Goal: Task Accomplishment & Management: Manage account settings

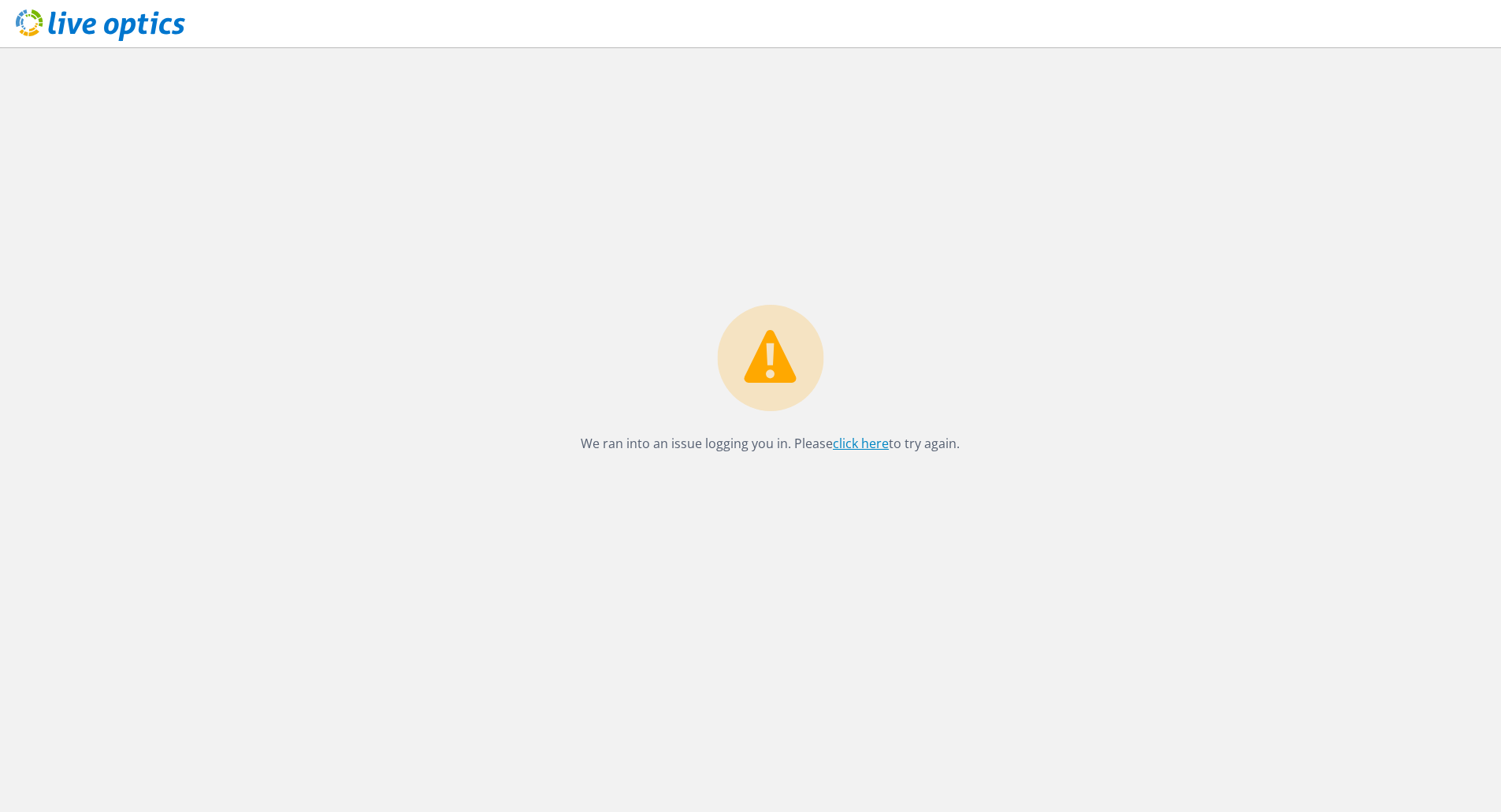
click at [875, 444] on link "click here" at bounding box center [861, 443] width 56 height 17
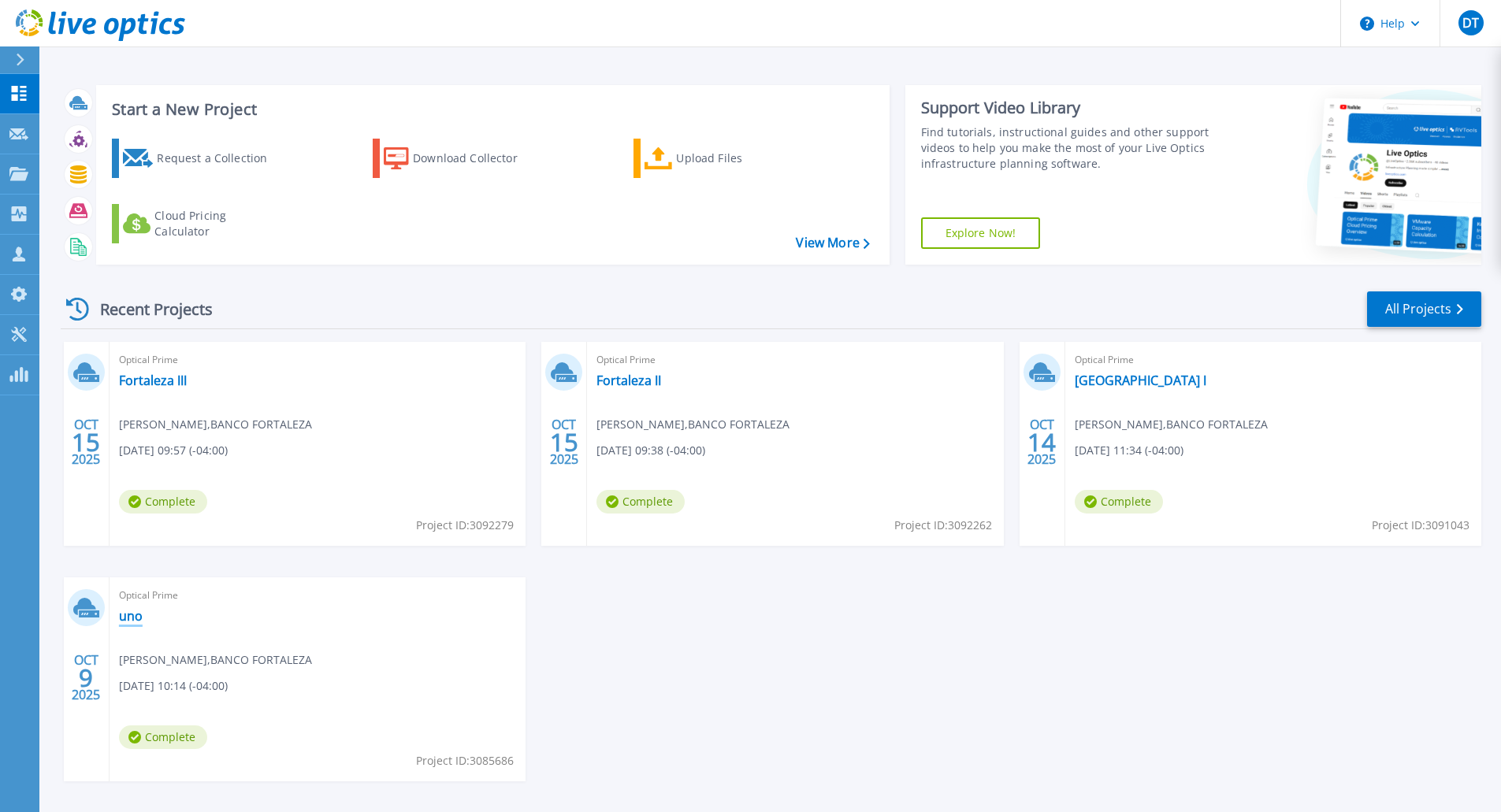
click at [123, 616] on link "uno" at bounding box center [131, 615] width 24 height 15
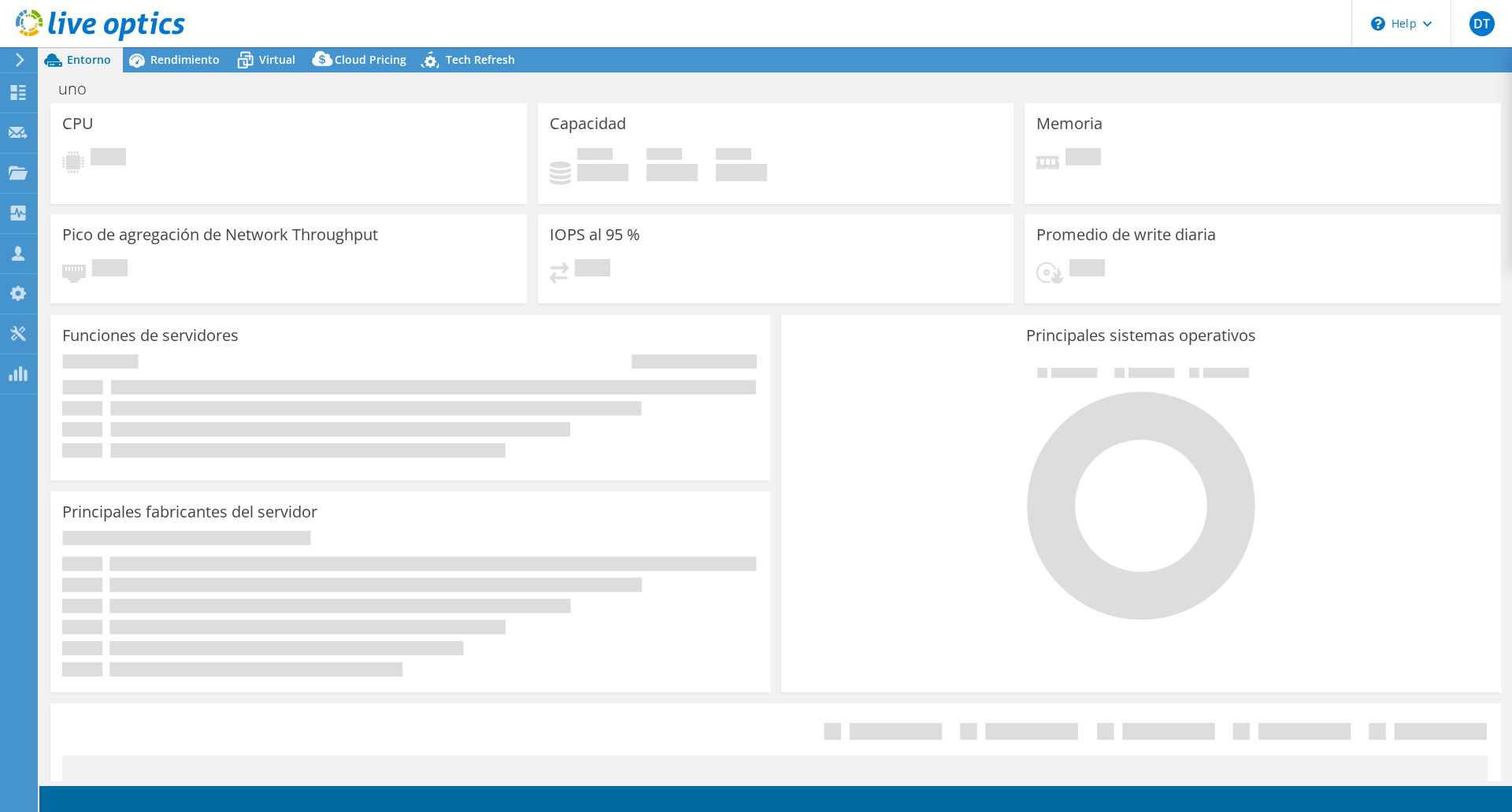
select select "USD"
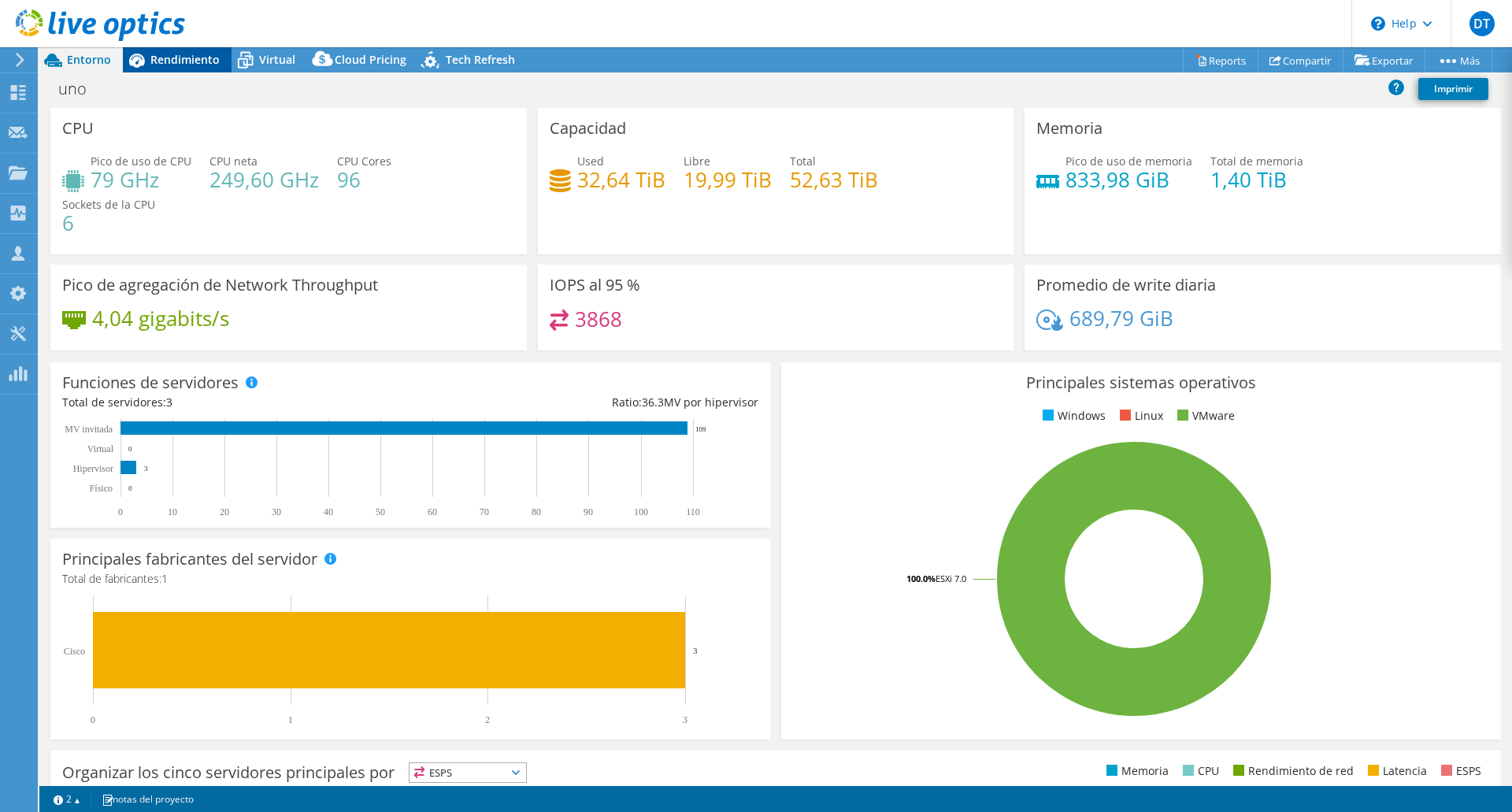
click at [182, 64] on span "Rendimiento" at bounding box center [185, 59] width 69 height 15
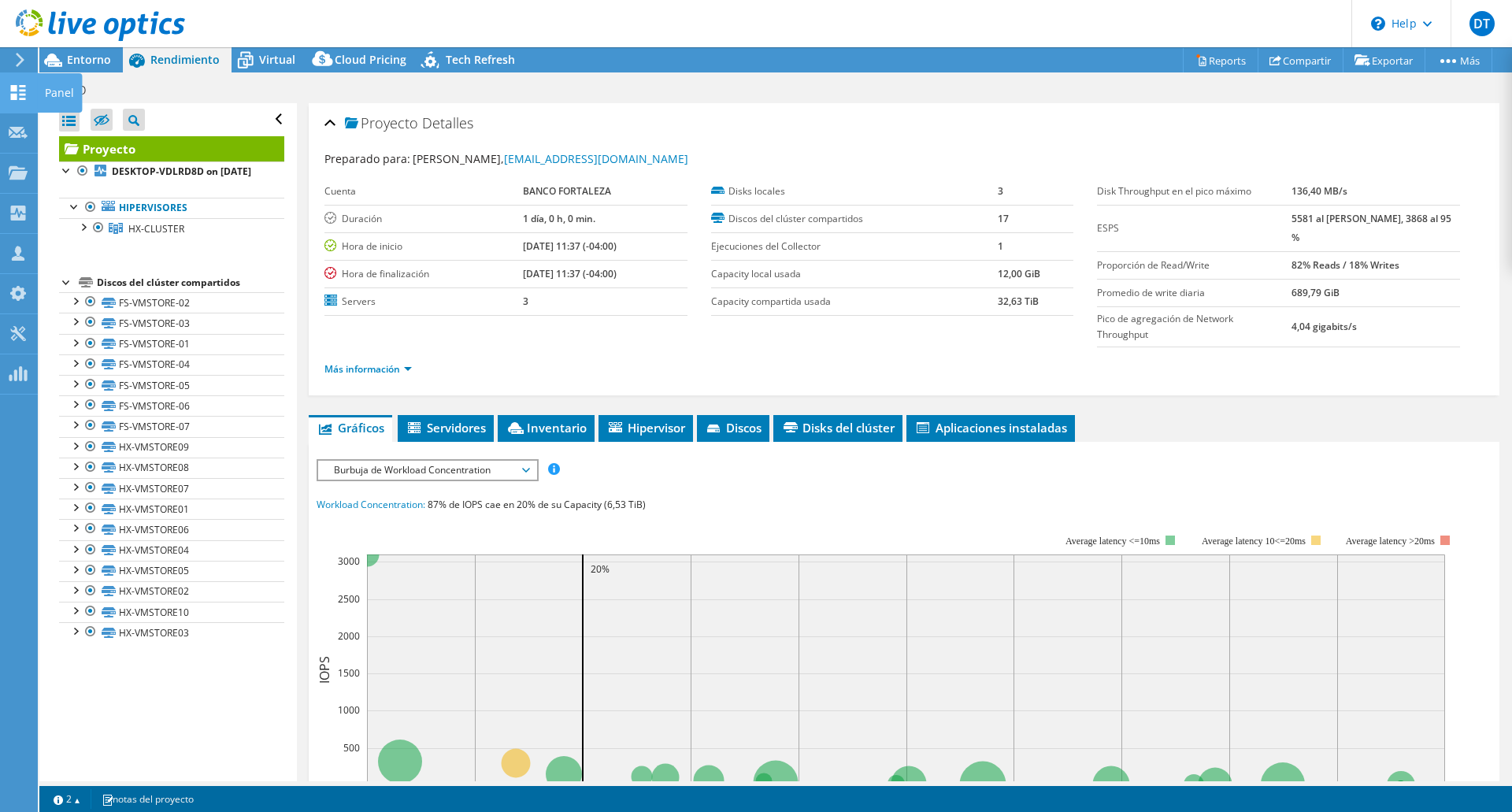
click at [50, 89] on div "Panel" at bounding box center [59, 93] width 44 height 39
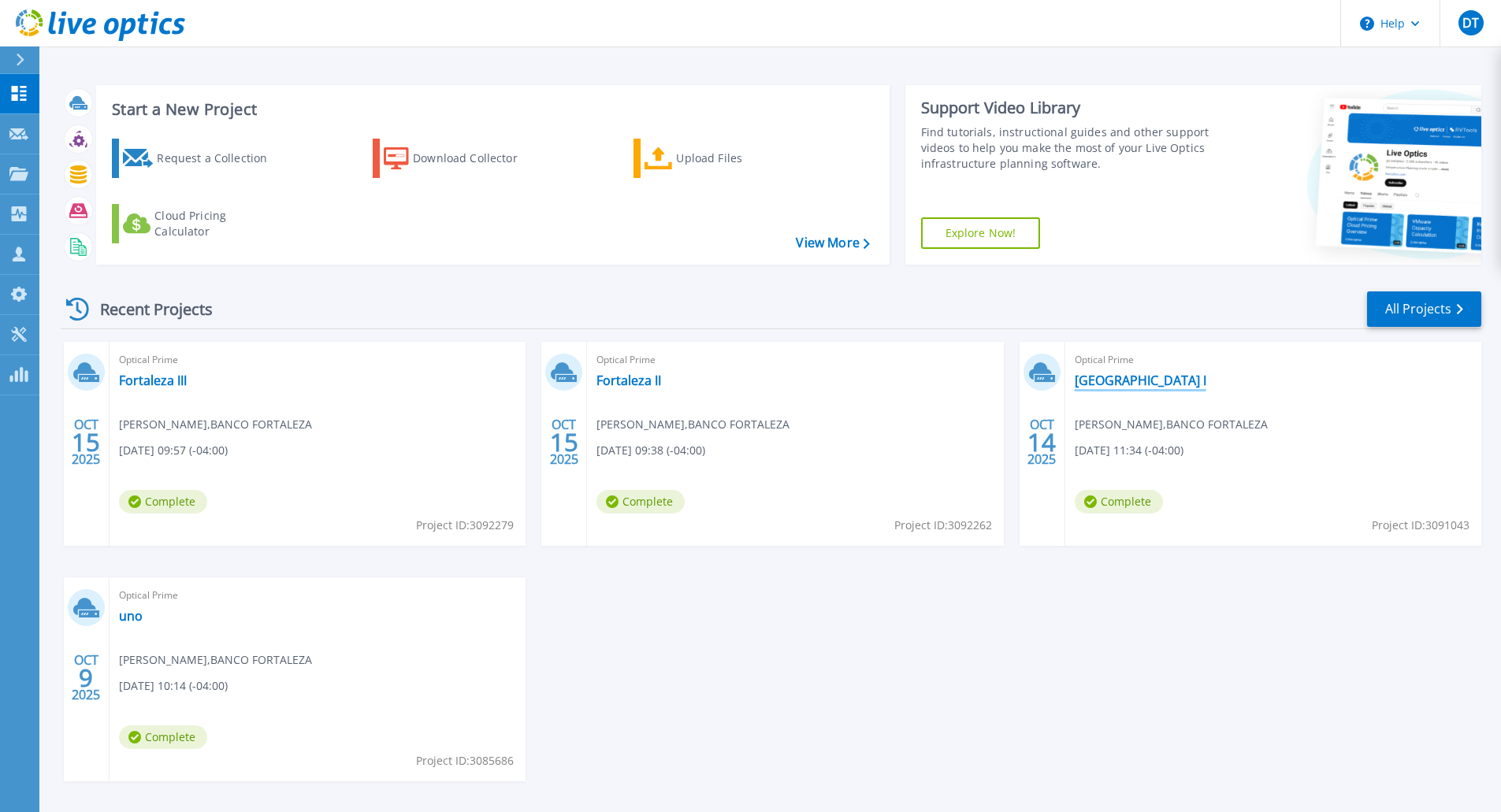
click at [1106, 381] on link "Fortaleza I" at bounding box center [1140, 380] width 132 height 15
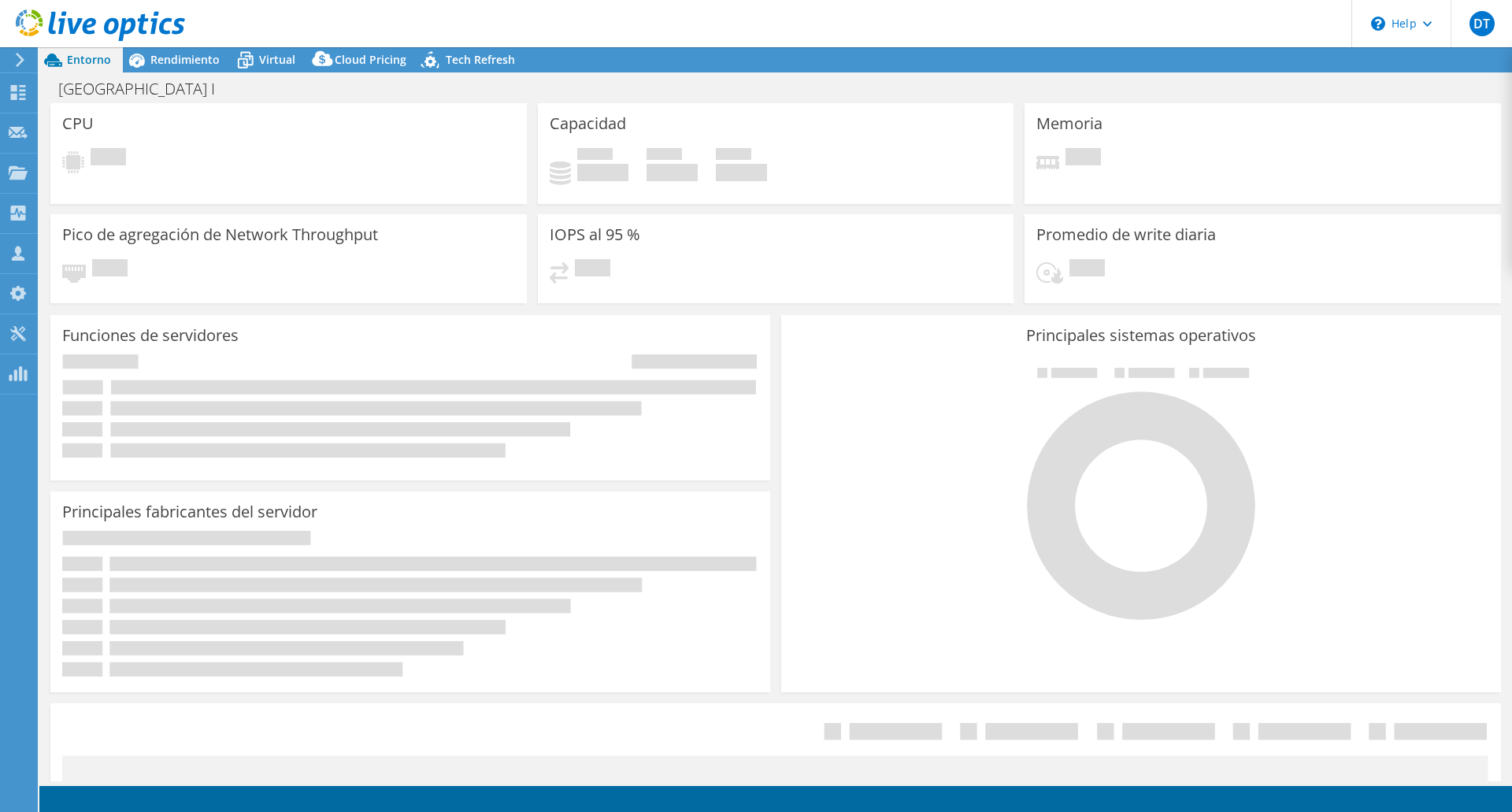
select select "USD"
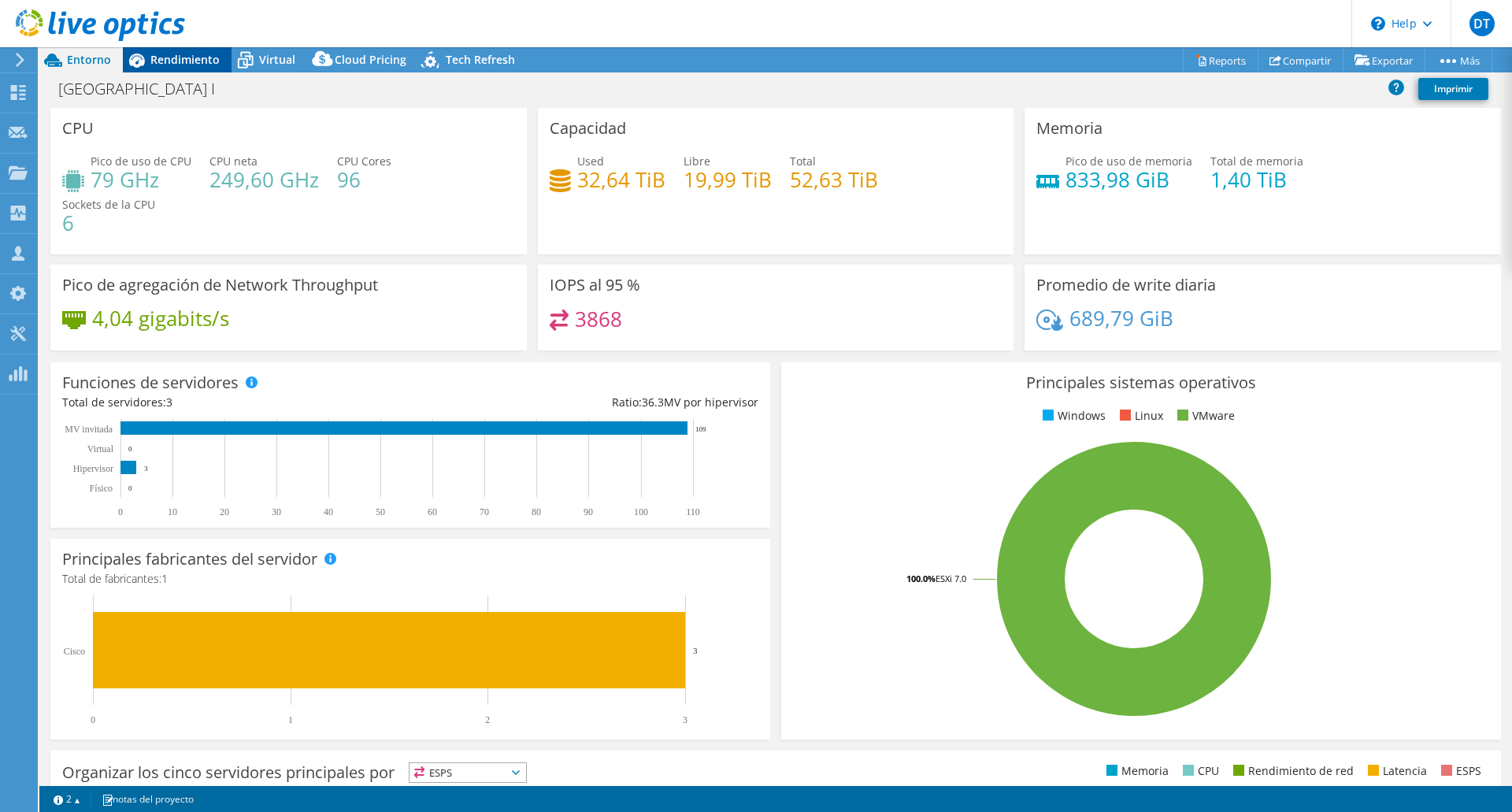
click at [176, 62] on span "Rendimiento" at bounding box center [185, 59] width 69 height 15
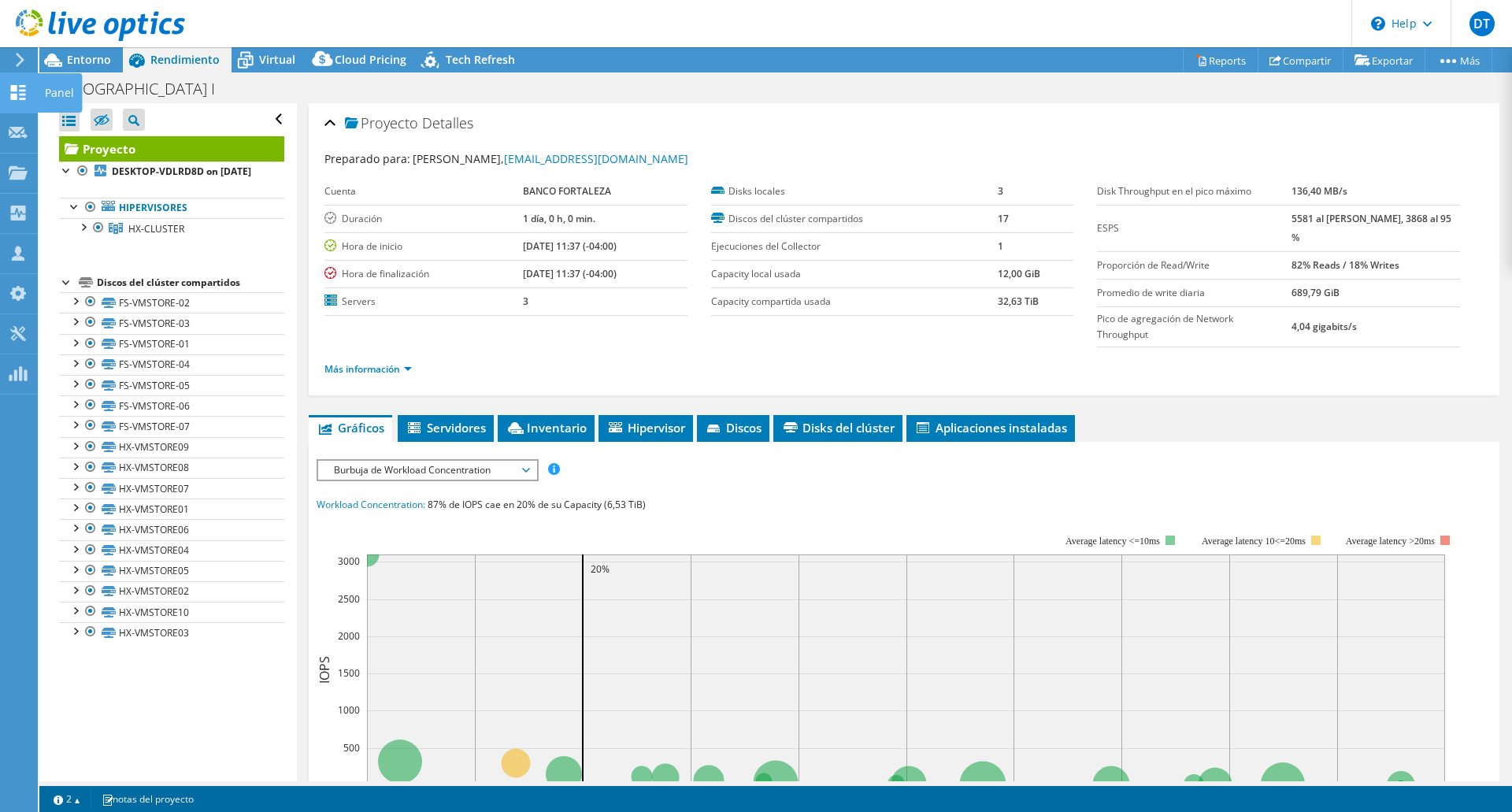
click at [56, 90] on div "Panel" at bounding box center [59, 93] width 44 height 39
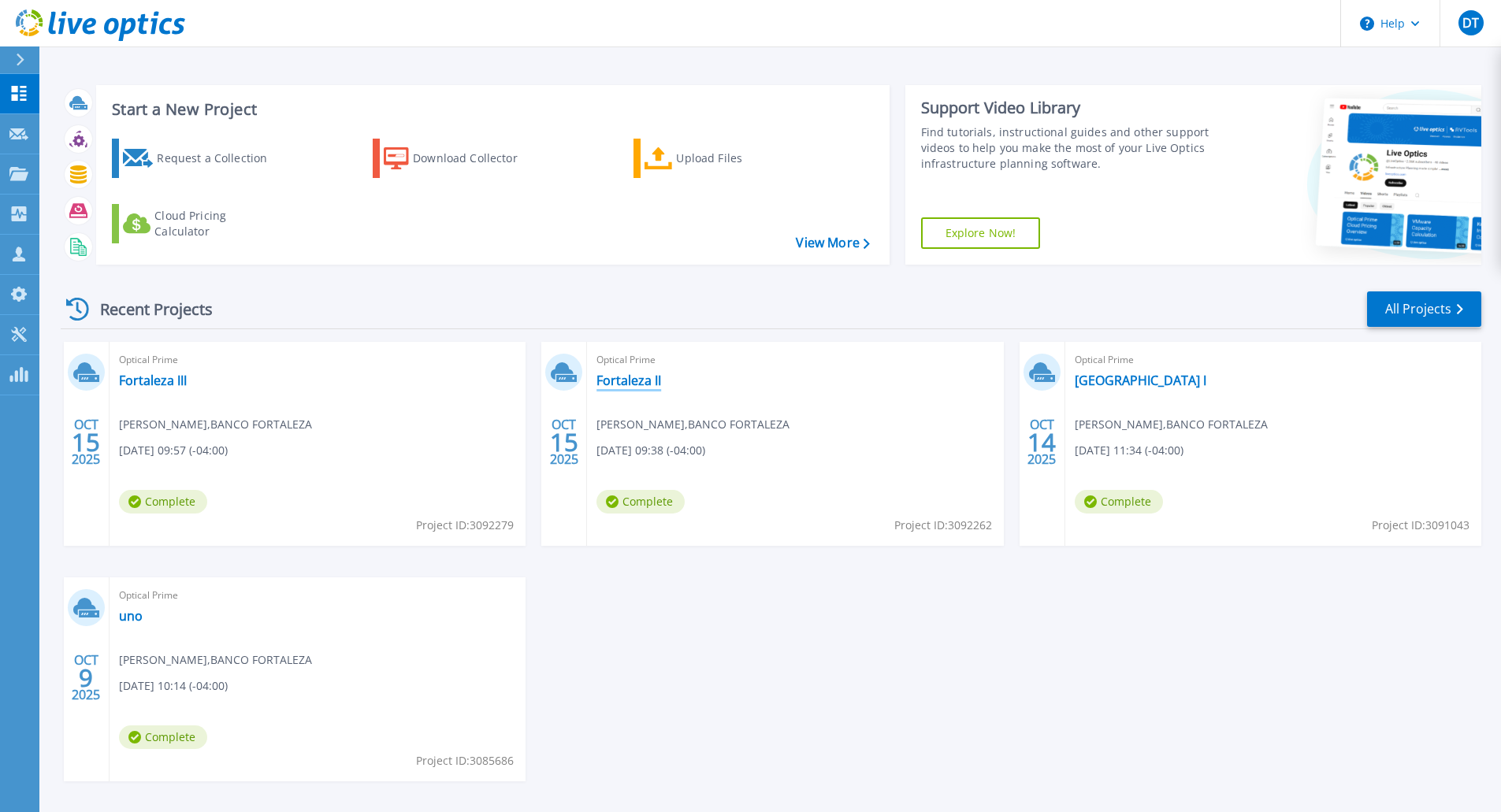
click at [616, 383] on link "Fortaleza II" at bounding box center [628, 380] width 64 height 15
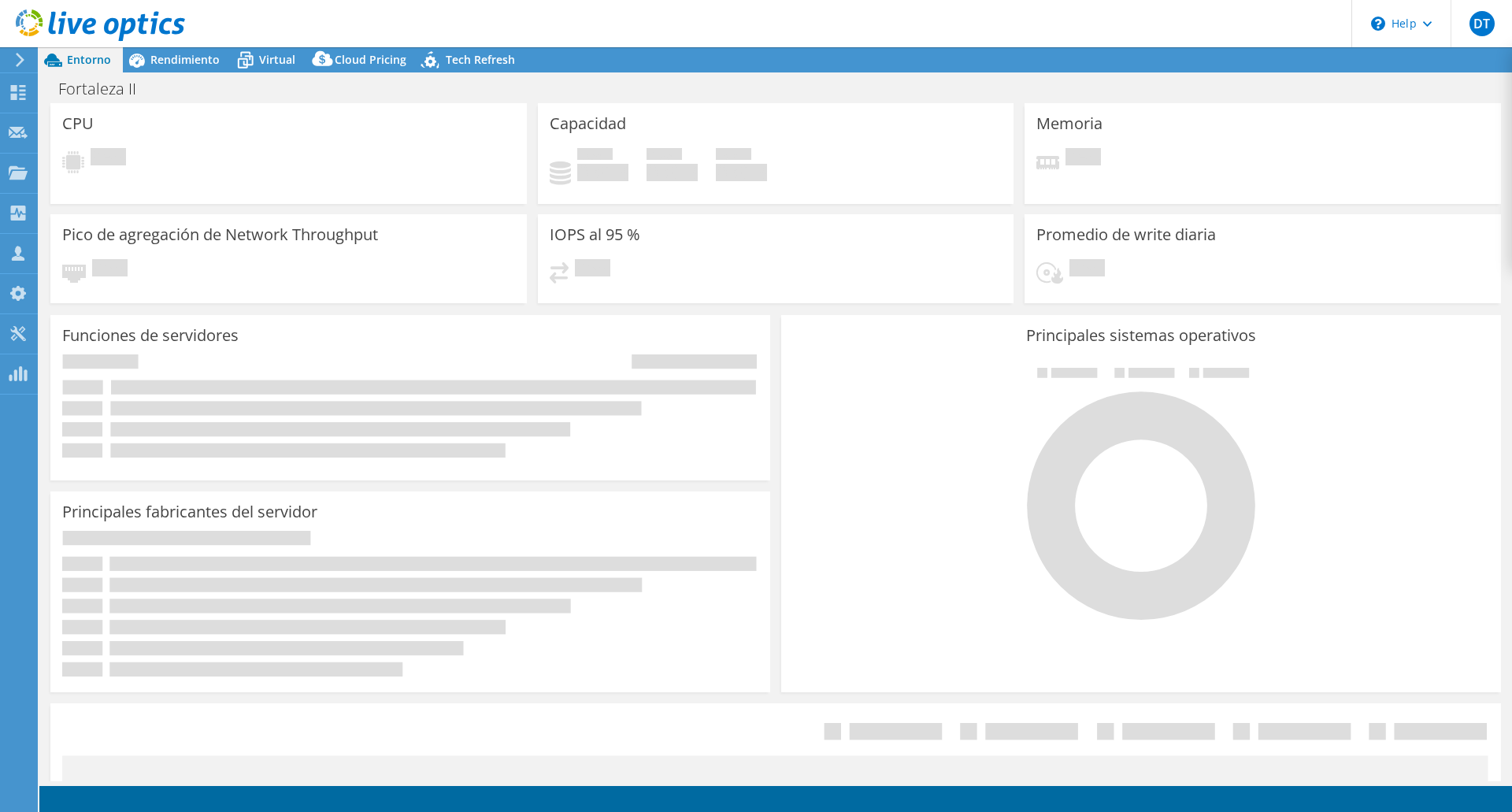
select select "USD"
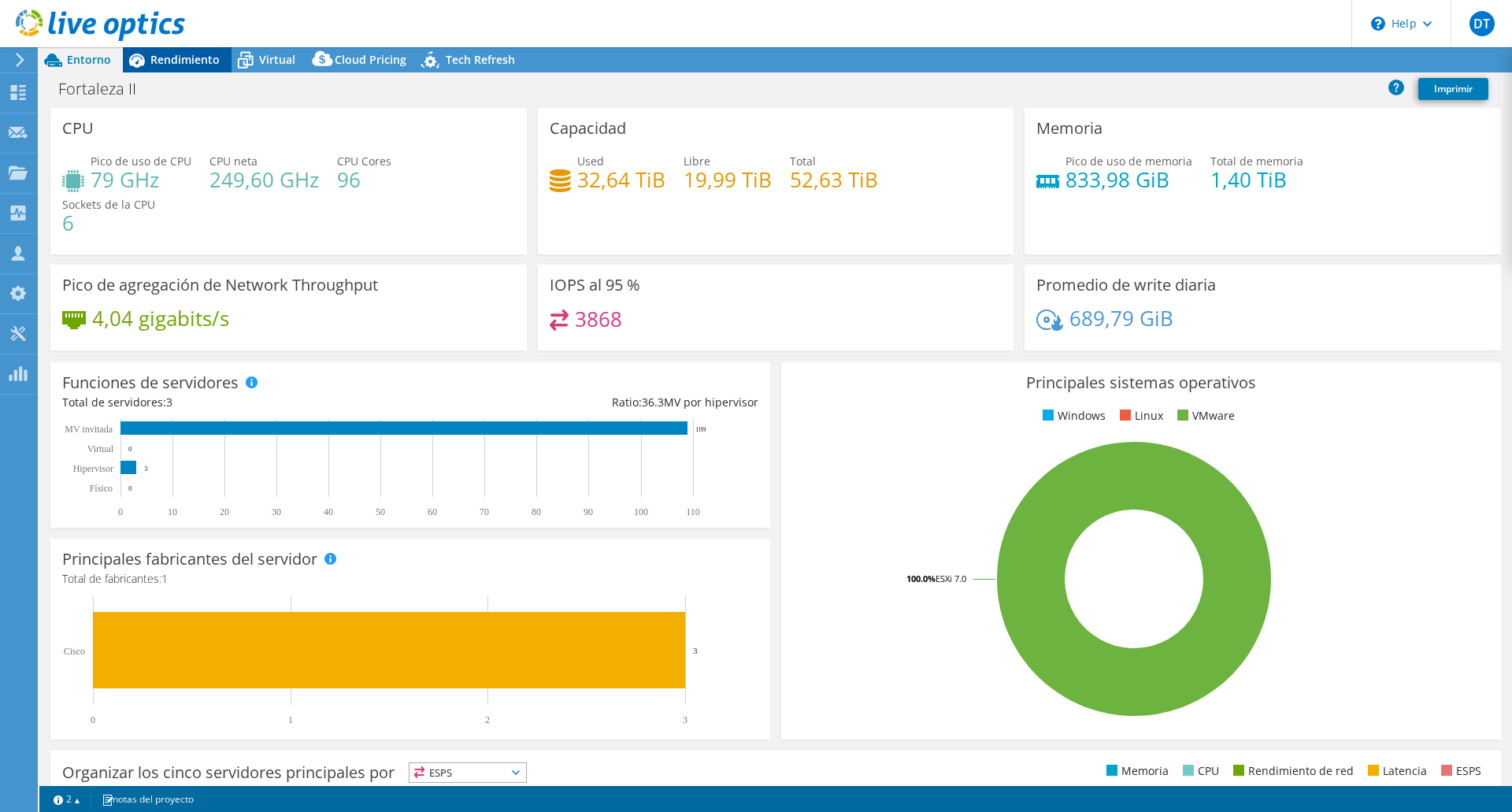
click at [188, 60] on span "Rendimiento" at bounding box center [185, 59] width 69 height 15
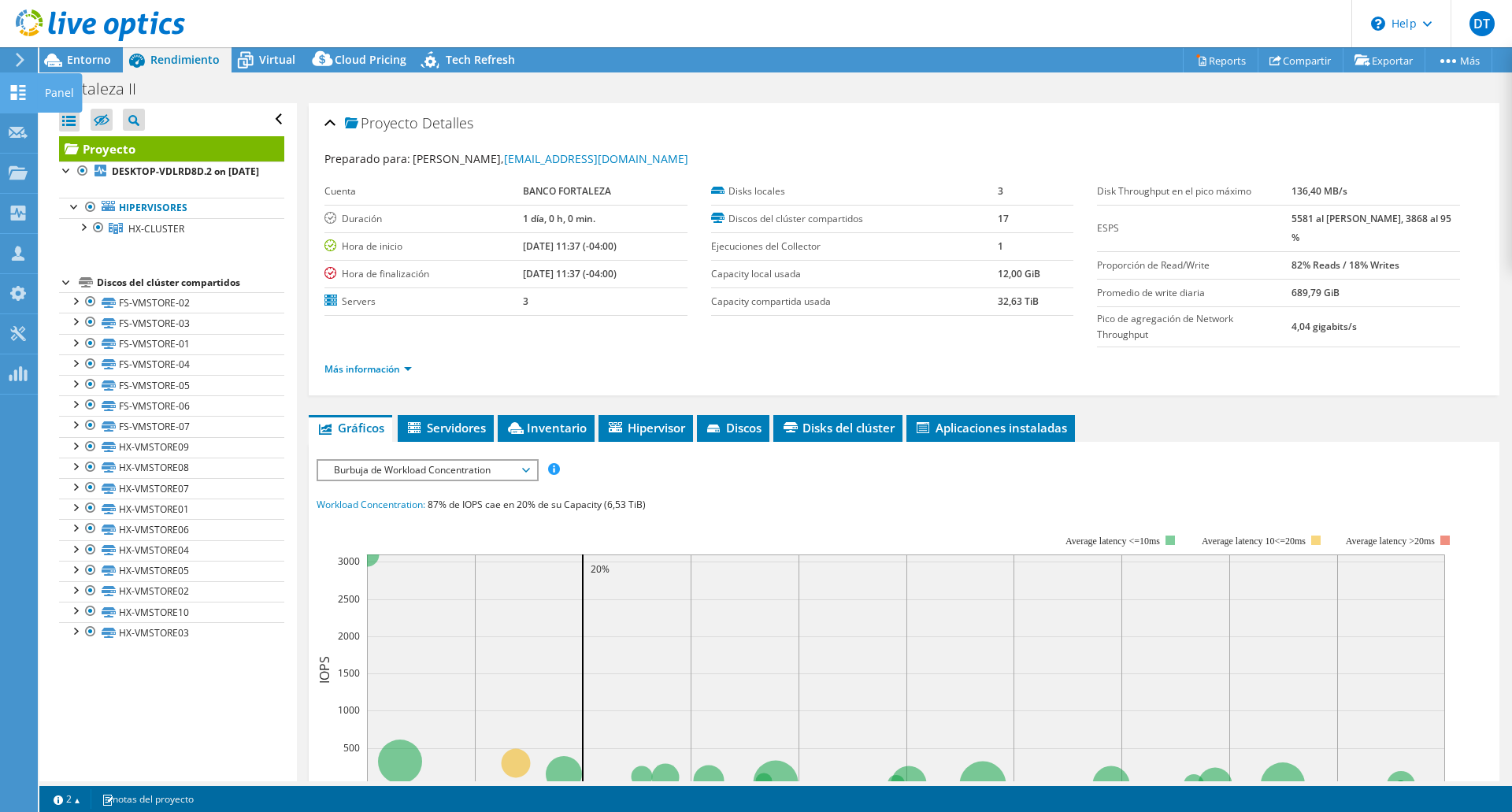
click at [73, 90] on div "Panel" at bounding box center [59, 93] width 44 height 39
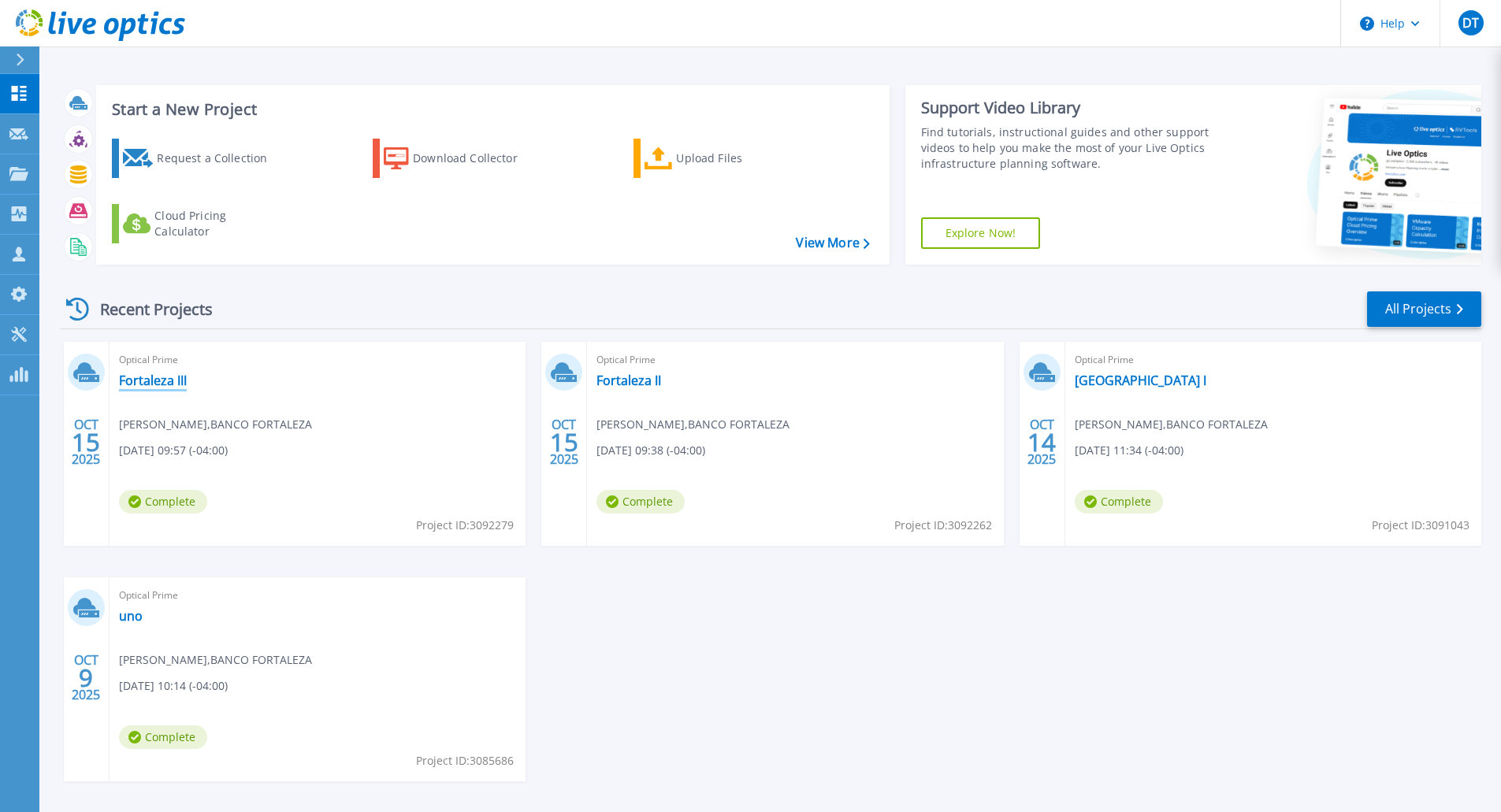
click at [159, 383] on link "Fortaleza III" at bounding box center [152, 380] width 68 height 15
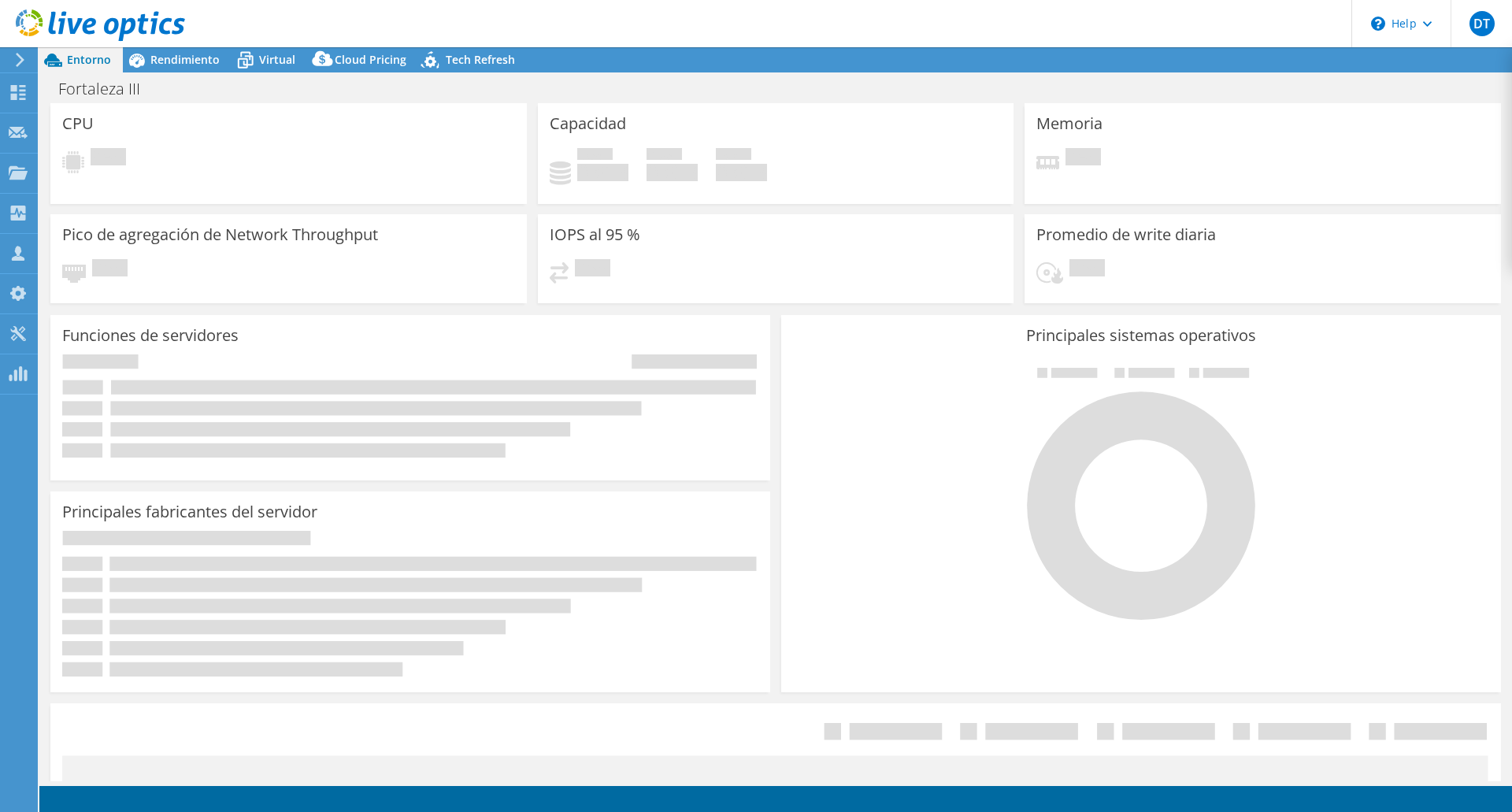
select select "USD"
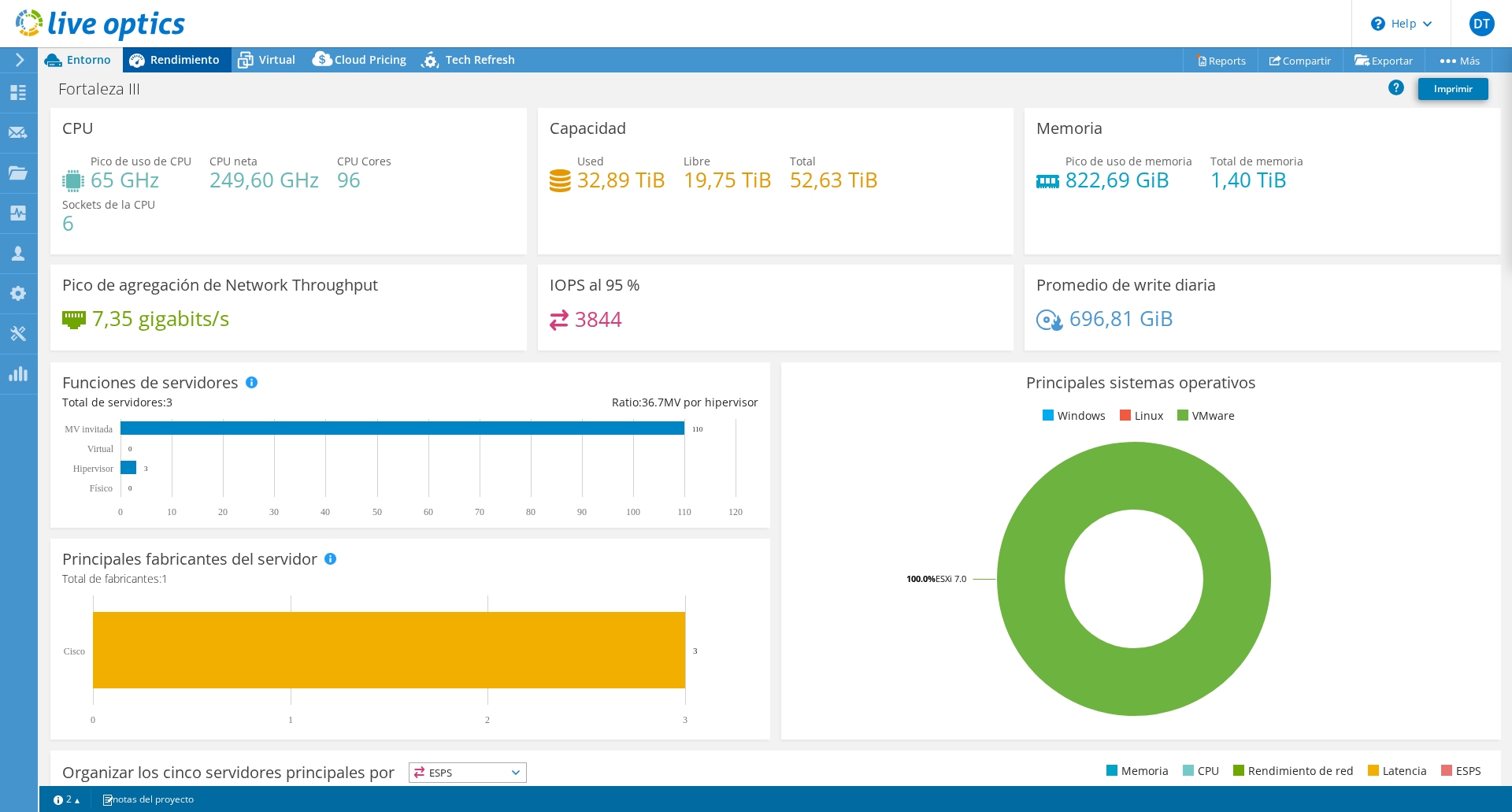
click at [183, 56] on span "Rendimiento" at bounding box center [185, 59] width 69 height 15
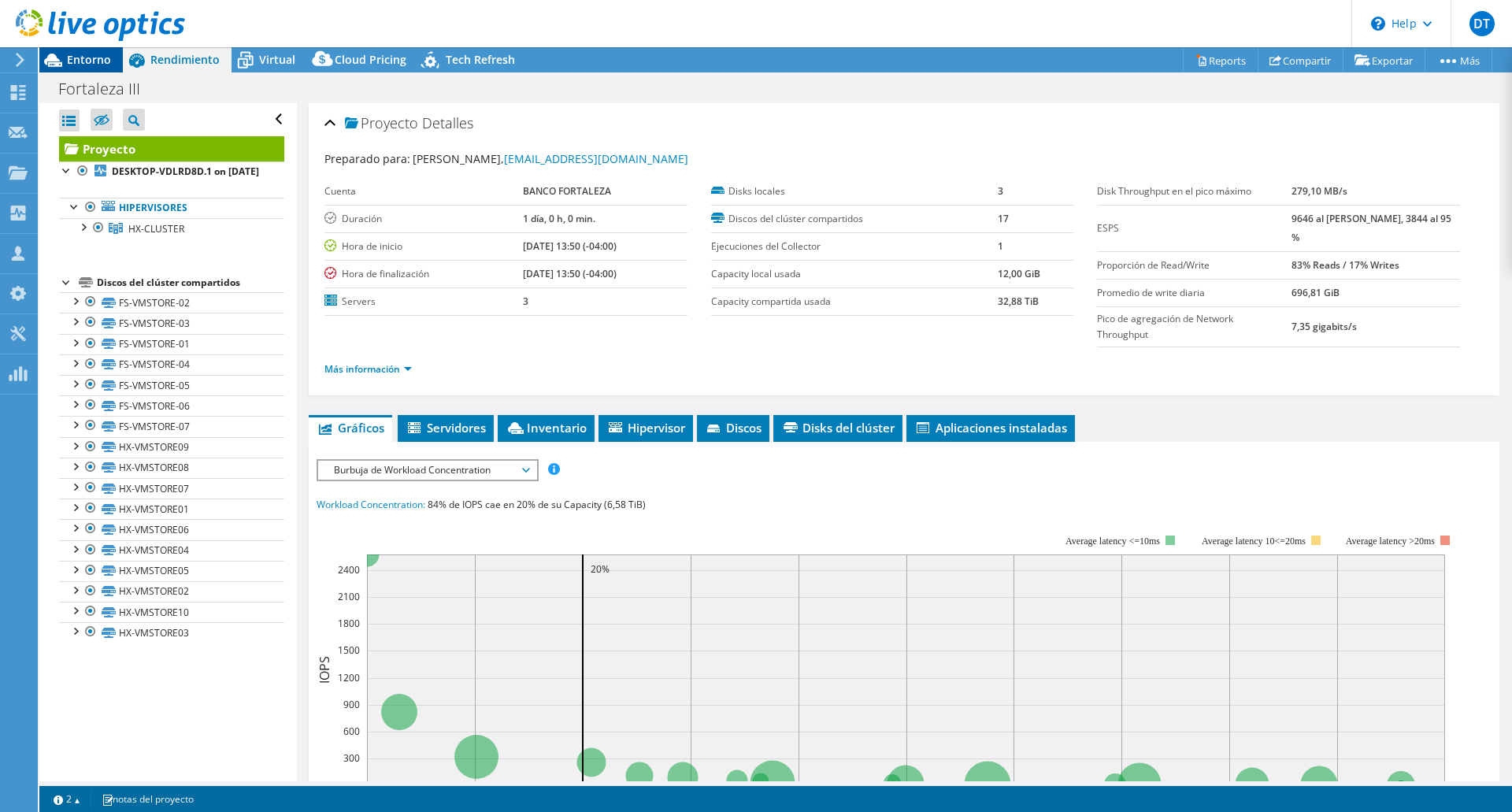
click at [92, 67] on div "Entorno" at bounding box center [81, 60] width 83 height 25
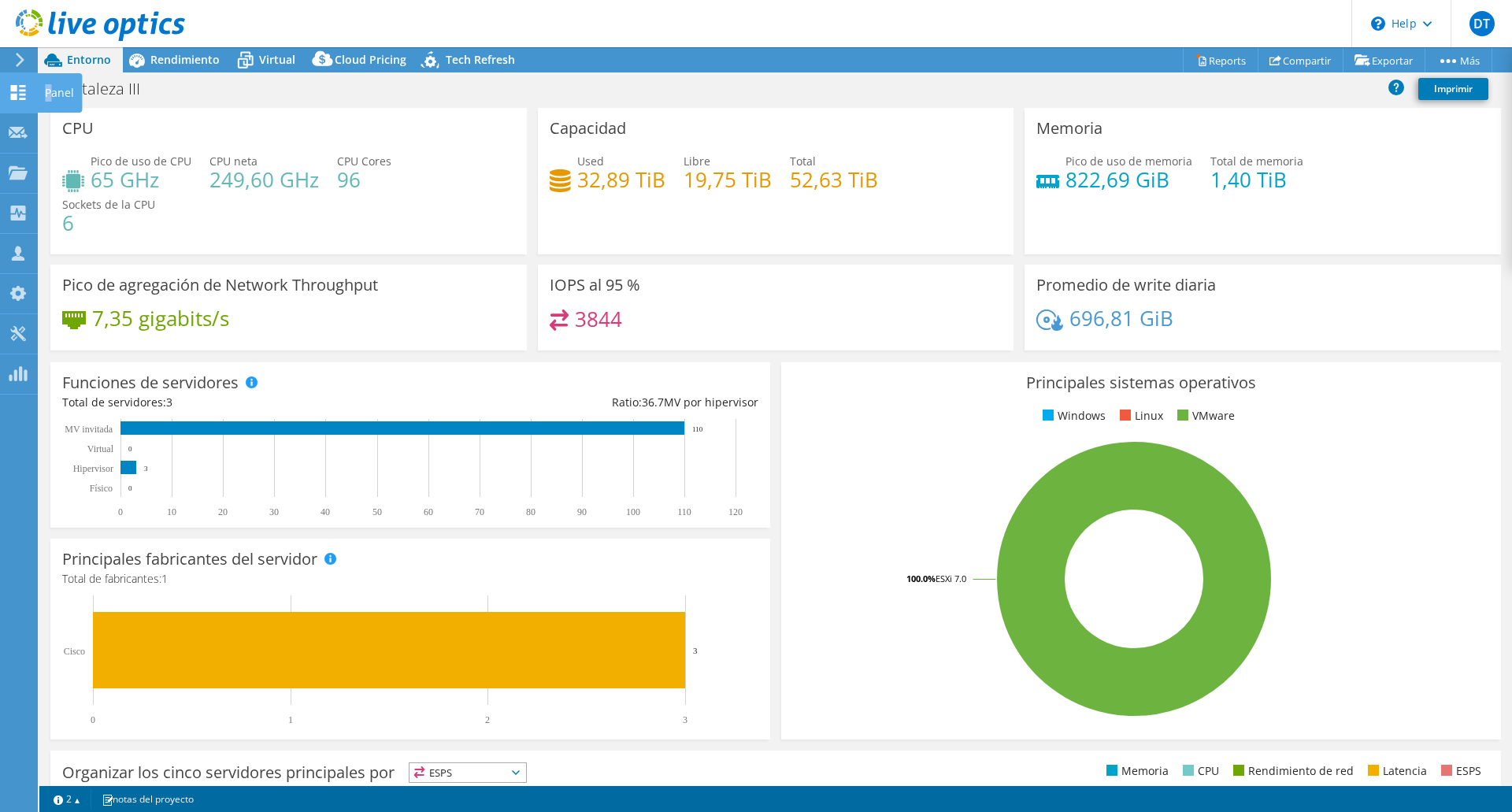
click at [50, 93] on div "Panel" at bounding box center [59, 93] width 44 height 39
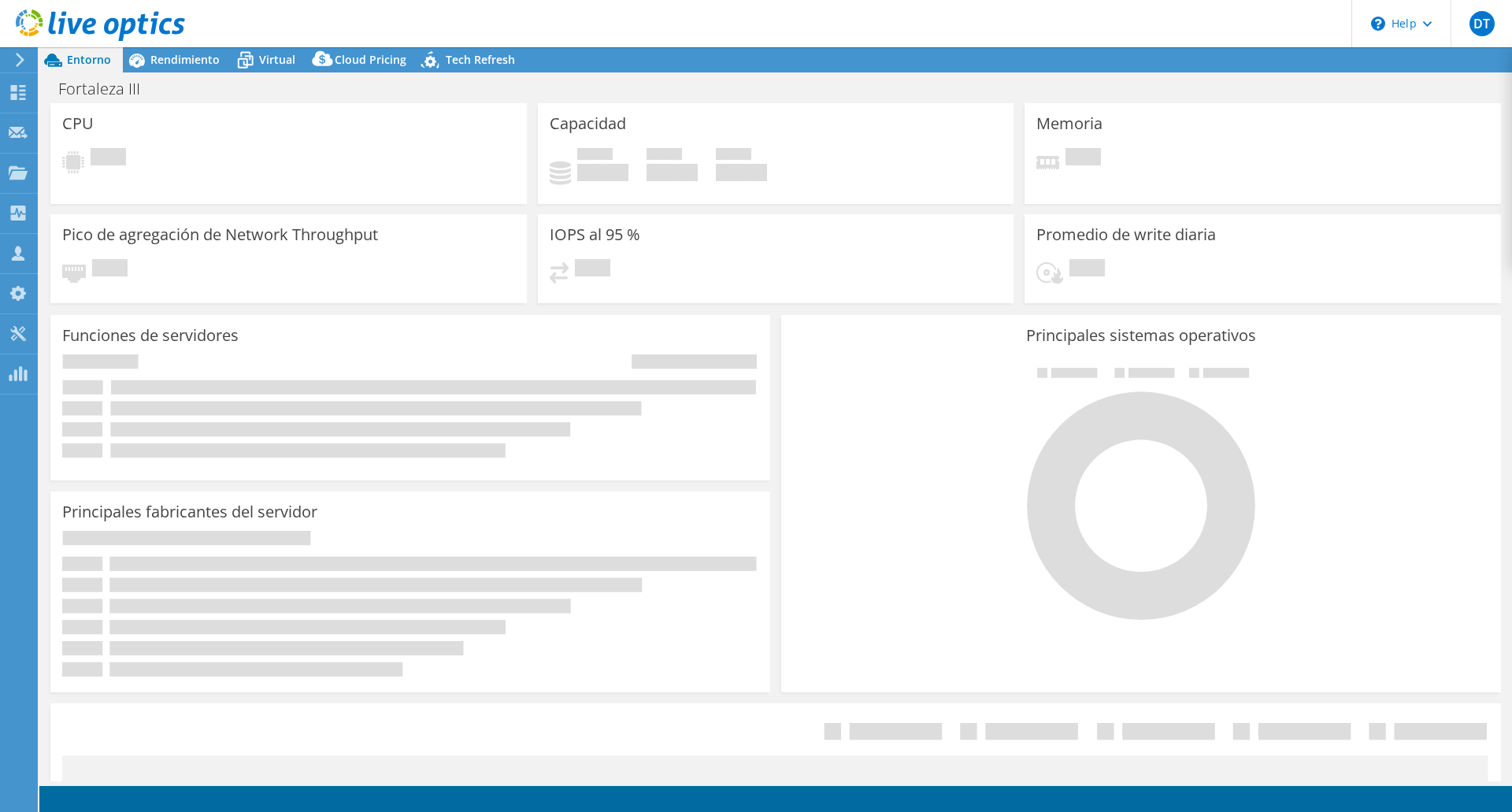
select select "USD"
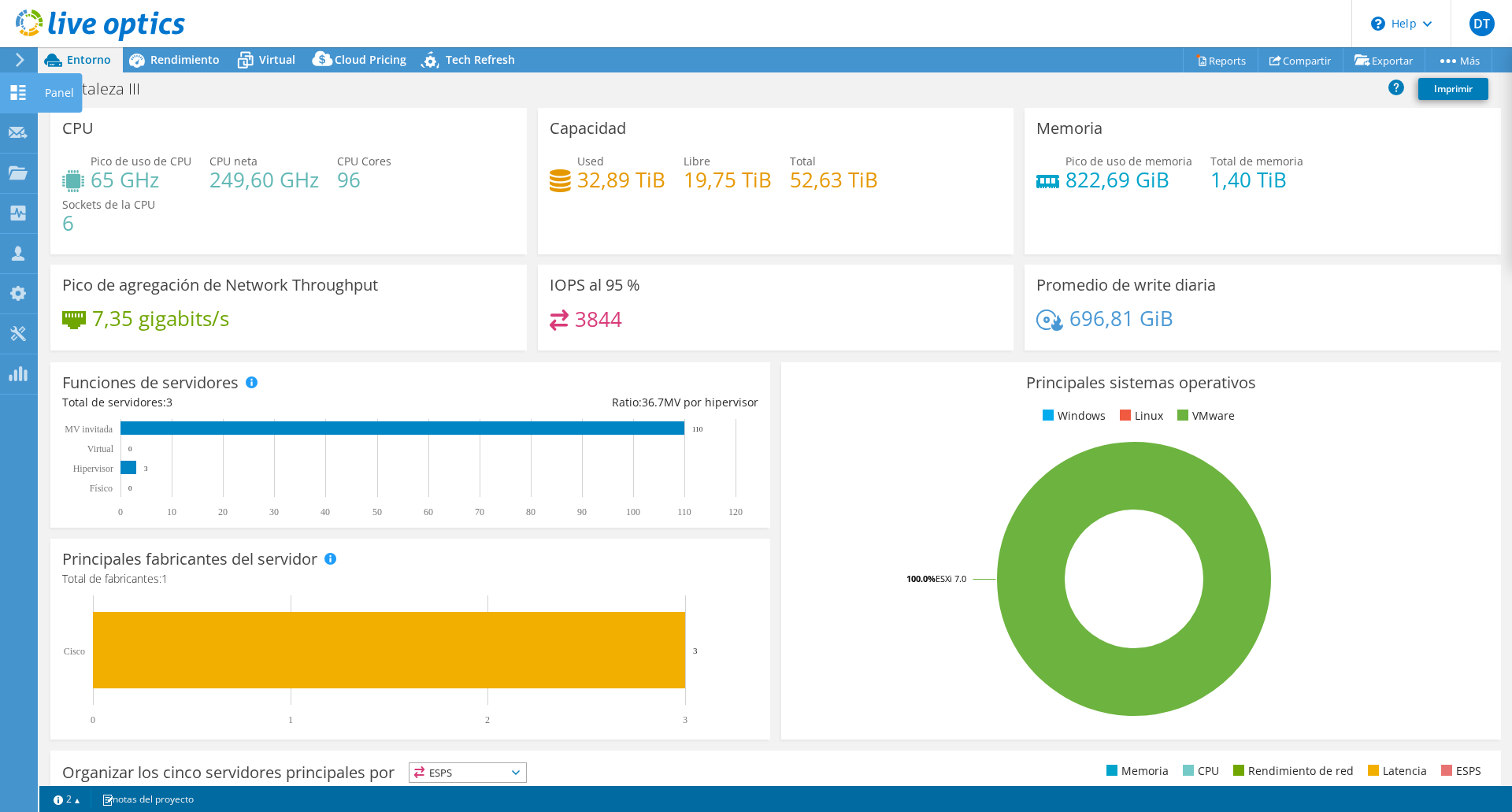
click at [57, 93] on div "Panel" at bounding box center [59, 93] width 44 height 39
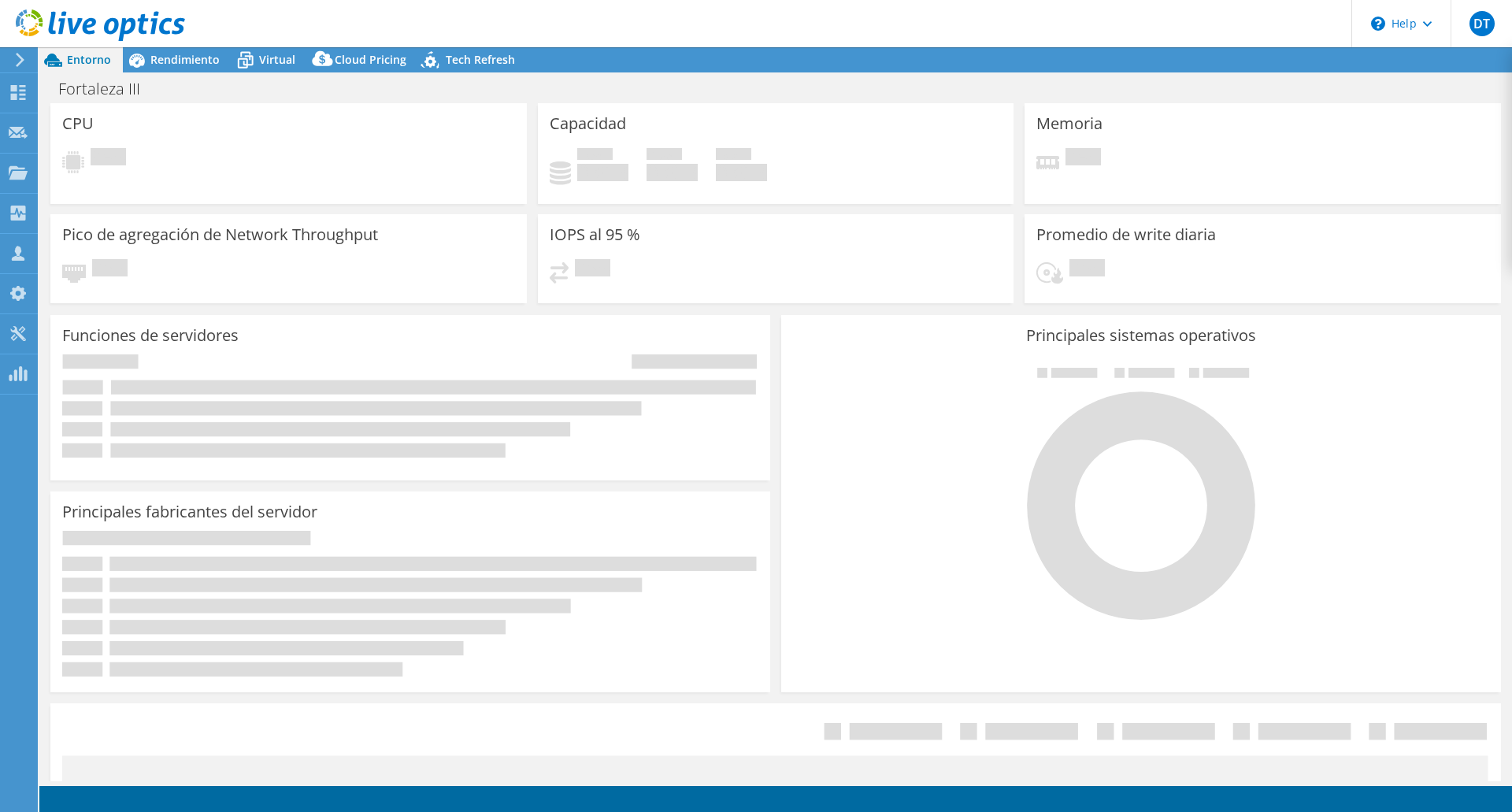
select select "USD"
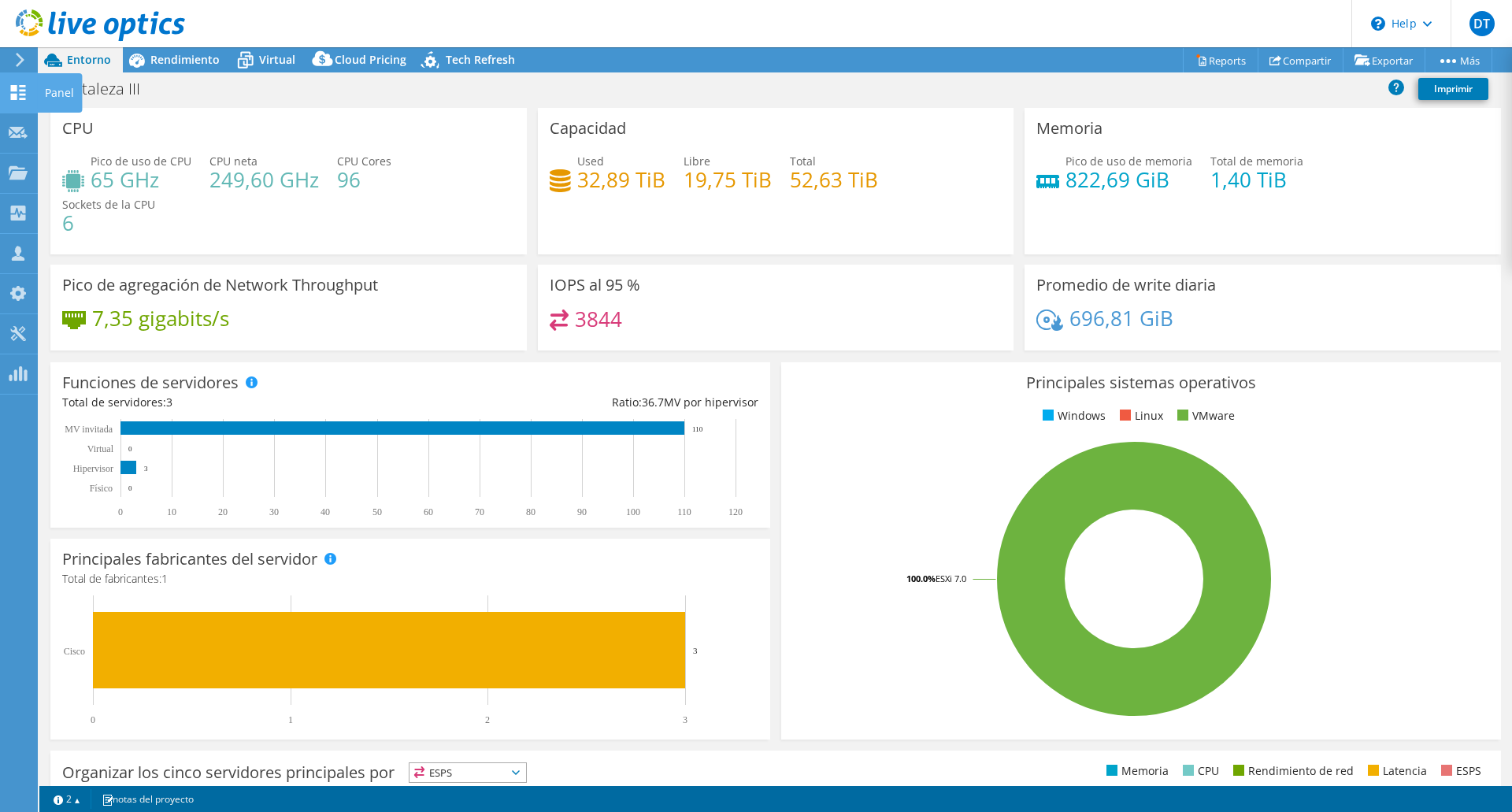
click at [56, 98] on div "Panel" at bounding box center [59, 93] width 44 height 39
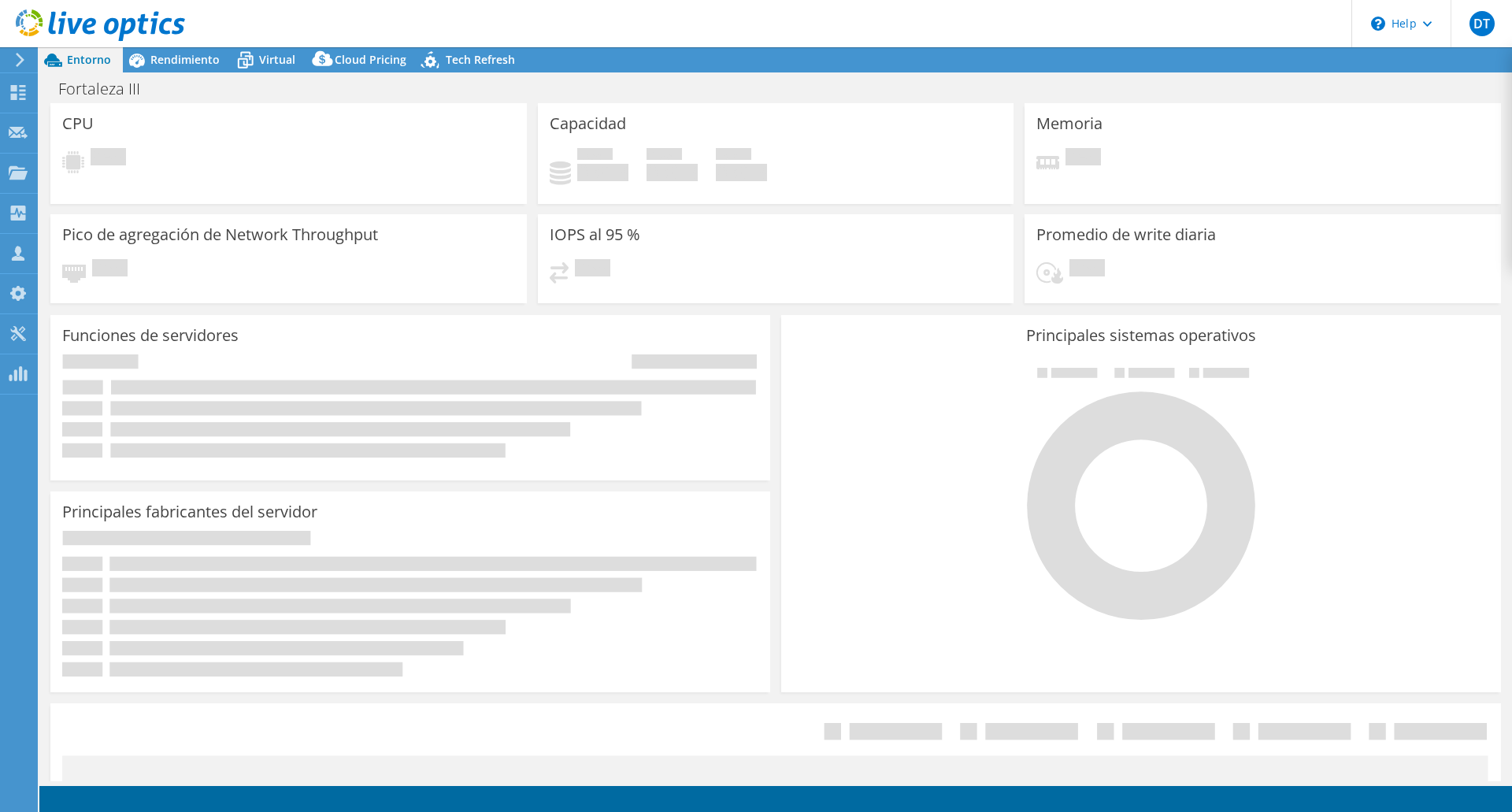
select select "USD"
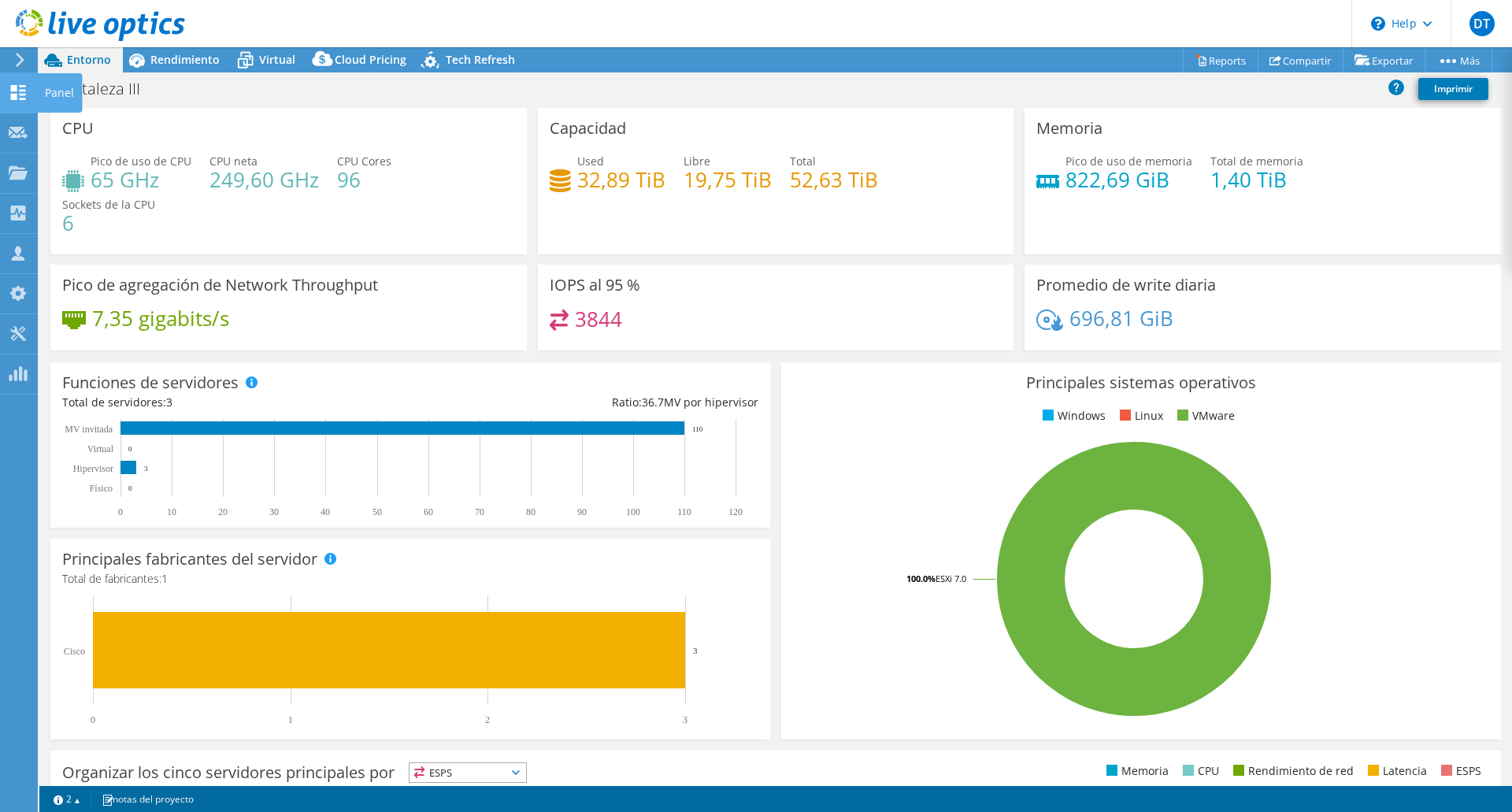
click at [57, 93] on div "Panel" at bounding box center [59, 93] width 44 height 39
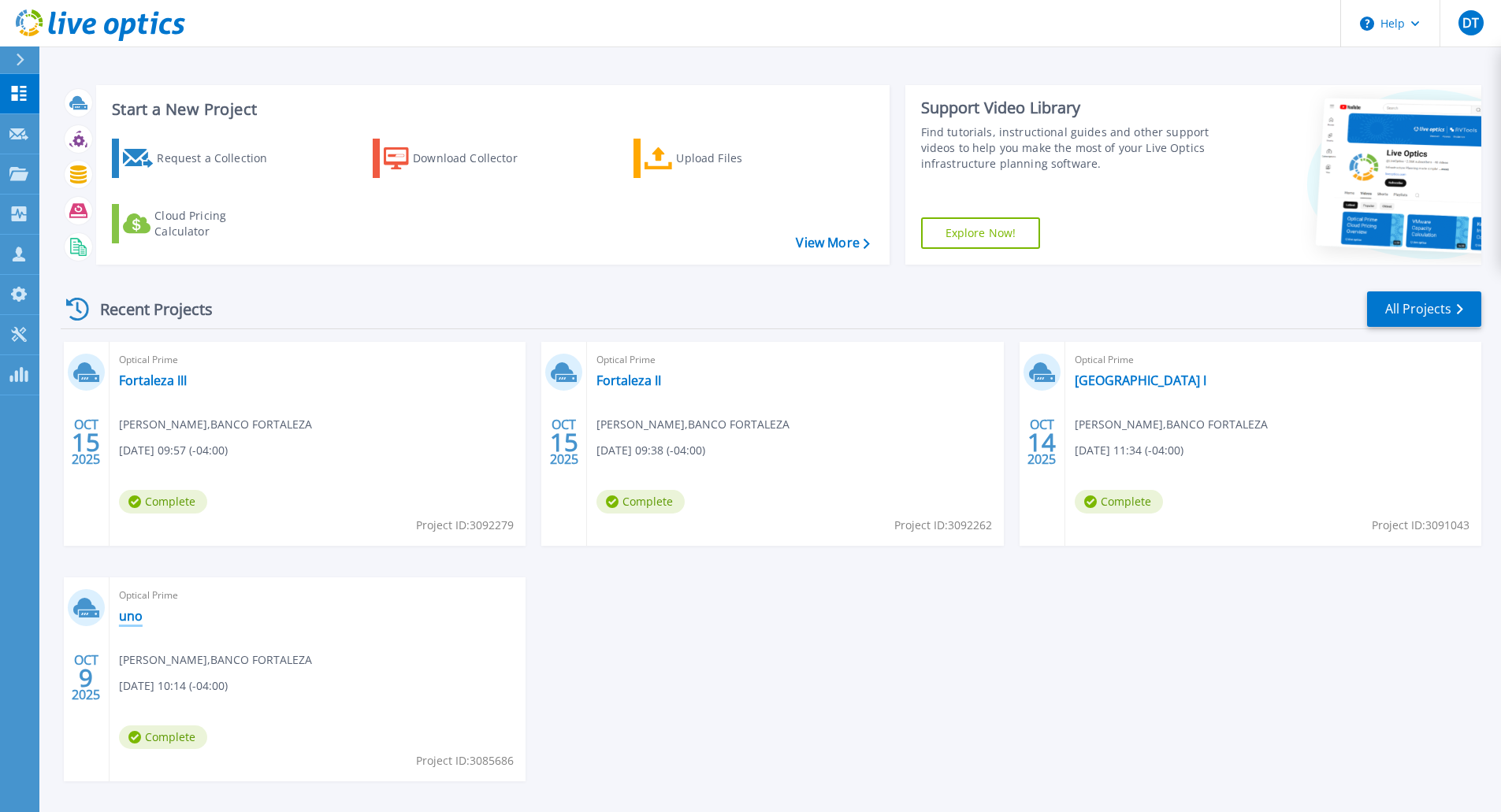
click at [131, 616] on link "uno" at bounding box center [131, 615] width 24 height 15
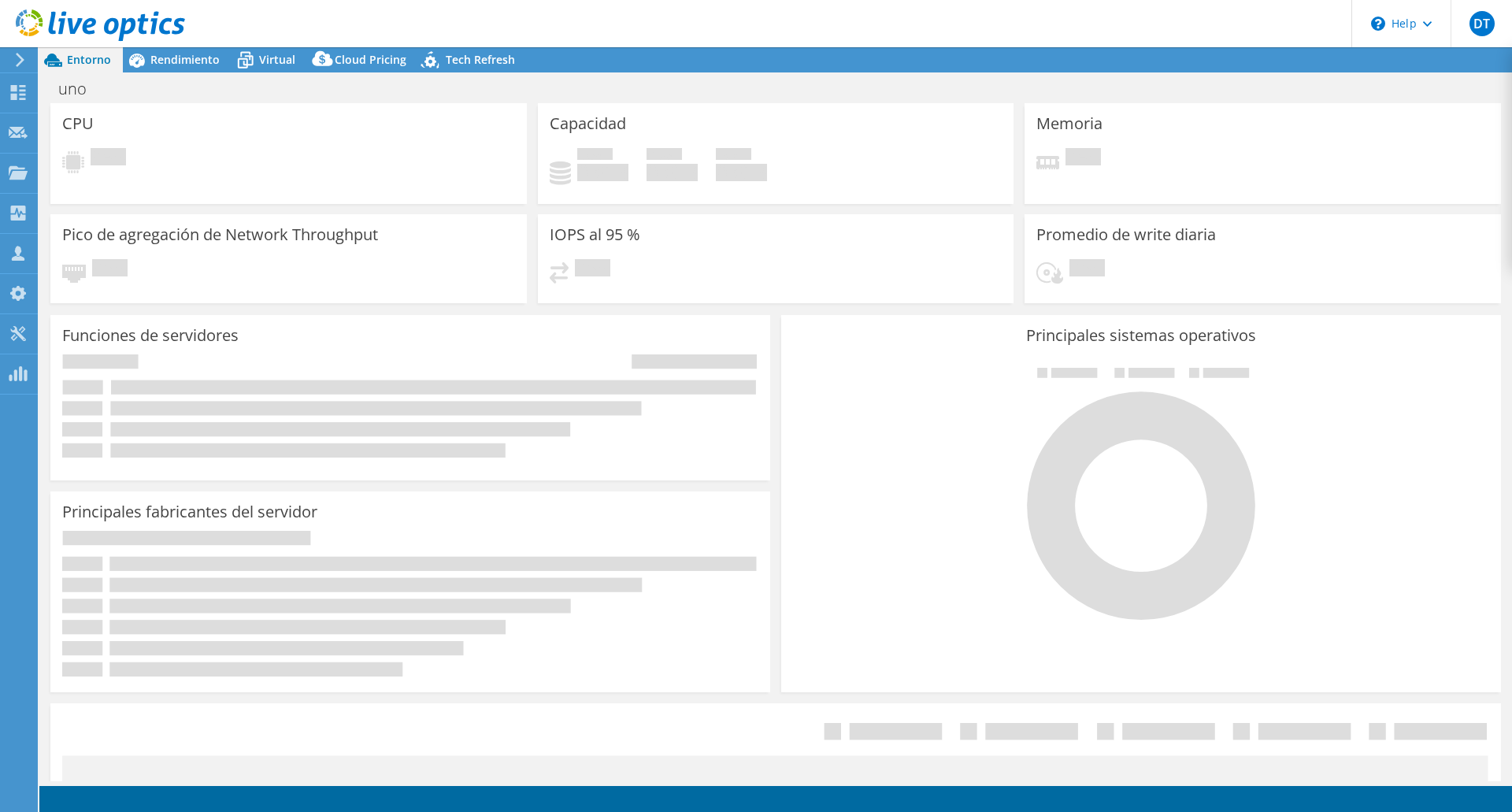
select select "USD"
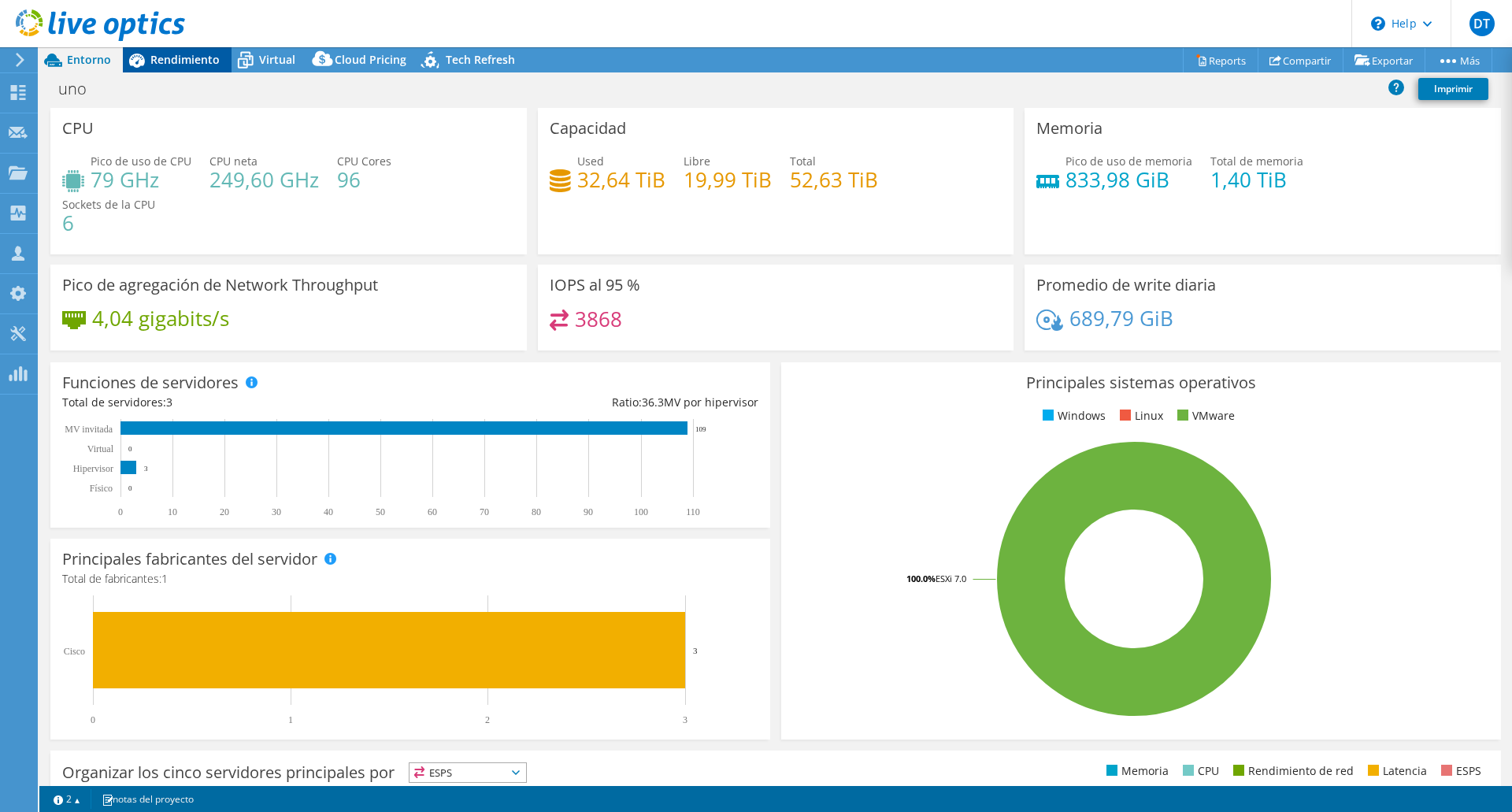
click at [170, 57] on span "Rendimiento" at bounding box center [185, 59] width 69 height 15
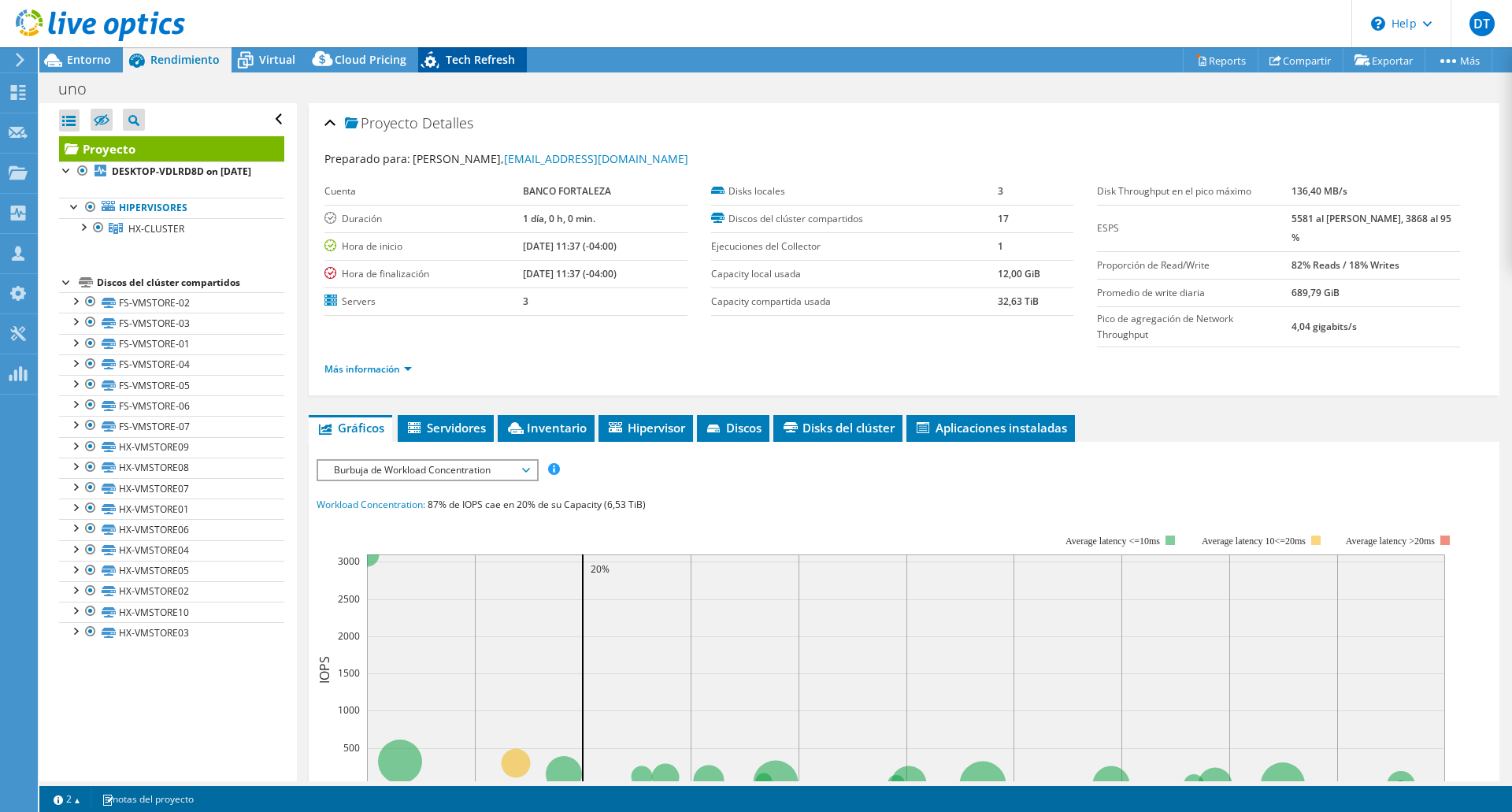
click at [451, 59] on span "Tech Refresh" at bounding box center [480, 59] width 69 height 15
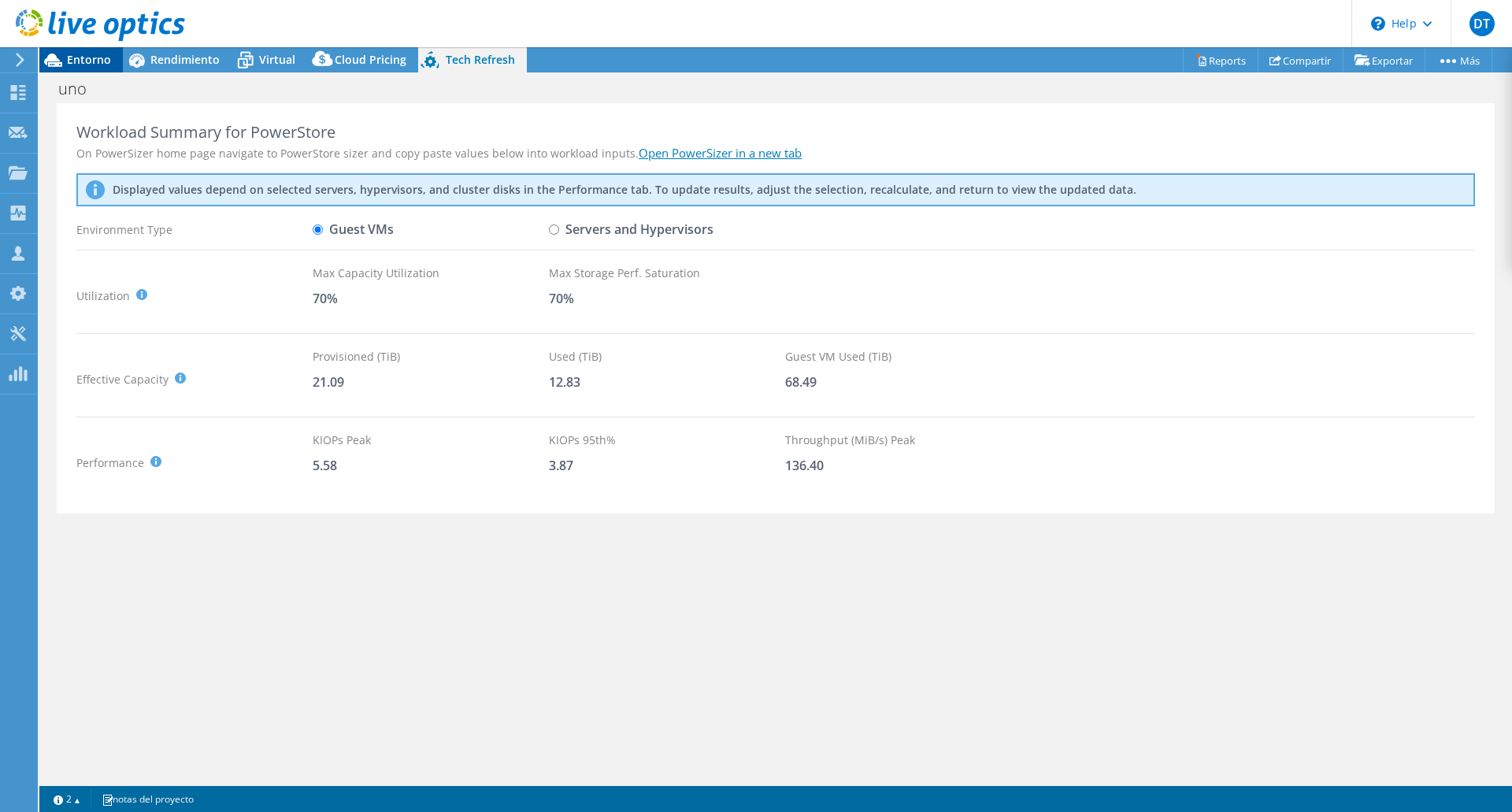
click at [89, 54] on span "Entorno" at bounding box center [89, 59] width 44 height 15
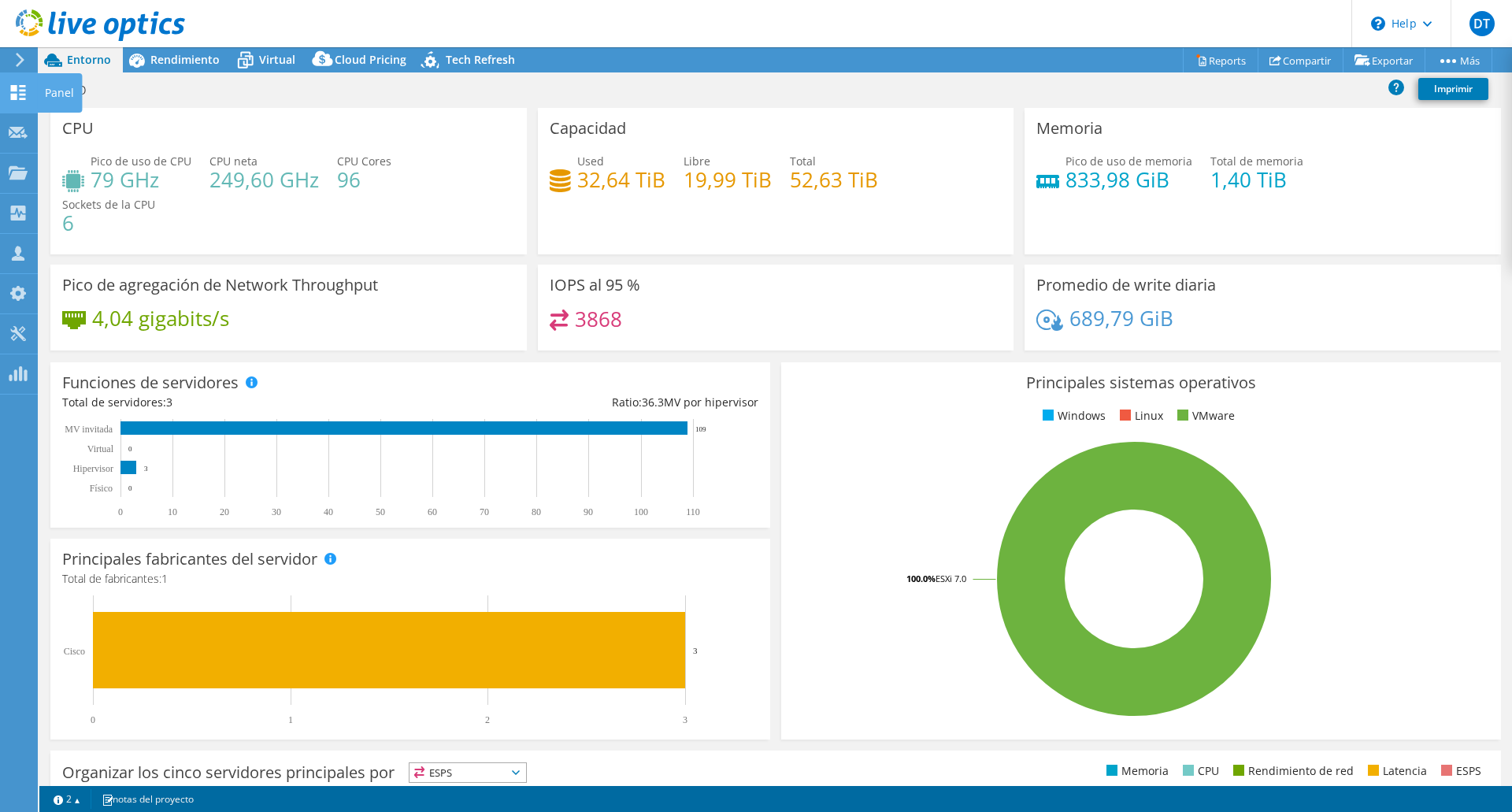
click at [63, 95] on div "Panel" at bounding box center [59, 93] width 44 height 39
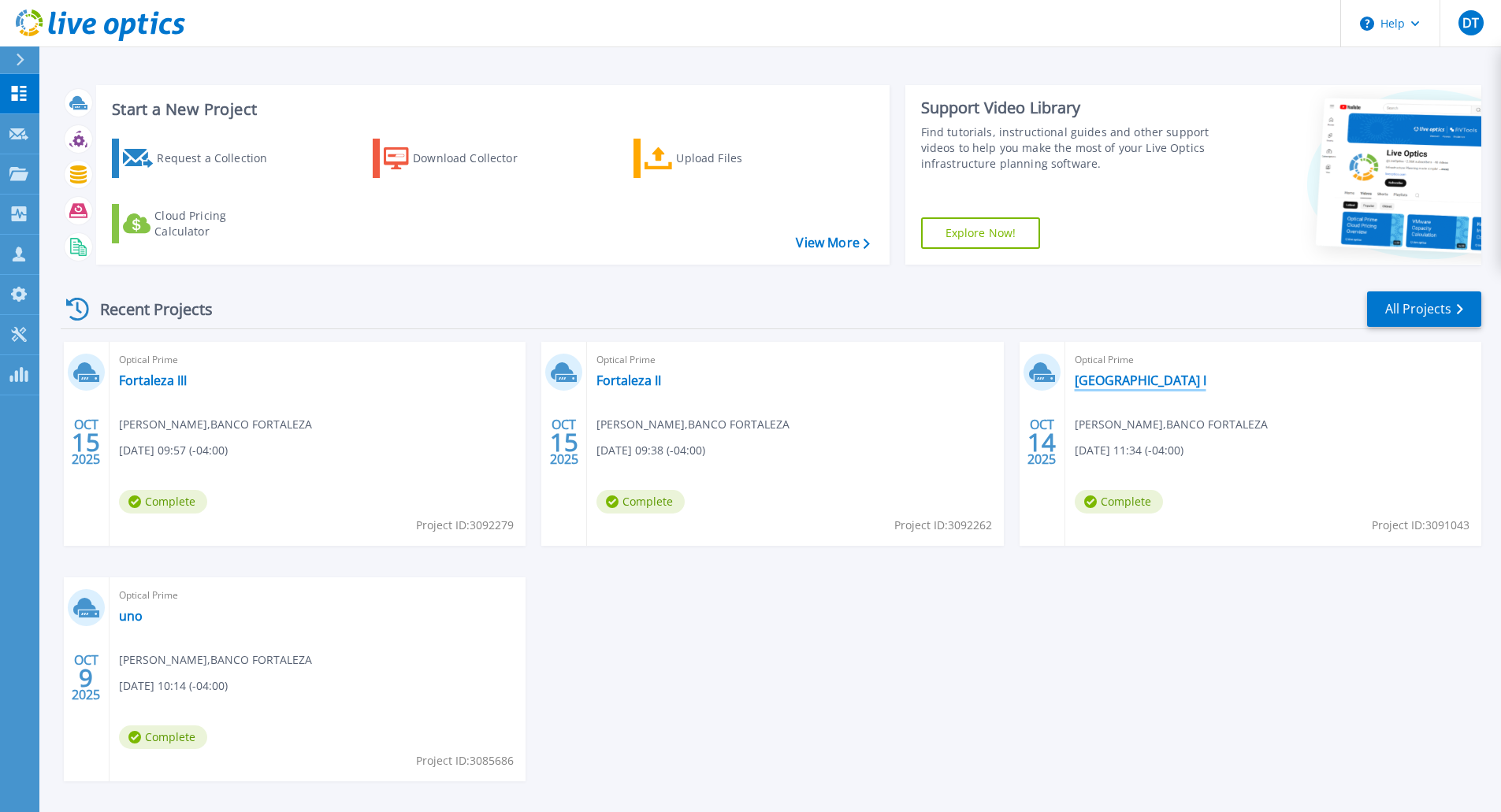
click at [1103, 382] on link "Fortaleza I" at bounding box center [1140, 380] width 132 height 15
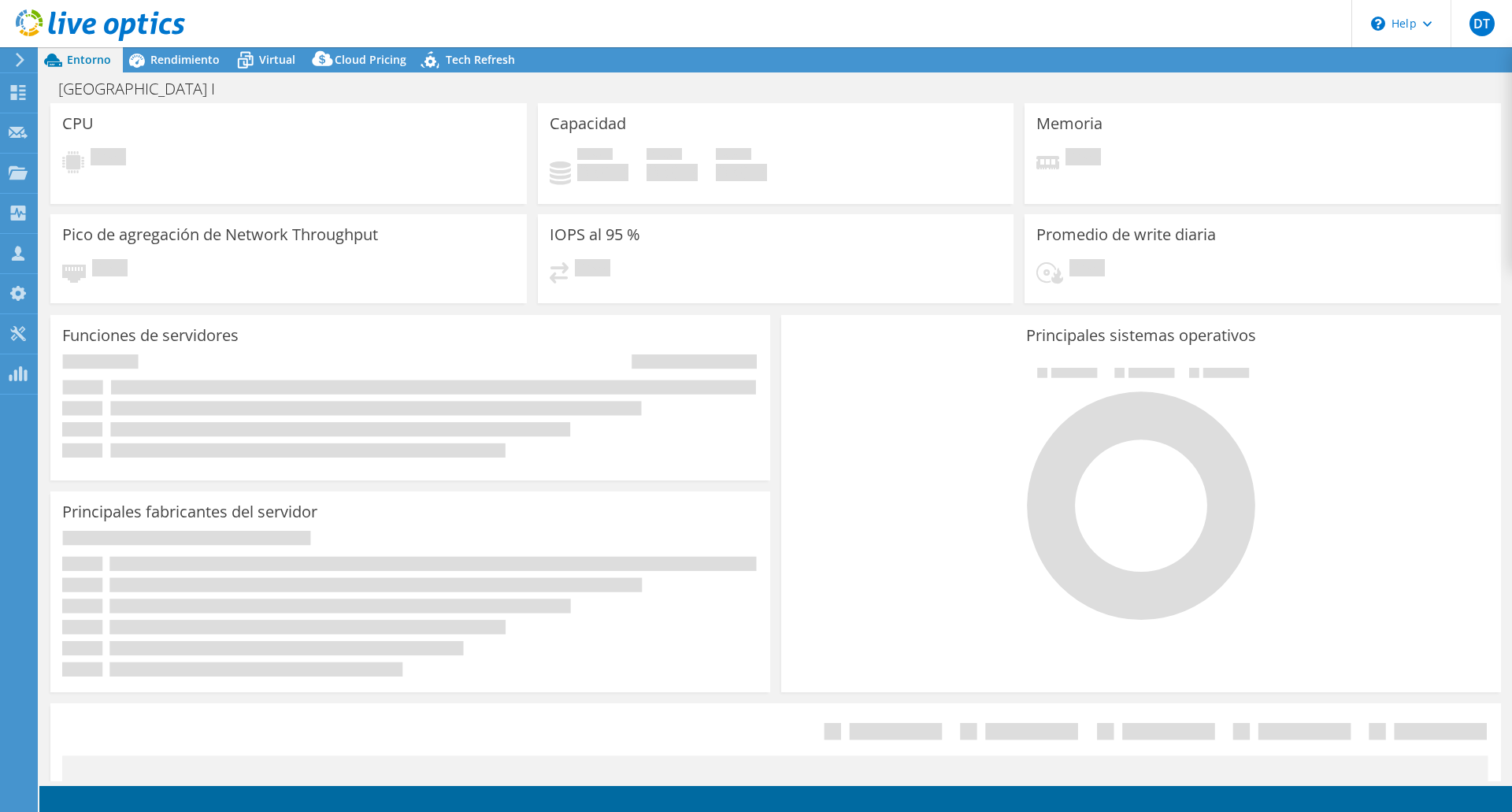
select select "USD"
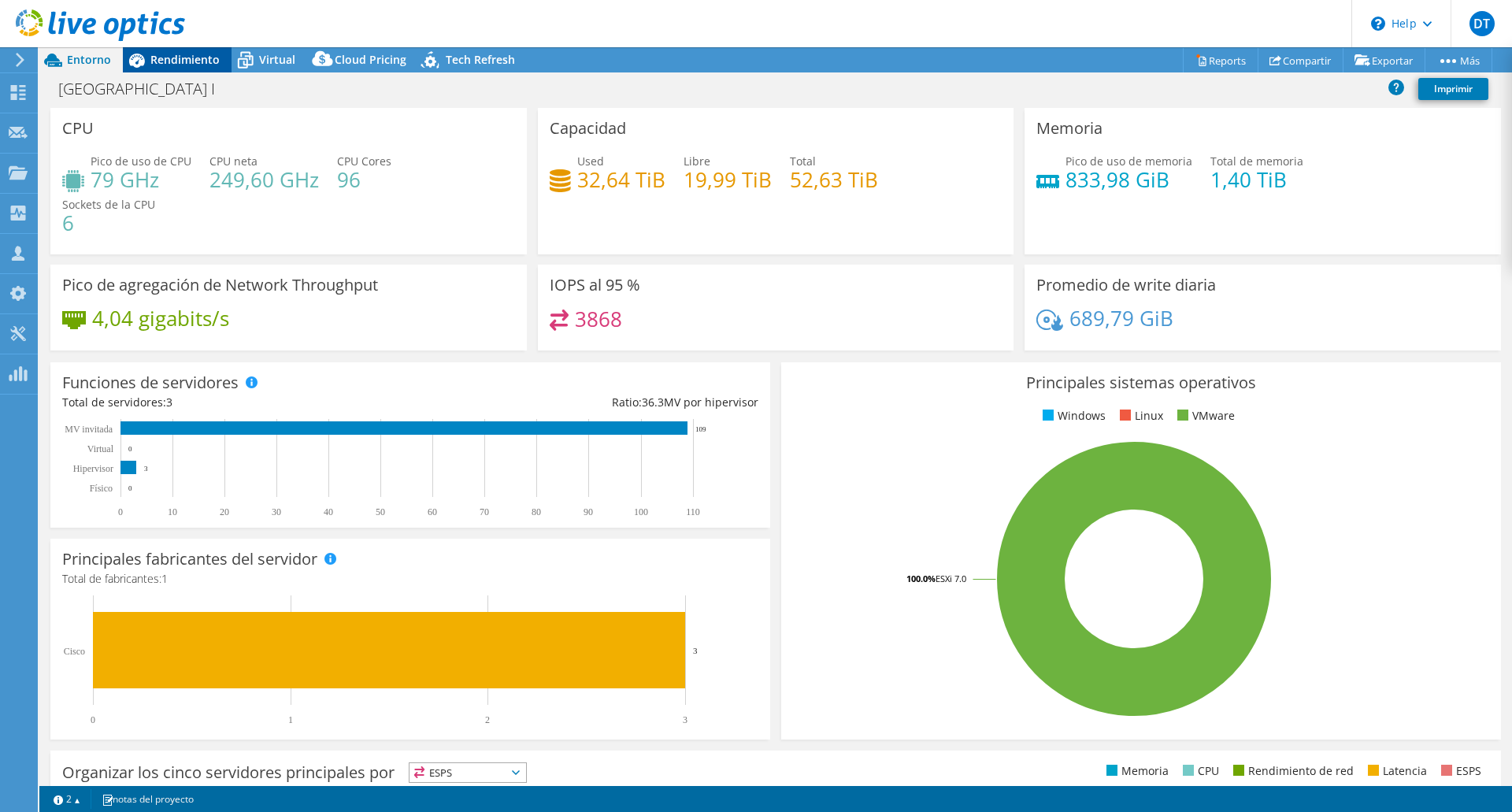
click at [181, 61] on span "Rendimiento" at bounding box center [185, 59] width 69 height 15
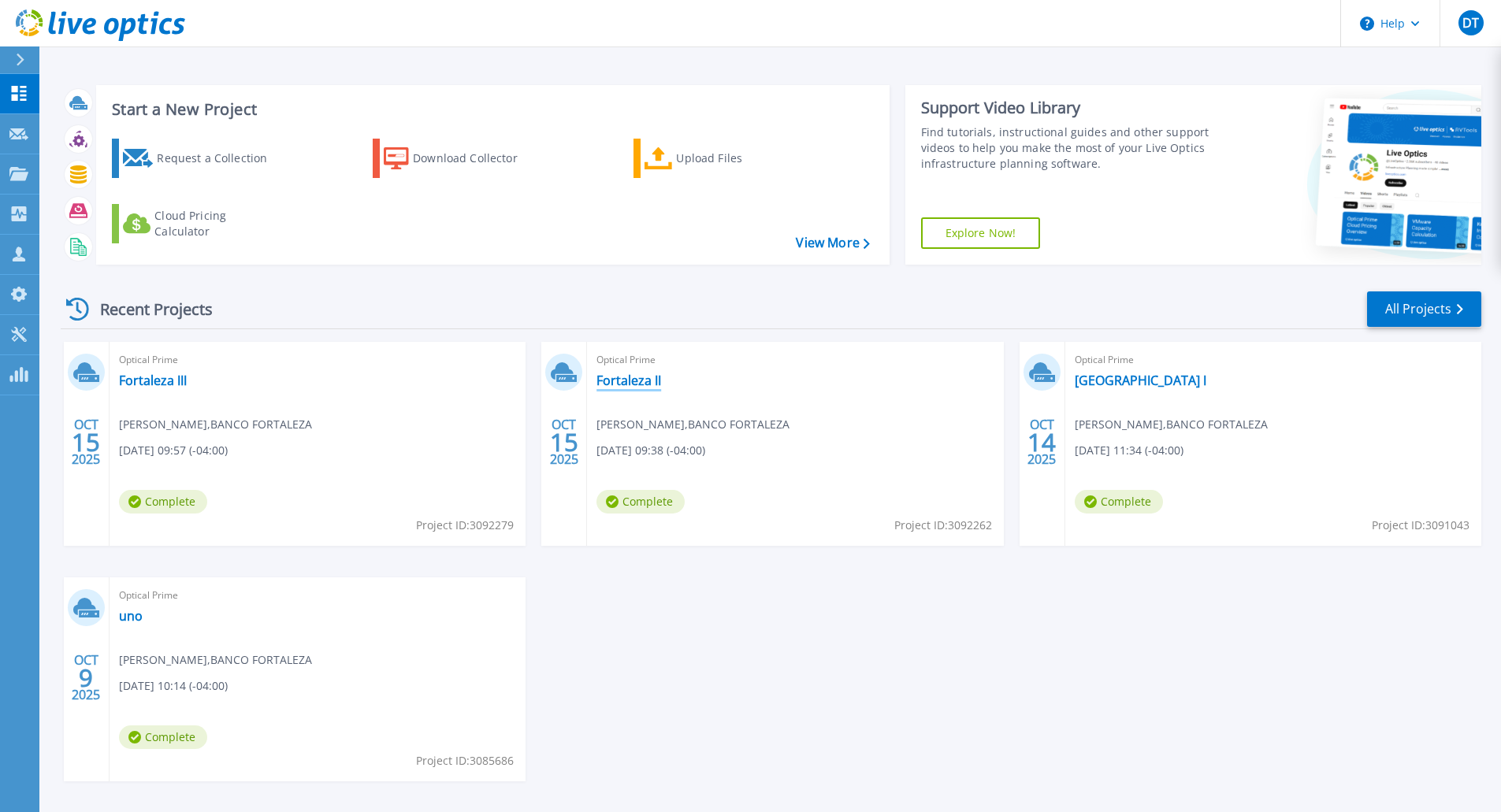
click at [629, 382] on link "Fortaleza II" at bounding box center [628, 380] width 64 height 15
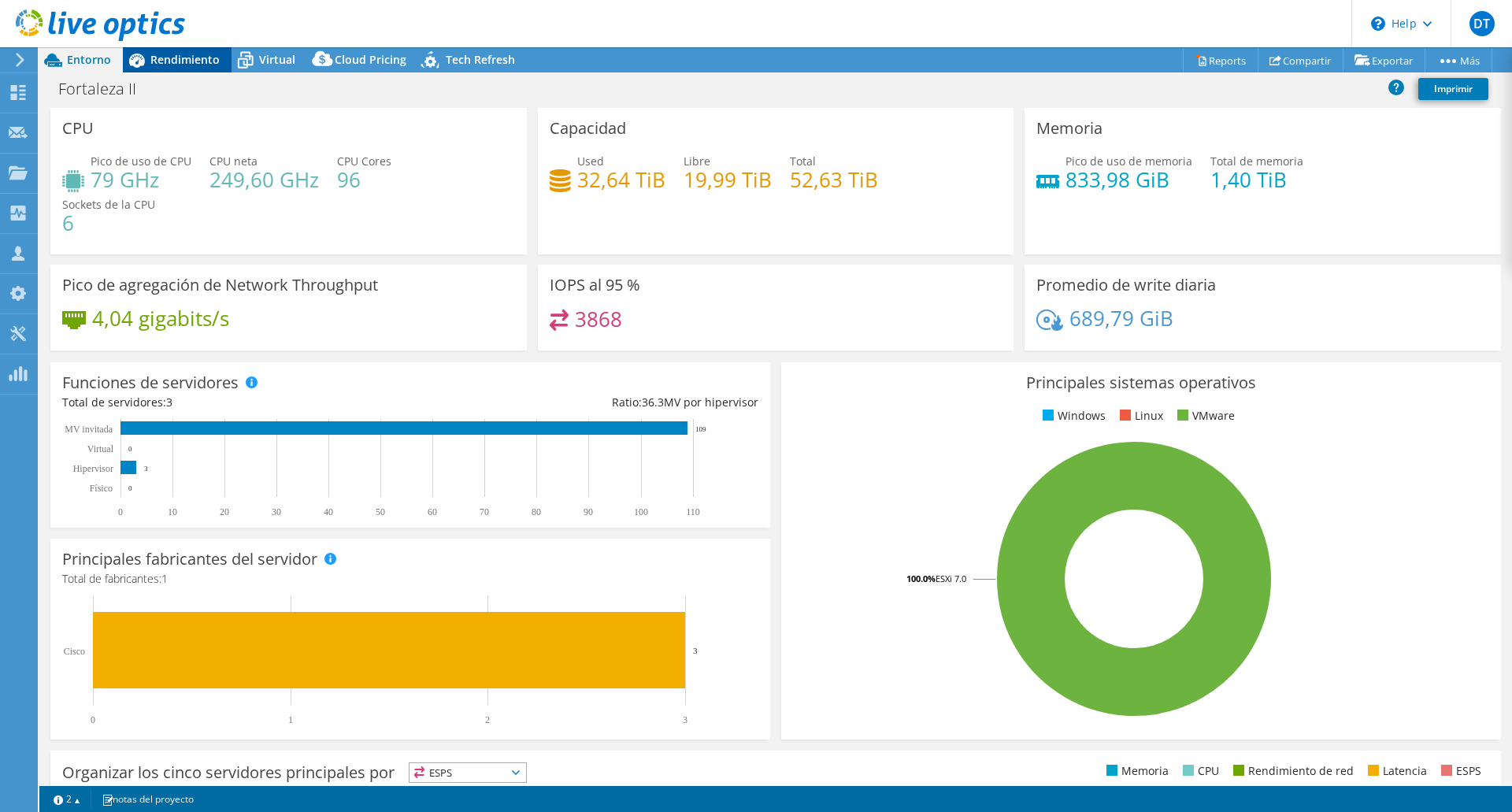
click at [177, 57] on span "Rendimiento" at bounding box center [185, 59] width 69 height 15
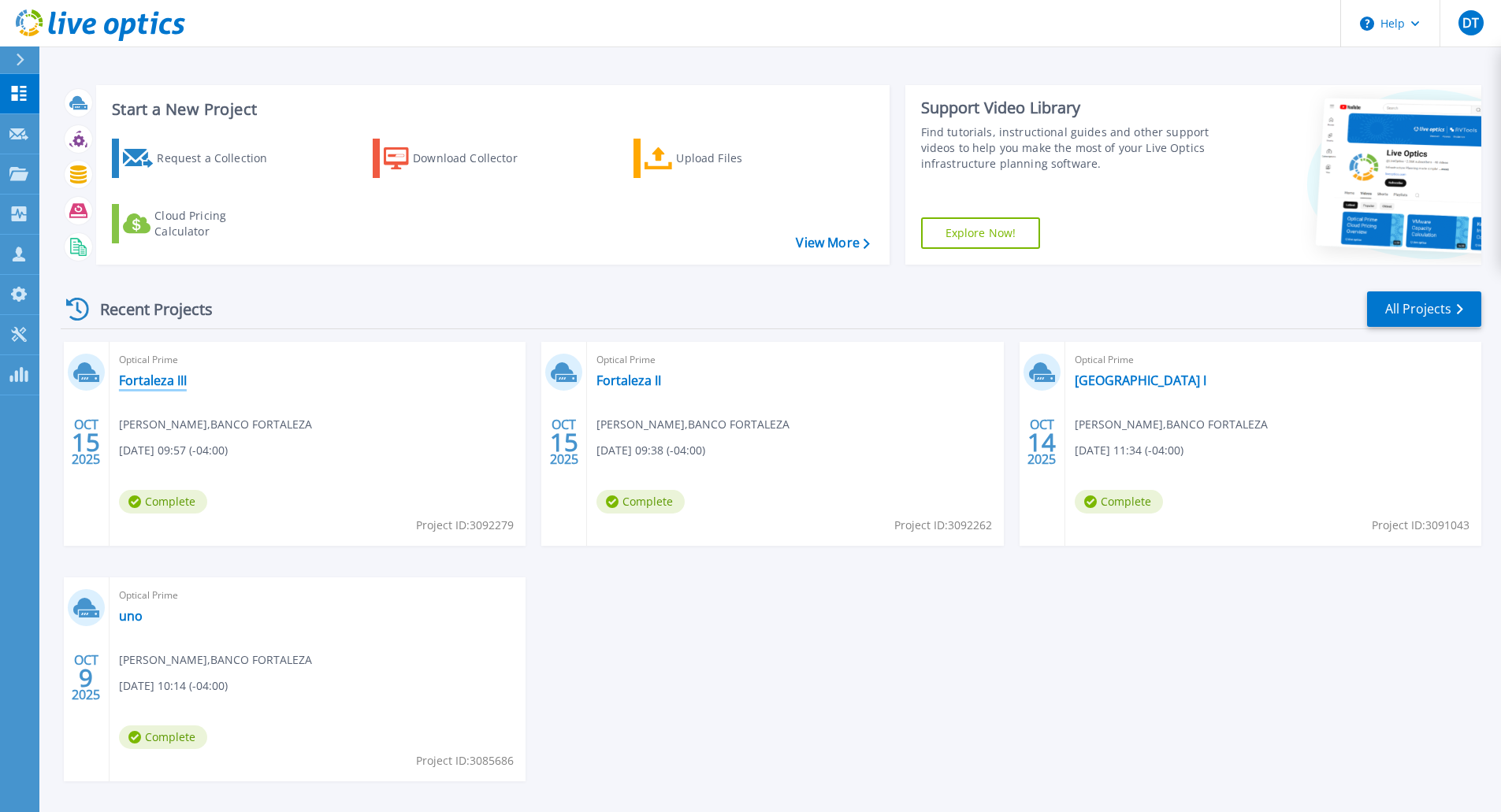
click at [152, 378] on link "Fortaleza III" at bounding box center [152, 380] width 68 height 15
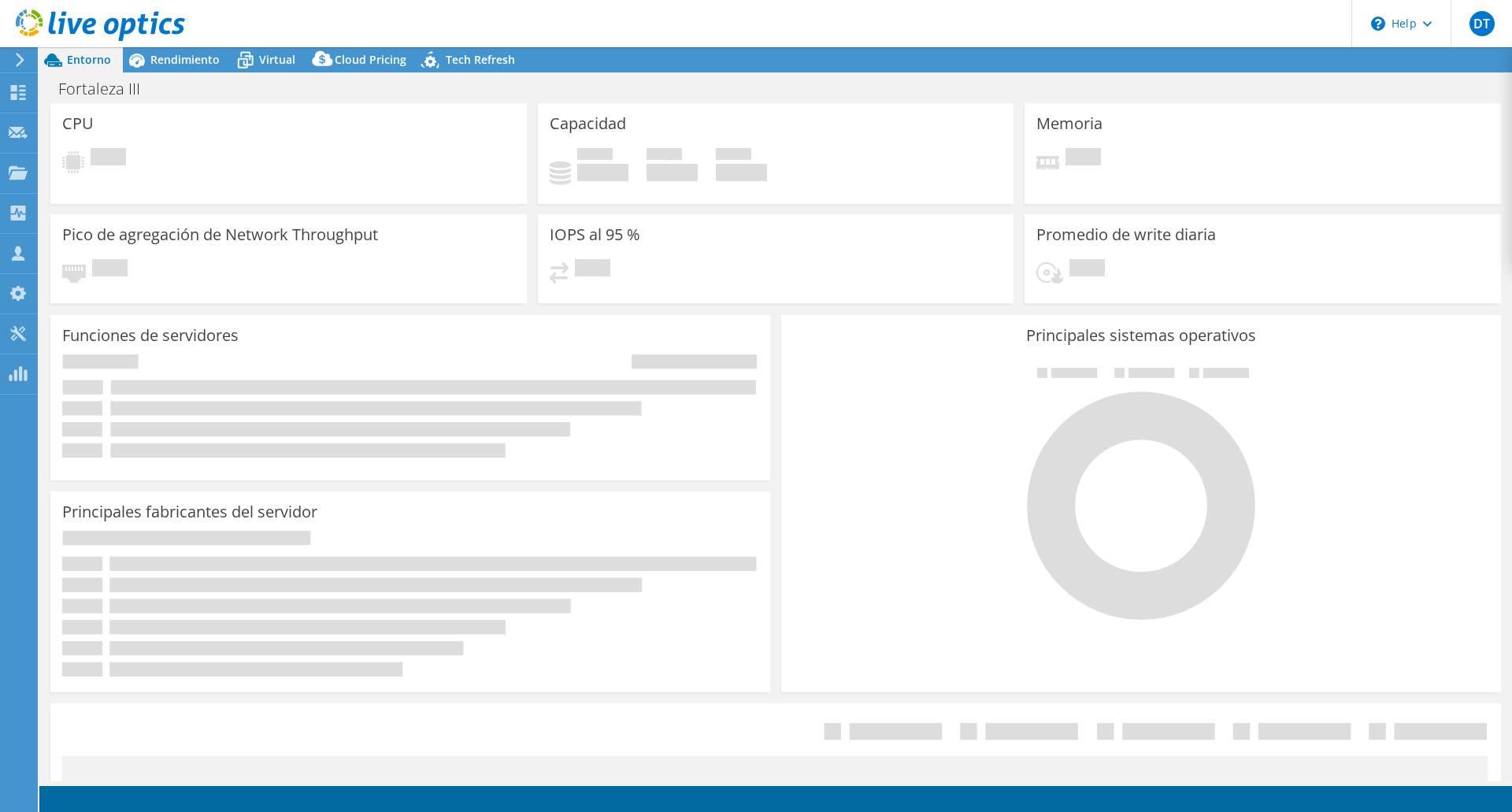
select select "USD"
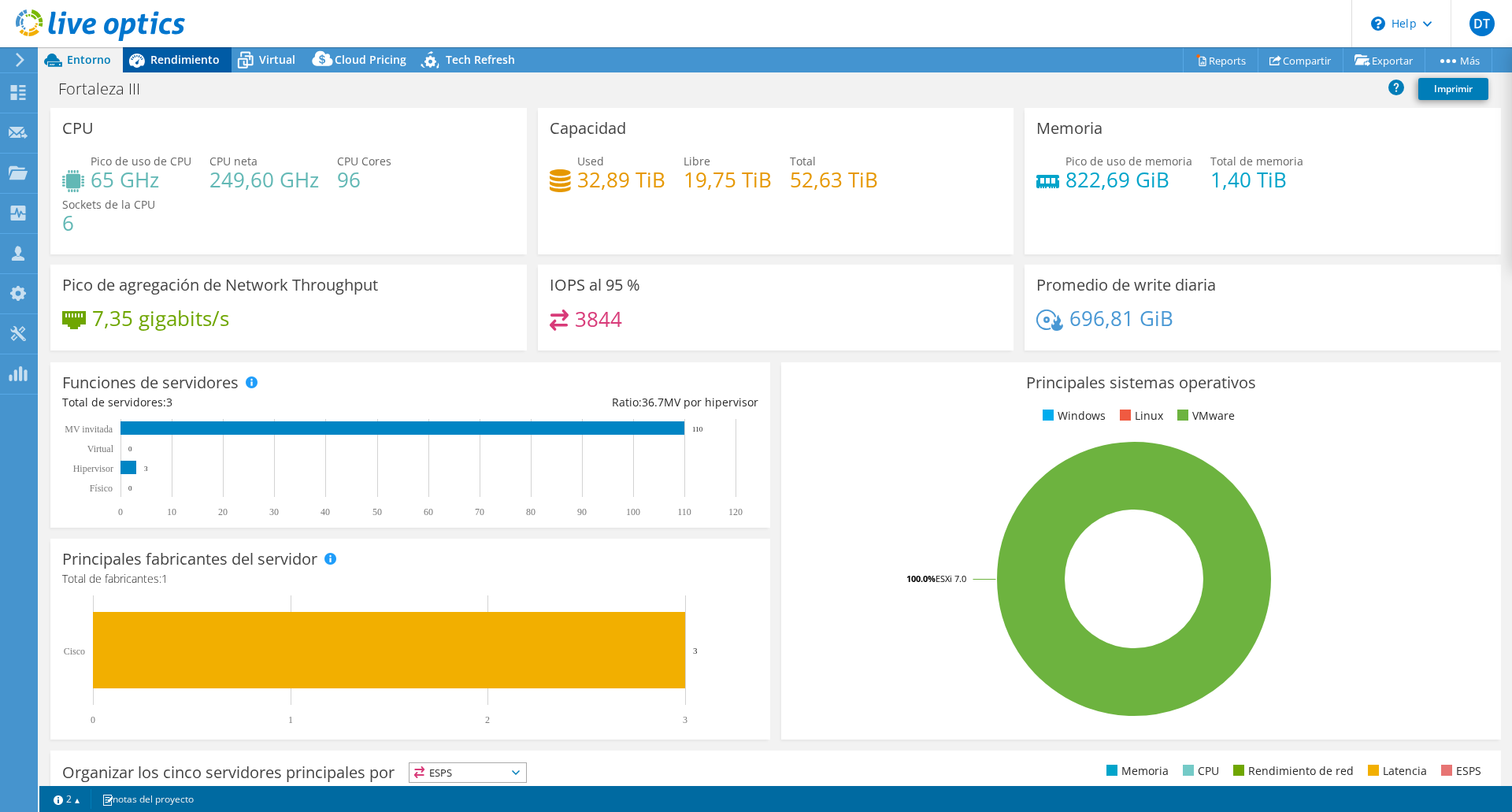
click at [177, 58] on span "Rendimiento" at bounding box center [185, 59] width 69 height 15
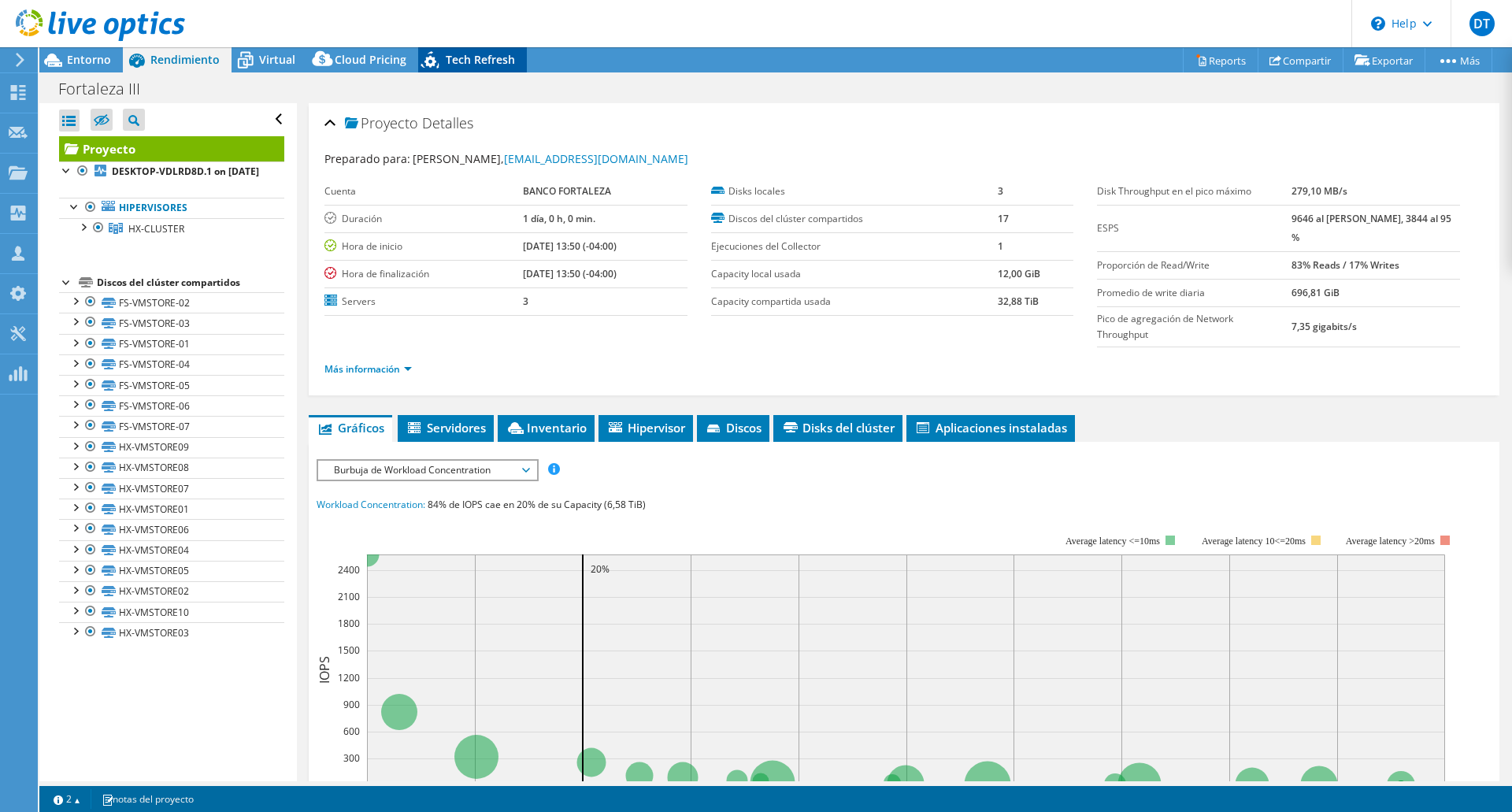
click at [475, 58] on span "Tech Refresh" at bounding box center [480, 59] width 69 height 15
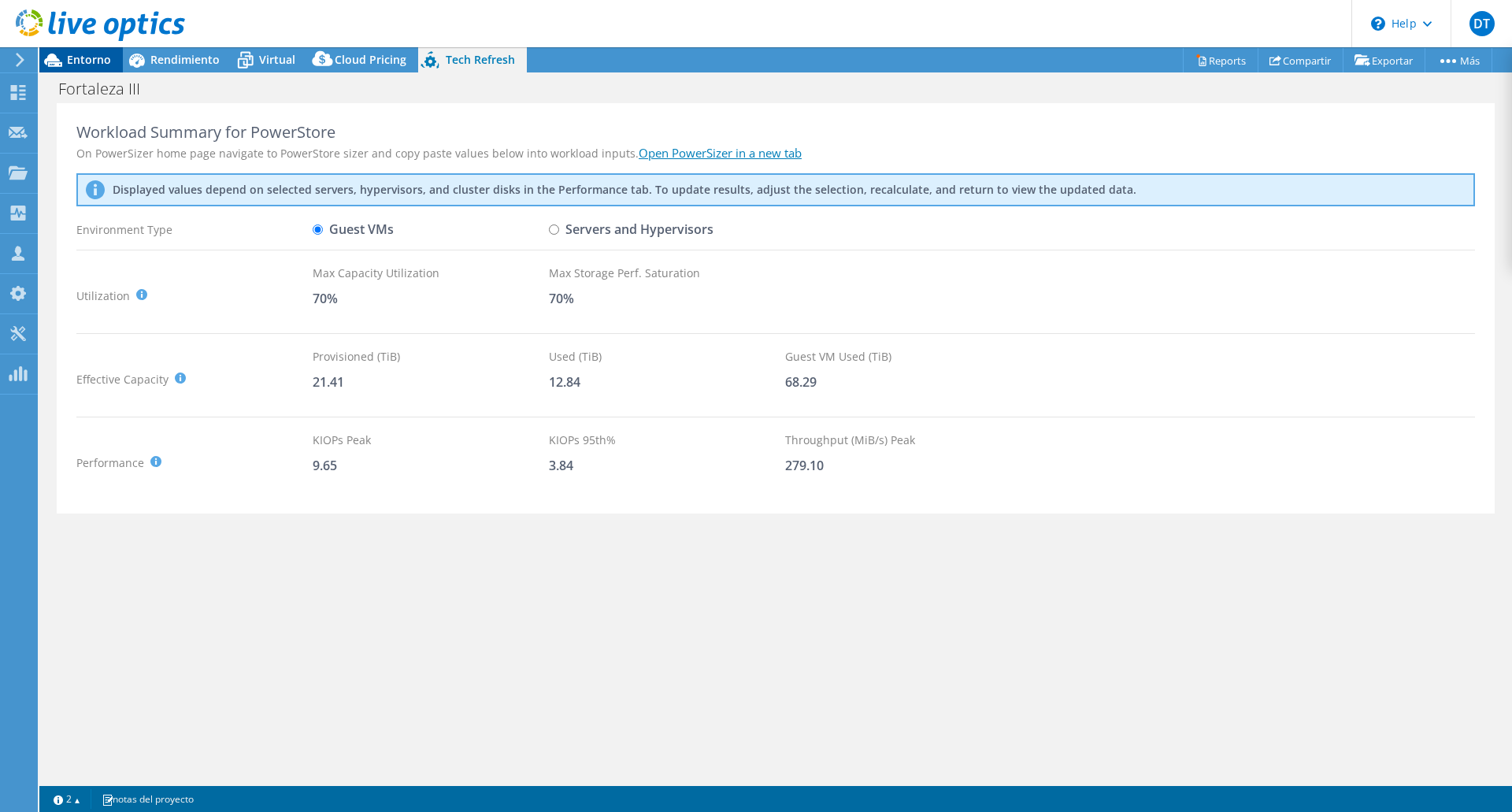
click at [78, 58] on span "Entorno" at bounding box center [89, 59] width 44 height 15
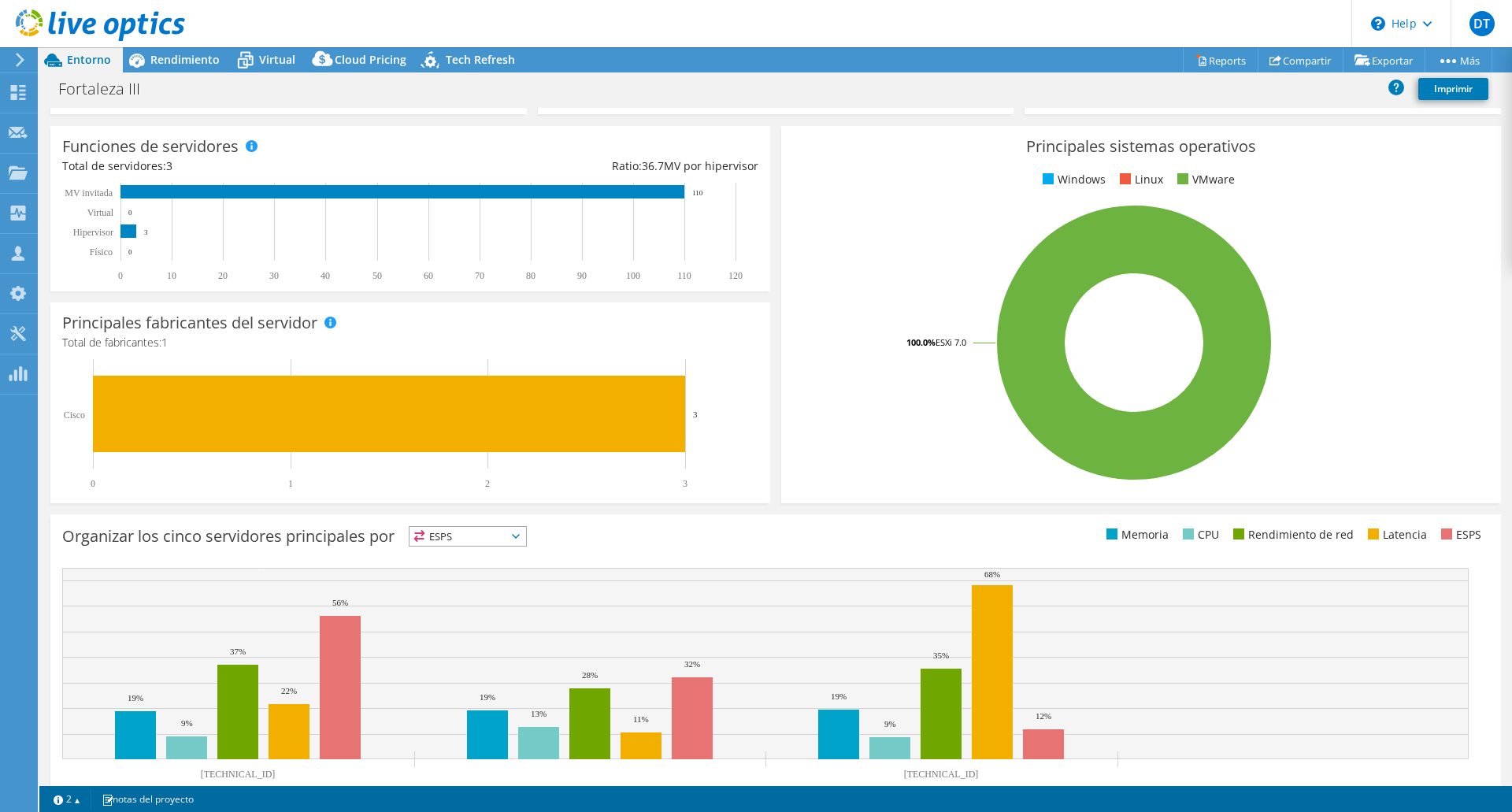
scroll to position [283, 0]
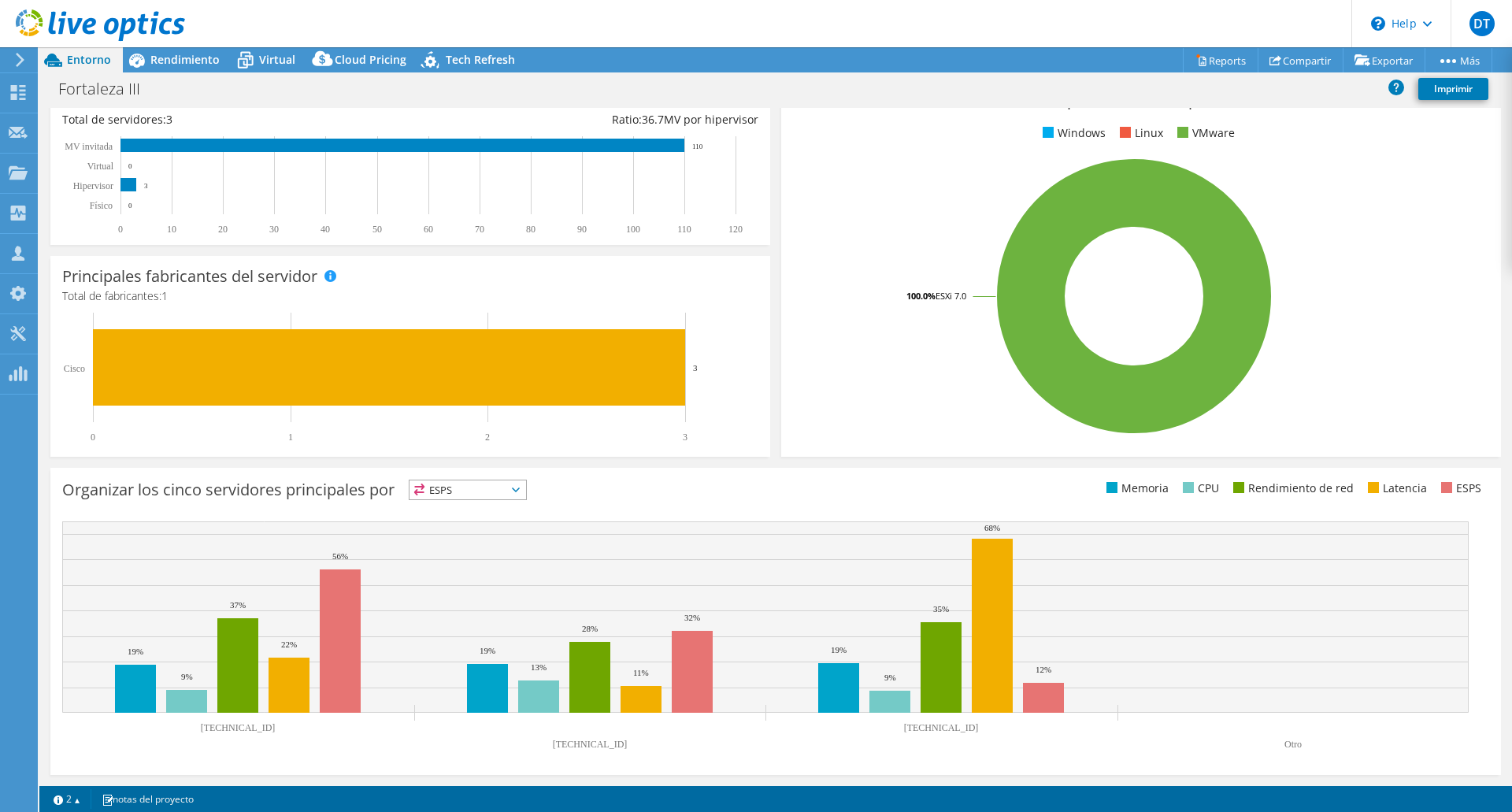
click at [520, 488] on icon at bounding box center [515, 489] width 8 height 5
click at [448, 505] on li "ESPS" at bounding box center [467, 510] width 116 height 22
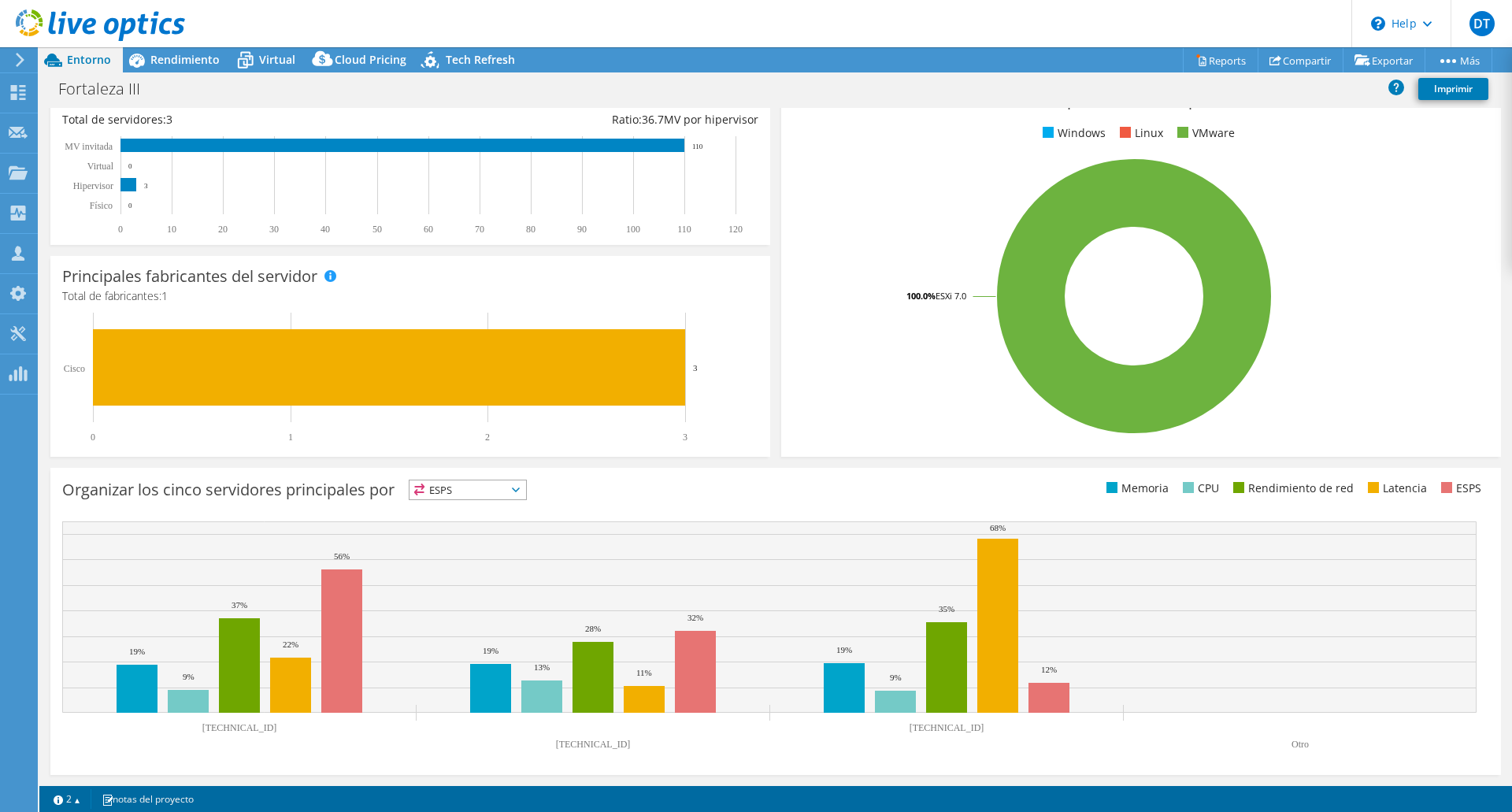
click at [463, 488] on span "ESPS" at bounding box center [457, 490] width 97 height 19
click at [444, 549] on li "CPU" at bounding box center [467, 554] width 116 height 22
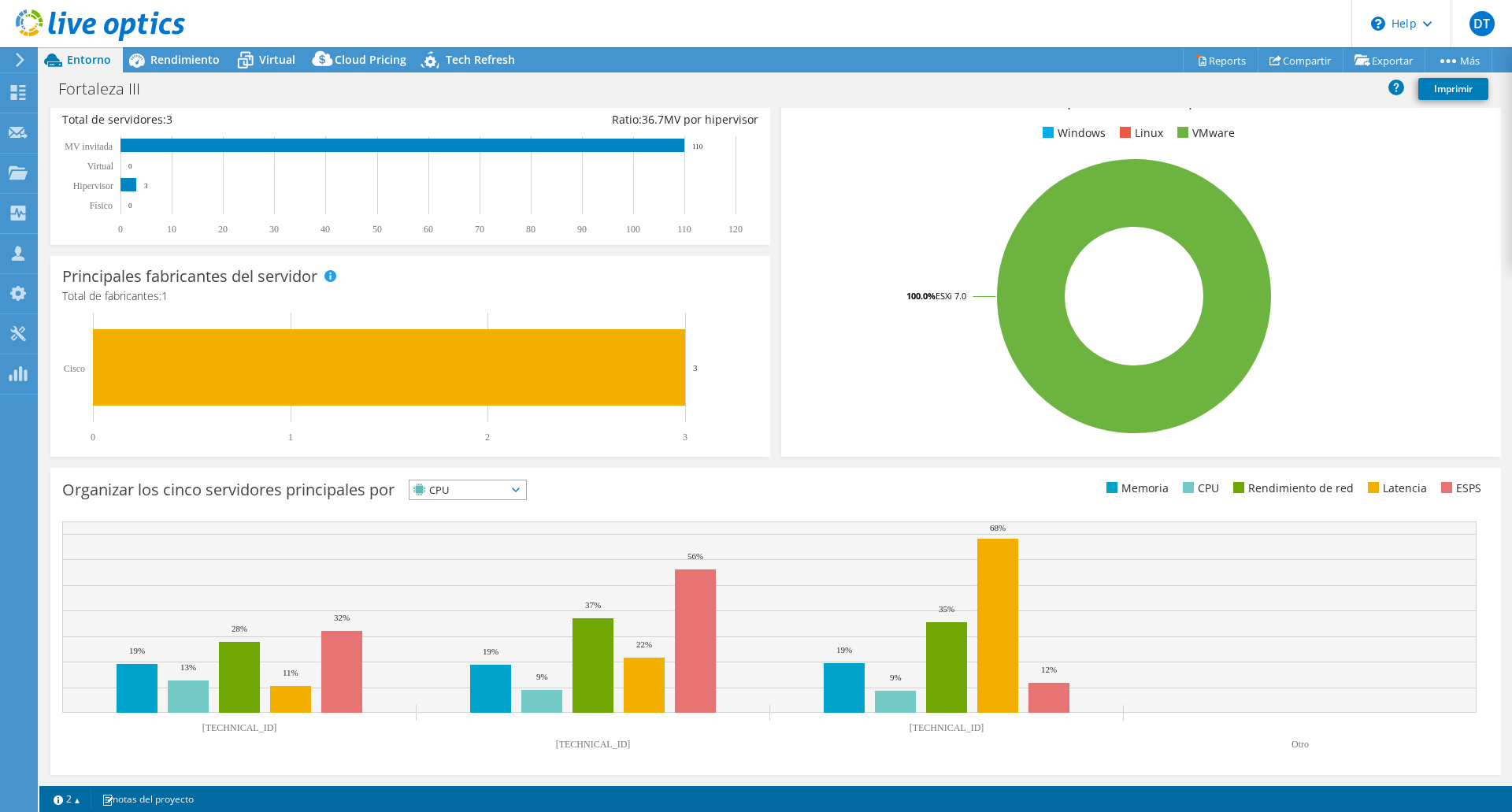
click at [466, 487] on span "CPU" at bounding box center [457, 490] width 97 height 19
click at [444, 575] on li "Rendimiento de red" at bounding box center [467, 576] width 116 height 22
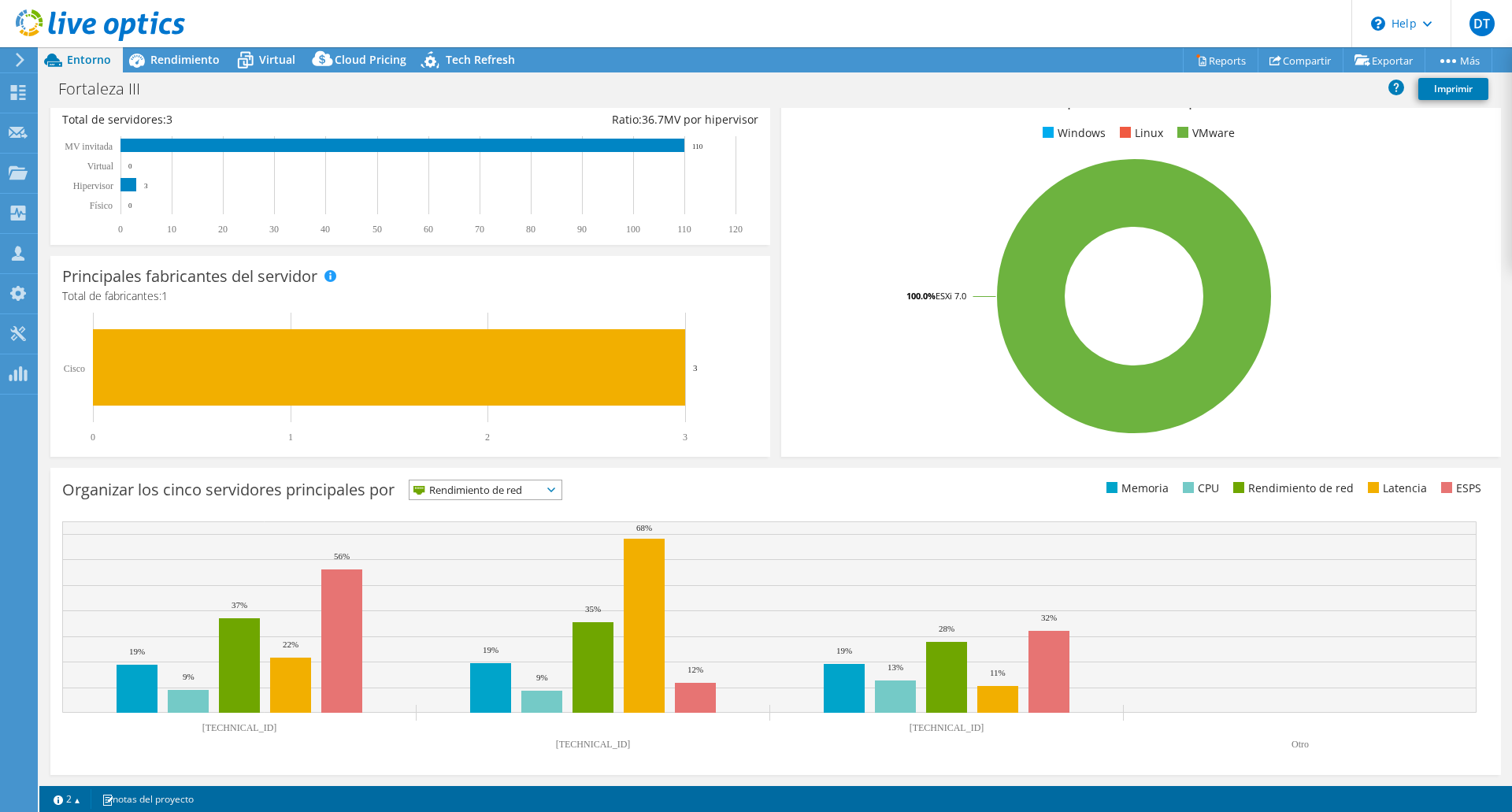
click at [480, 490] on span "Rendimiento de red" at bounding box center [475, 490] width 132 height 19
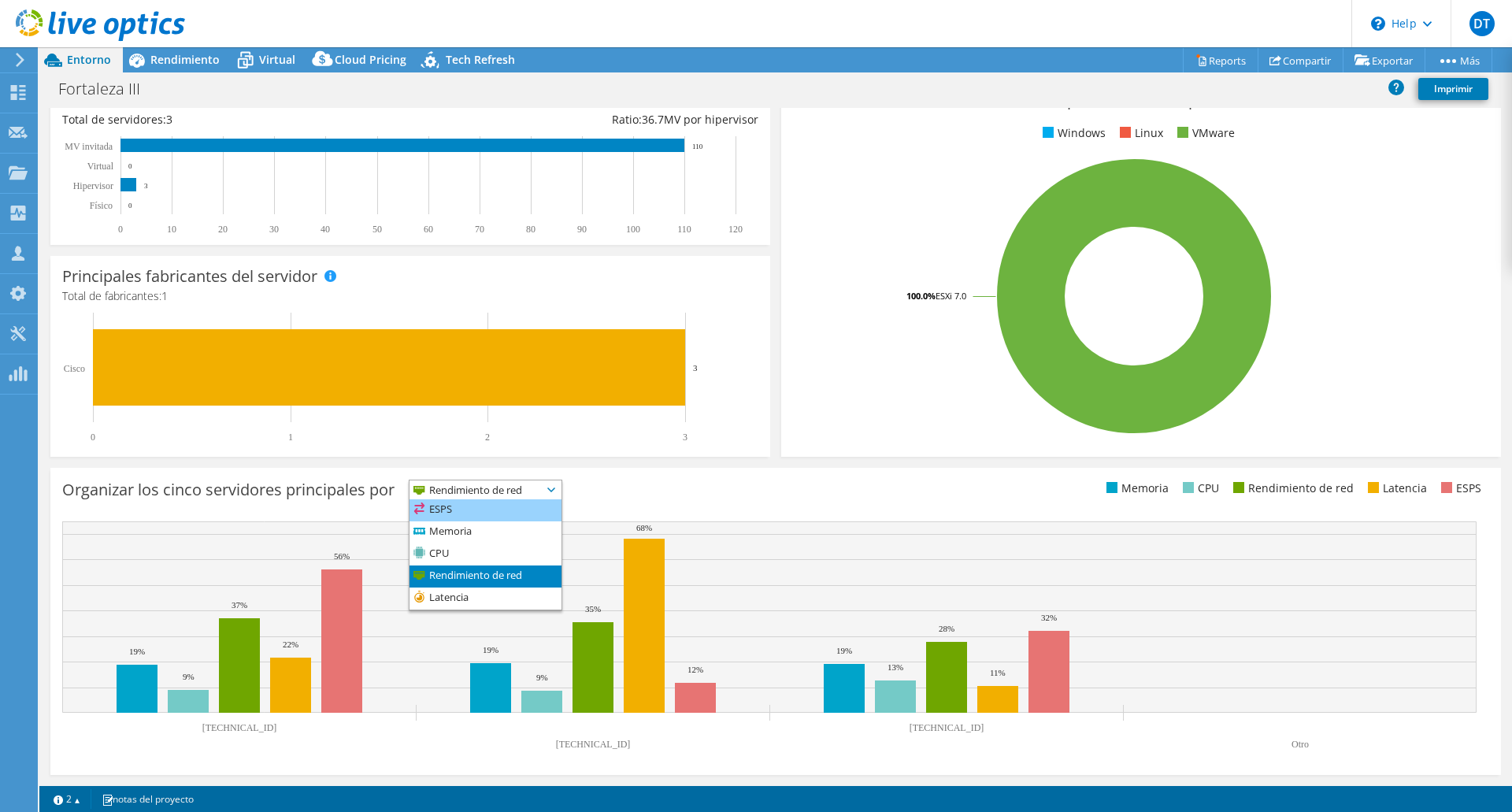
click at [462, 508] on li "ESPS" at bounding box center [485, 510] width 152 height 22
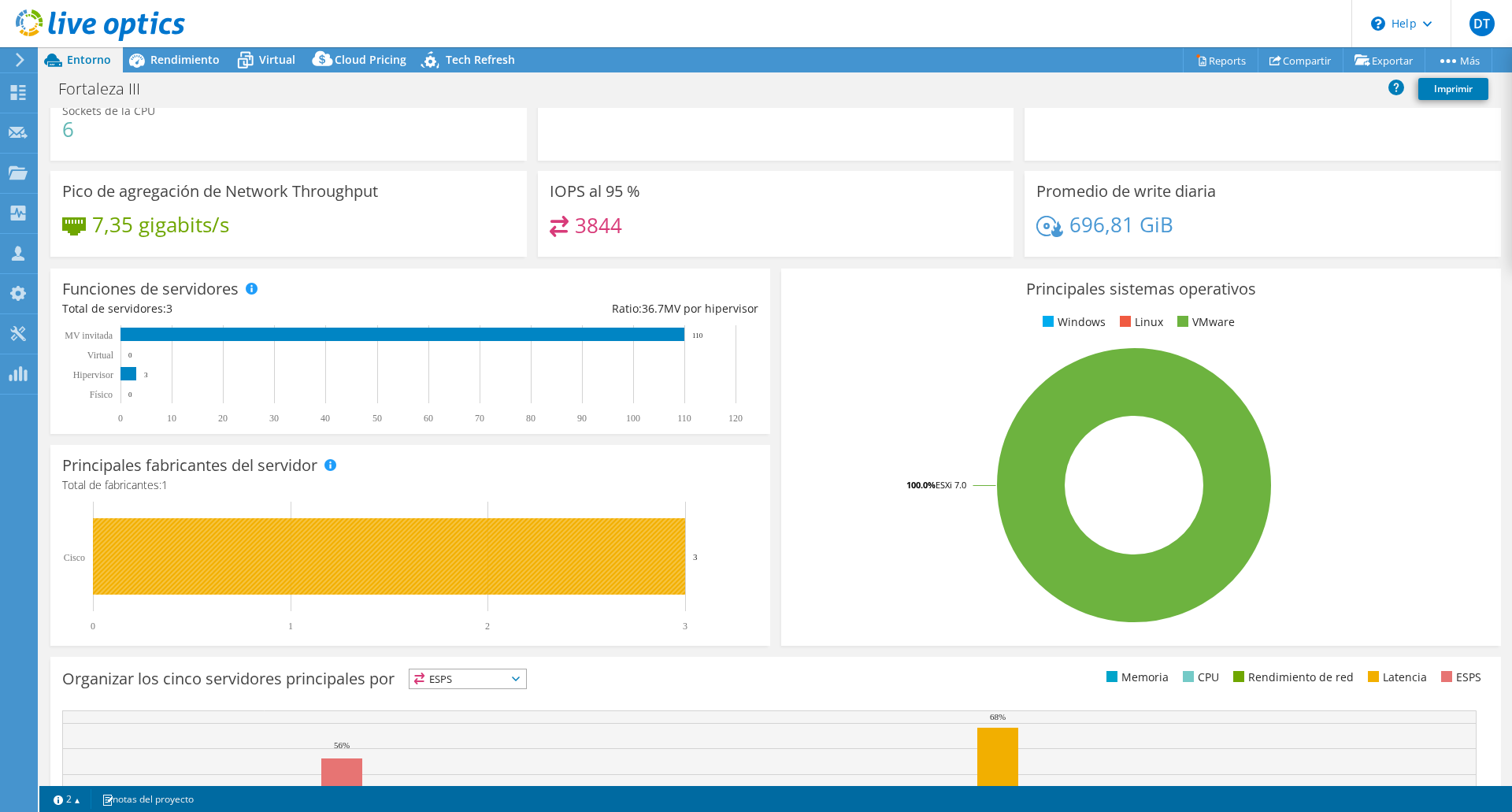
scroll to position [0, 0]
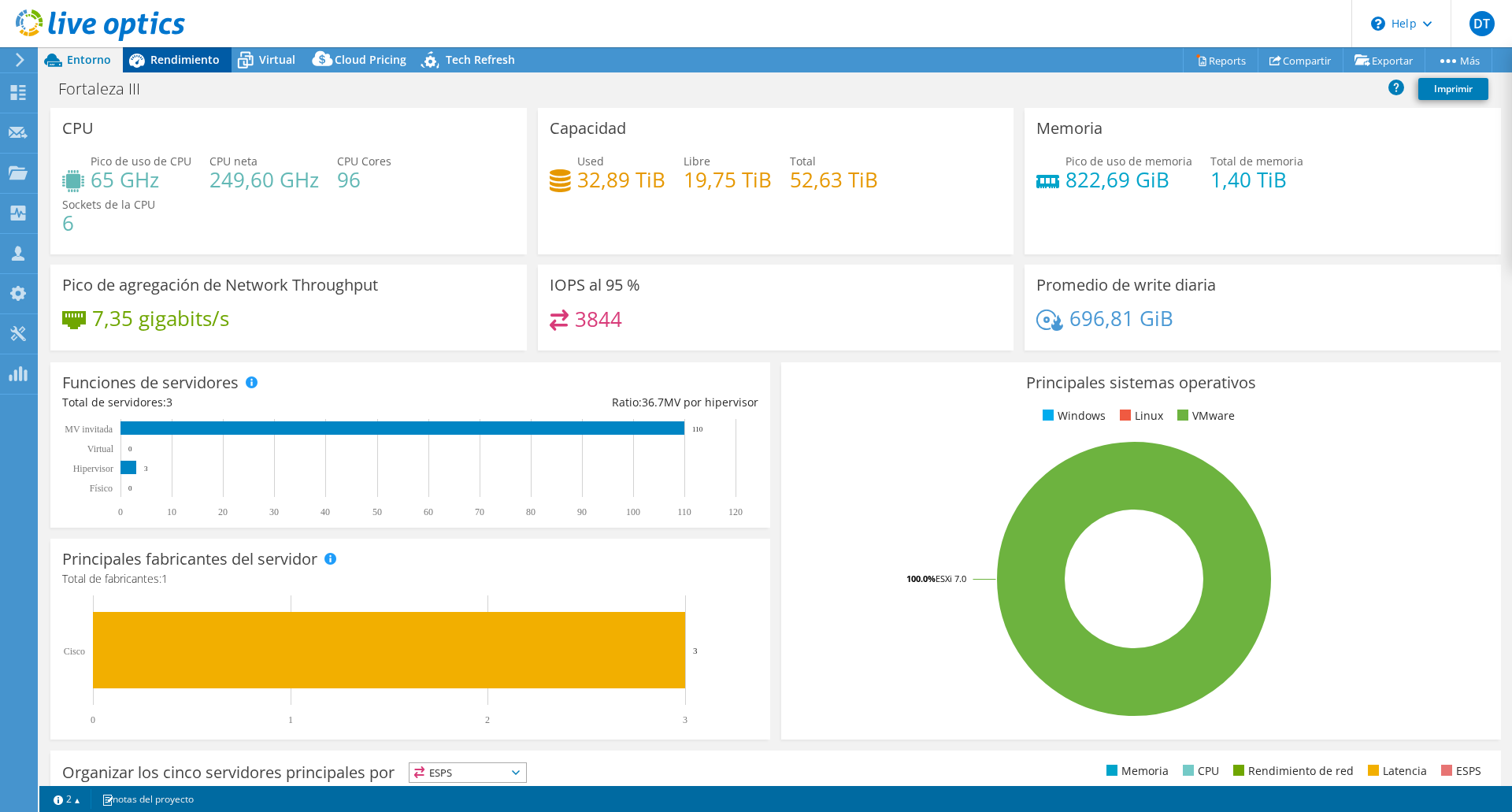
click at [164, 58] on span "Rendimiento" at bounding box center [185, 59] width 69 height 15
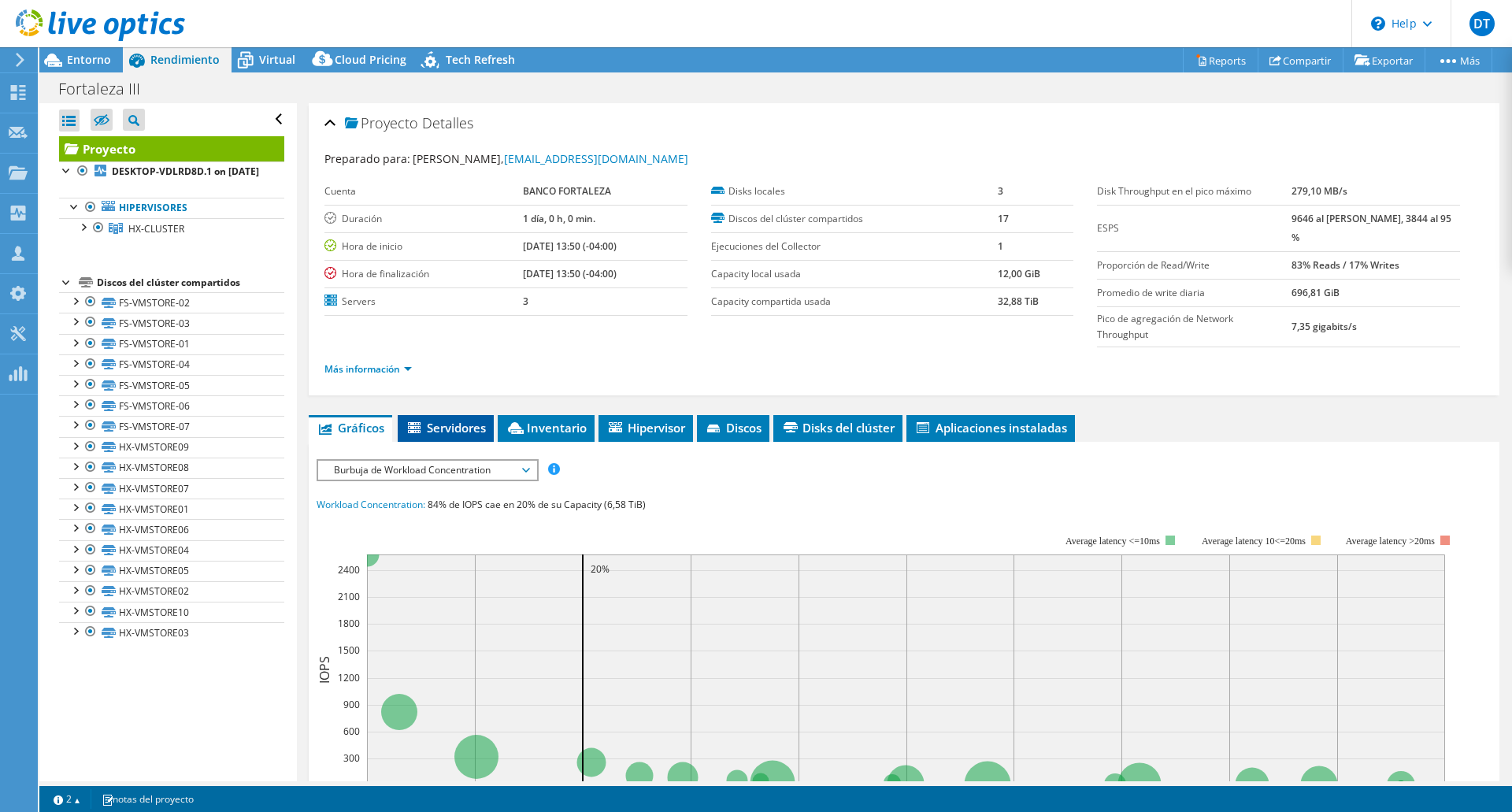
click at [454, 420] on span "Servidores" at bounding box center [445, 427] width 81 height 15
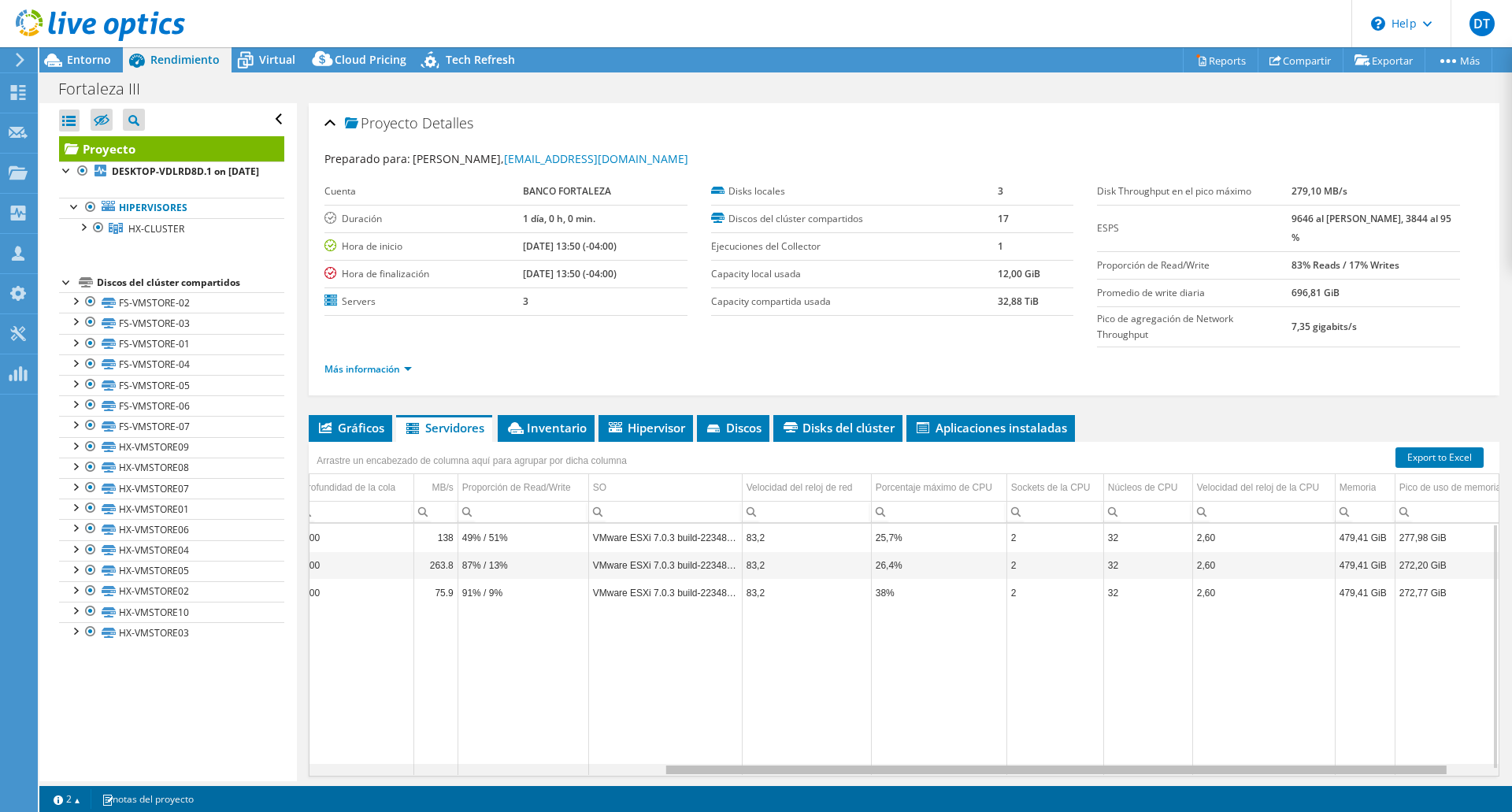
scroll to position [0, 592]
drag, startPoint x: 1000, startPoint y: 739, endPoint x: 1411, endPoint y: 736, distance: 411.0
click at [1411, 736] on body "DT Miembro del equipo David Tinini dtinini@dima.com.bo dima_com My Profile Log …" at bounding box center [756, 406] width 1512 height 812
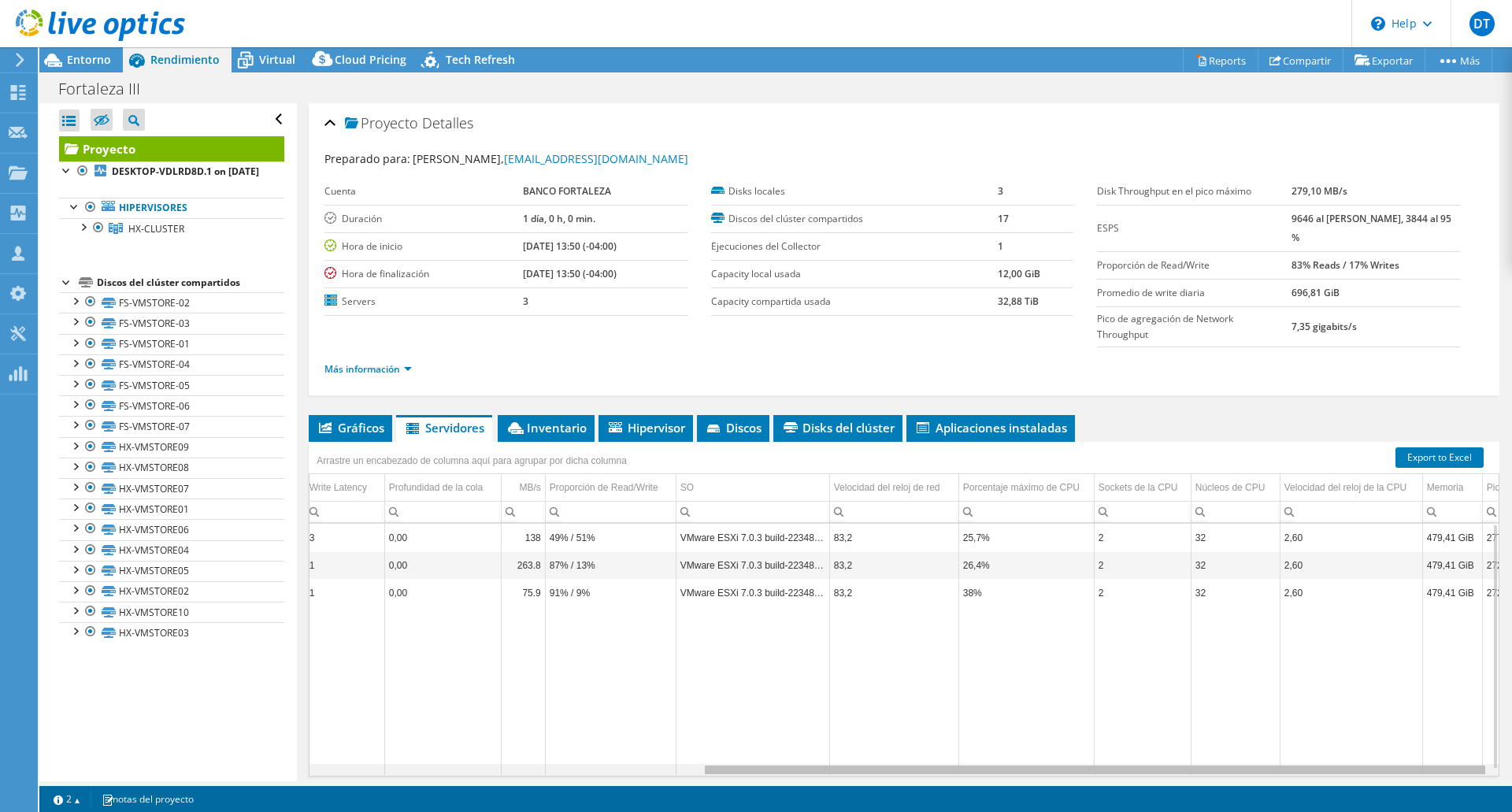
scroll to position [0, 303]
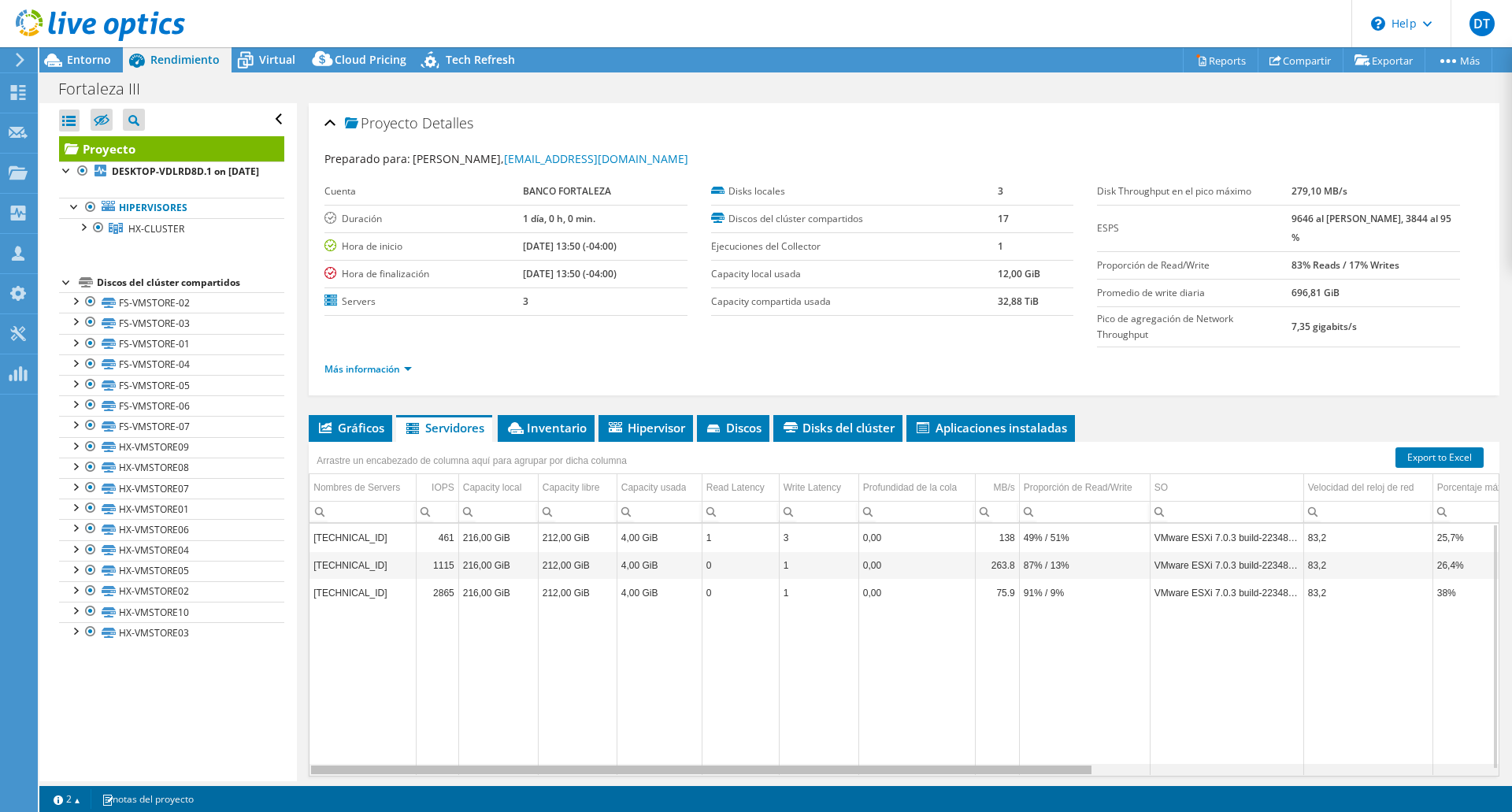
drag, startPoint x: 988, startPoint y: 734, endPoint x: 534, endPoint y: 748, distance: 454.2
click at [535, 748] on body "DT Miembro del equipo David Tinini dtinini@dima.com.bo dima_com My Profile Log …" at bounding box center [756, 406] width 1512 height 812
click at [544, 420] on span "Inventario" at bounding box center [545, 427] width 81 height 15
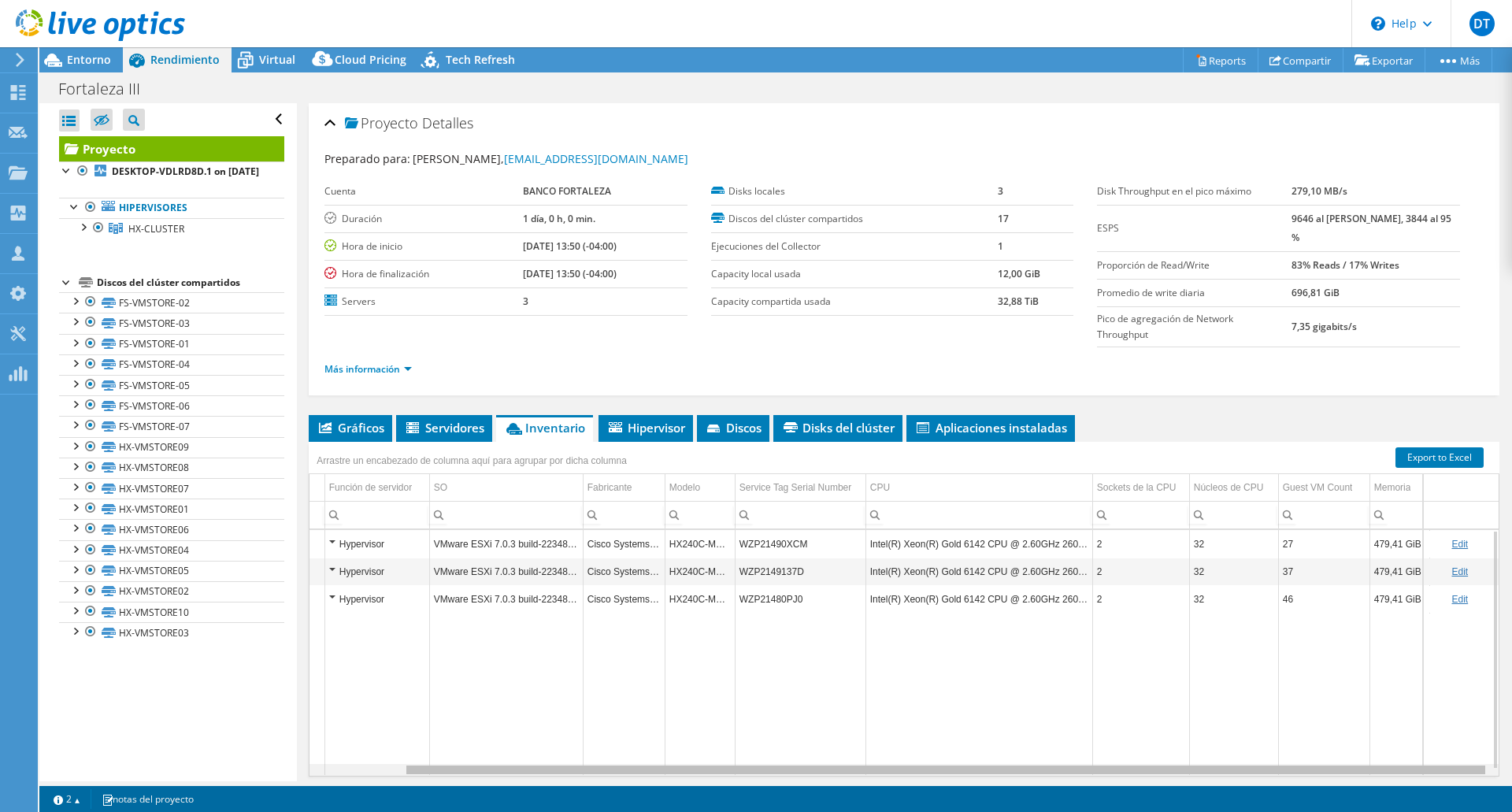
scroll to position [0, 104]
drag, startPoint x: 924, startPoint y: 741, endPoint x: 1136, endPoint y: 750, distance: 212.2
click at [1136, 750] on body "DT Miembro del equipo David Tinini dtinini@dima.com.bo dima_com My Profile Log …" at bounding box center [756, 406] width 1512 height 812
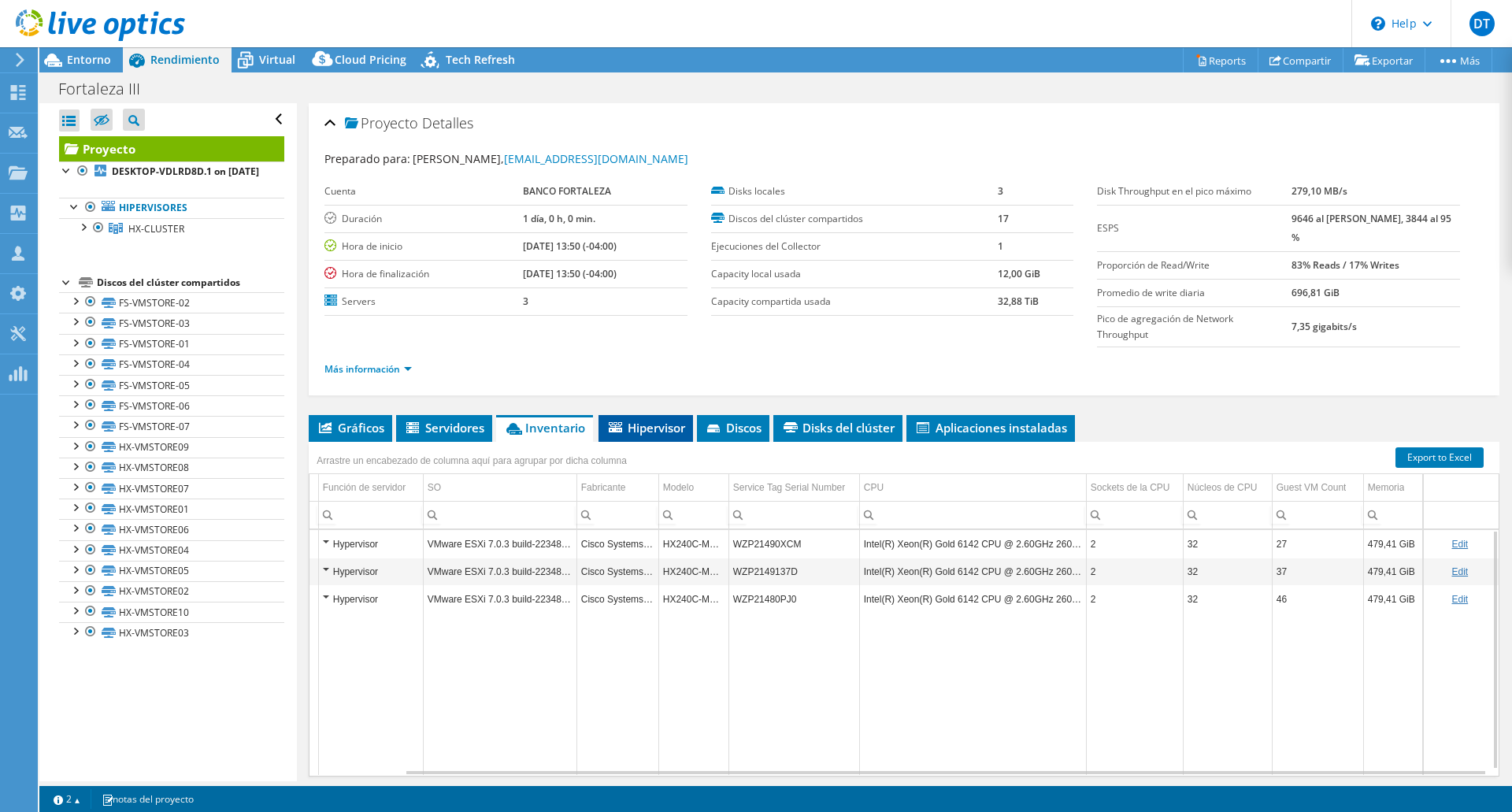
click at [663, 420] on span "Hipervisor" at bounding box center [646, 427] width 79 height 15
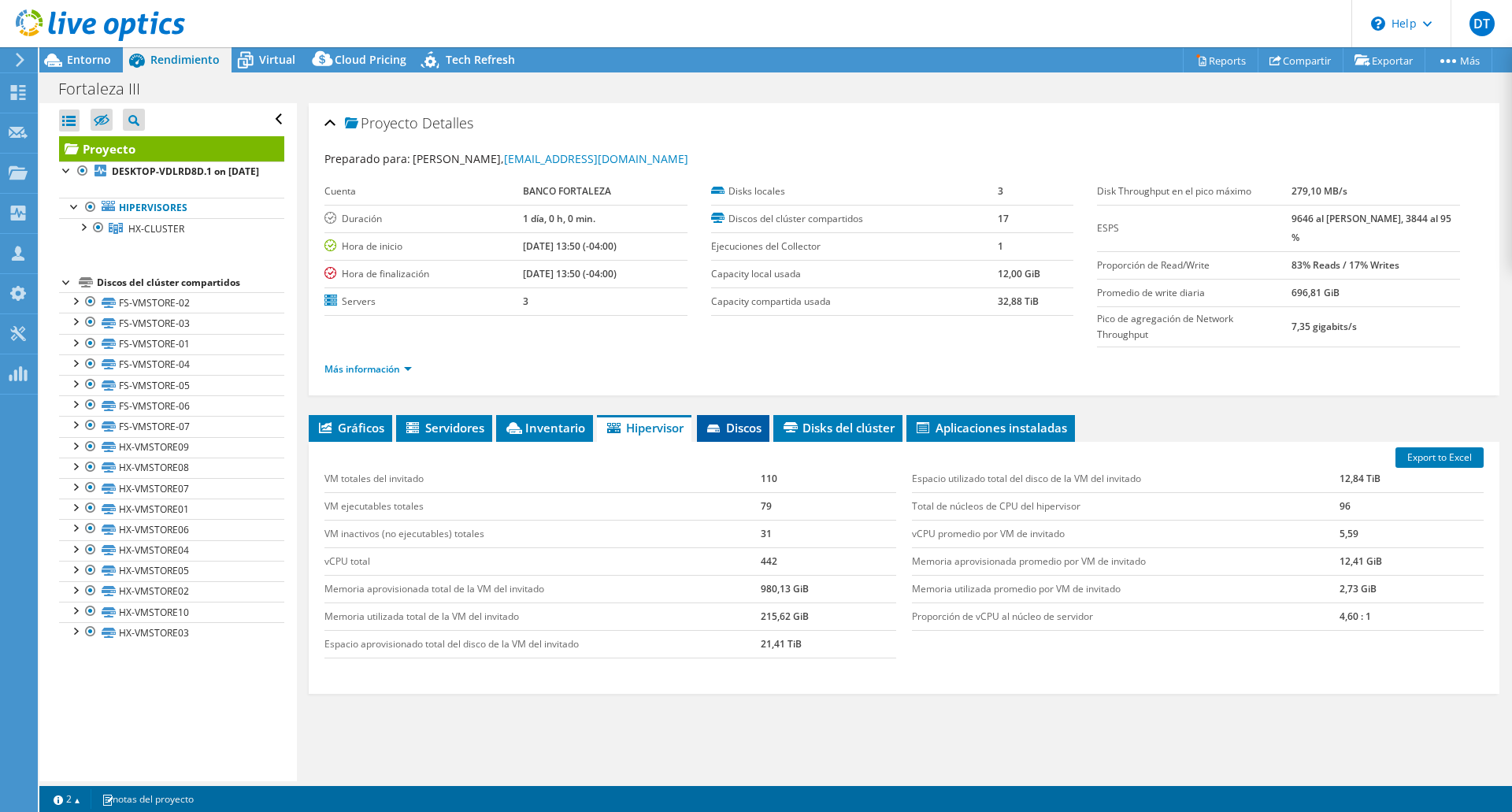
click at [738, 420] on span "Discos" at bounding box center [733, 427] width 57 height 15
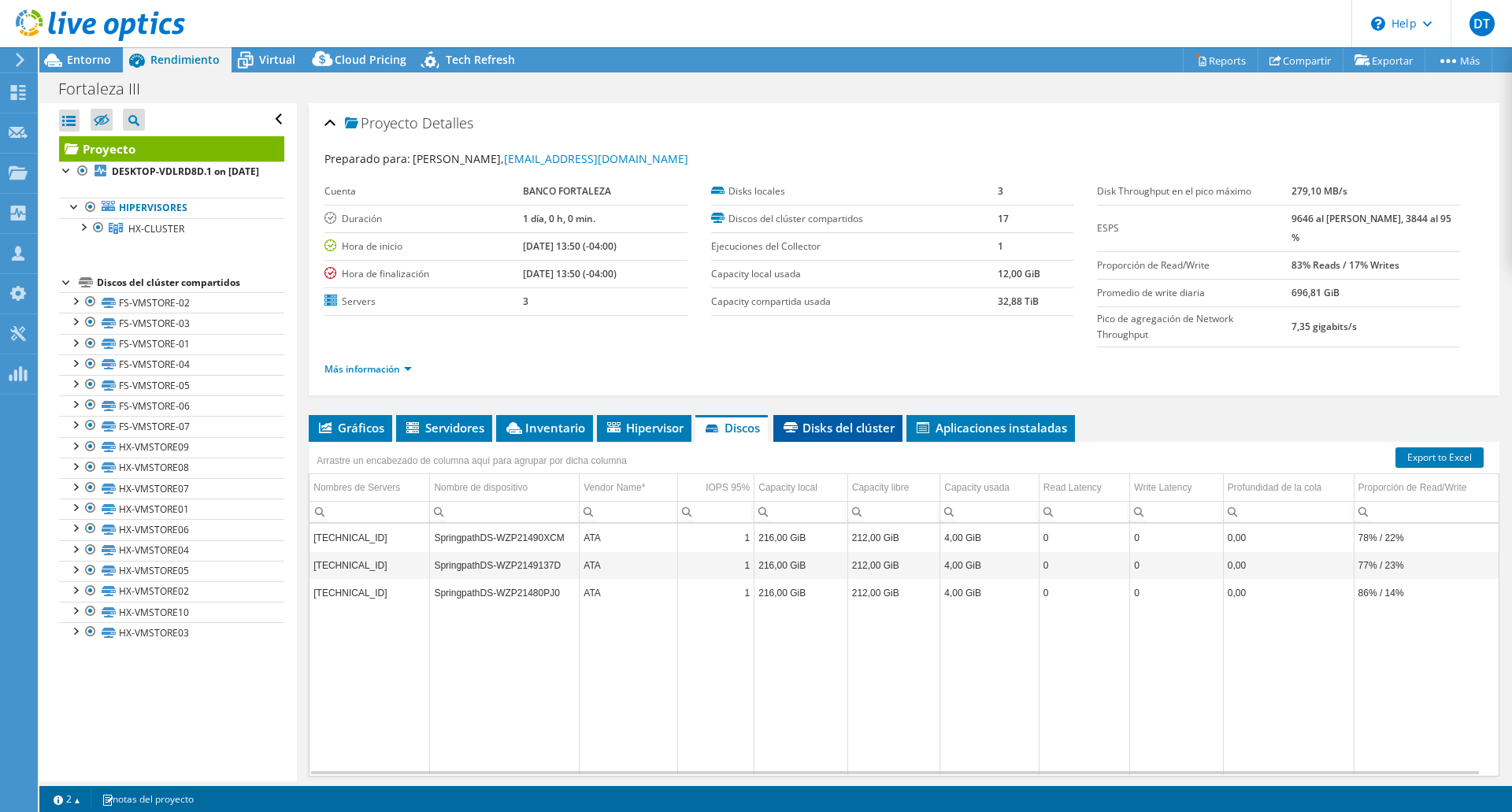
click at [820, 420] on span "Disks del clúster" at bounding box center [837, 427] width 113 height 15
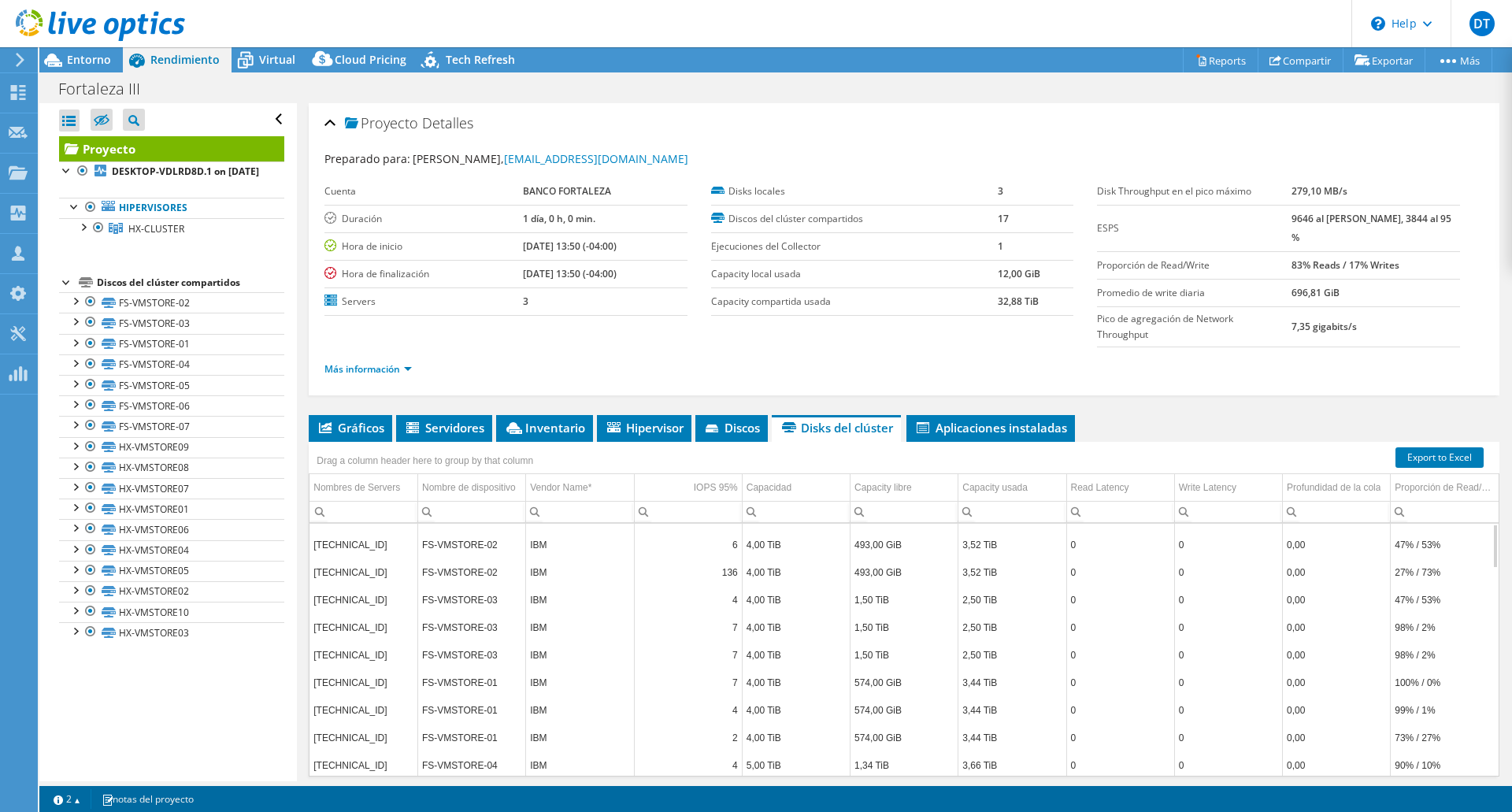
scroll to position [0, 0]
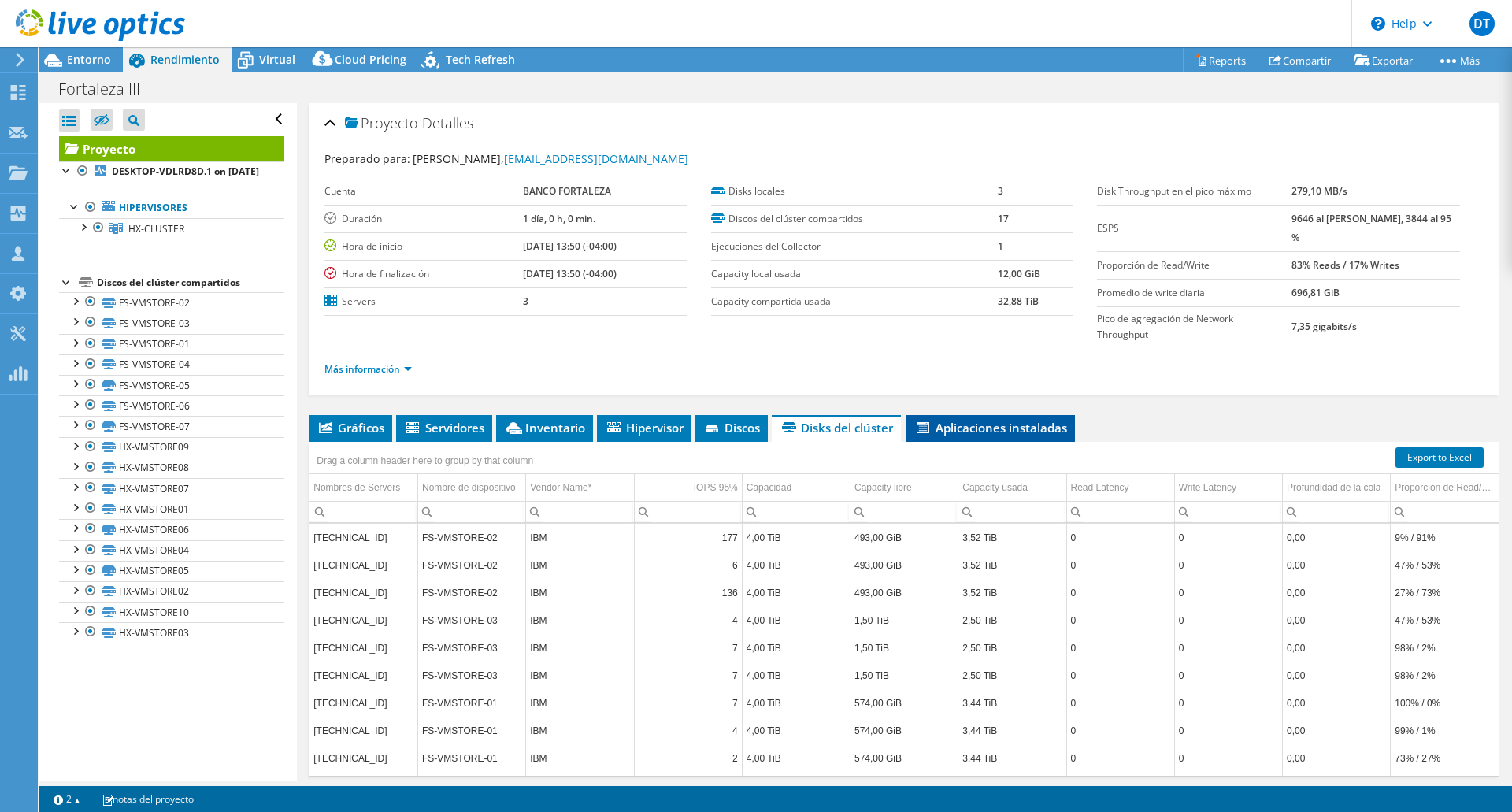
click at [989, 420] on span "Aplicaciones instaladas" at bounding box center [990, 427] width 152 height 15
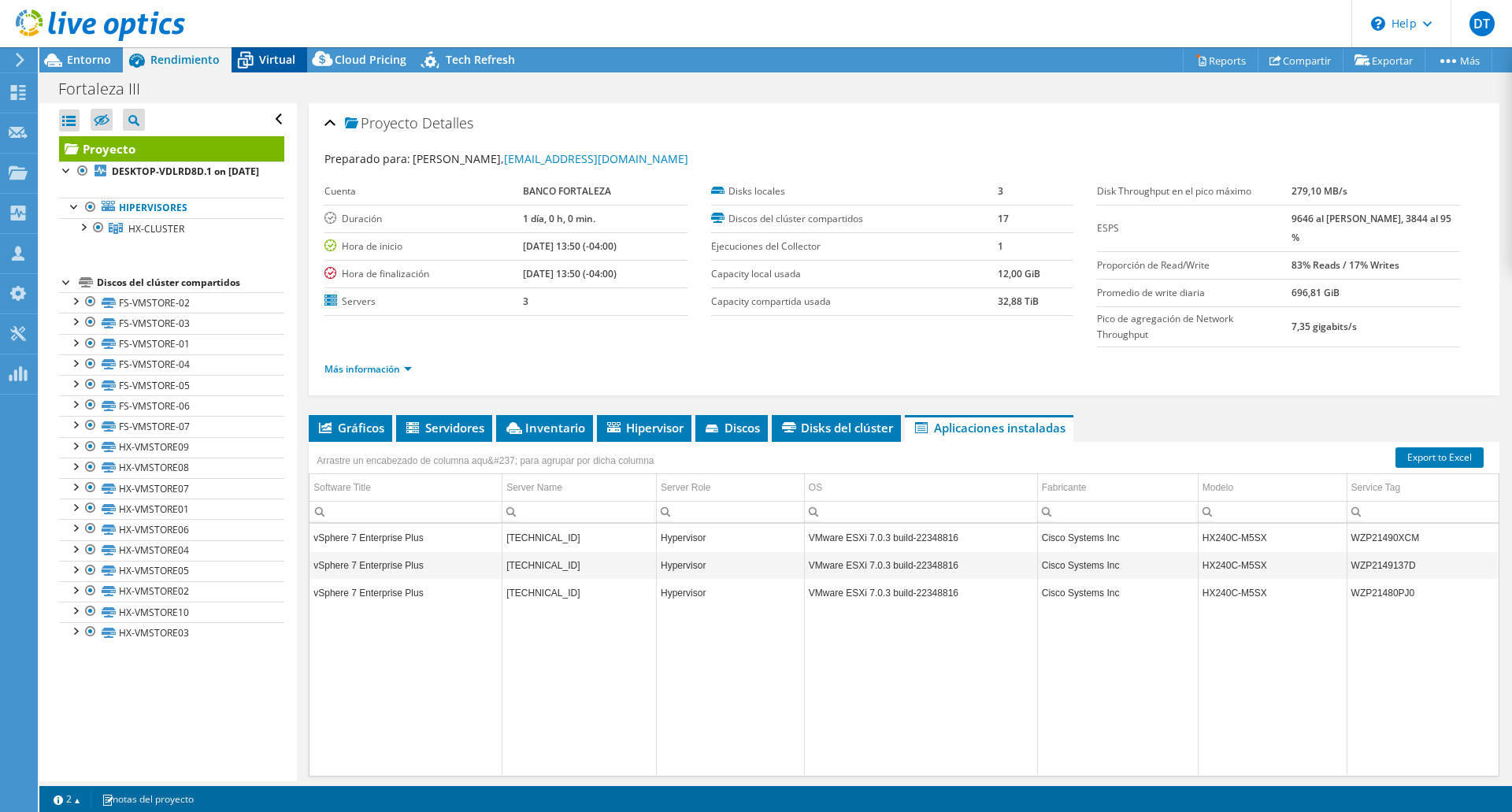
click at [284, 57] on span "Virtual" at bounding box center [278, 59] width 36 height 15
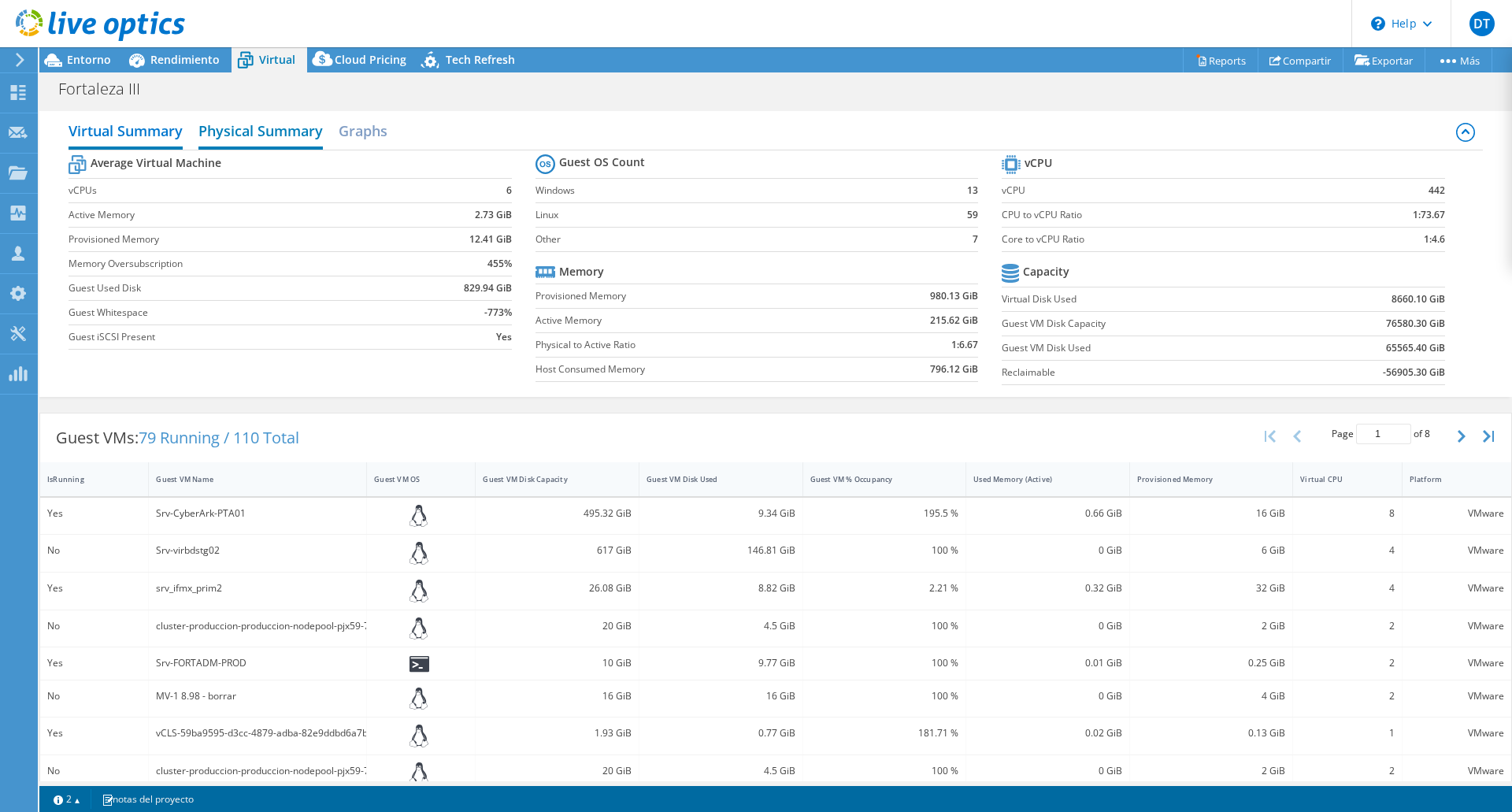
click at [270, 134] on h2 "Physical Summary" at bounding box center [260, 132] width 124 height 34
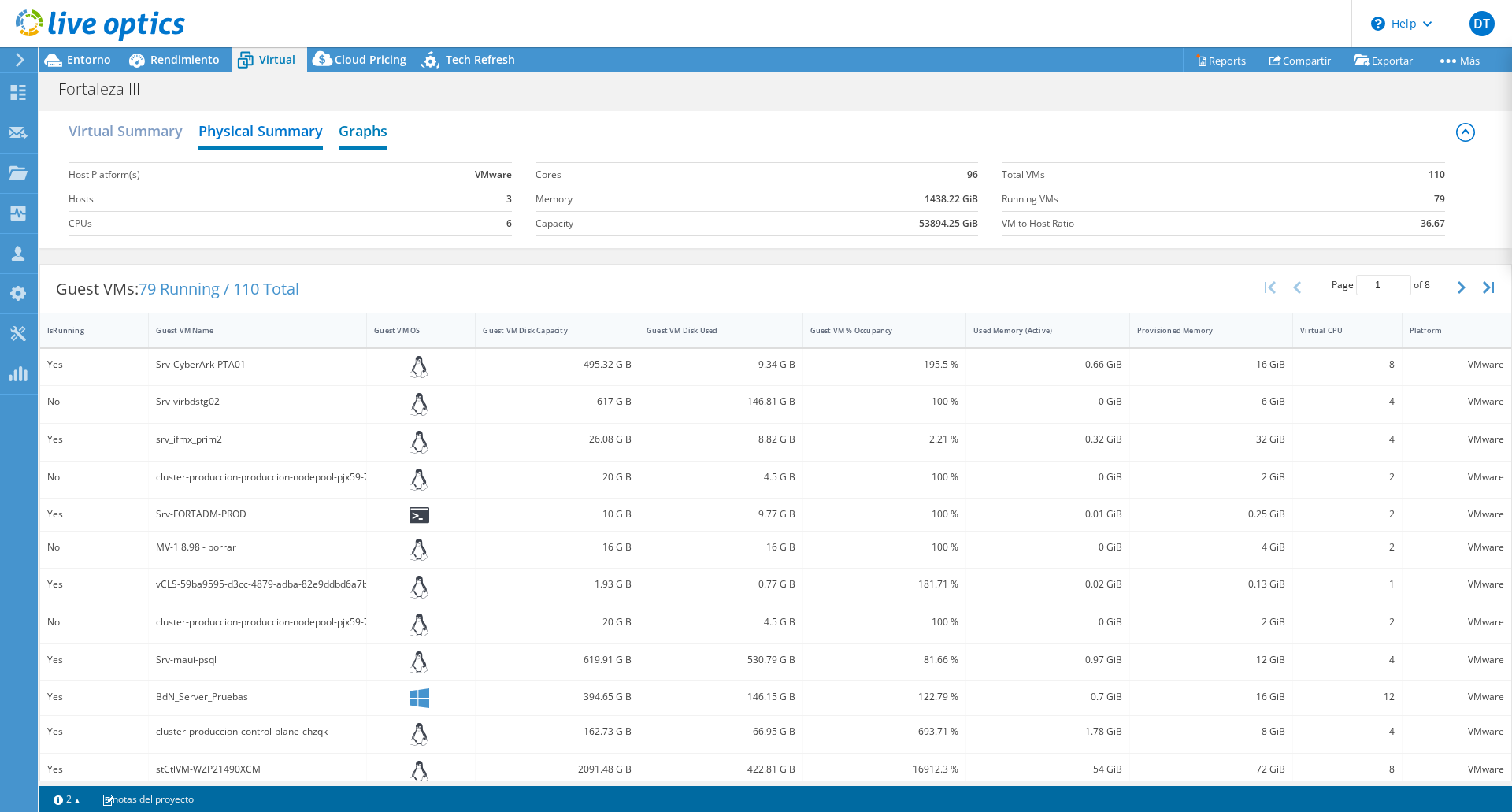
click at [346, 134] on h2 "Graphs" at bounding box center [363, 132] width 49 height 34
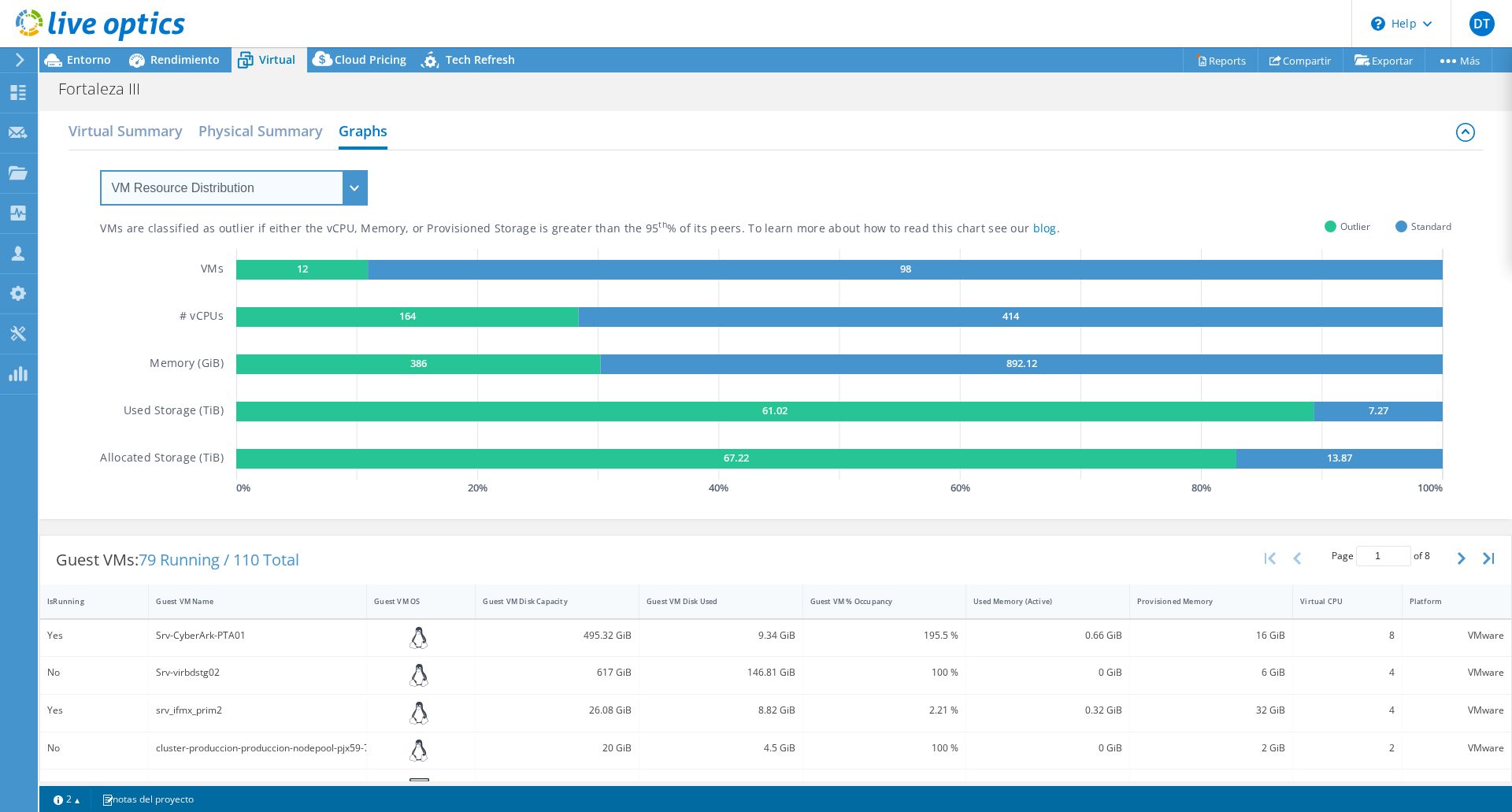
click at [352, 183] on select "VM Resource Distribution Provisioning Contrast Over Provisioning" at bounding box center [233, 188] width 268 height 35
click at [100, 171] on select "VM Resource Distribution Provisioning Contrast Over Provisioning" at bounding box center [233, 188] width 268 height 35
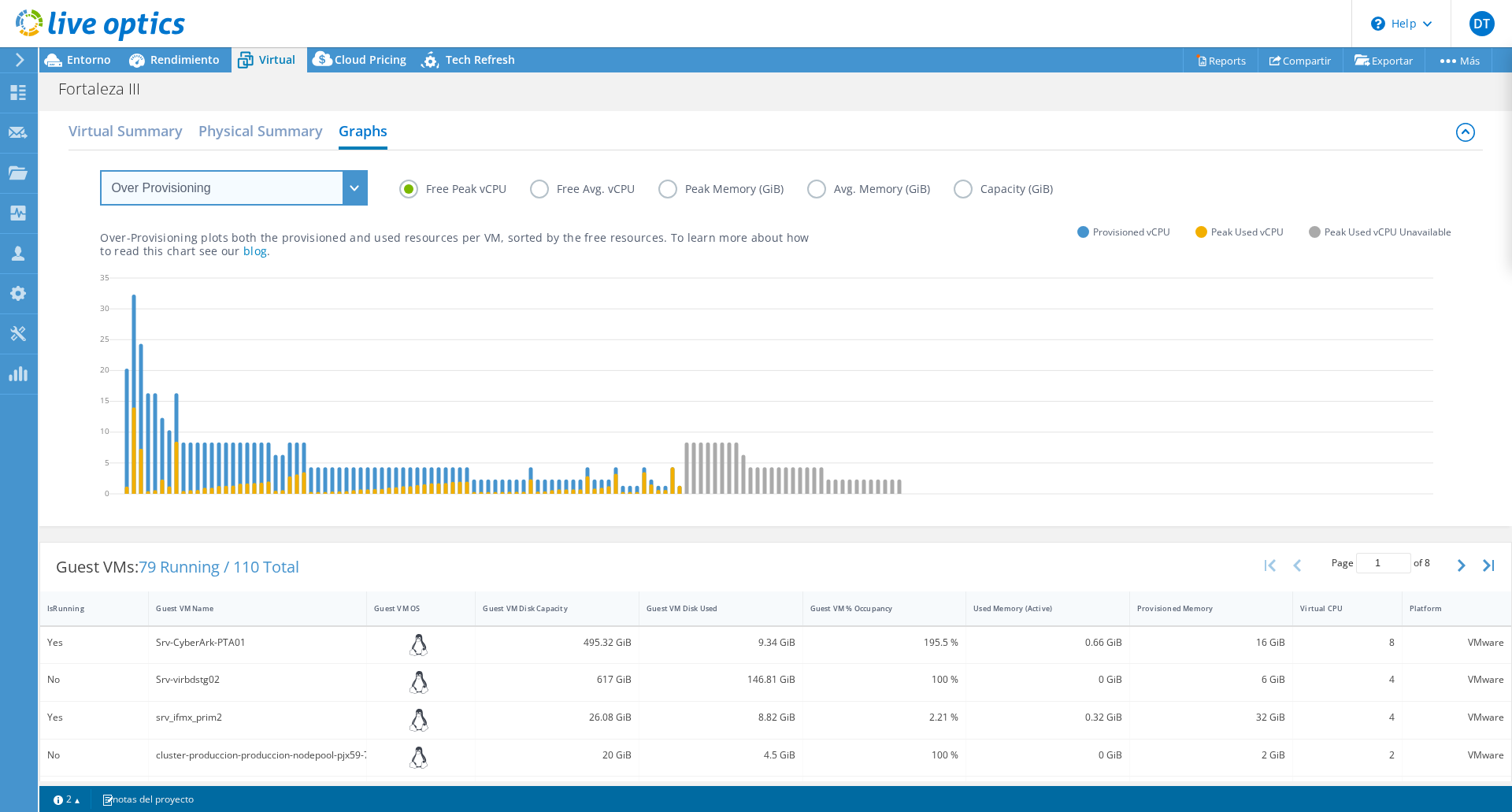
click at [360, 189] on select "VM Resource Distribution Provisioning Contrast Over Provisioning" at bounding box center [233, 188] width 268 height 35
select select "Provisioning Contrast"
click at [100, 171] on select "VM Resource Distribution Provisioning Contrast Over Provisioning" at bounding box center [233, 188] width 268 height 35
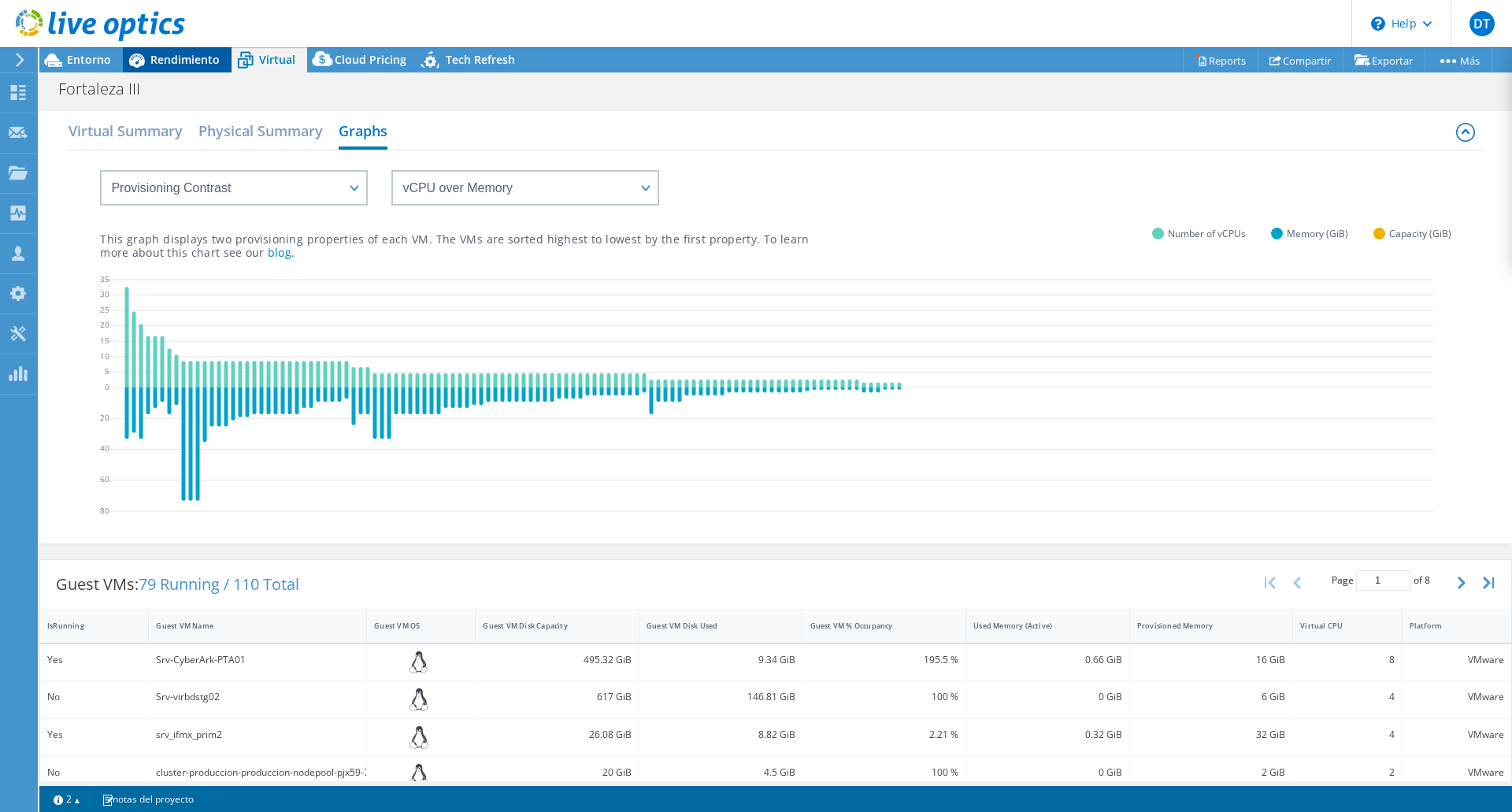
click at [163, 64] on span "Rendimiento" at bounding box center [185, 59] width 69 height 15
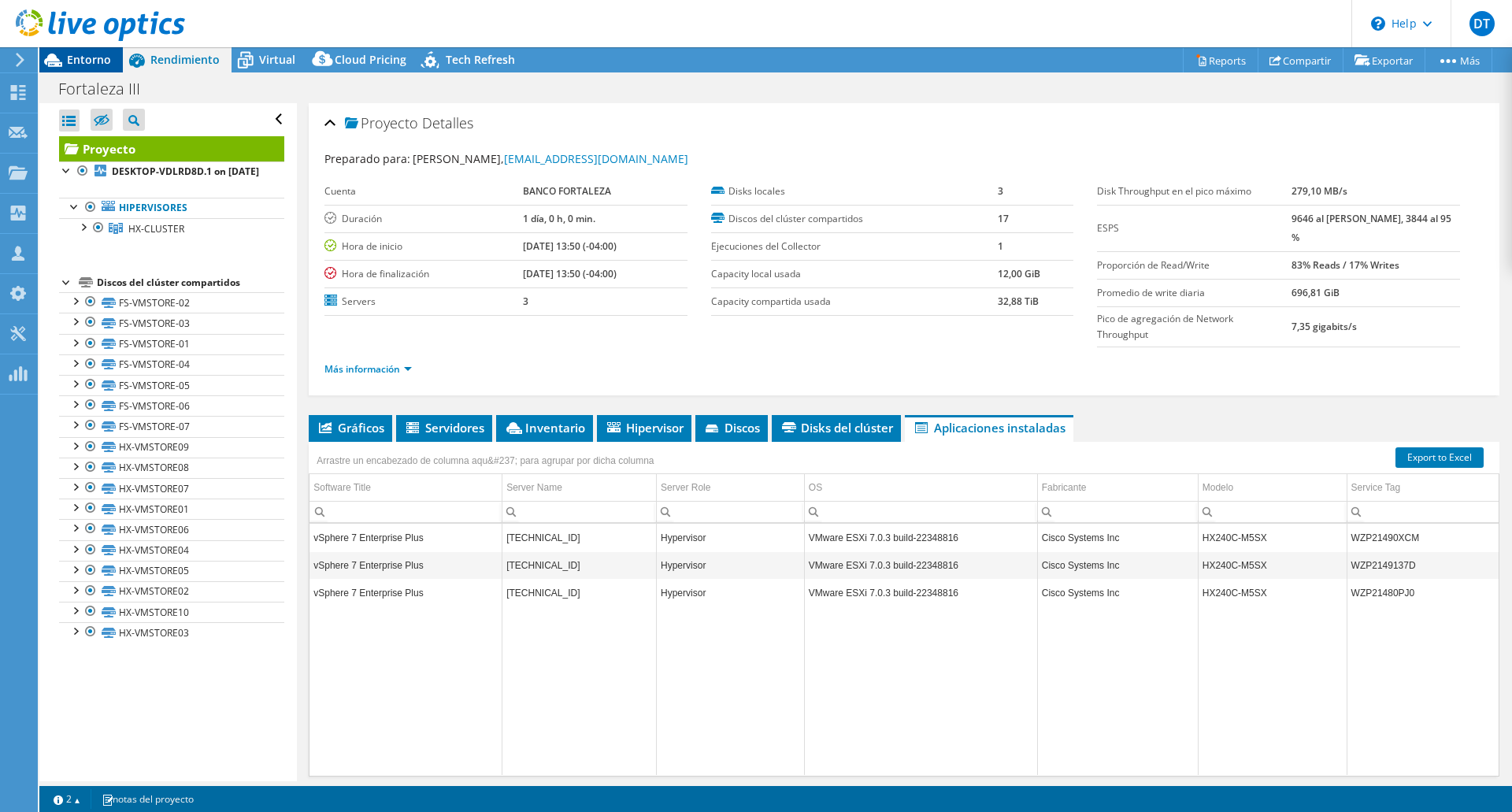
click at [98, 58] on span "Entorno" at bounding box center [89, 59] width 44 height 15
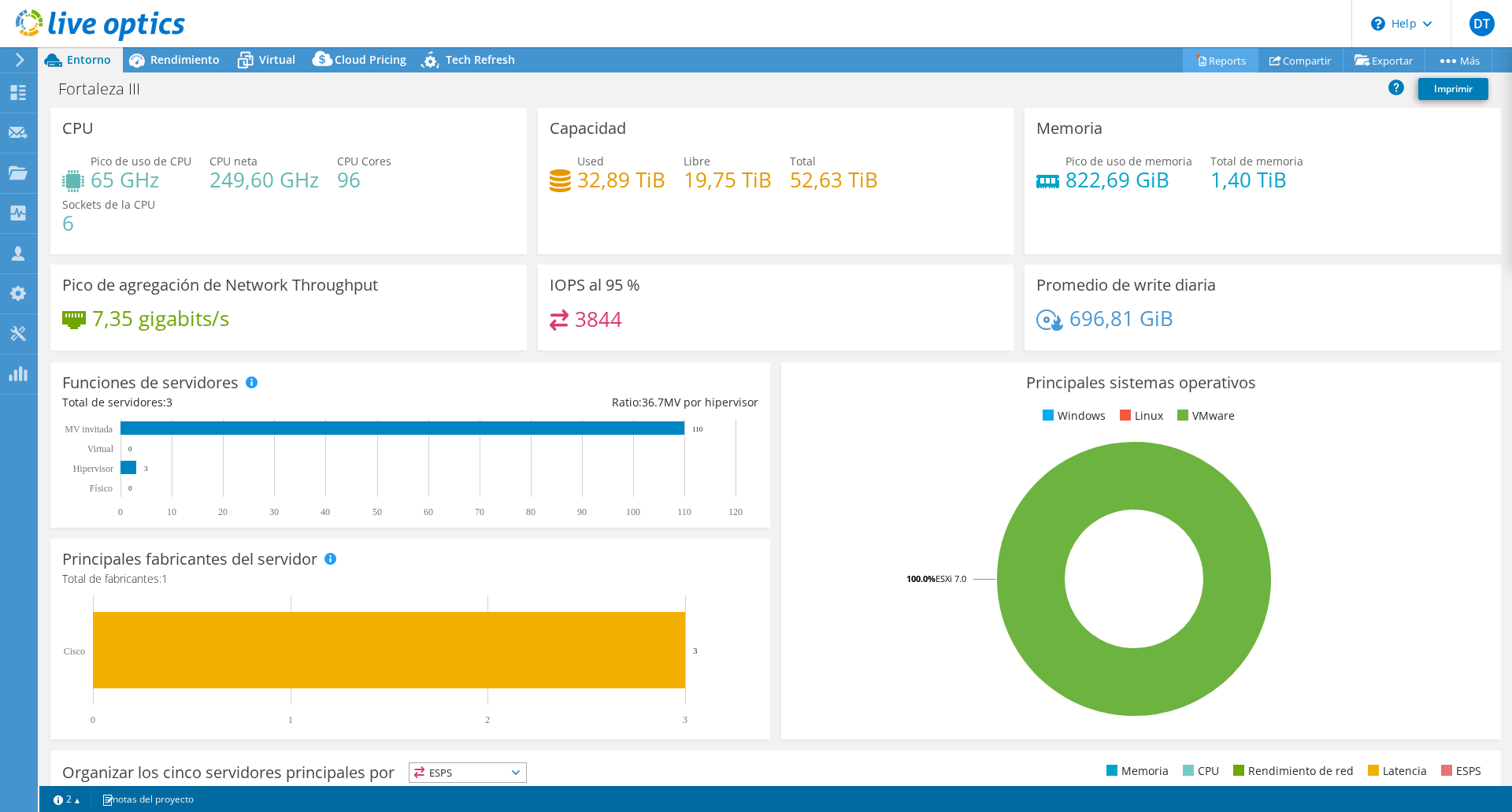
click at [1211, 61] on link "Reports" at bounding box center [1220, 60] width 75 height 24
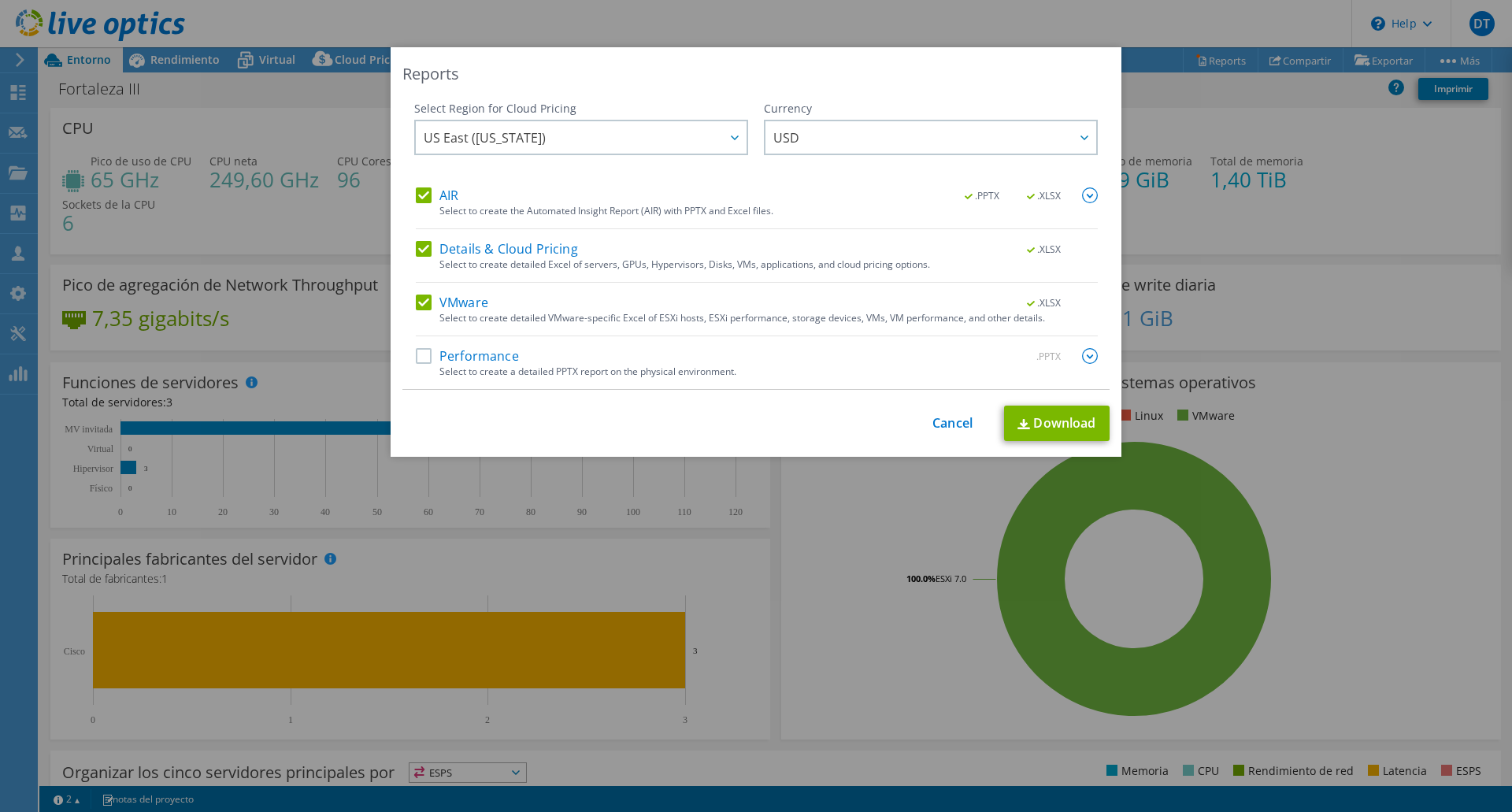
click at [418, 356] on label "Performance" at bounding box center [467, 356] width 103 height 15
click at [0, 0] on input "Performance" at bounding box center [0, 0] width 0 height 0
click at [1035, 426] on link "Download" at bounding box center [1057, 423] width 105 height 35
click at [939, 424] on link "Cancel" at bounding box center [952, 423] width 40 height 15
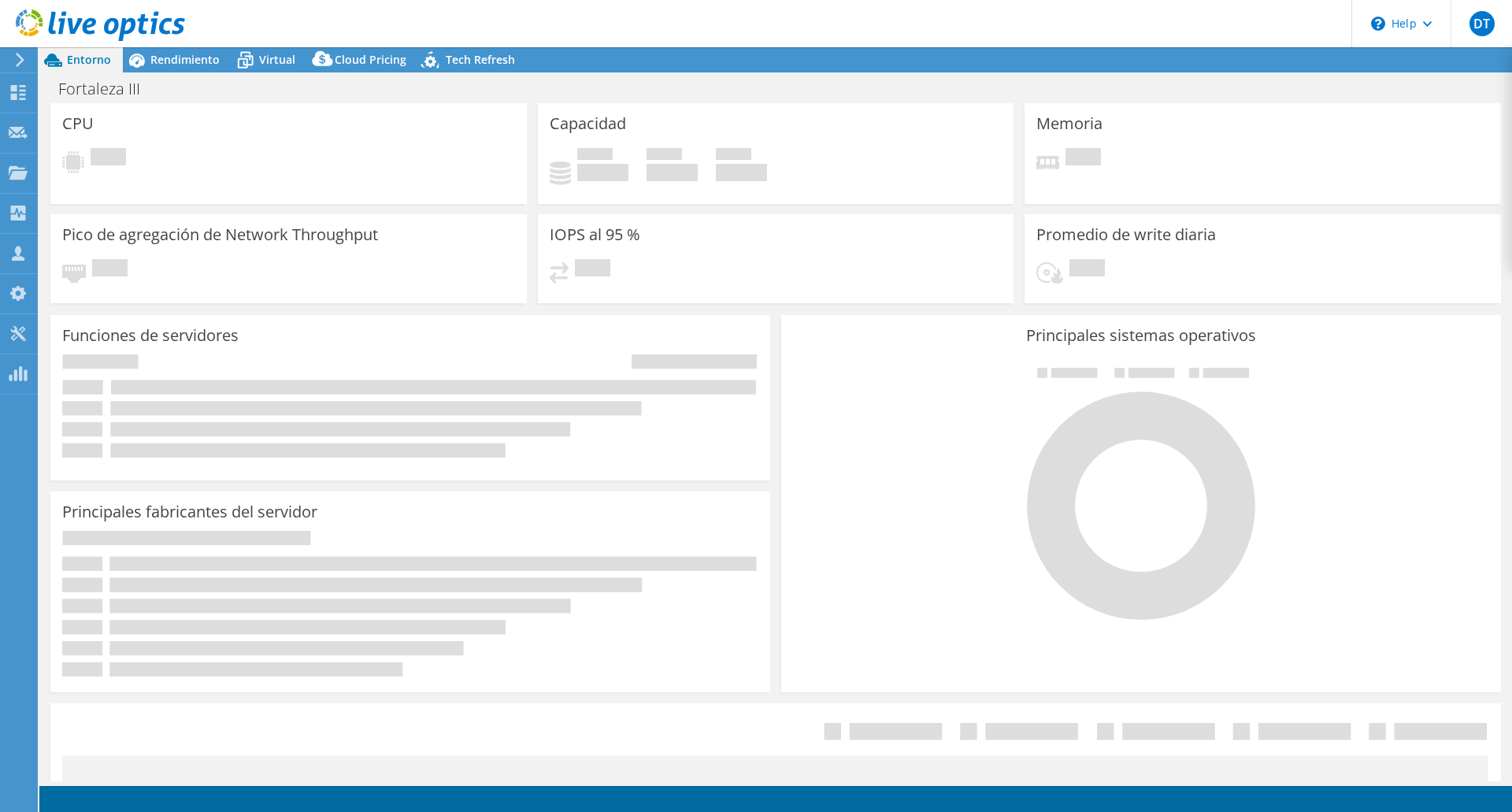
select select "USD"
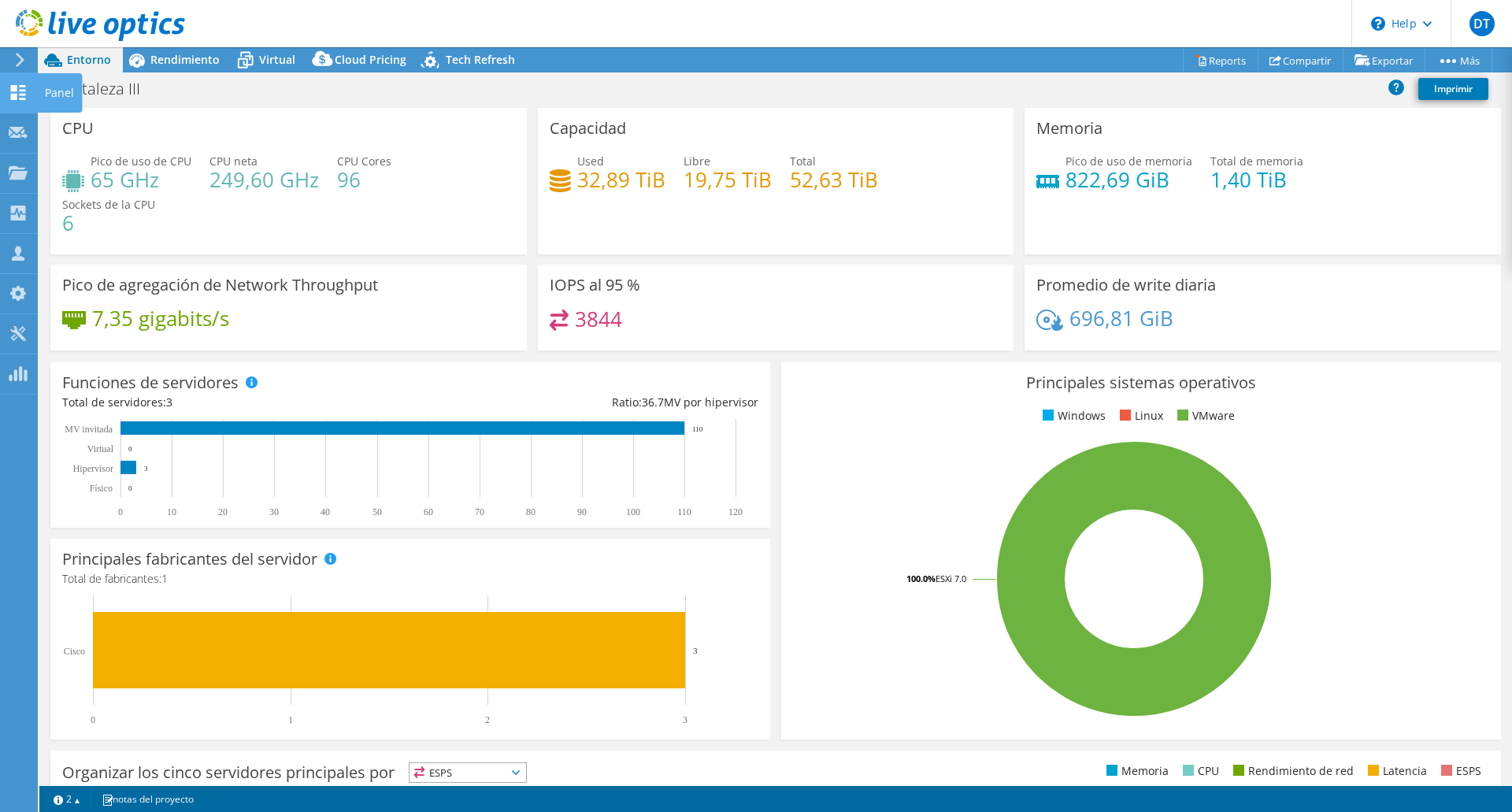
click at [24, 93] on use at bounding box center [18, 93] width 15 height 15
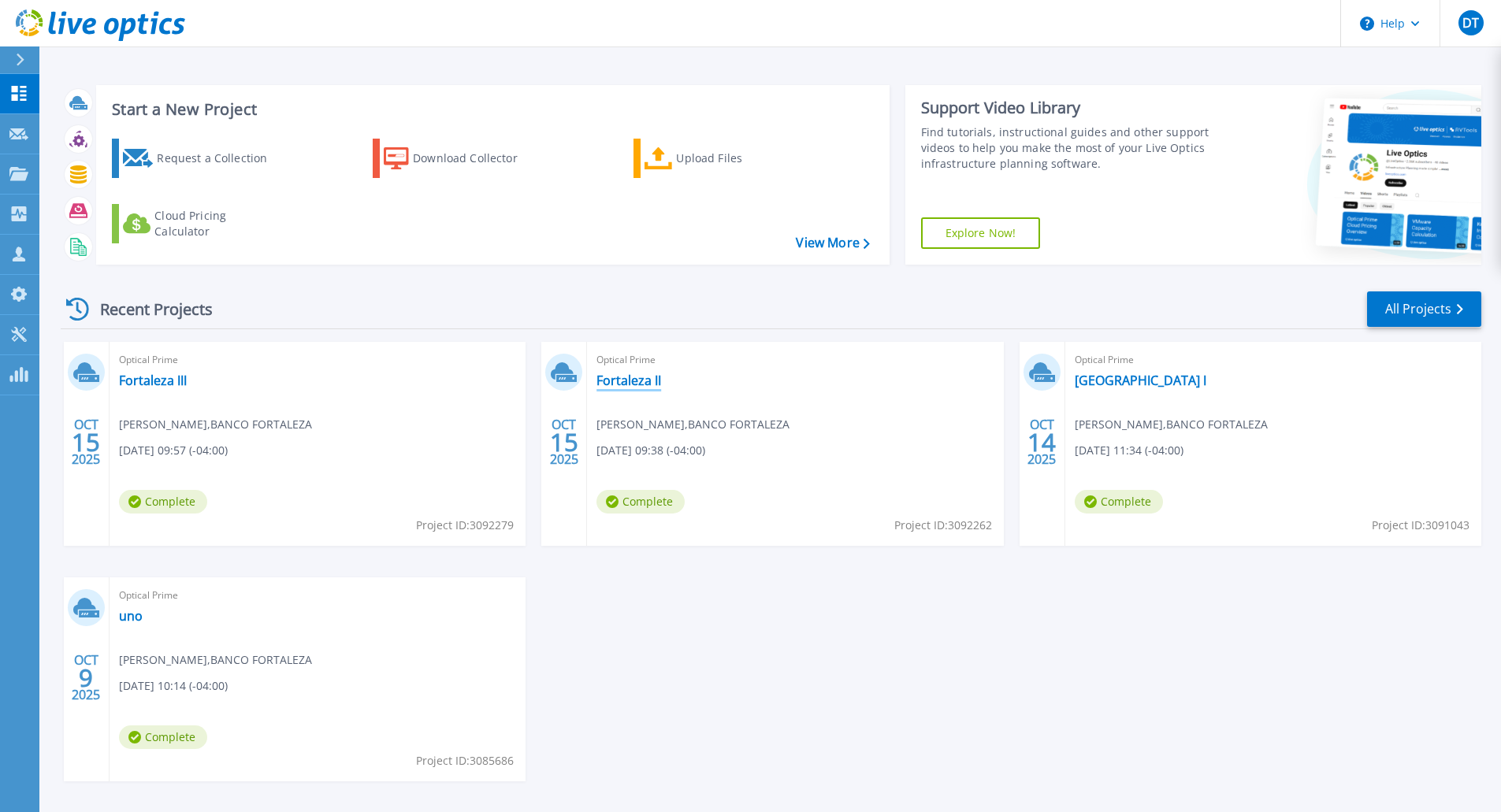
click at [624, 386] on link "Fortaleza II" at bounding box center [628, 380] width 64 height 15
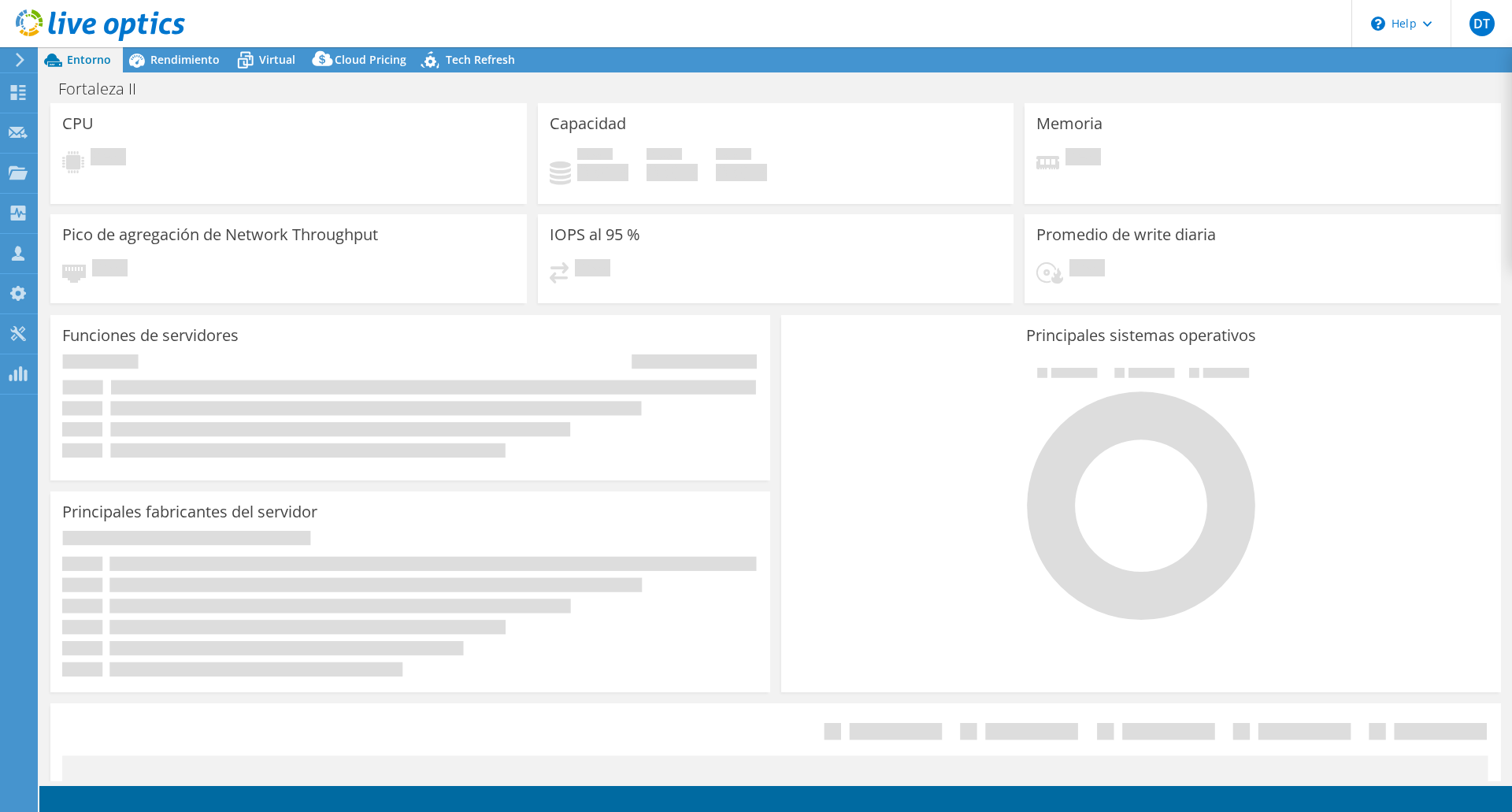
select select "USD"
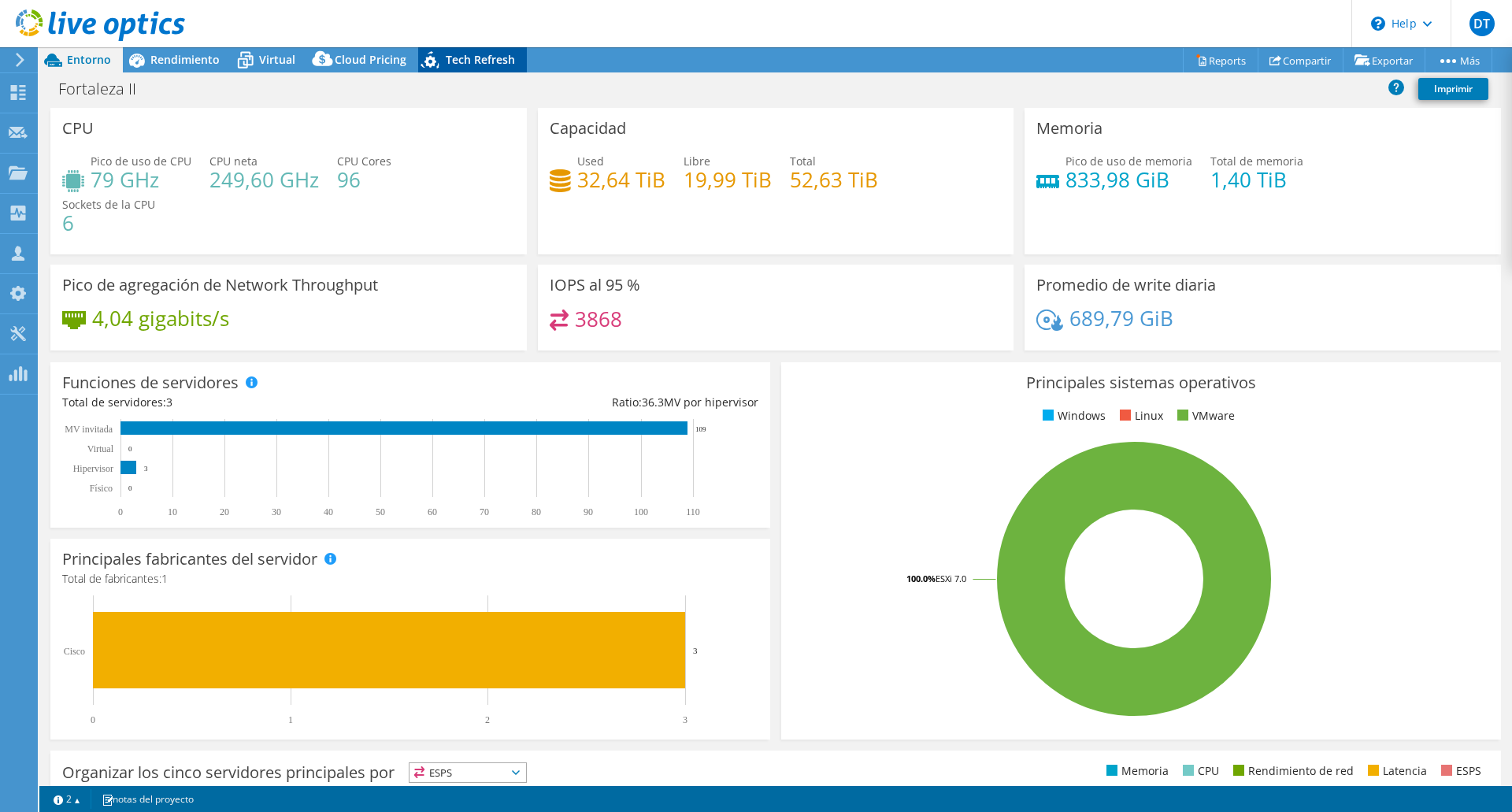
click at [471, 63] on span "Tech Refresh" at bounding box center [480, 59] width 69 height 15
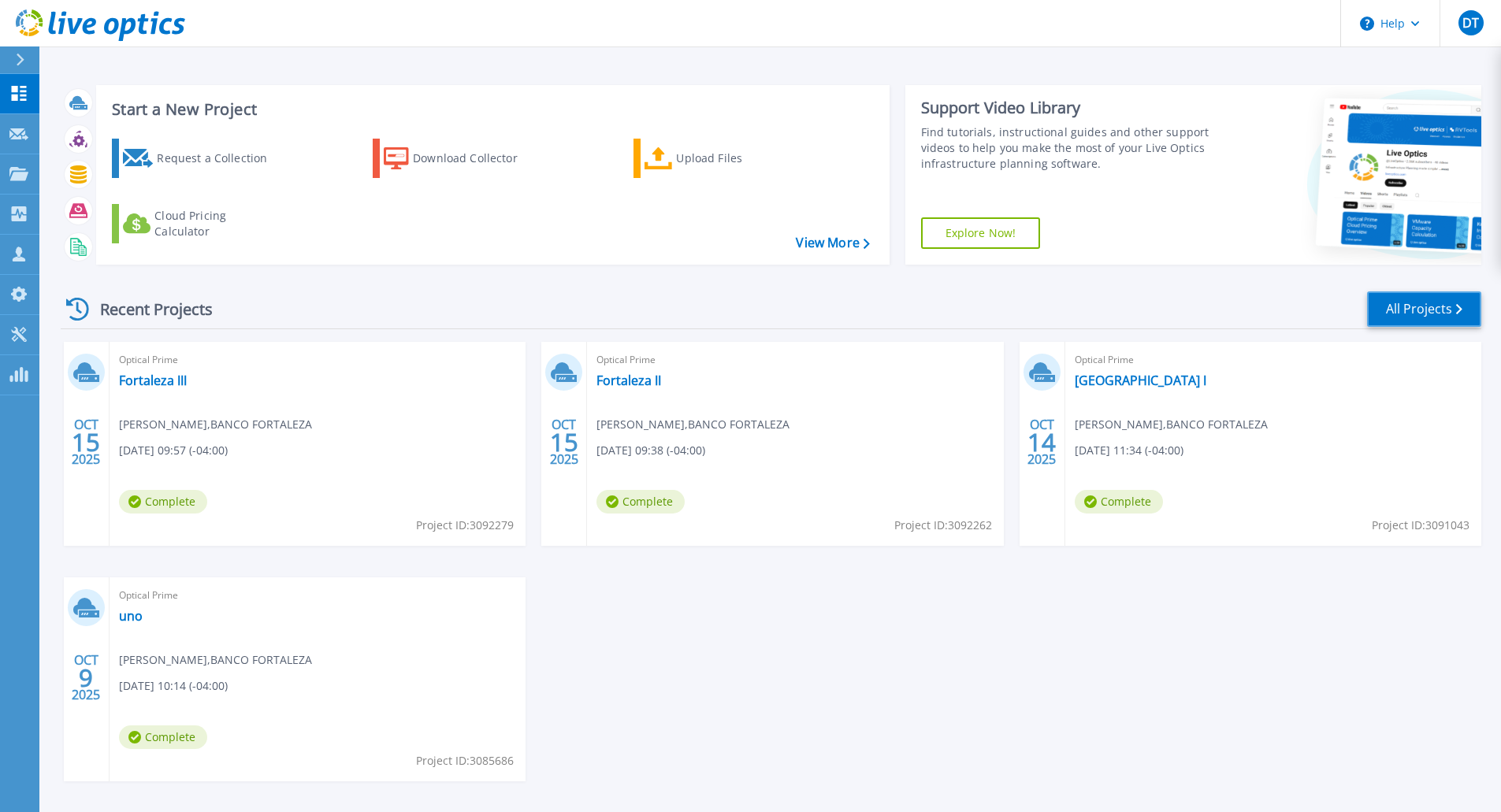
click at [1421, 308] on link "All Projects" at bounding box center [1424, 308] width 114 height 35
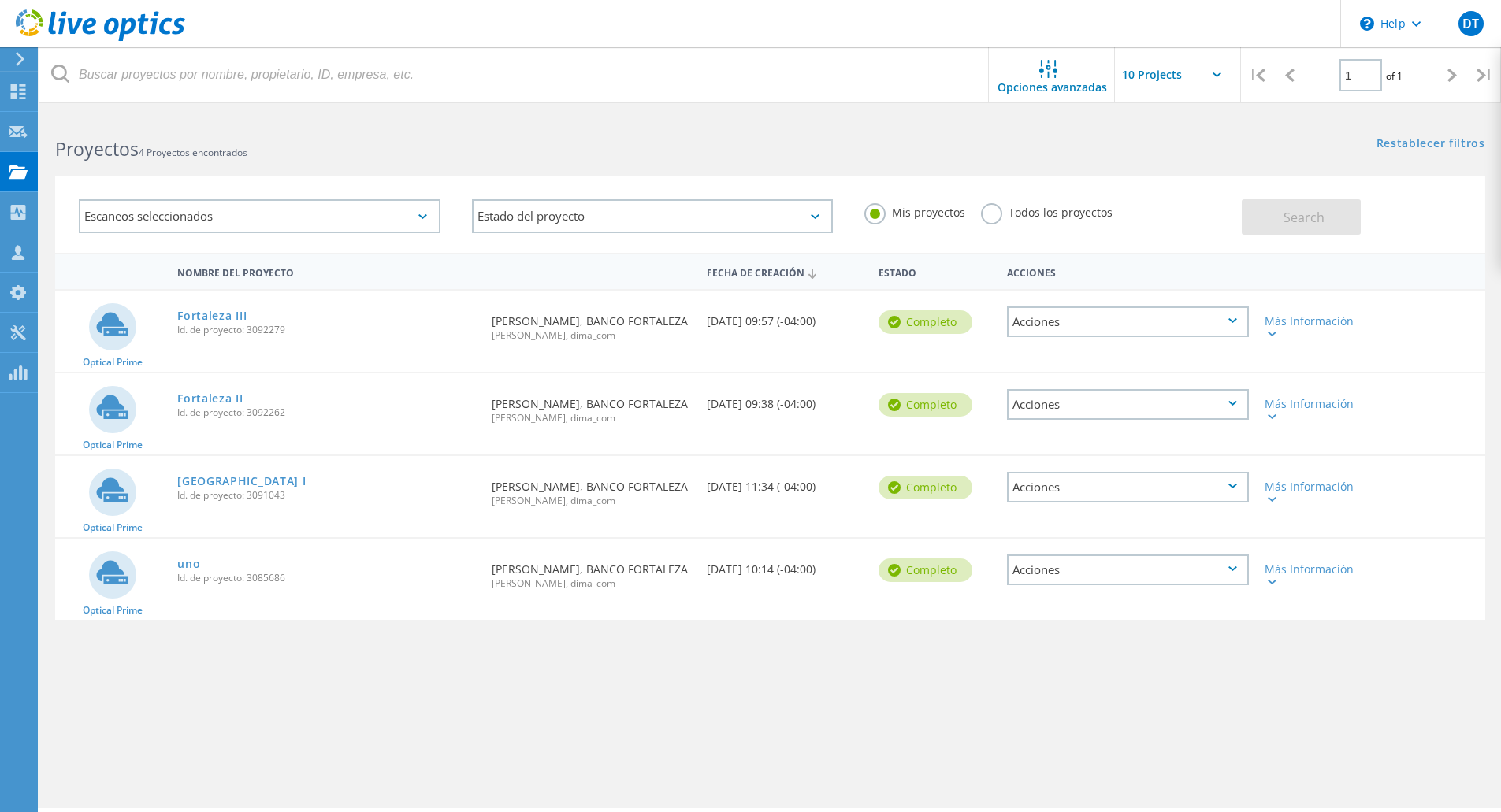
click at [1236, 487] on icon at bounding box center [1233, 485] width 9 height 5
click at [1095, 523] on div "Eliminar" at bounding box center [1127, 523] width 239 height 24
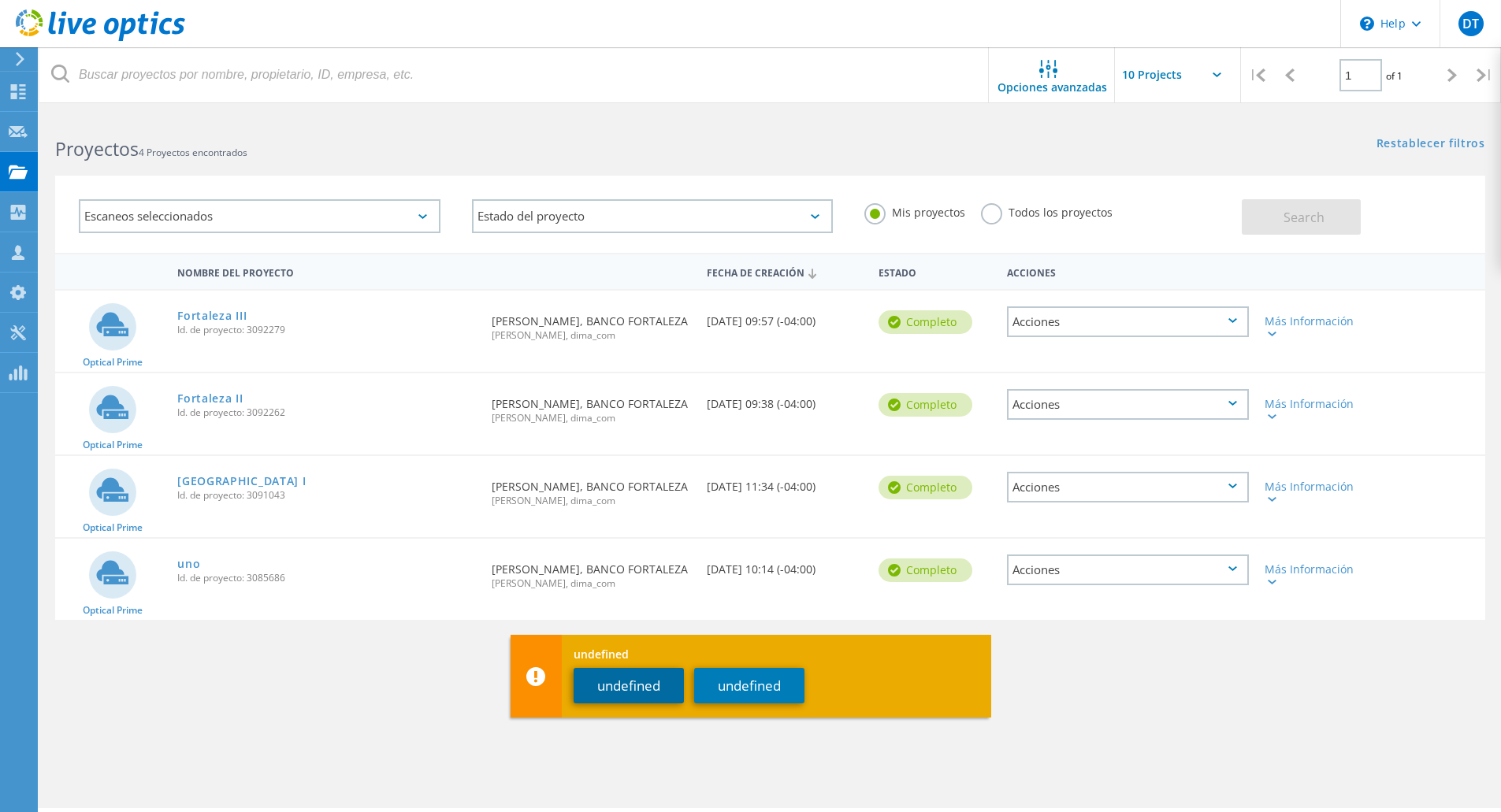
click at [637, 687] on button "undefined" at bounding box center [629, 685] width 111 height 35
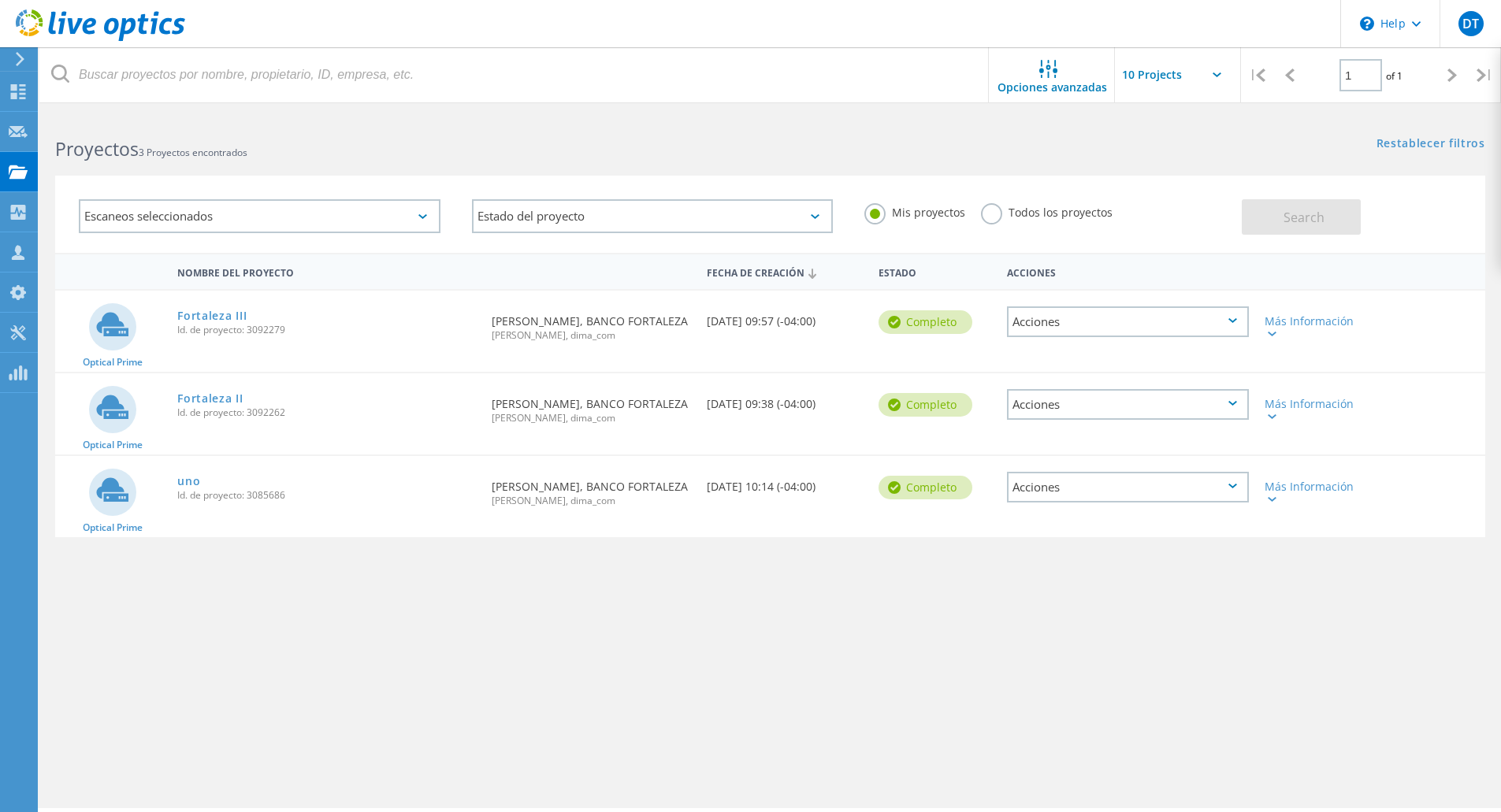
click at [1234, 404] on icon at bounding box center [1233, 403] width 9 height 5
click at [1133, 438] on div "Eliminar" at bounding box center [1127, 441] width 239 height 24
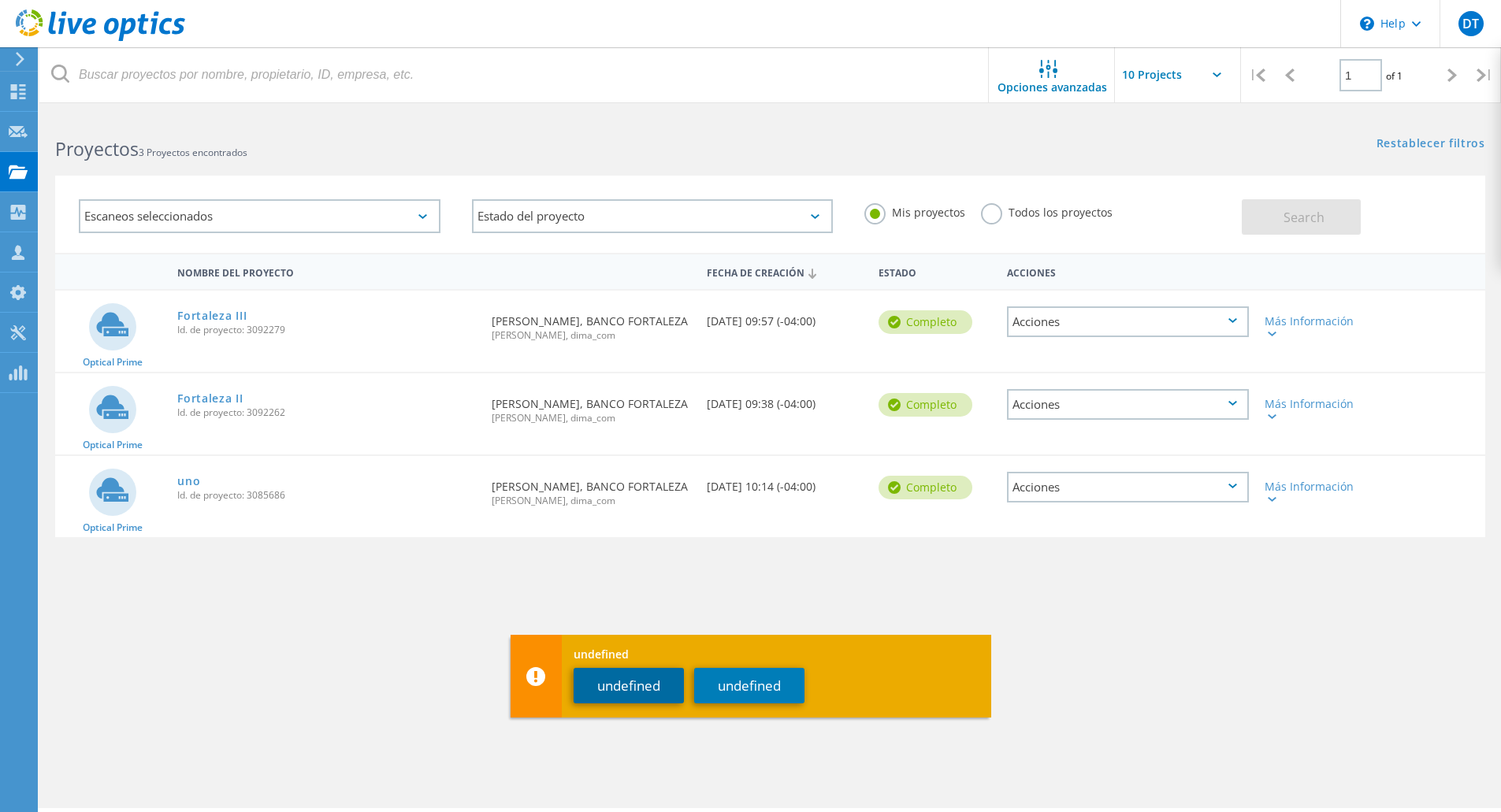
click at [617, 690] on button "undefined" at bounding box center [629, 685] width 111 height 35
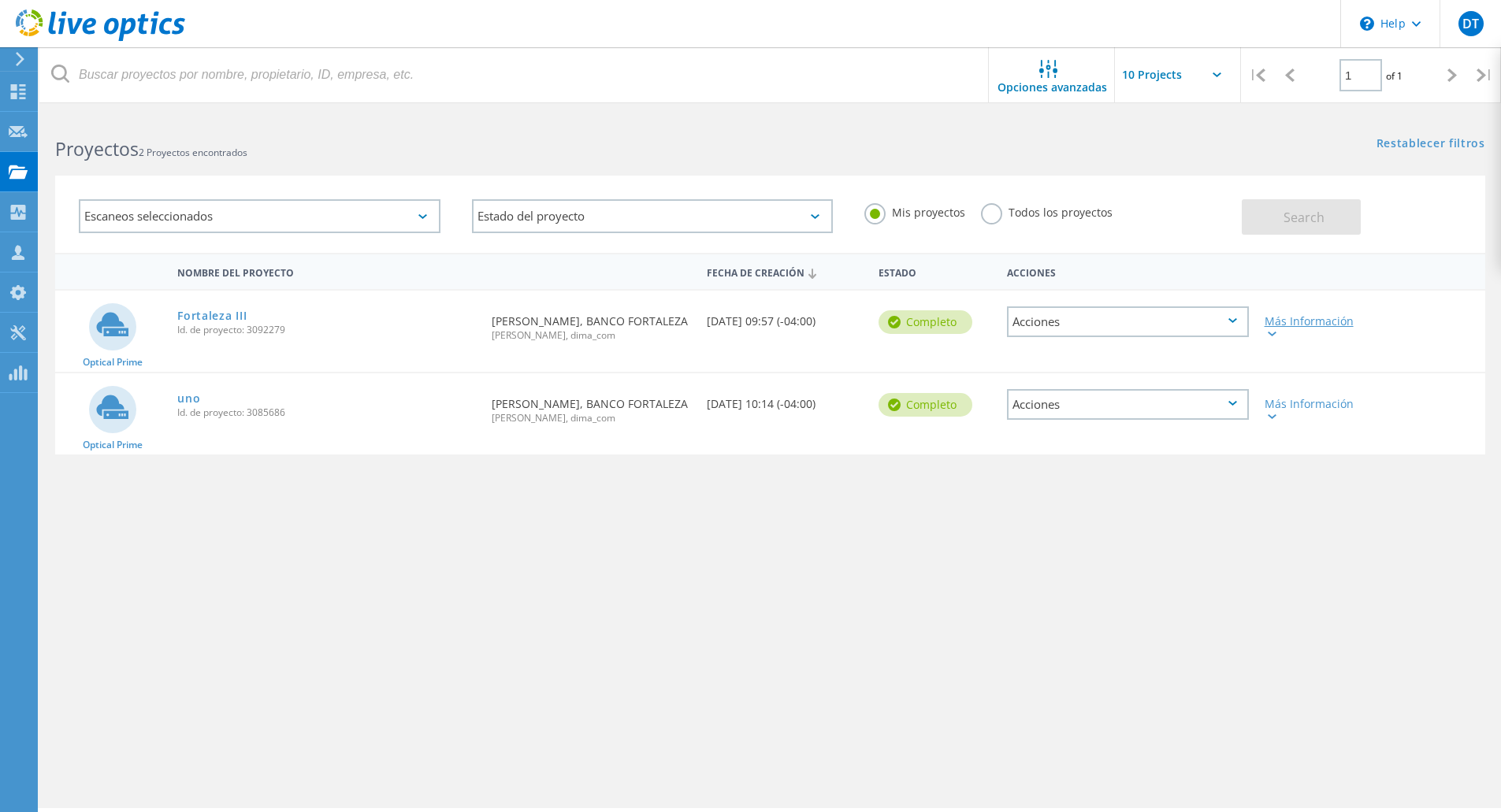
click at [1270, 335] on icon at bounding box center [1272, 334] width 9 height 5
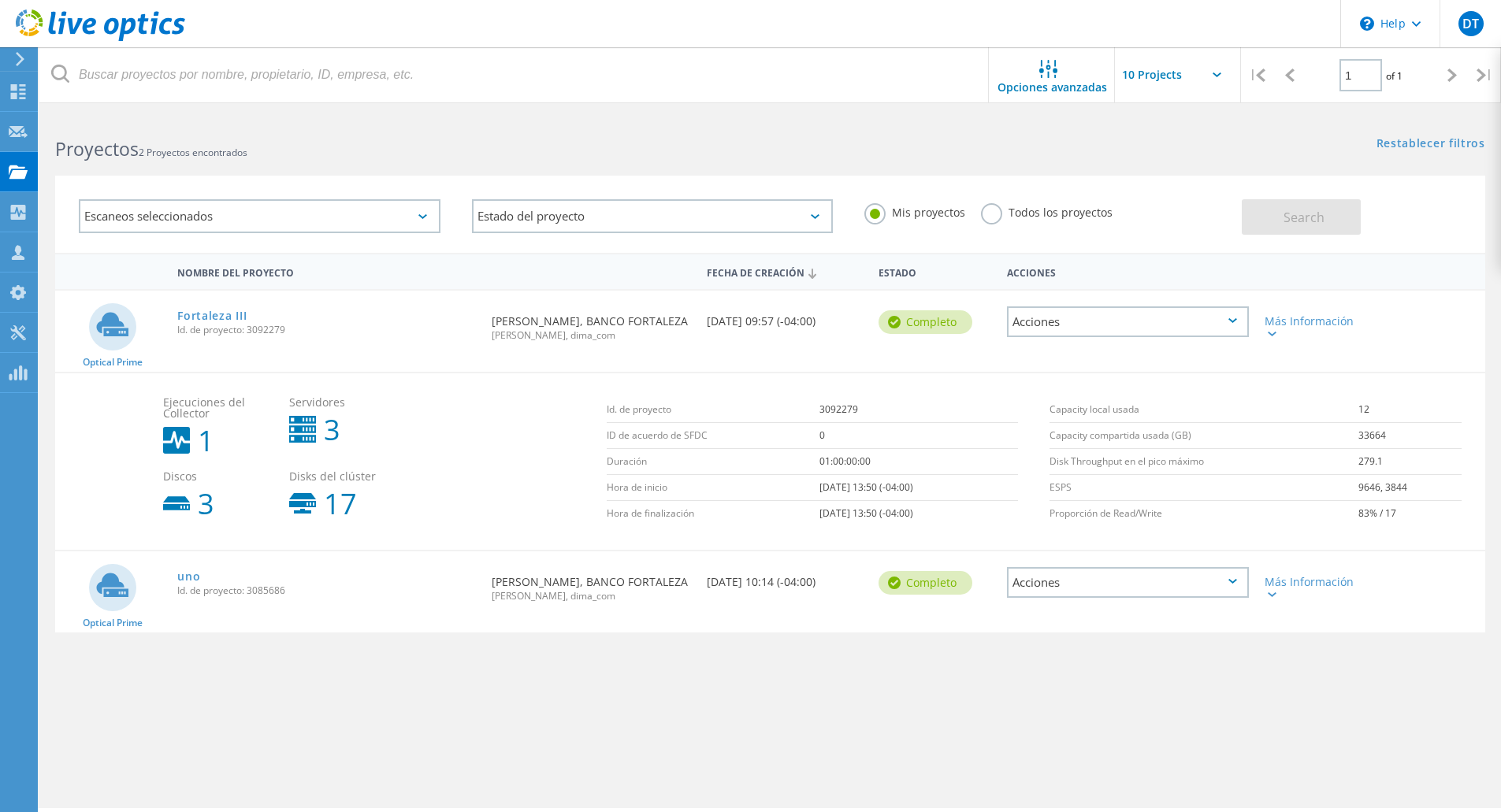
click at [1232, 320] on icon at bounding box center [1233, 320] width 9 height 5
click at [672, 748] on div "Opciones avanzadas | 1 of 1 | Dirección de correo electrónico Nombre del proyec…" at bounding box center [770, 461] width 1462 height 694
click at [1268, 594] on icon at bounding box center [1272, 594] width 9 height 5
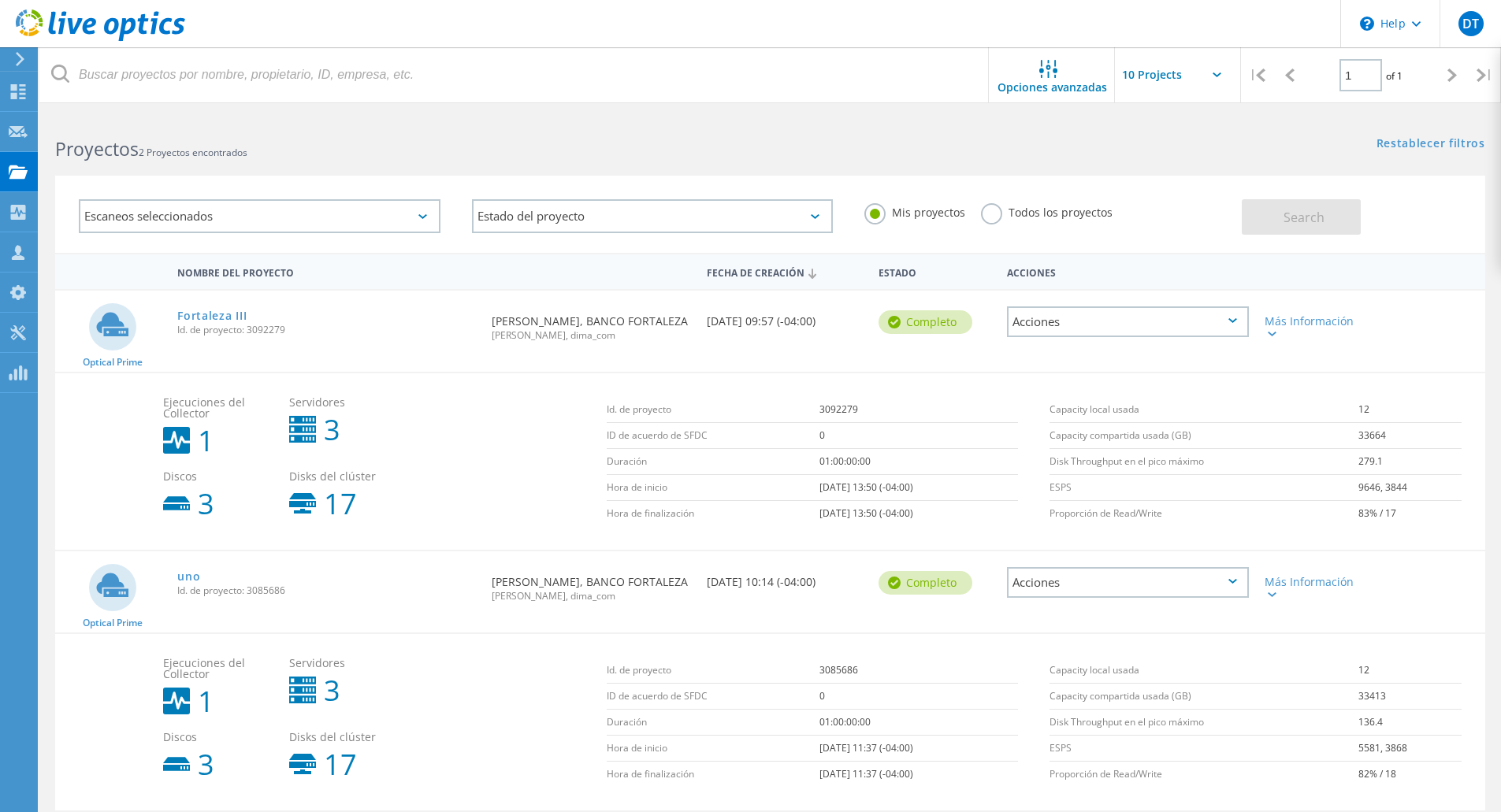
click at [422, 210] on div "Escaneos seleccionados" at bounding box center [260, 216] width 362 height 34
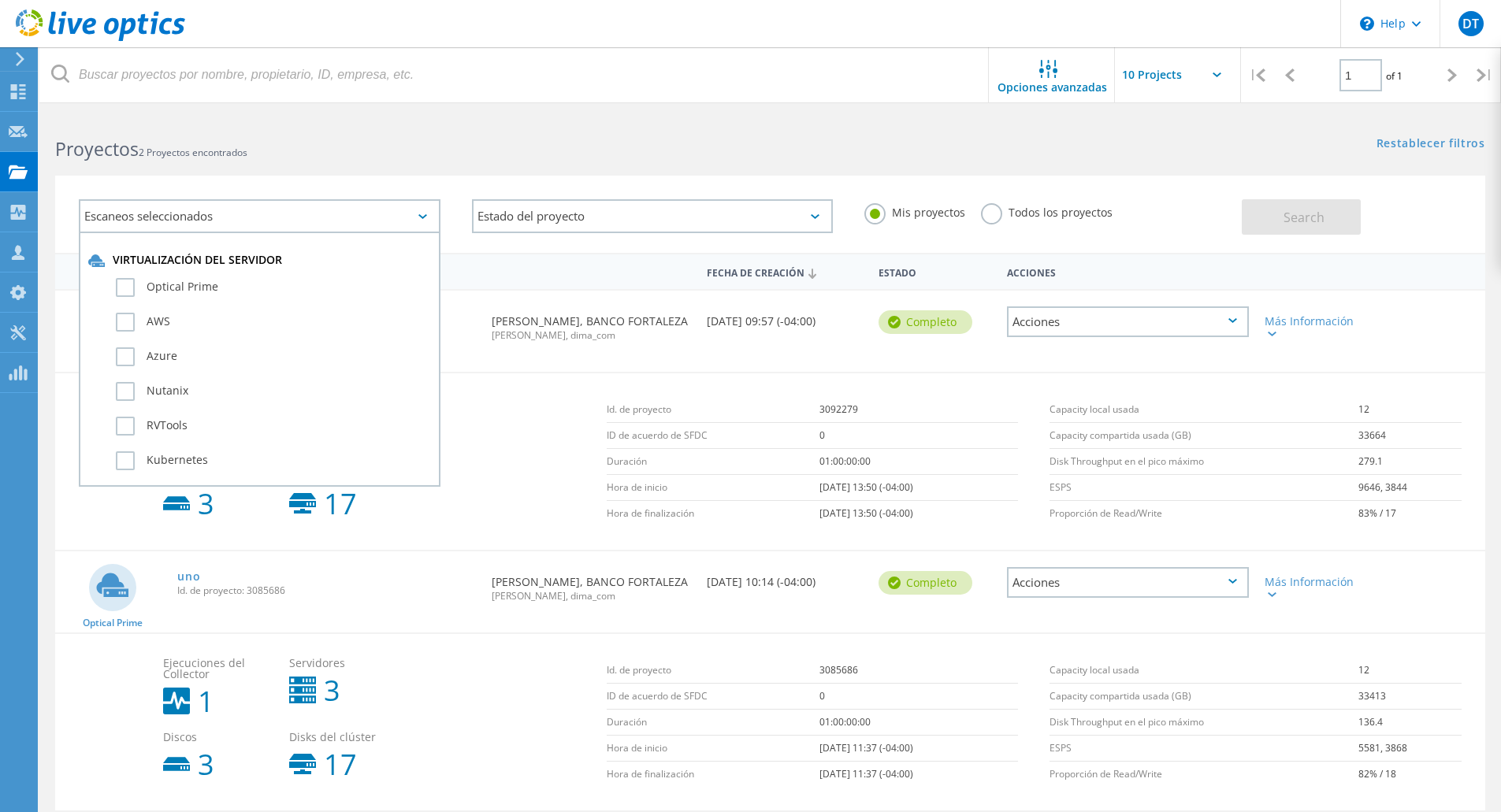
click at [429, 155] on h2 "Proyectos 2 Proyectos encontrados" at bounding box center [405, 149] width 699 height 26
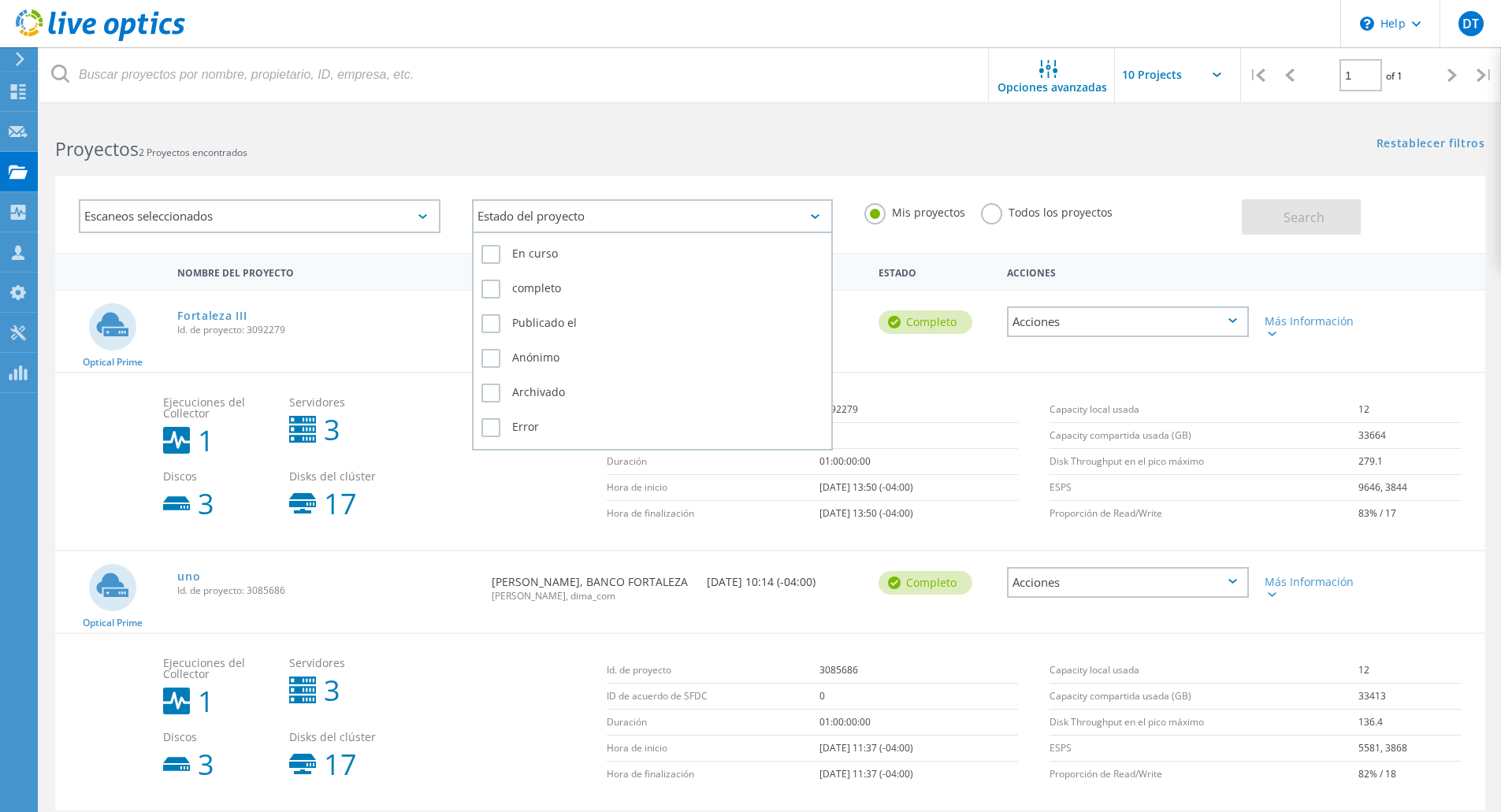
click at [734, 226] on div "Estado del proyecto" at bounding box center [652, 216] width 362 height 34
click at [529, 255] on label "En curso" at bounding box center [652, 254] width 343 height 19
click at [0, 0] on input "En curso" at bounding box center [0, 0] width 0 height 0
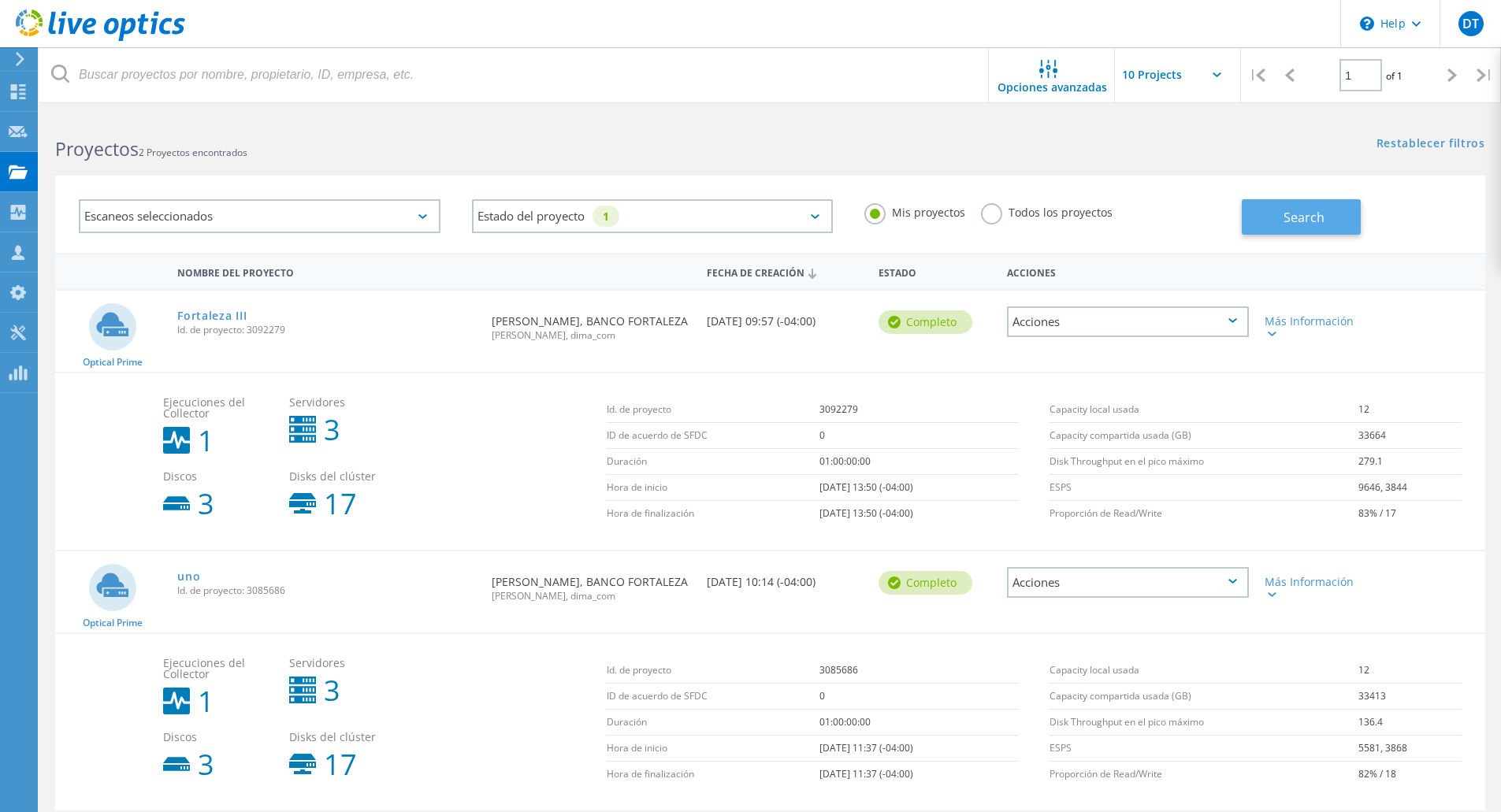
click at [1282, 214] on button "Search" at bounding box center [1300, 217] width 119 height 35
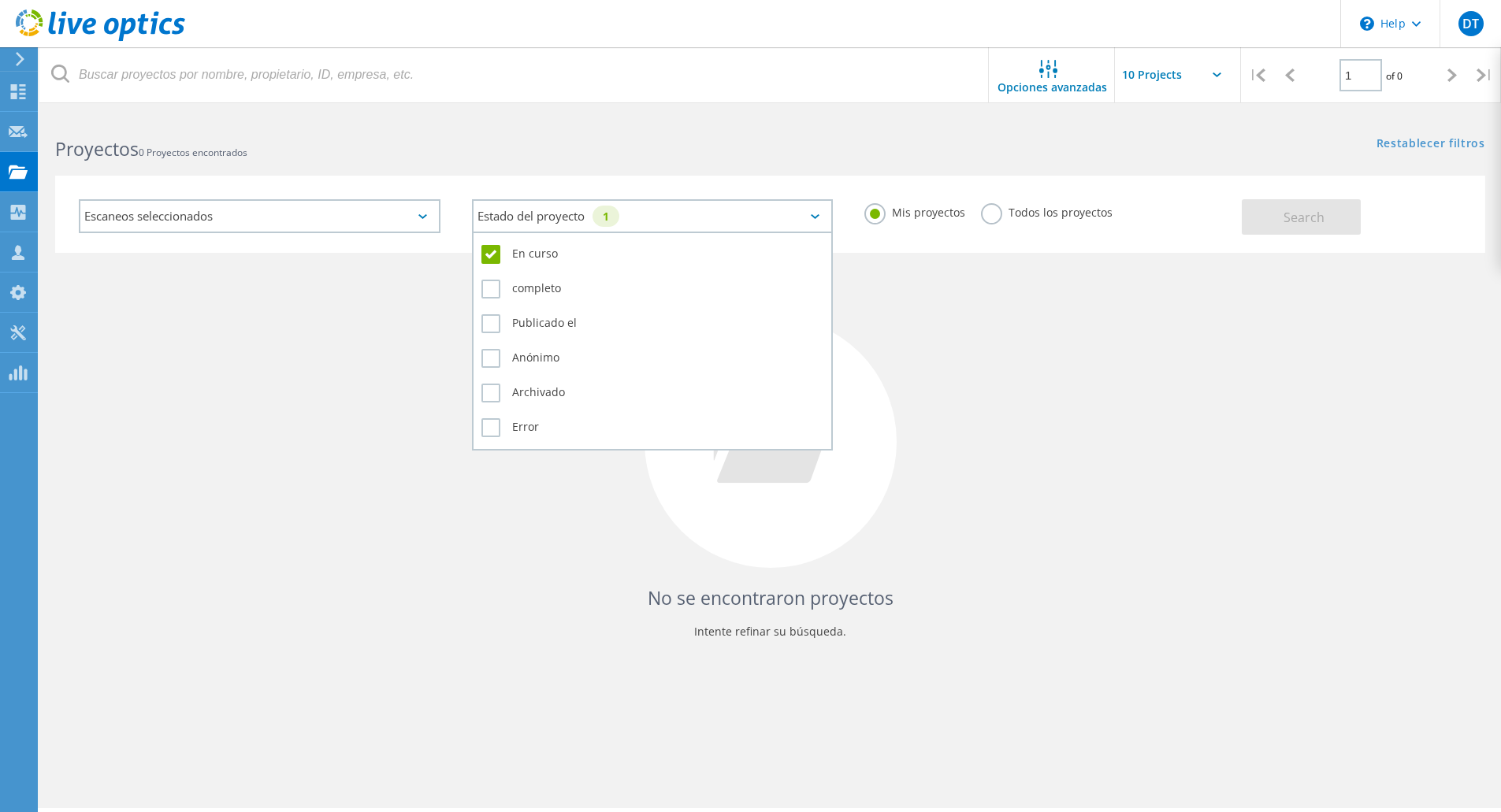
click at [812, 216] on icon at bounding box center [815, 216] width 9 height 5
click at [489, 255] on label "En curso" at bounding box center [652, 254] width 343 height 19
click at [0, 0] on input "En curso" at bounding box center [0, 0] width 0 height 0
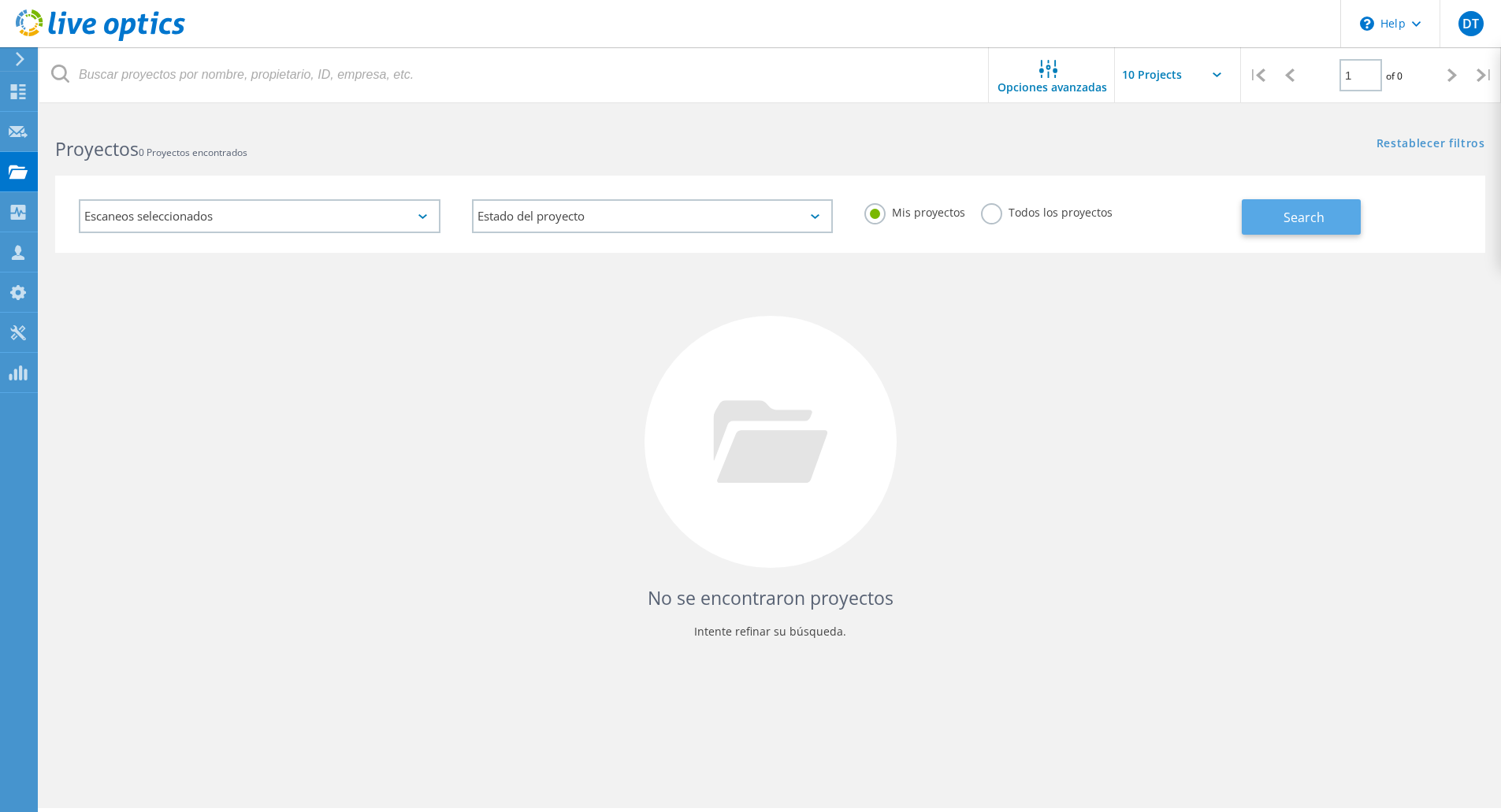
click at [1320, 217] on span "Search" at bounding box center [1303, 217] width 41 height 17
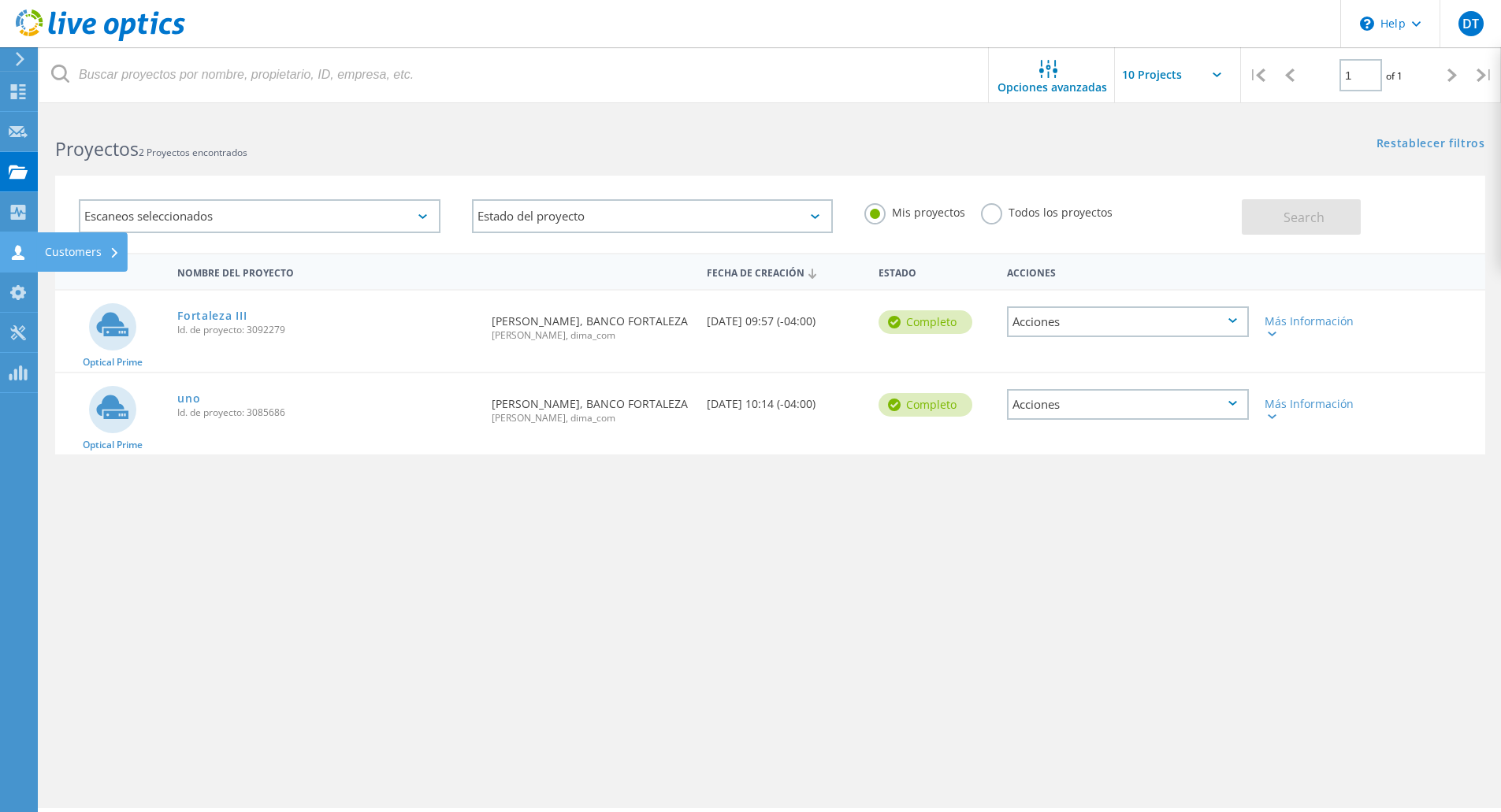
click at [67, 255] on div "Customers" at bounding box center [82, 252] width 74 height 11
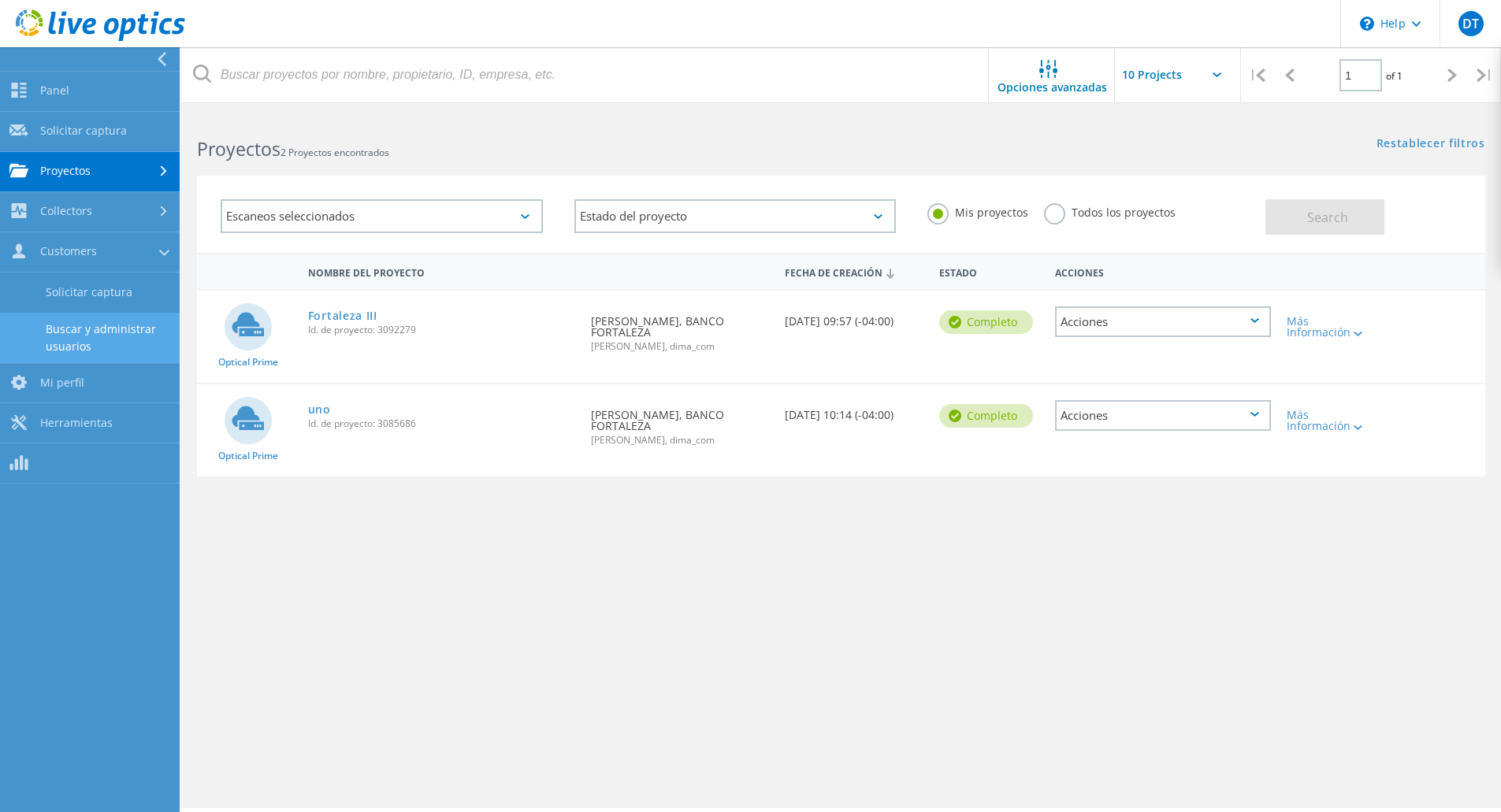
click at [89, 339] on link "Buscar y administrar usuarios" at bounding box center [90, 338] width 180 height 51
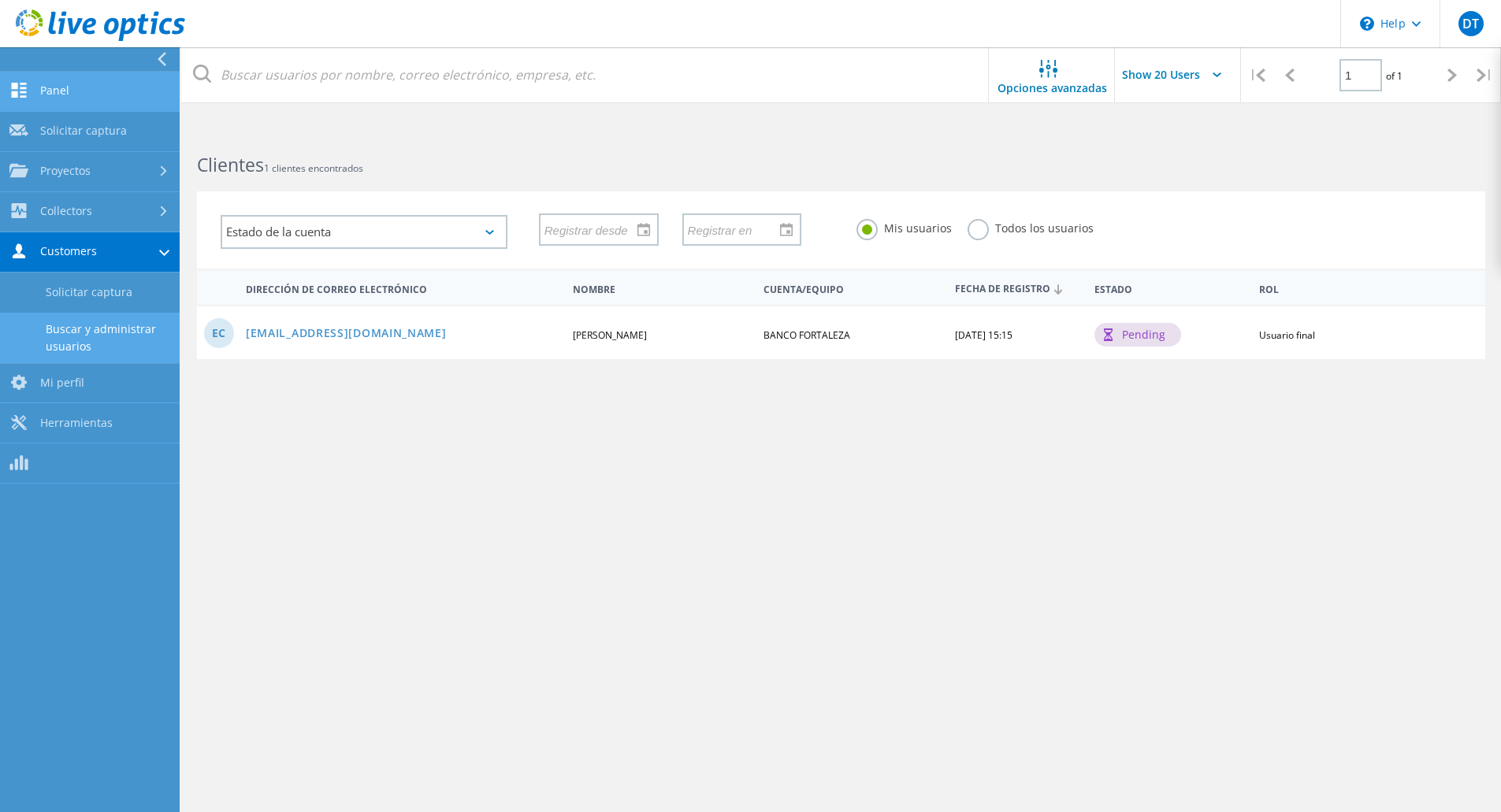
click at [54, 93] on link "Panel" at bounding box center [90, 92] width 180 height 40
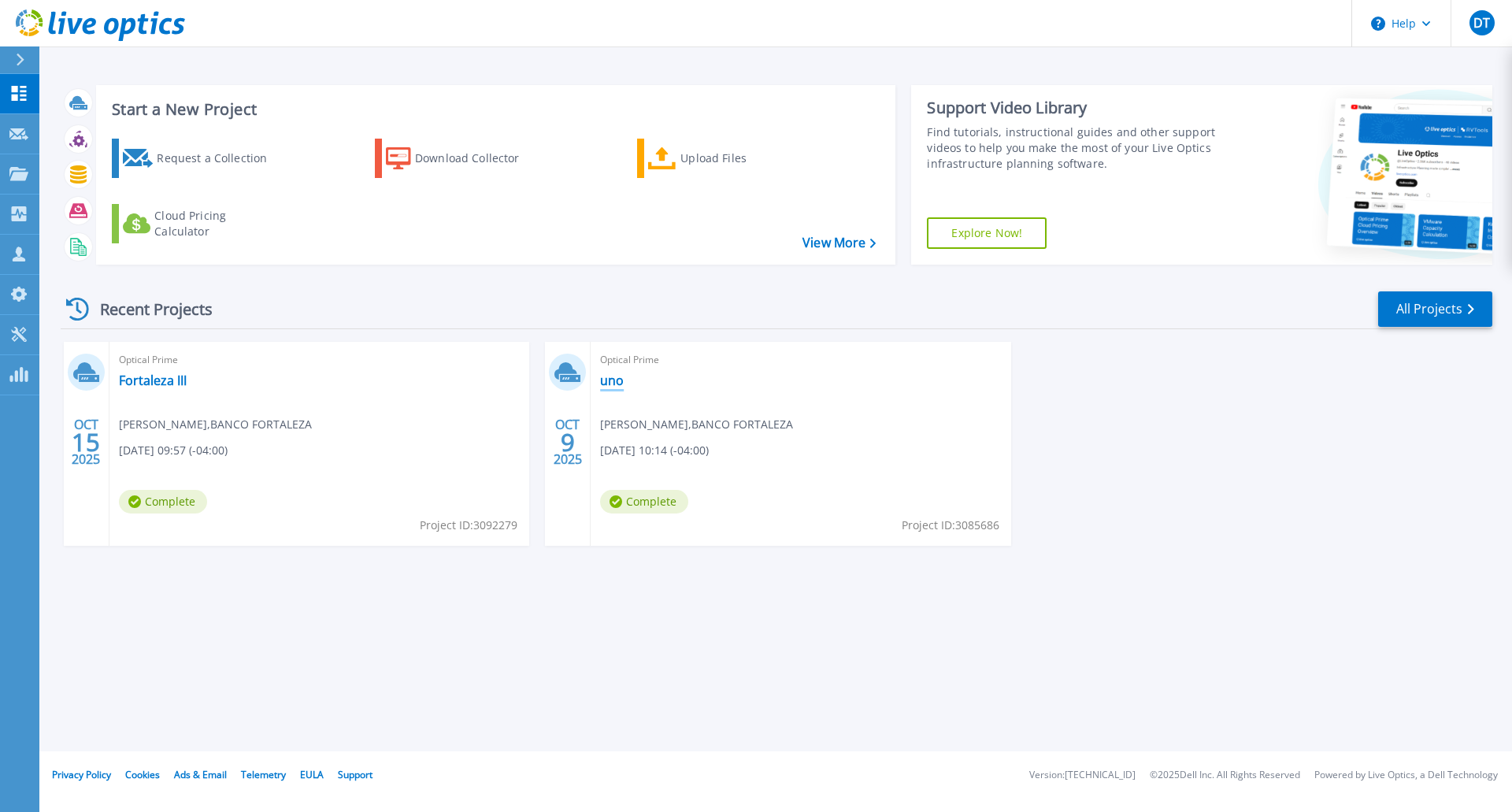
click at [611, 379] on link "uno" at bounding box center [612, 380] width 24 height 15
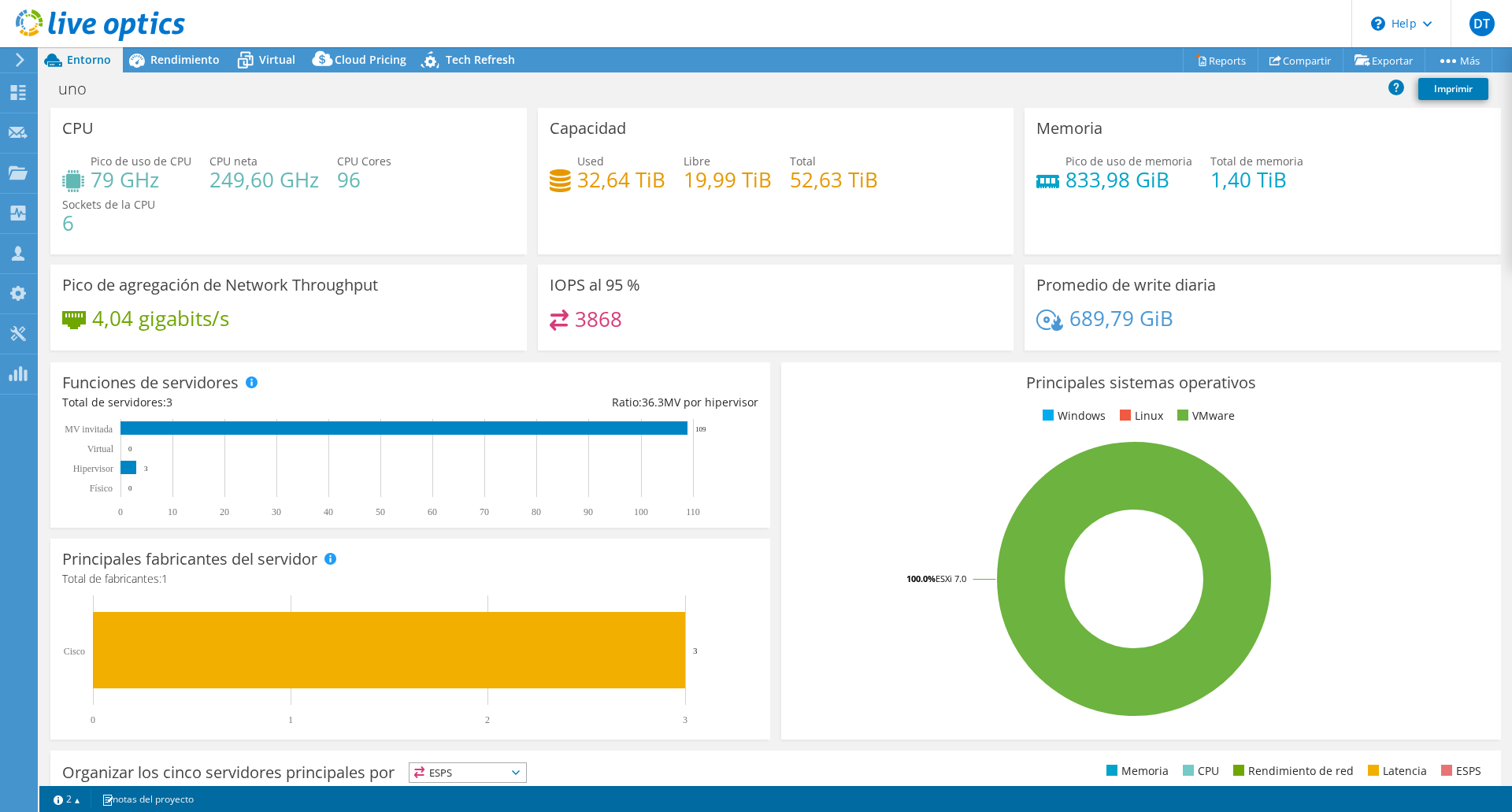
select select "USD"
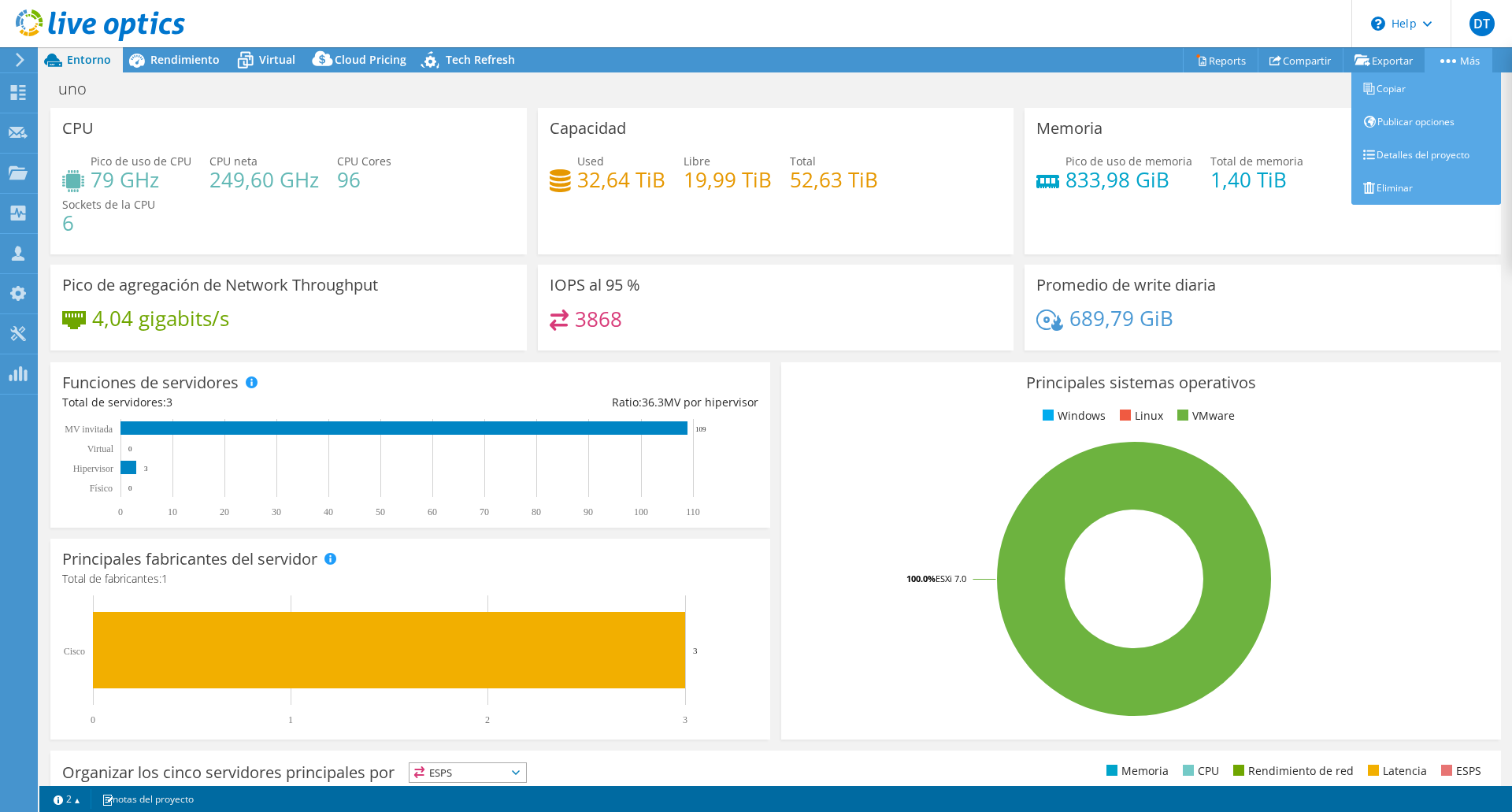
click at [1448, 63] on icon at bounding box center [1448, 61] width 15 height 4
click at [1429, 149] on link "Detalles del proyecto" at bounding box center [1426, 155] width 150 height 33
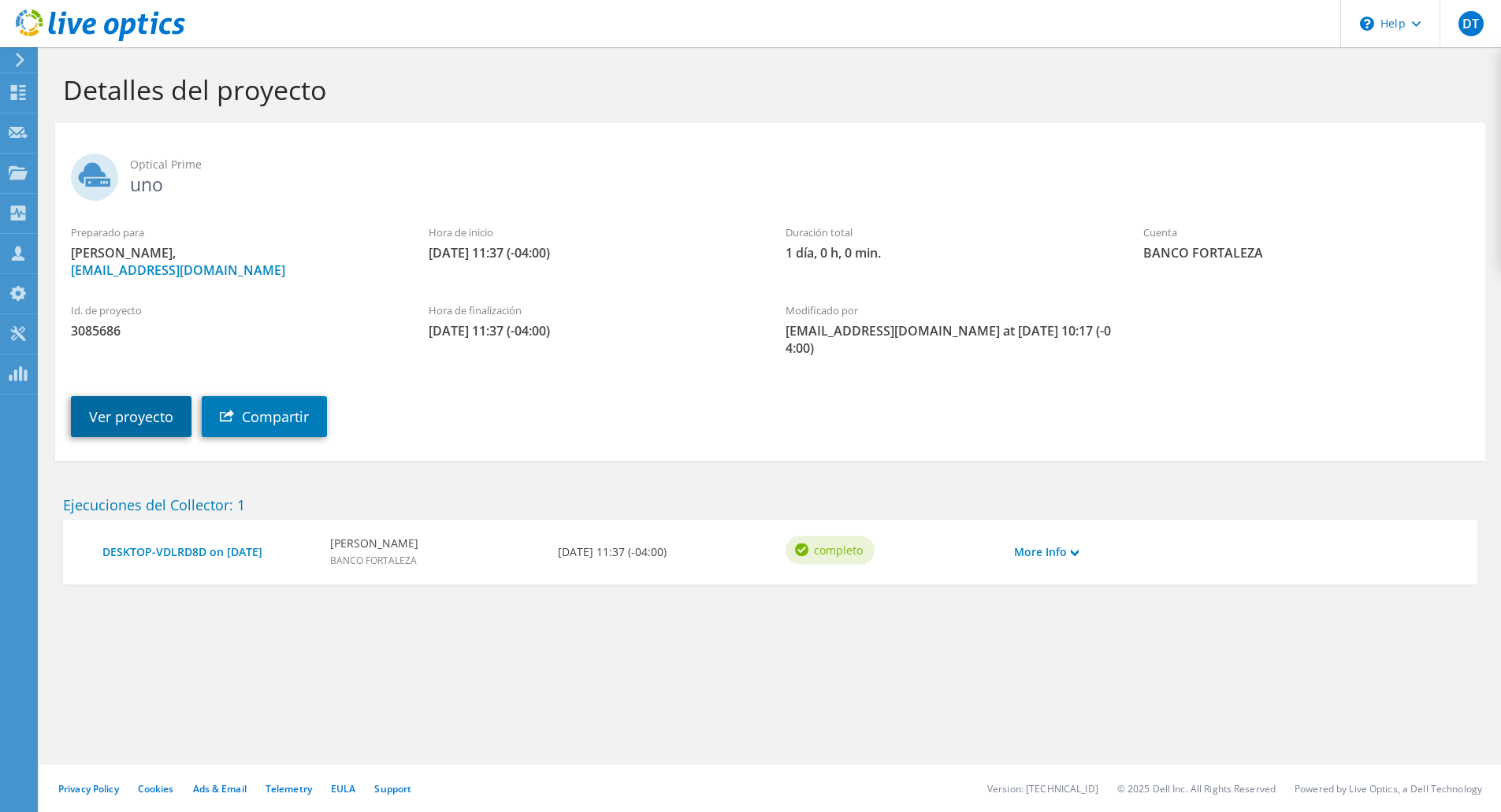
click at [139, 426] on link "Ver proyecto" at bounding box center [131, 416] width 121 height 41
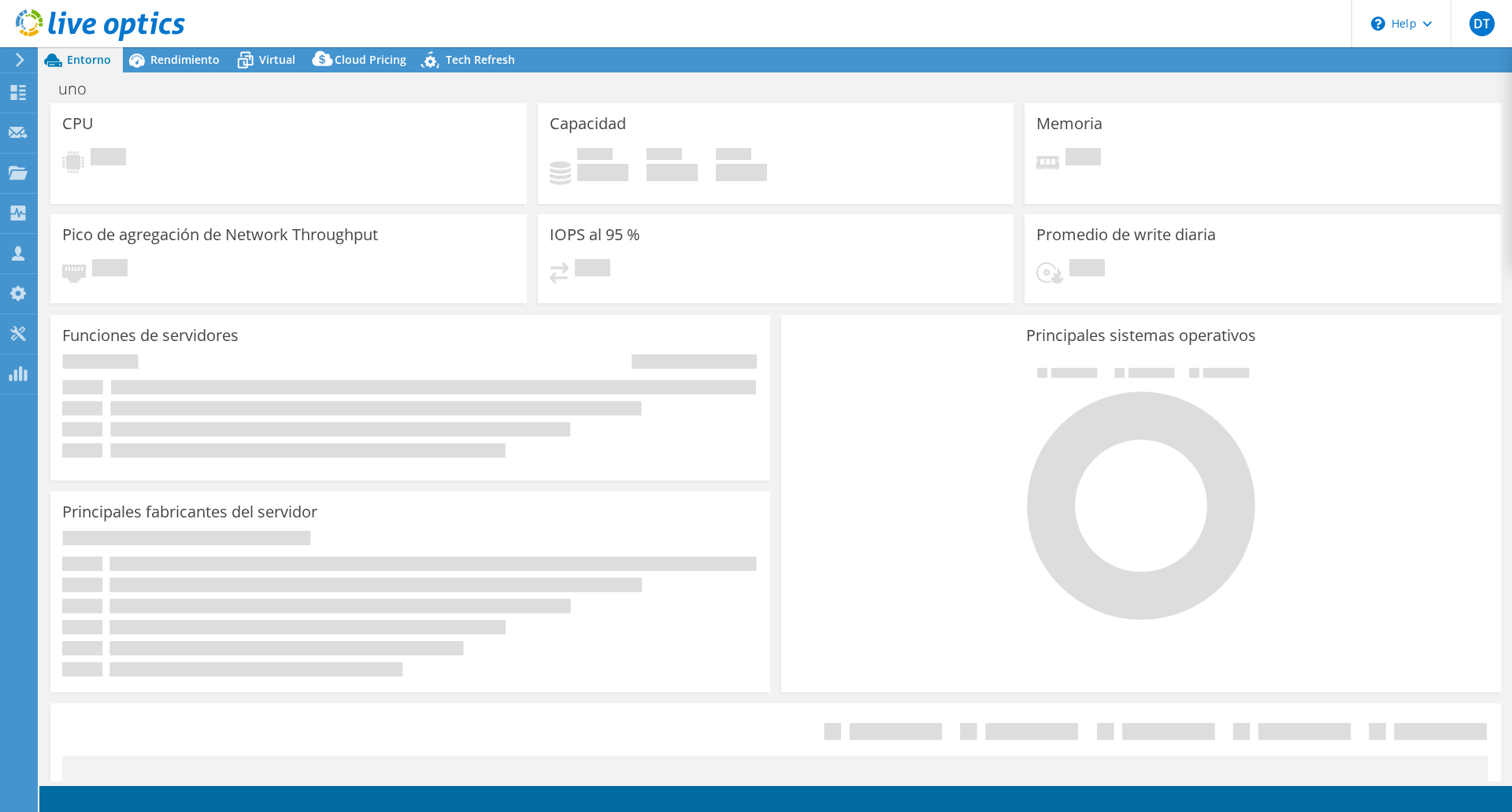
select select "USD"
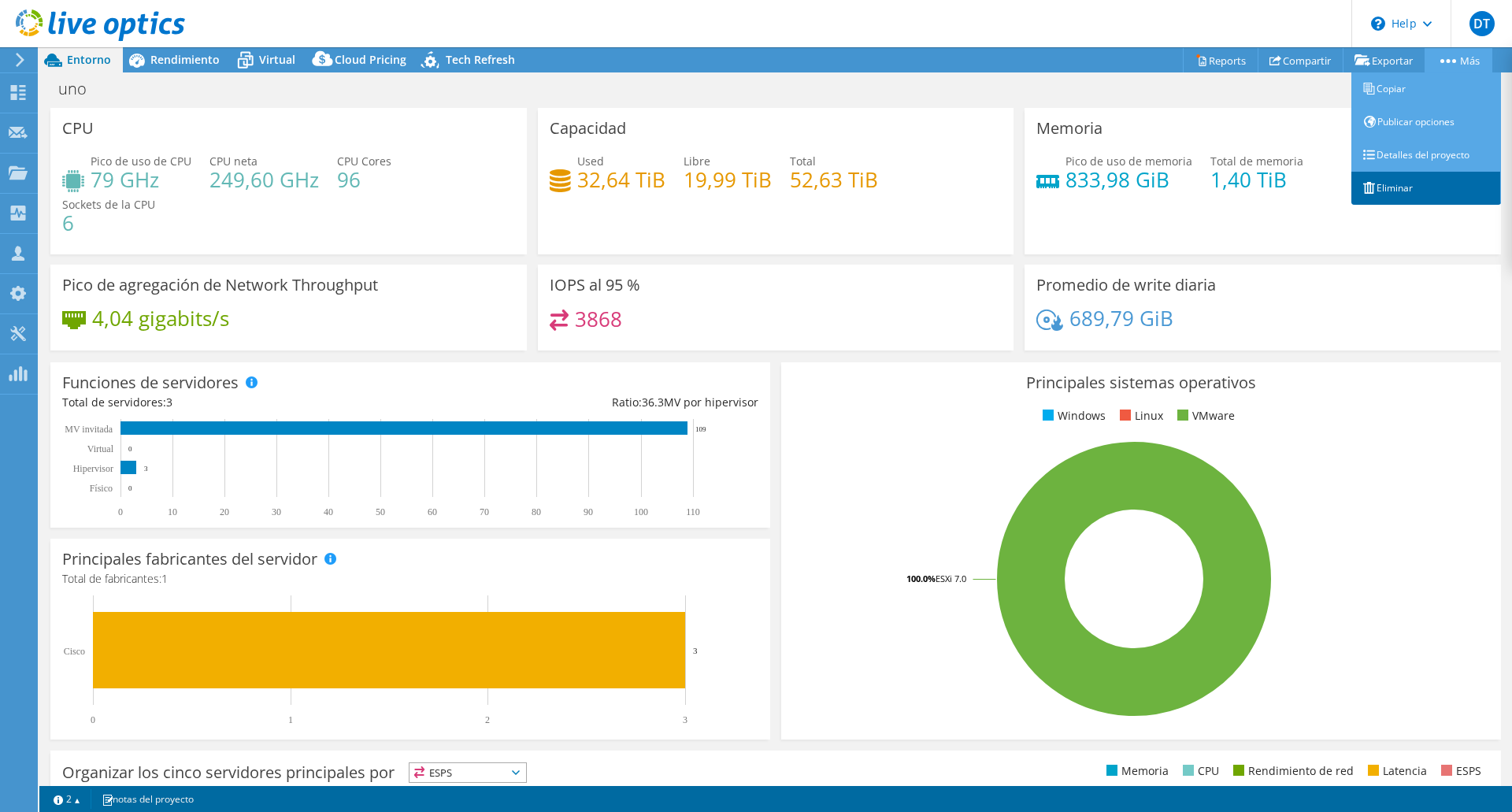
click at [1390, 190] on link "Eliminar" at bounding box center [1426, 188] width 150 height 33
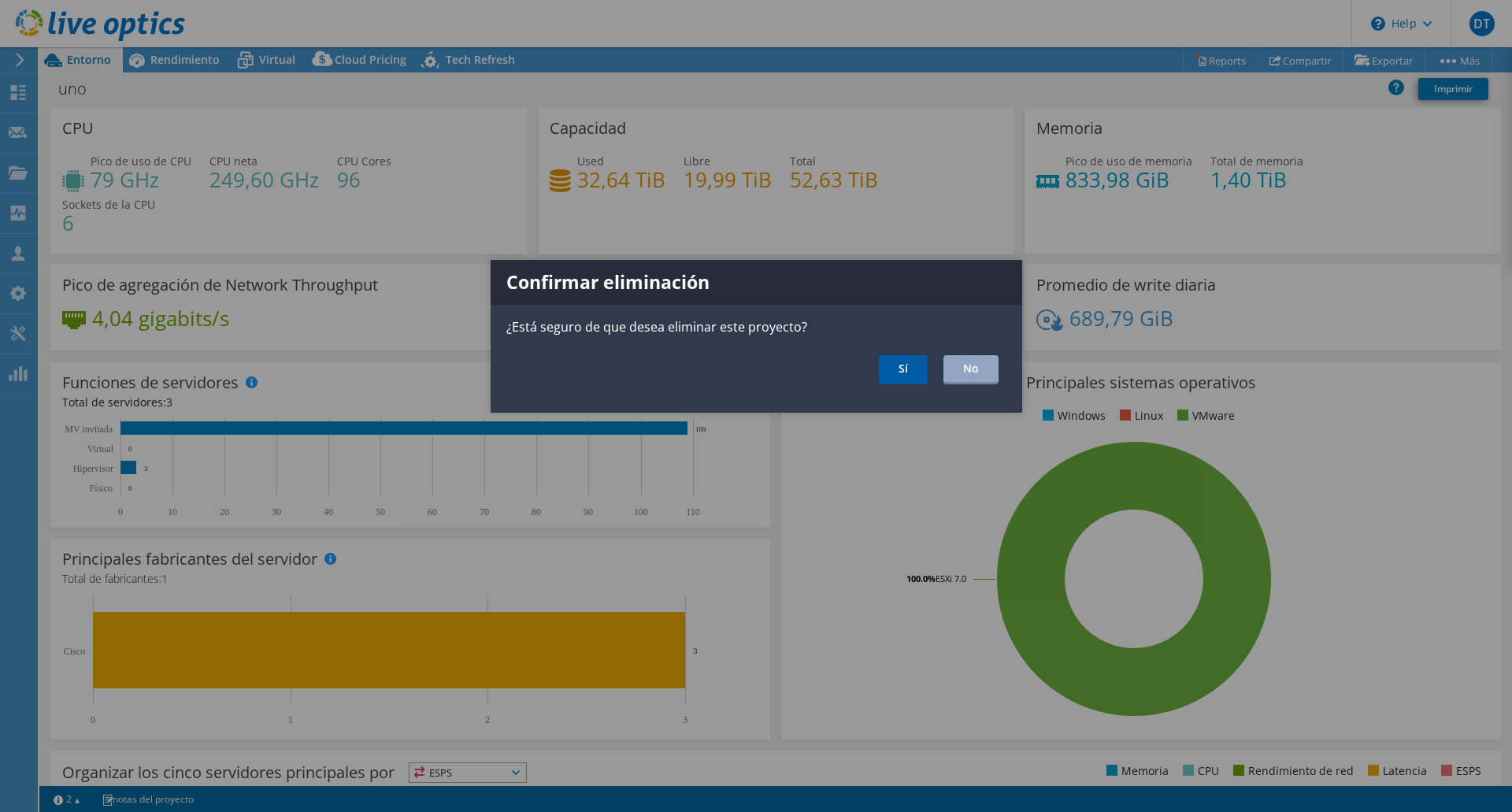
click at [892, 374] on link "Sí" at bounding box center [903, 370] width 49 height 29
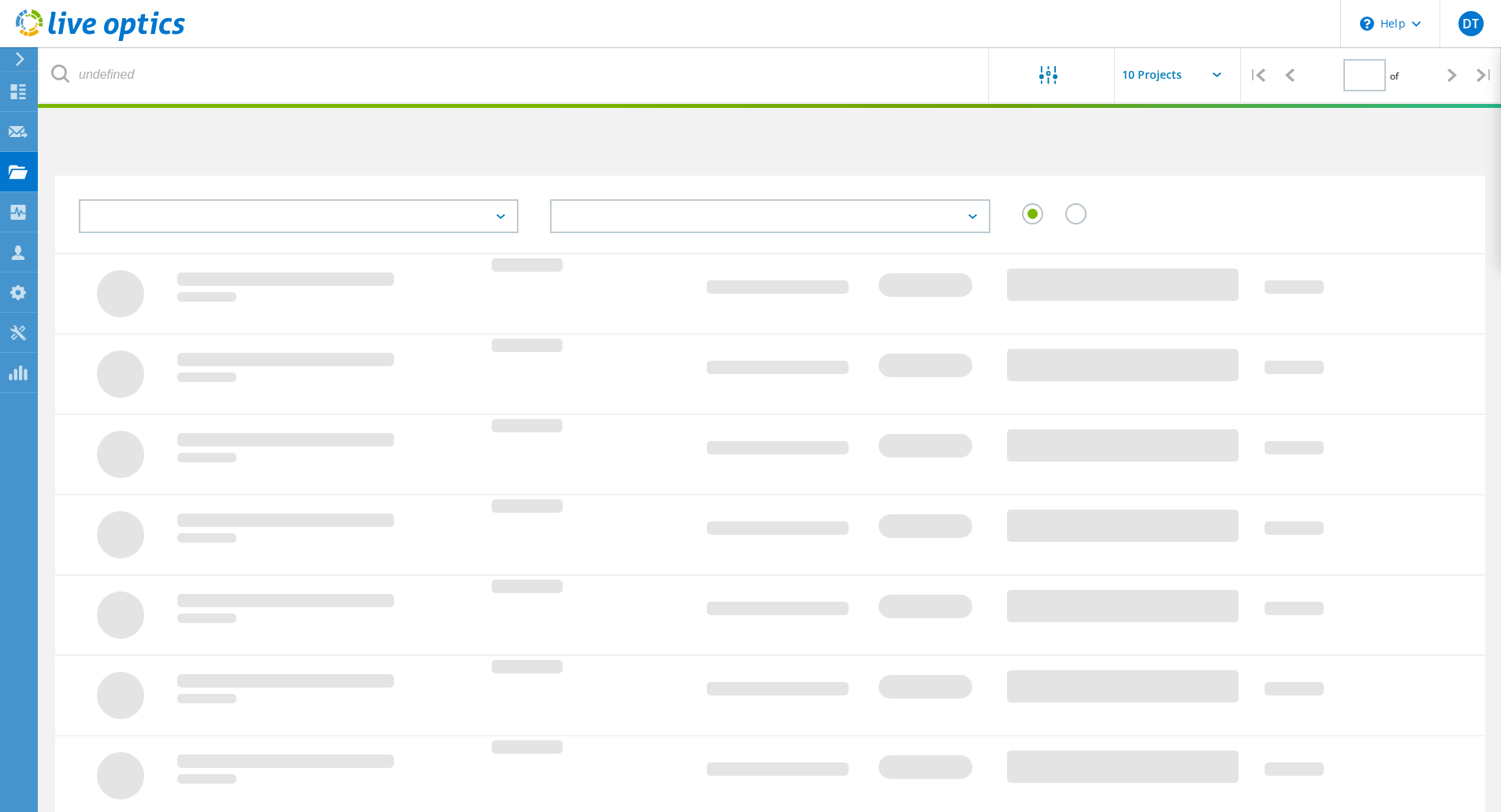
type input "1"
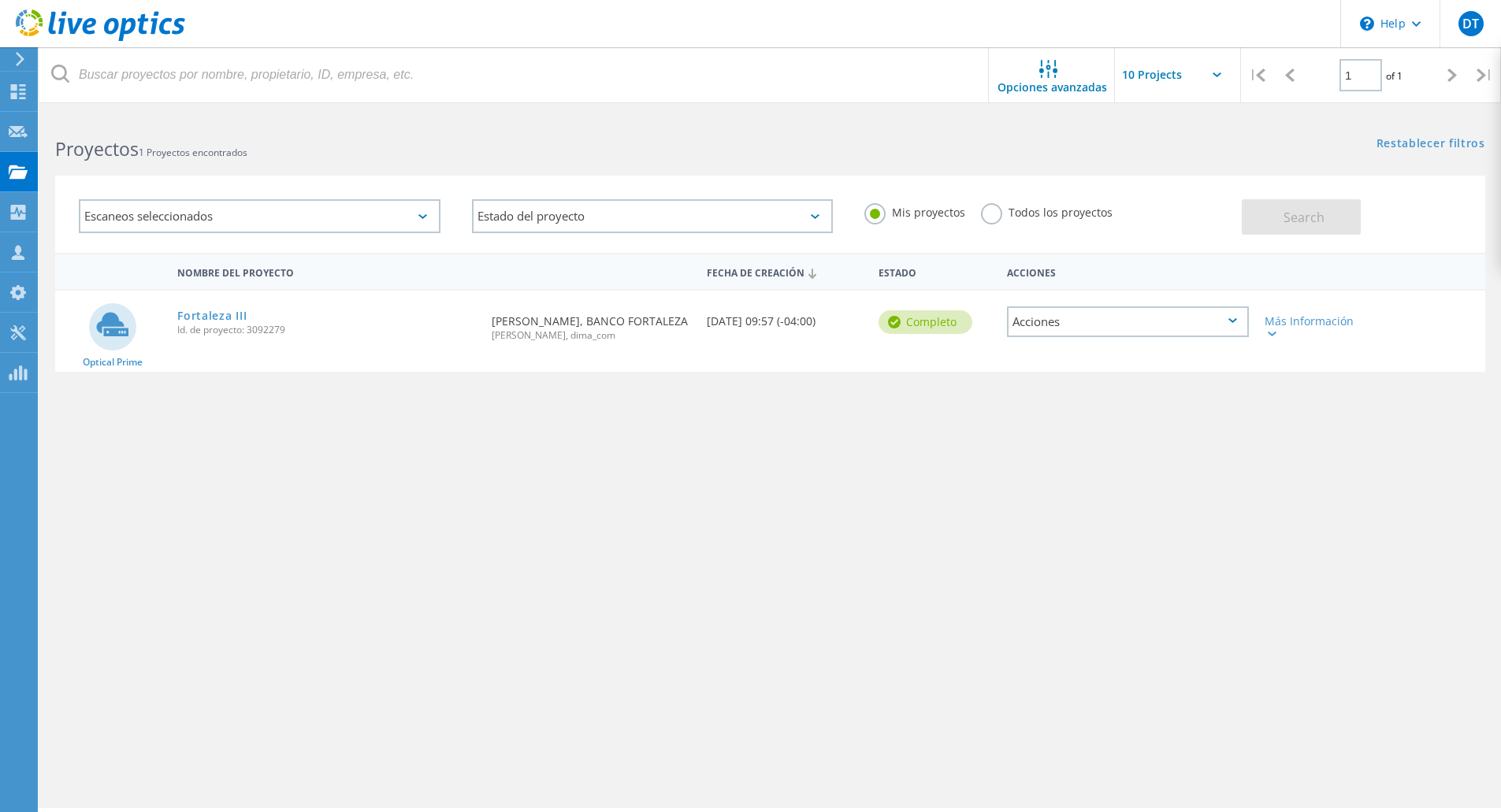
click at [1231, 316] on div "Acciones" at bounding box center [1128, 322] width 242 height 31
click at [1111, 361] on div "Eliminar" at bounding box center [1127, 358] width 239 height 24
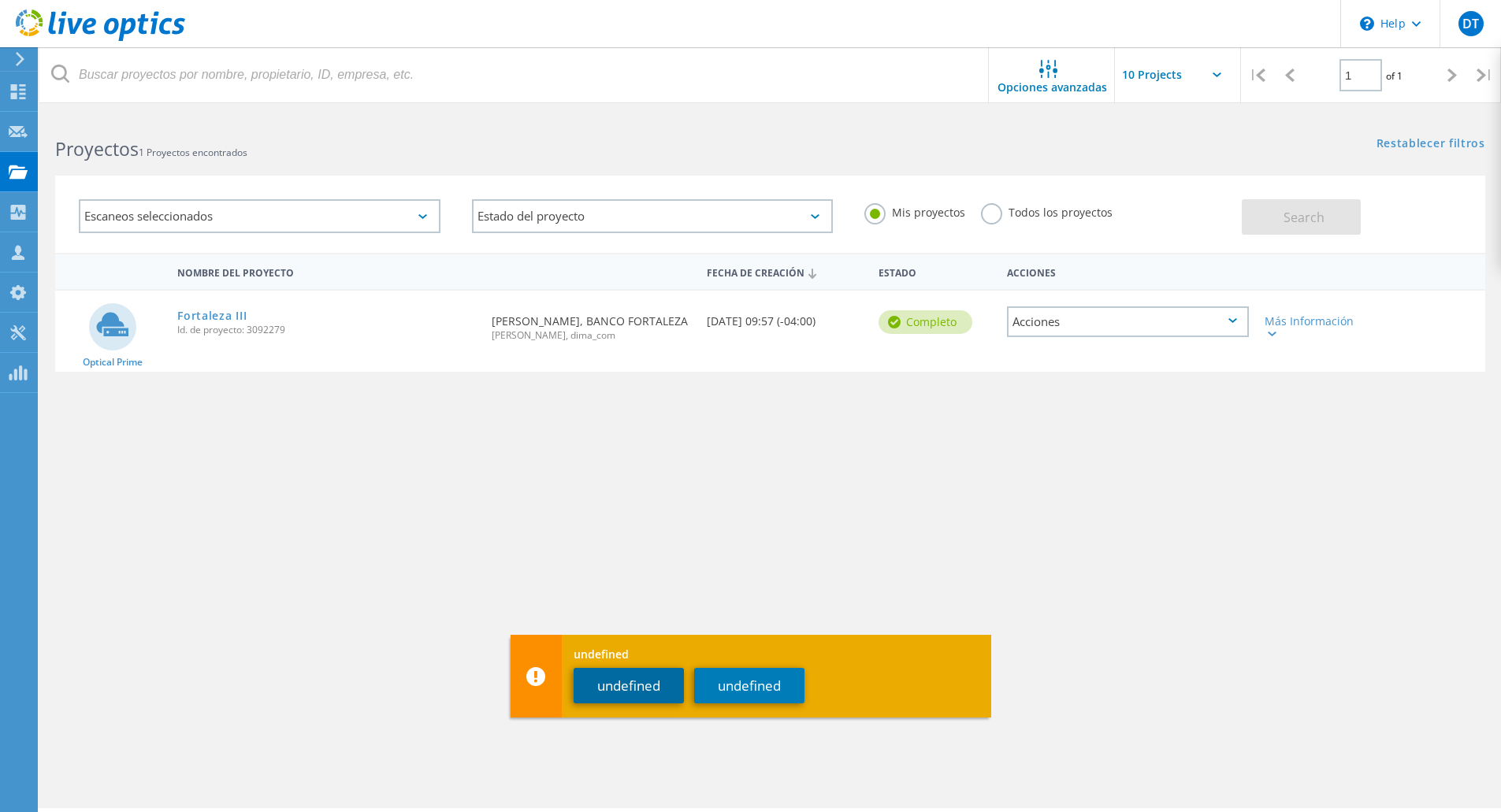
click at [615, 688] on button "undefined" at bounding box center [629, 685] width 111 height 35
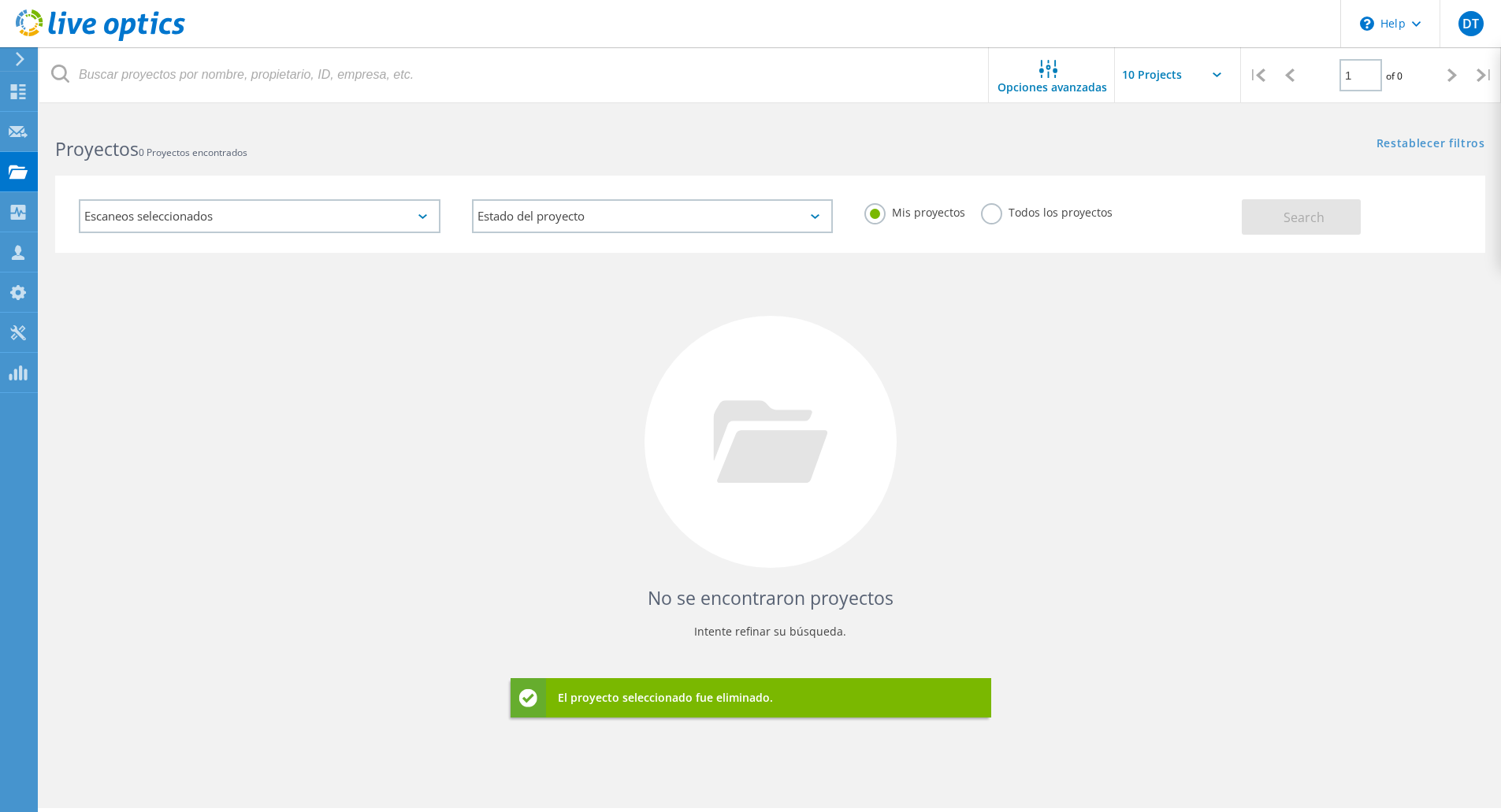
click at [439, 328] on div "No se encontraron proyectos Intente refinar su búsqueda." at bounding box center [770, 456] width 1430 height 407
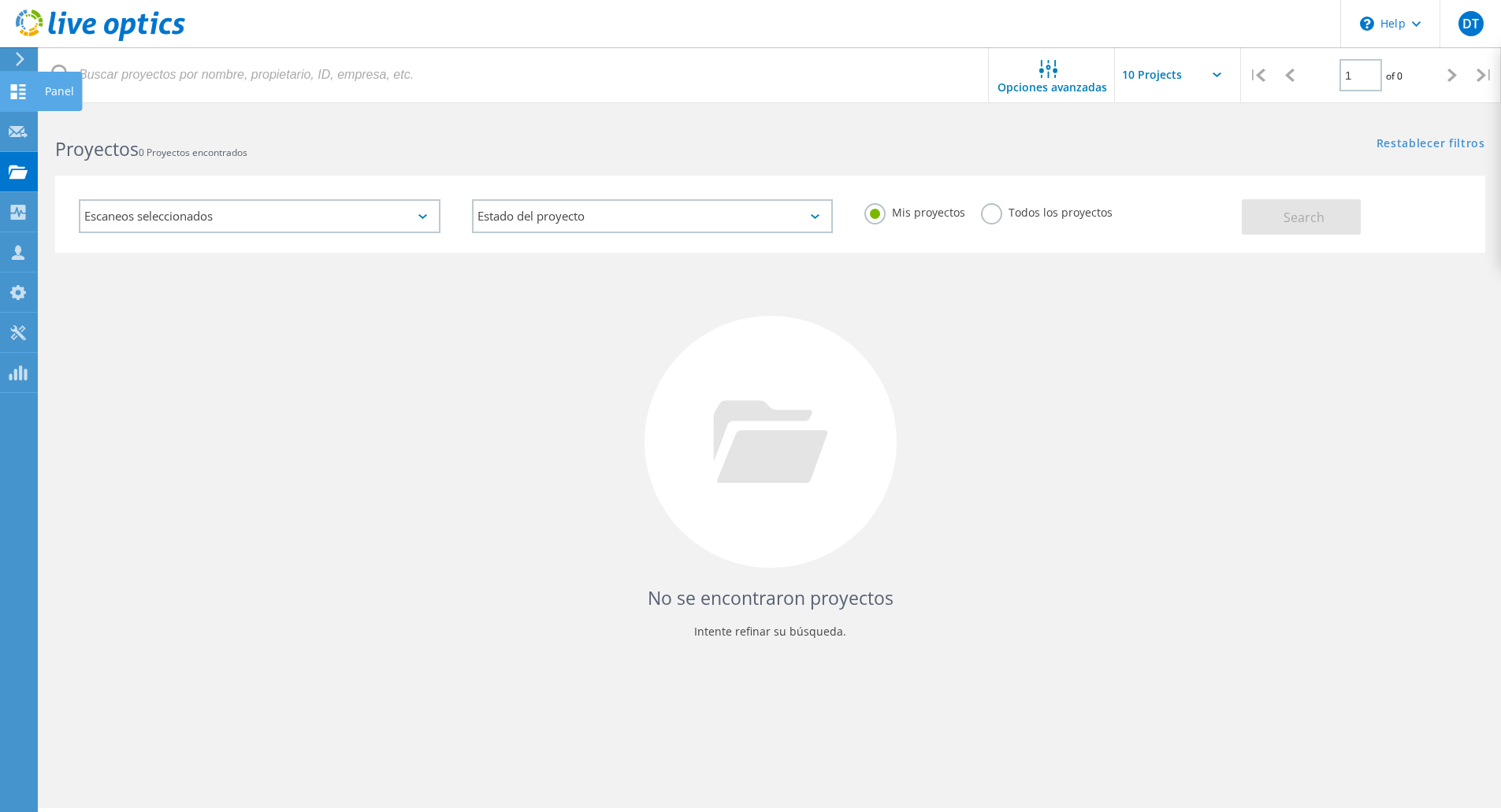
click at [51, 91] on div "Panel" at bounding box center [59, 92] width 29 height 11
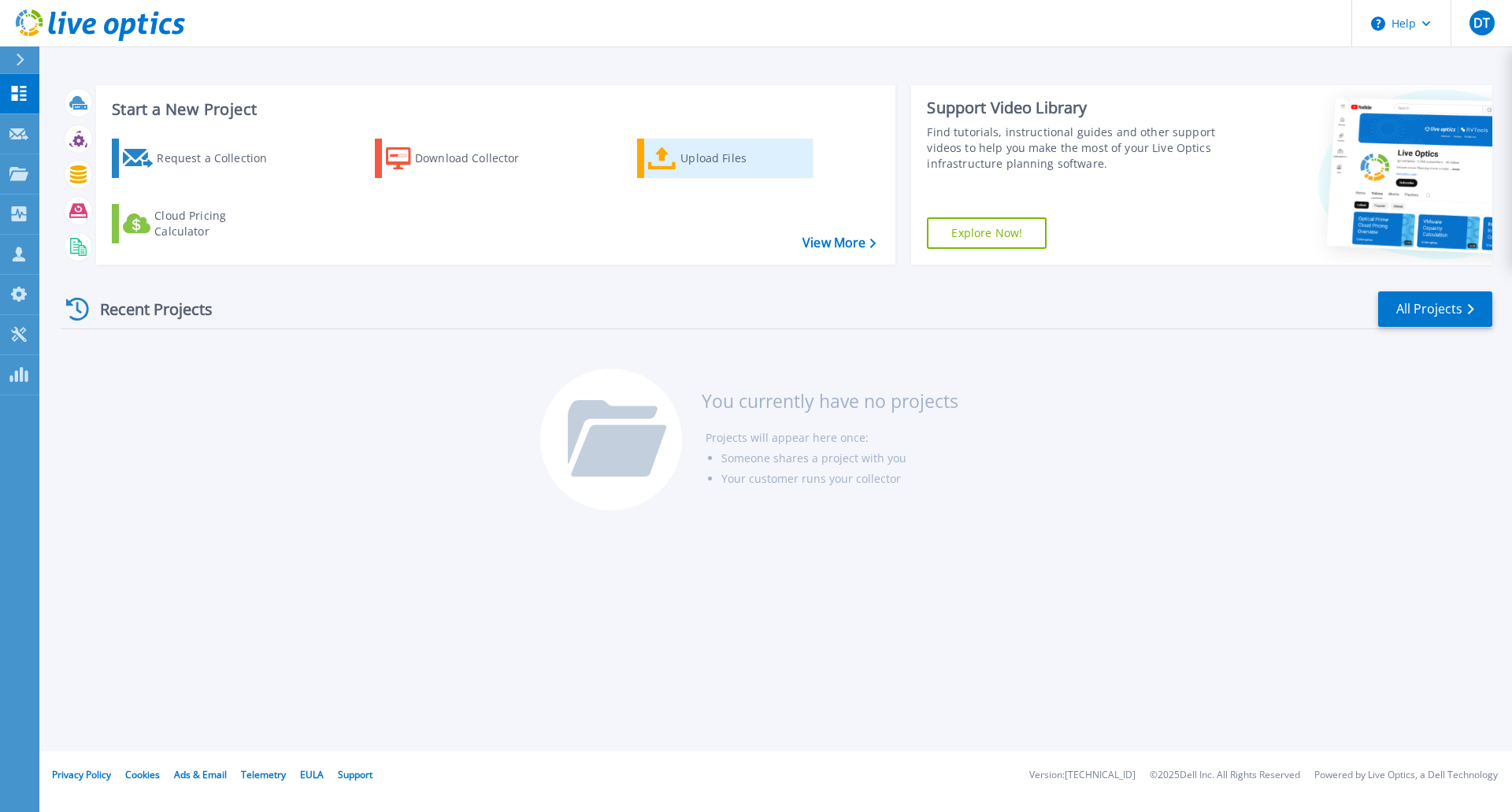
click at [679, 153] on link "Upload Files" at bounding box center [725, 158] width 176 height 39
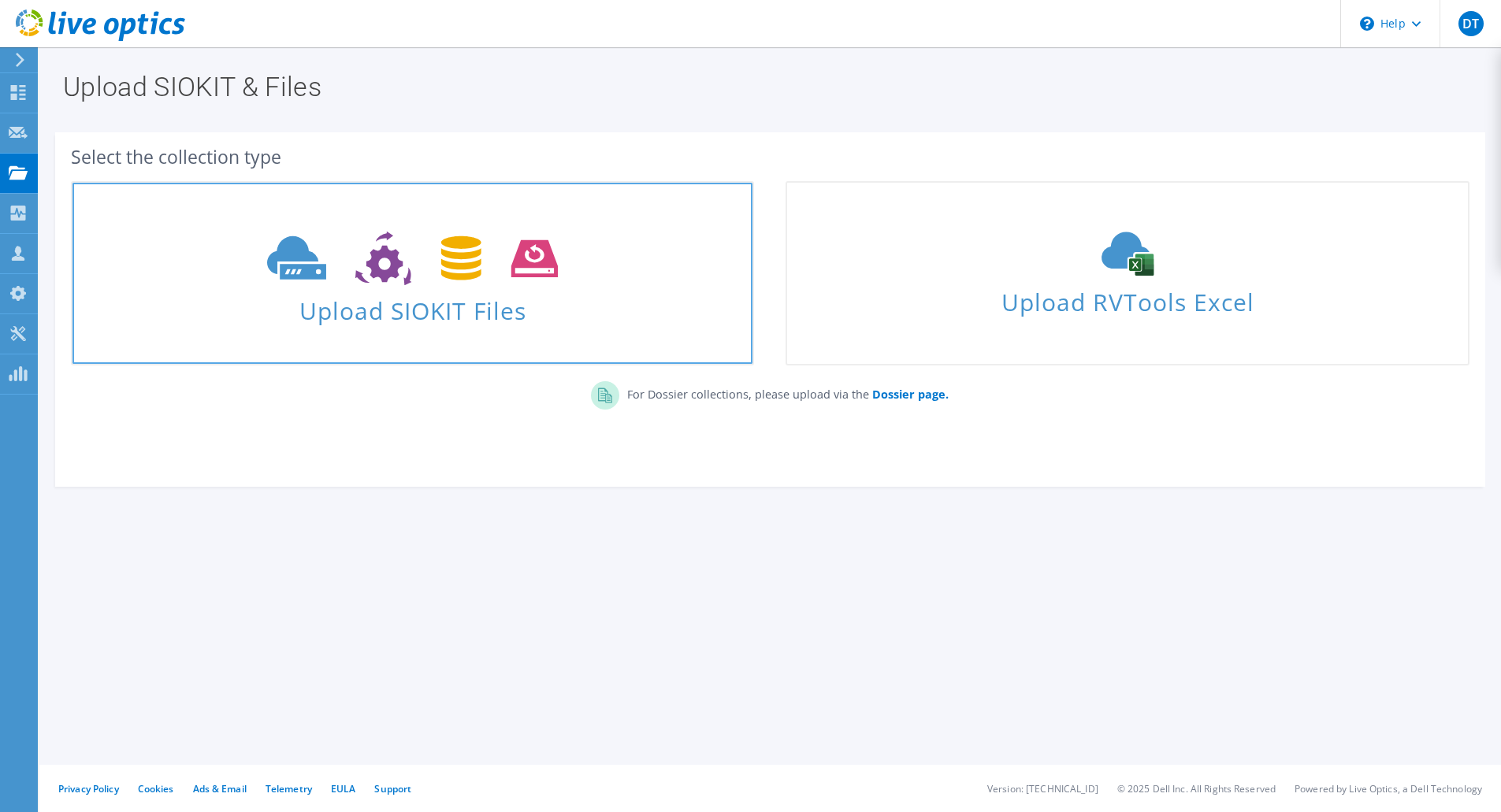
click at [452, 311] on span "Upload SIOKIT Files" at bounding box center [412, 306] width 680 height 34
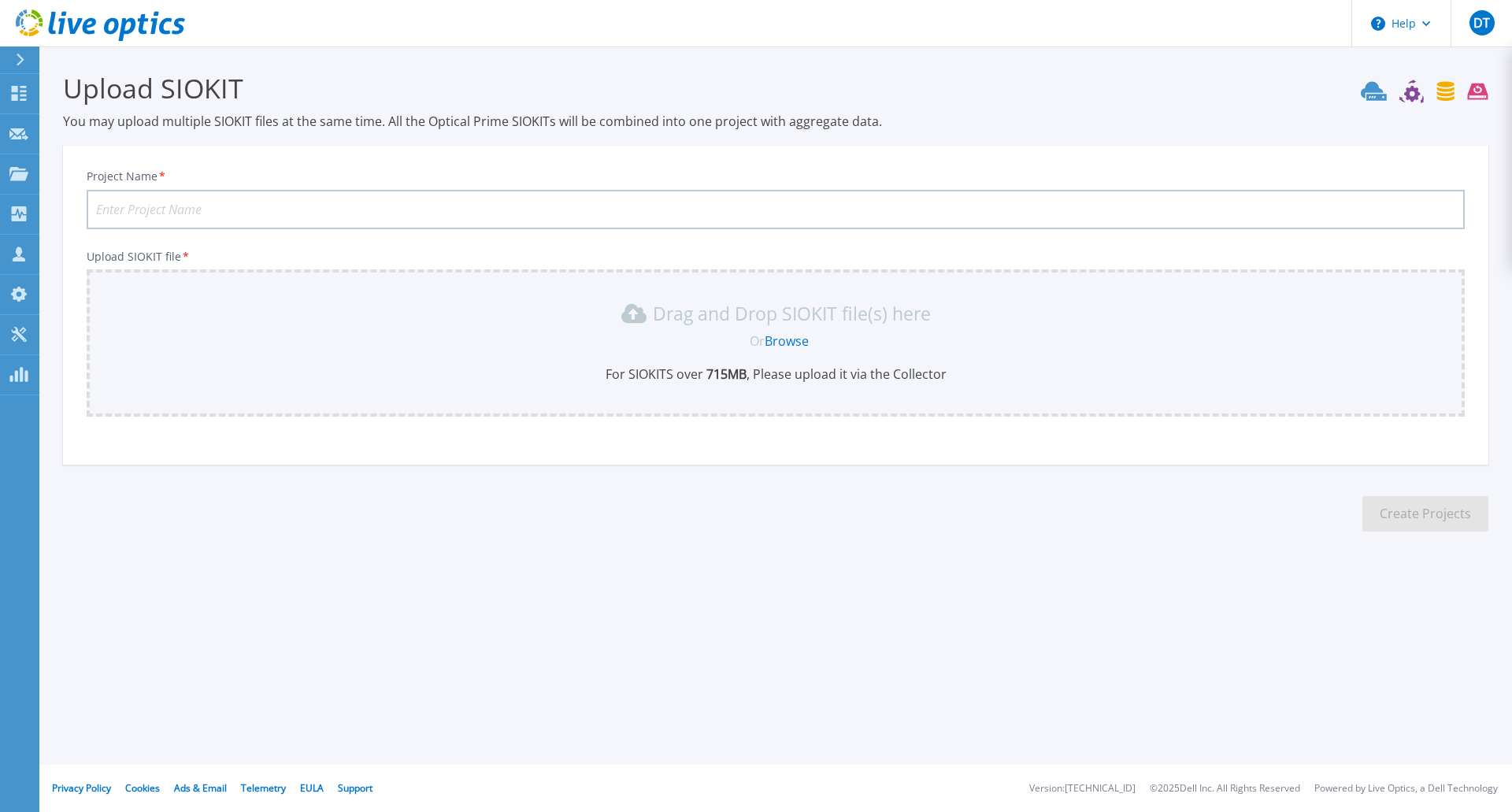
click at [797, 343] on link "Browse" at bounding box center [786, 340] width 44 height 17
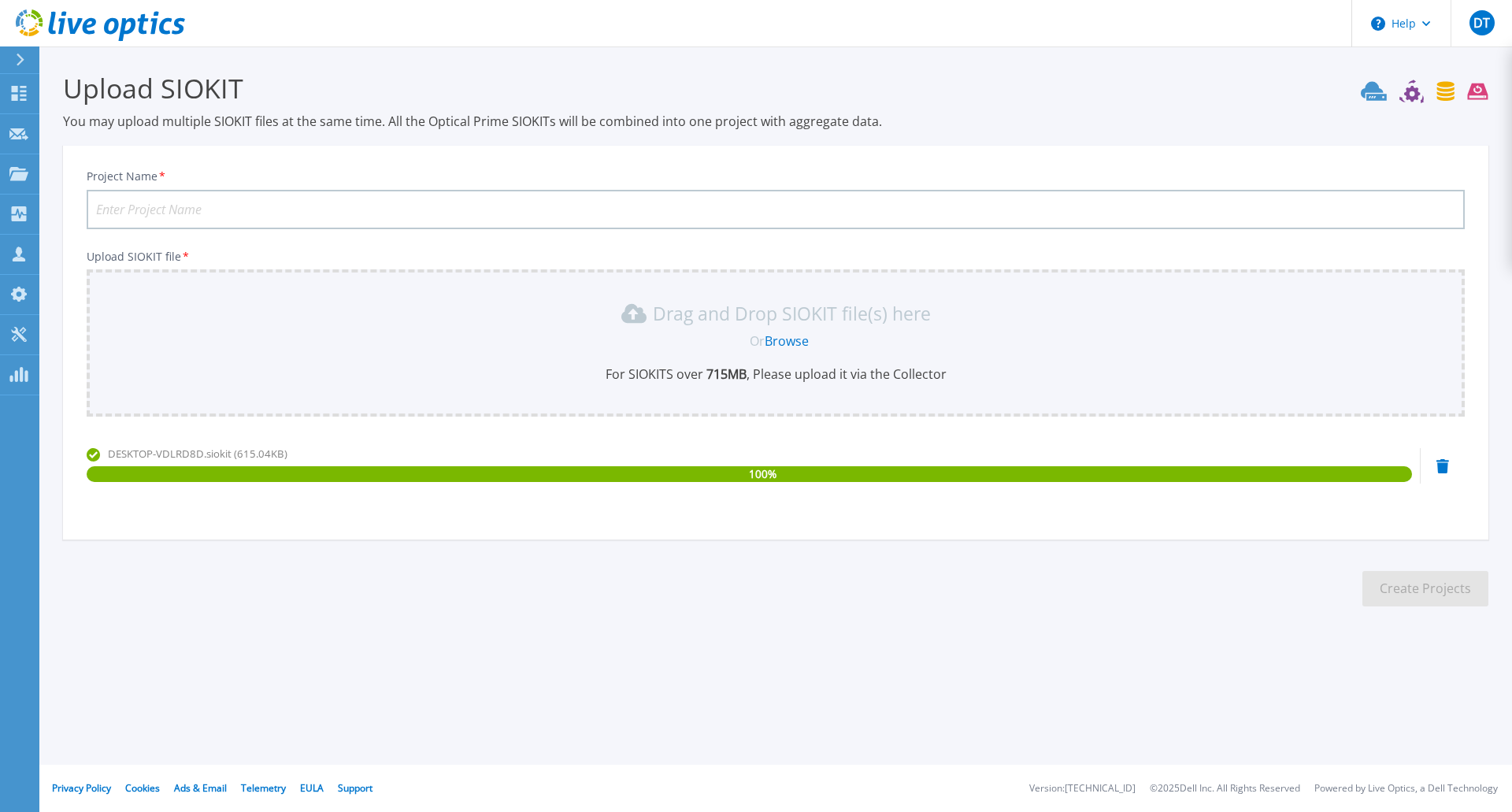
click at [226, 201] on input "Project Name *" at bounding box center [776, 209] width 1378 height 39
type input "[GEOGRAPHIC_DATA] I"
click at [1425, 594] on button "Create Projects" at bounding box center [1425, 588] width 126 height 35
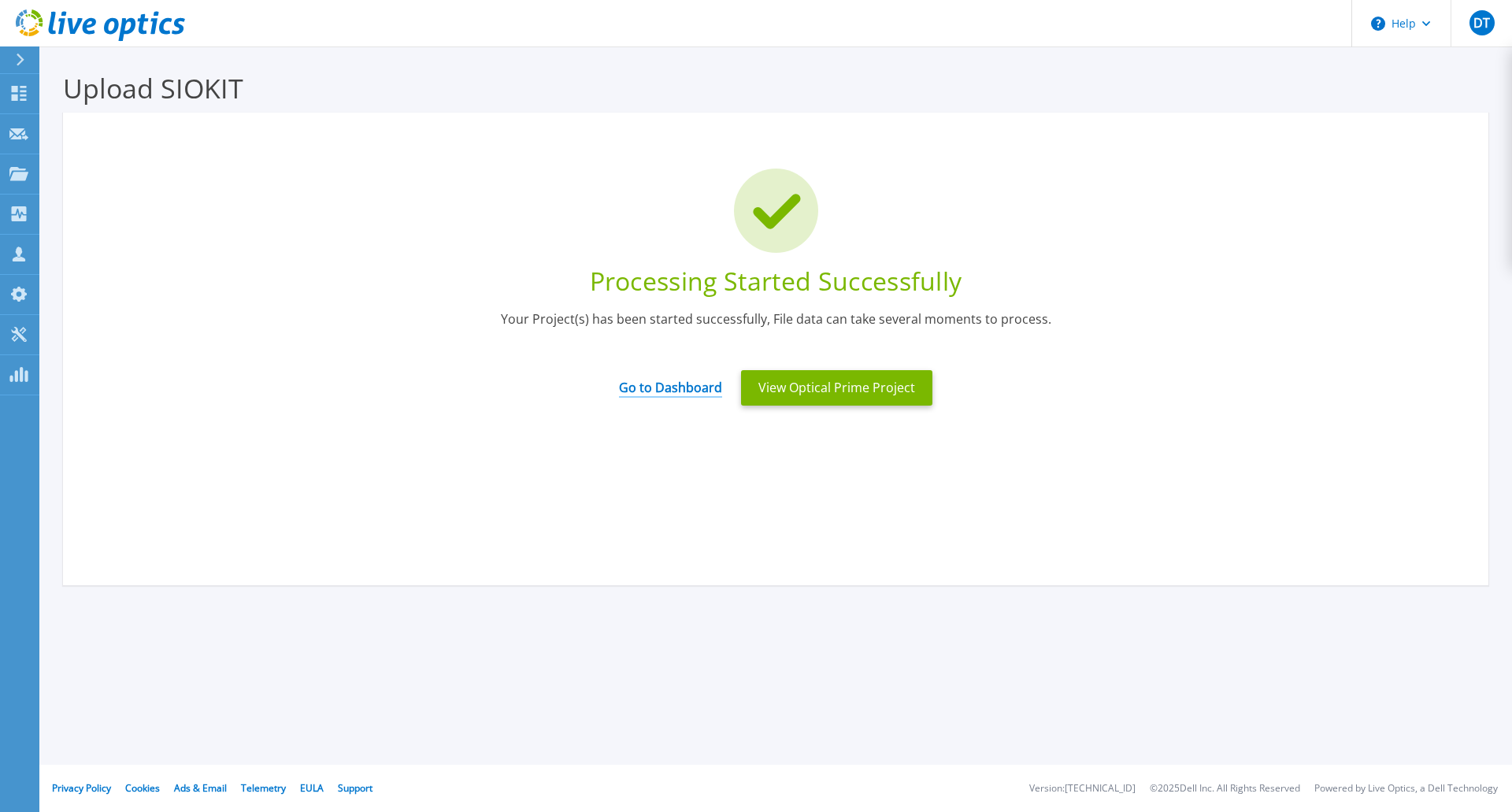
click at [678, 385] on link "Go to Dashboard" at bounding box center [670, 383] width 103 height 31
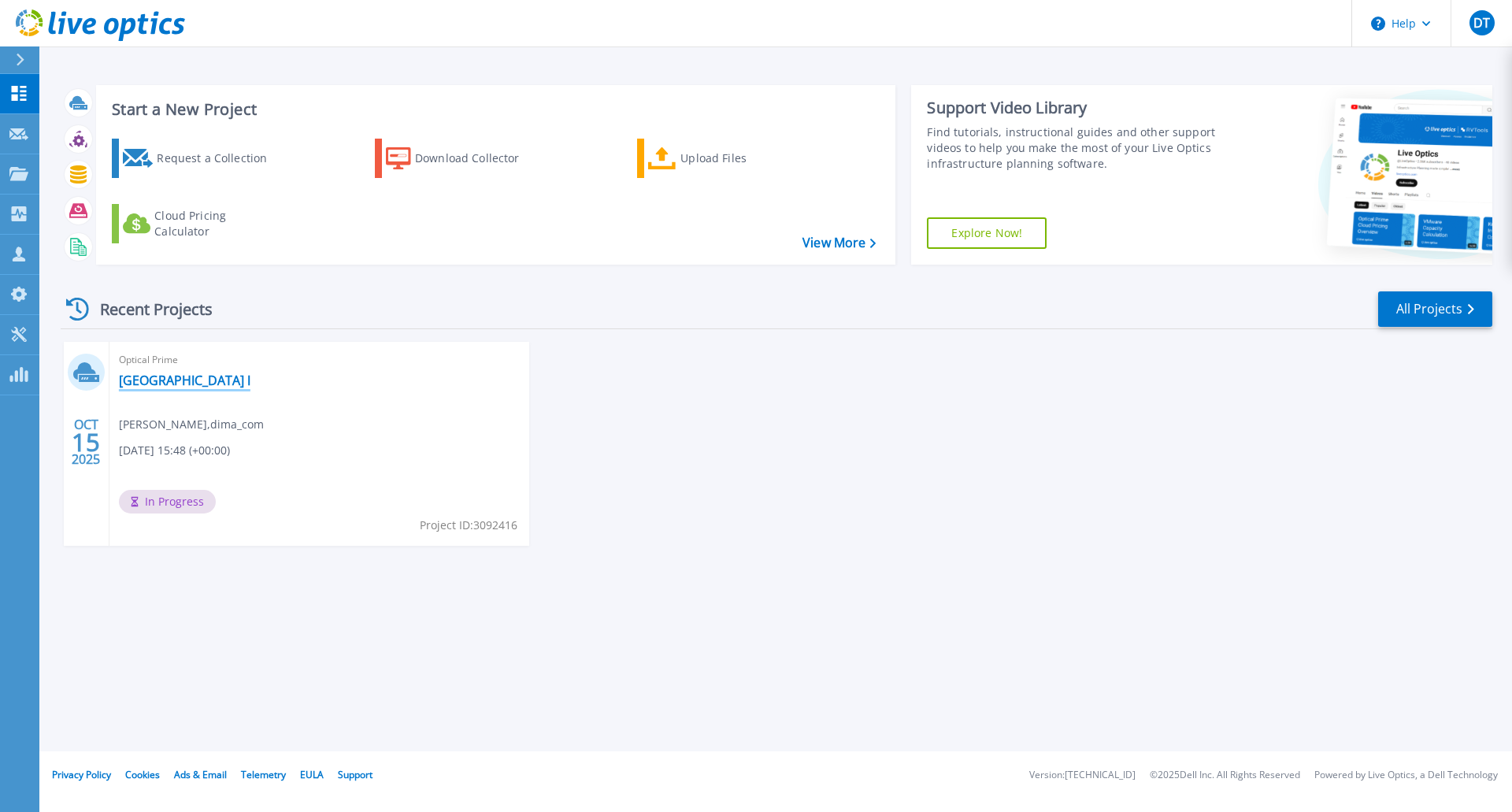
click at [146, 384] on link "[GEOGRAPHIC_DATA] I" at bounding box center [184, 380] width 132 height 15
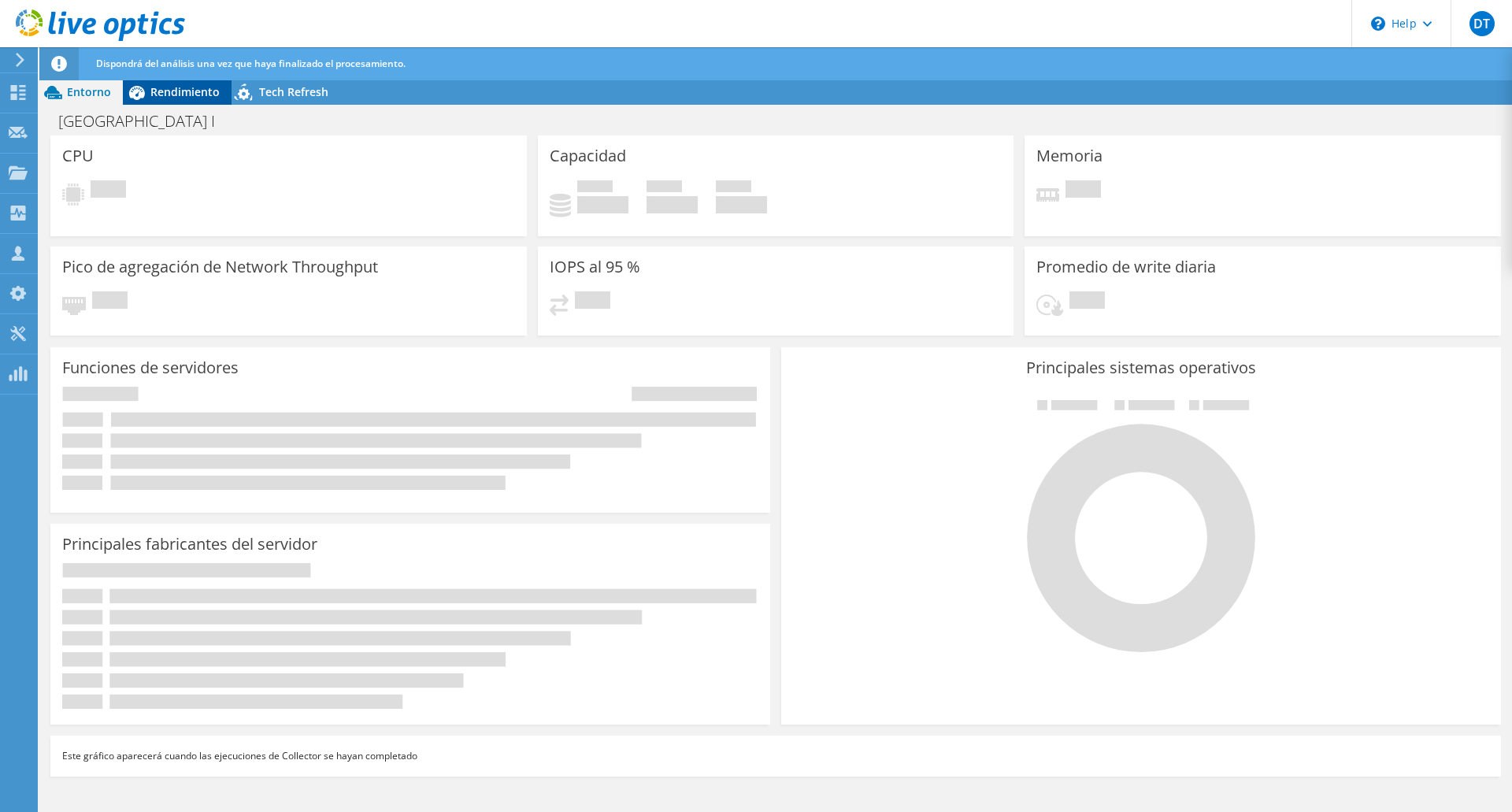
click at [185, 90] on span "Rendimiento" at bounding box center [185, 92] width 69 height 15
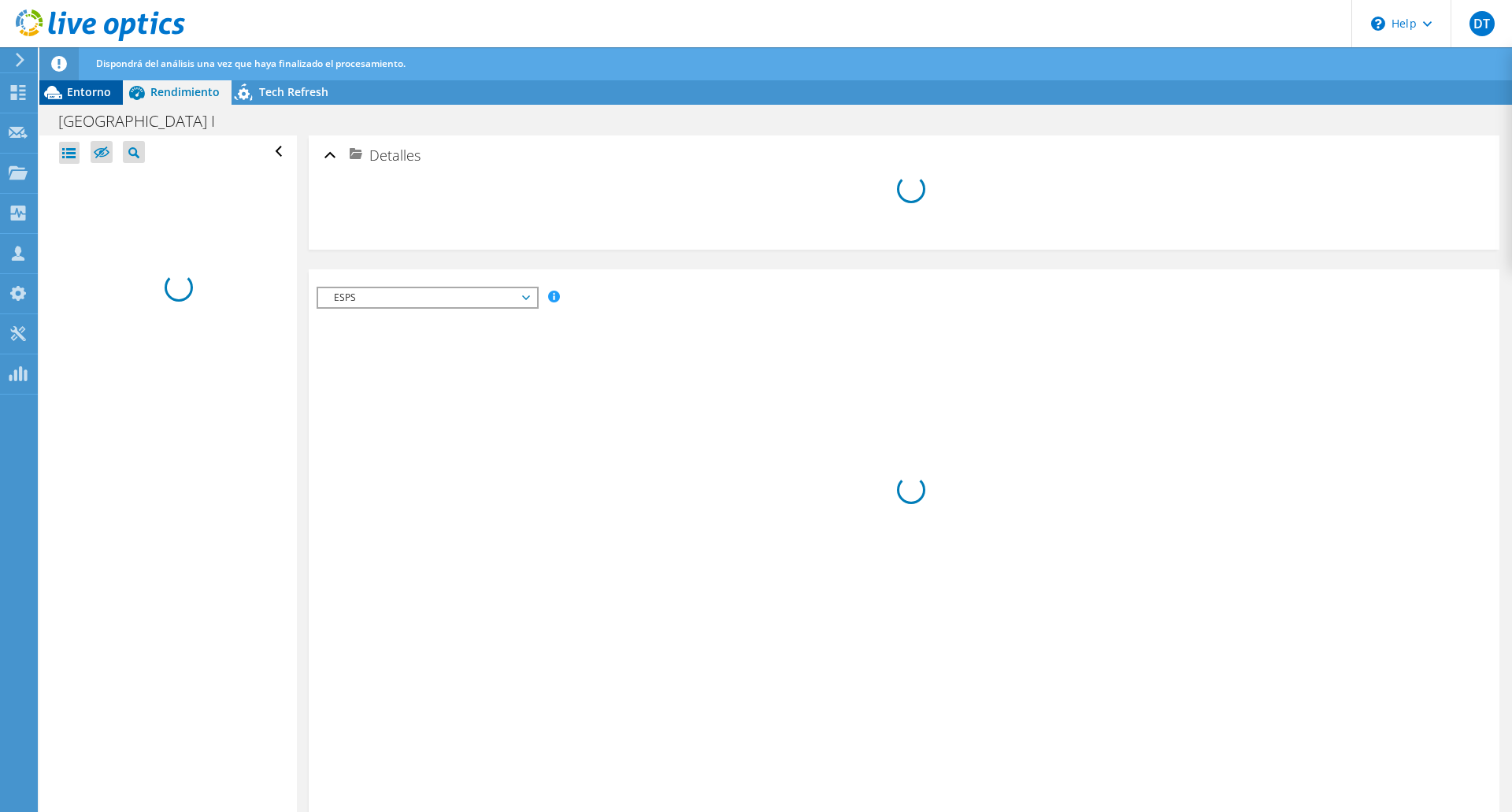
click at [80, 95] on span "Entorno" at bounding box center [89, 92] width 44 height 15
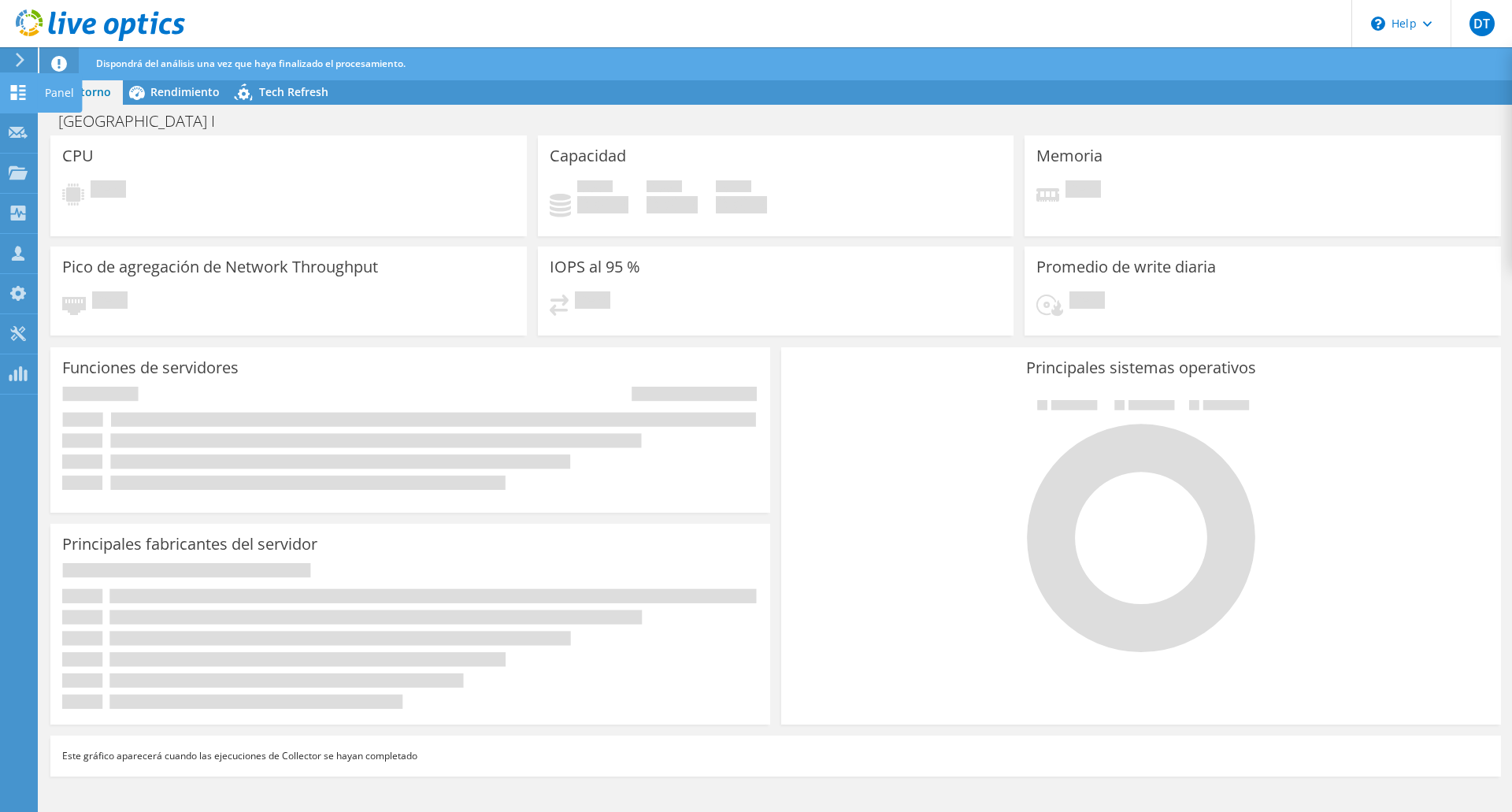
click at [65, 97] on div "Panel" at bounding box center [59, 93] width 44 height 39
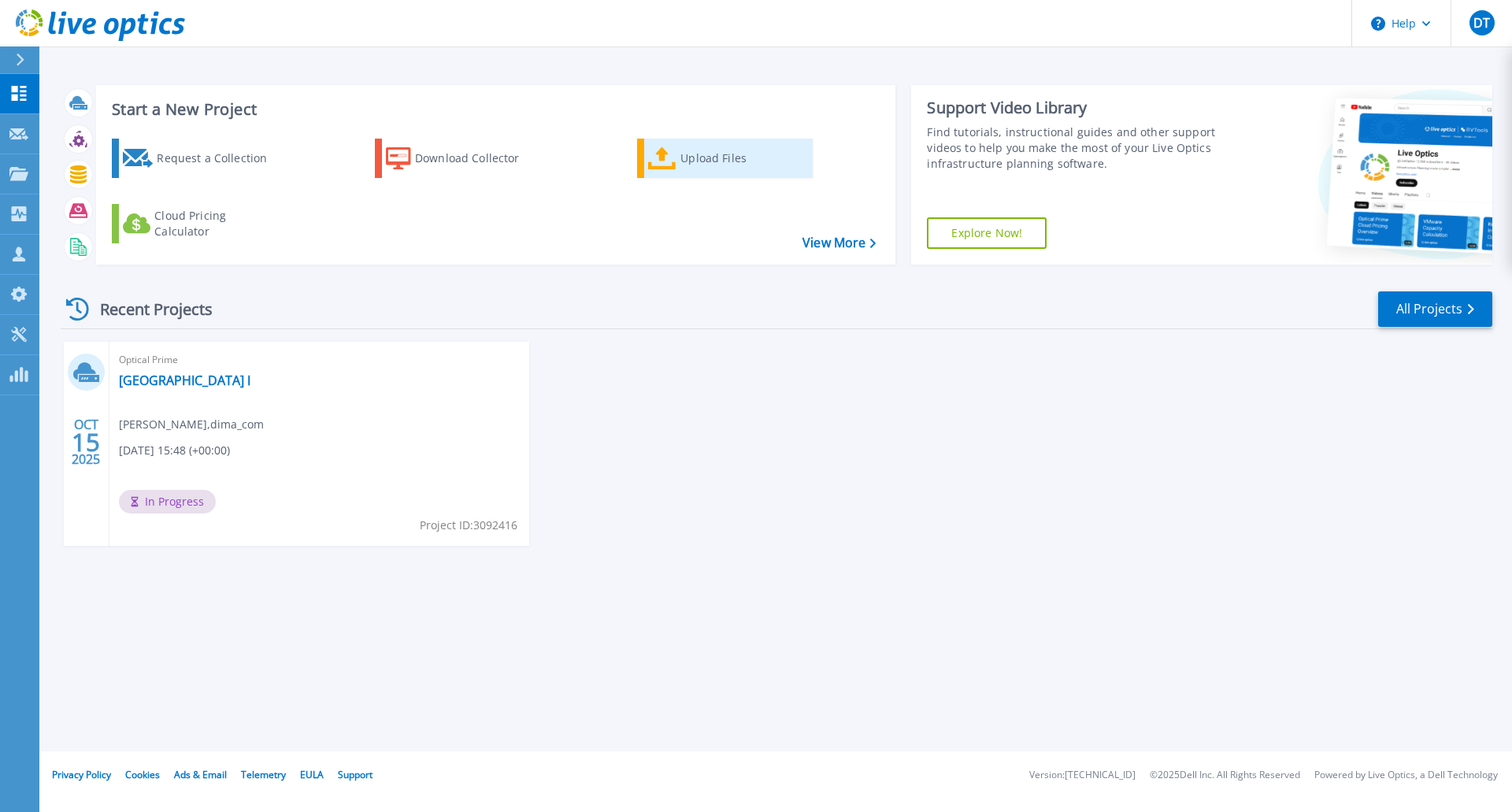
click at [707, 157] on div "Upload Files" at bounding box center [743, 158] width 126 height 32
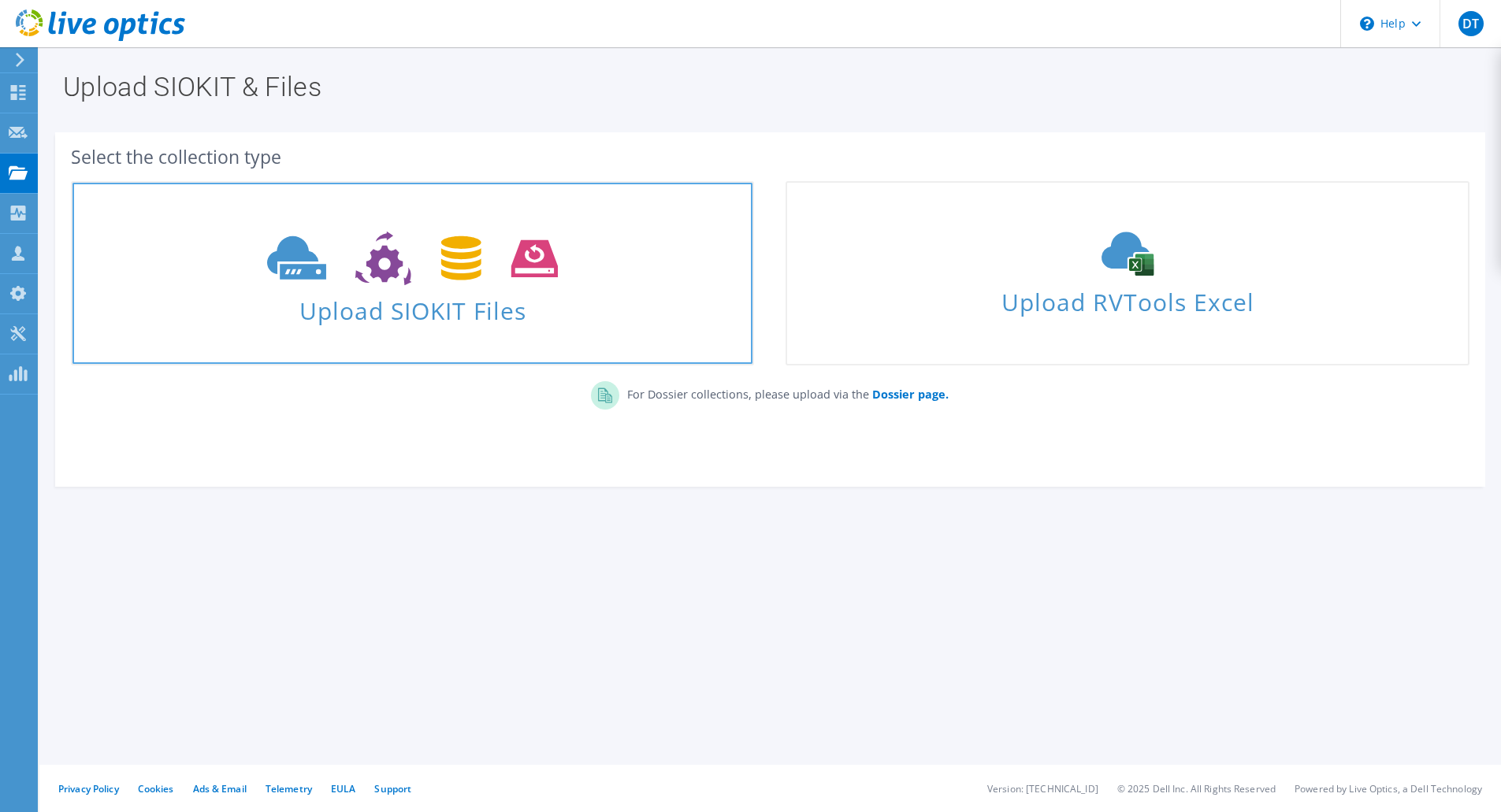
click at [438, 294] on span "Upload SIOKIT Files" at bounding box center [412, 306] width 680 height 34
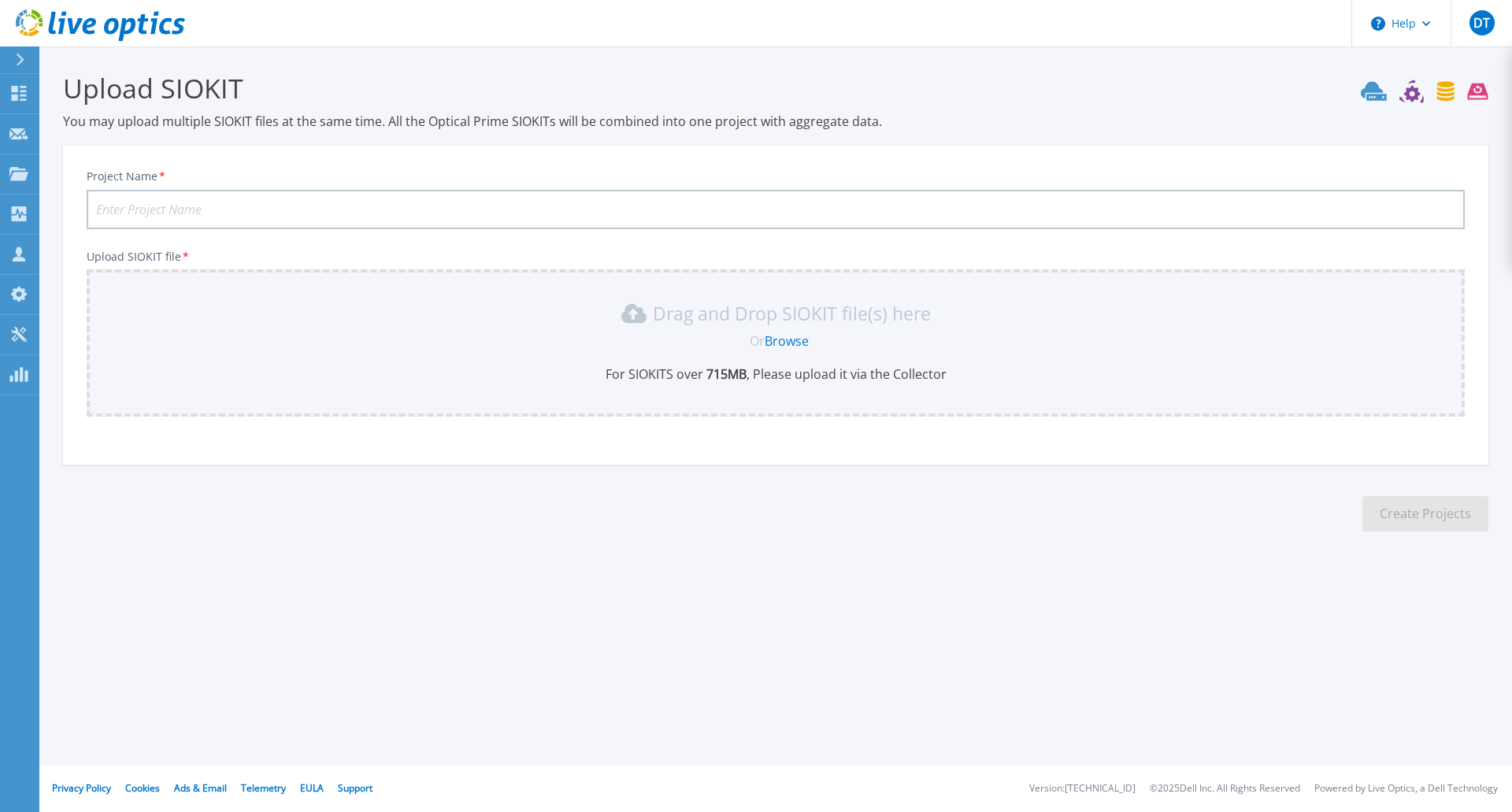
click at [777, 336] on link "Browse" at bounding box center [786, 340] width 44 height 17
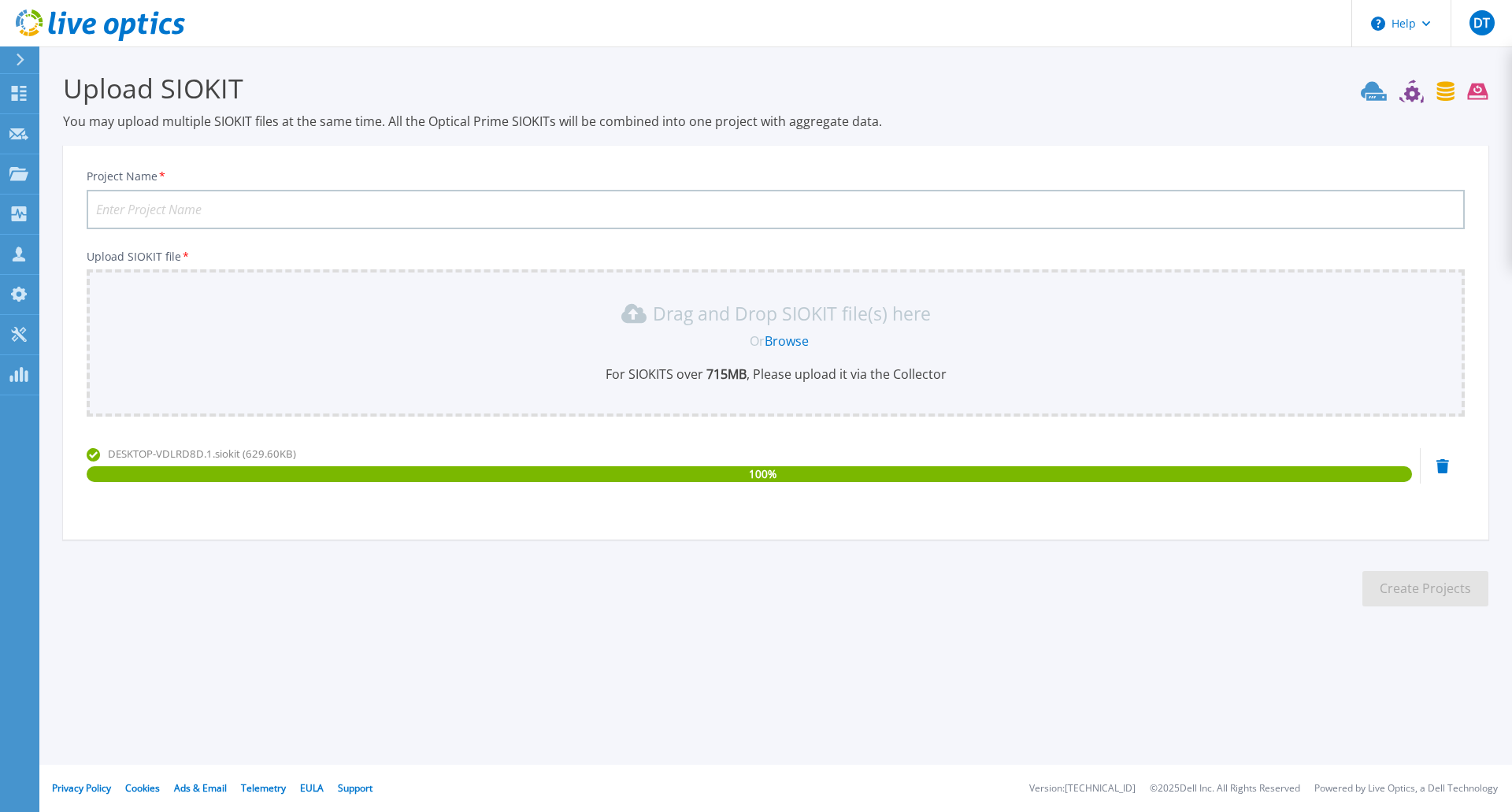
click at [270, 206] on input "Project Name *" at bounding box center [776, 209] width 1378 height 39
type input "Fortaleza II"
click at [1414, 593] on button "Create Projects" at bounding box center [1425, 588] width 126 height 35
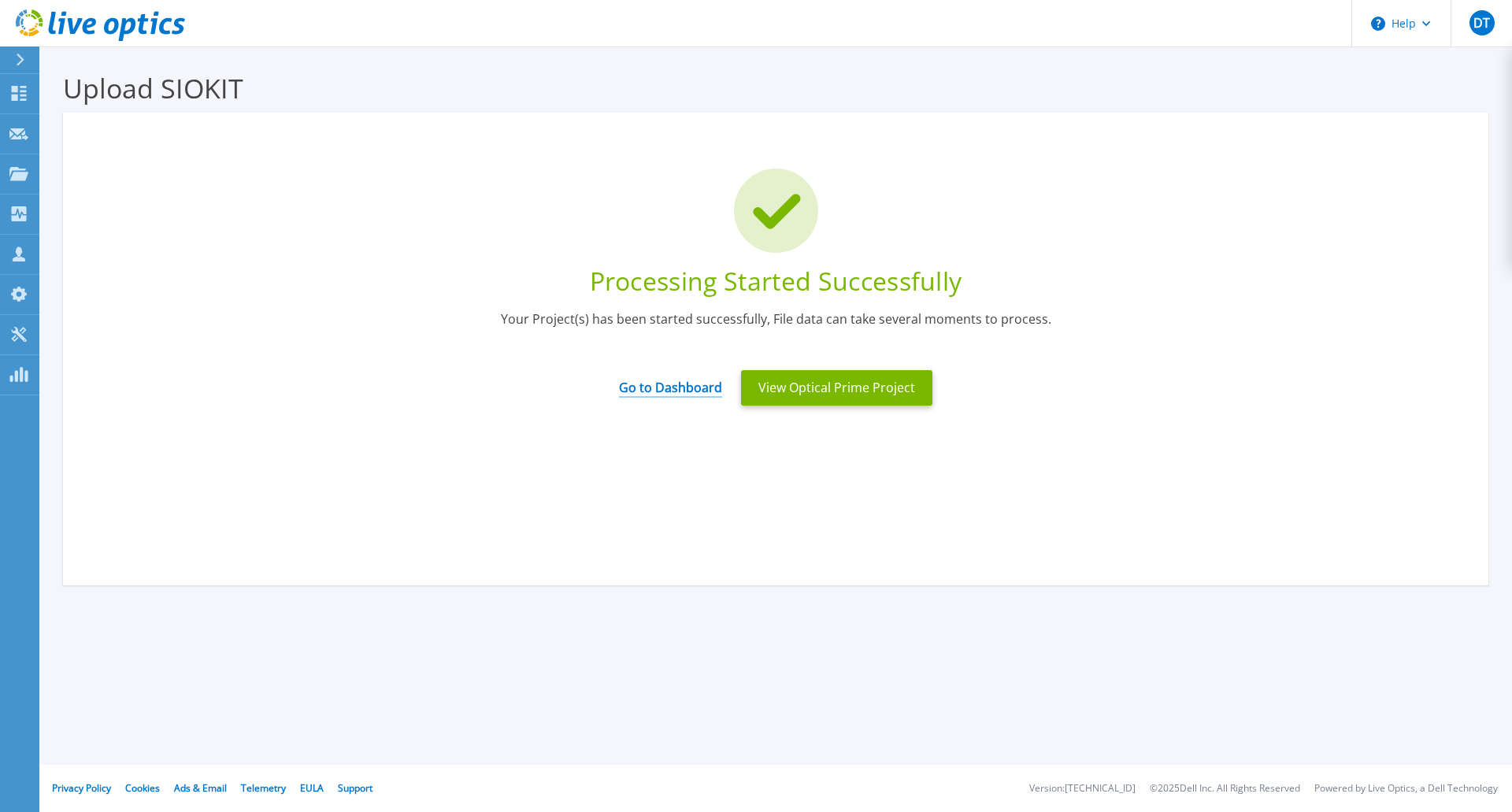
click at [688, 383] on link "Go to Dashboard" at bounding box center [670, 383] width 103 height 31
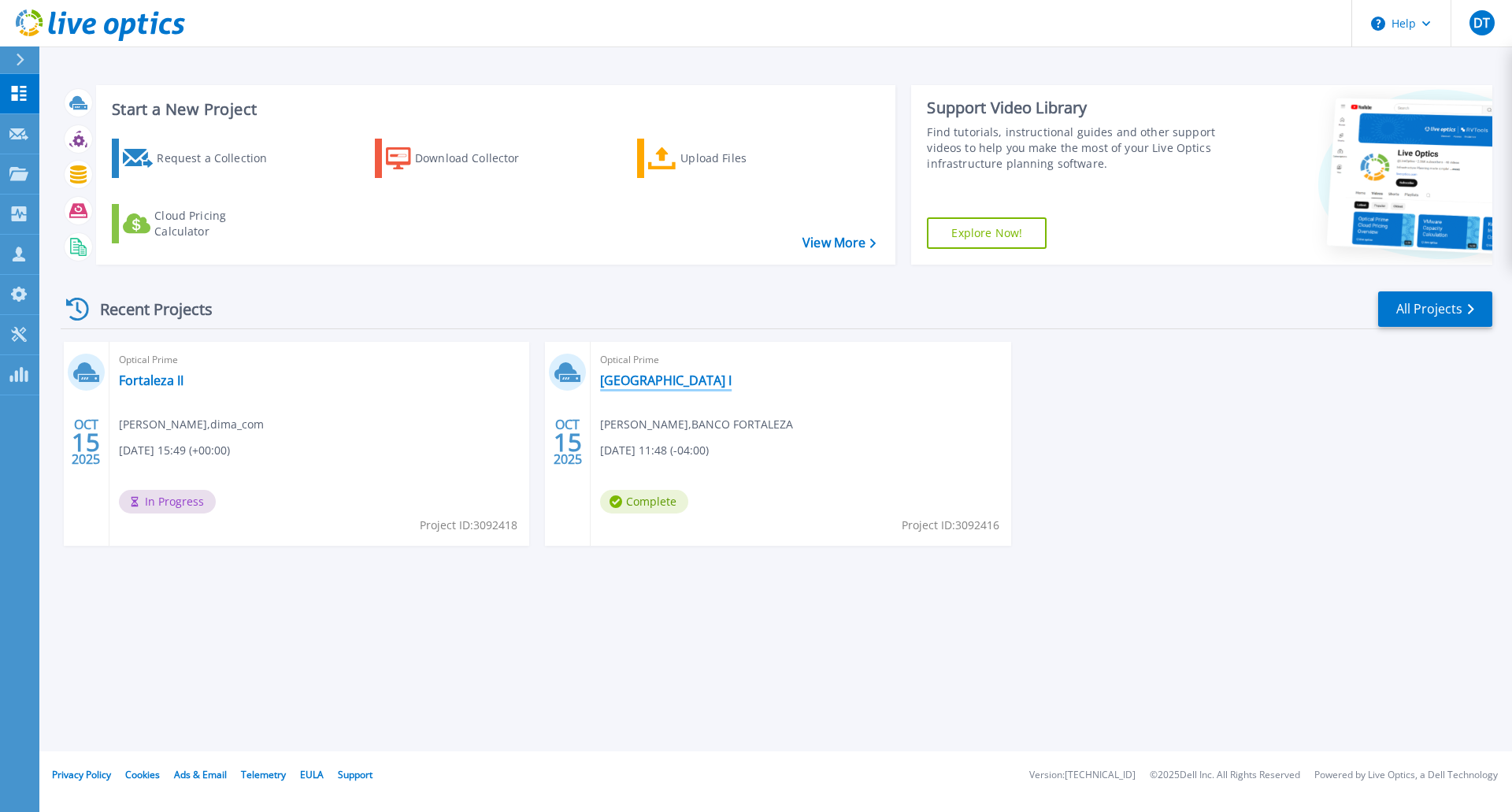
click at [632, 380] on link "[GEOGRAPHIC_DATA] I" at bounding box center [666, 380] width 132 height 15
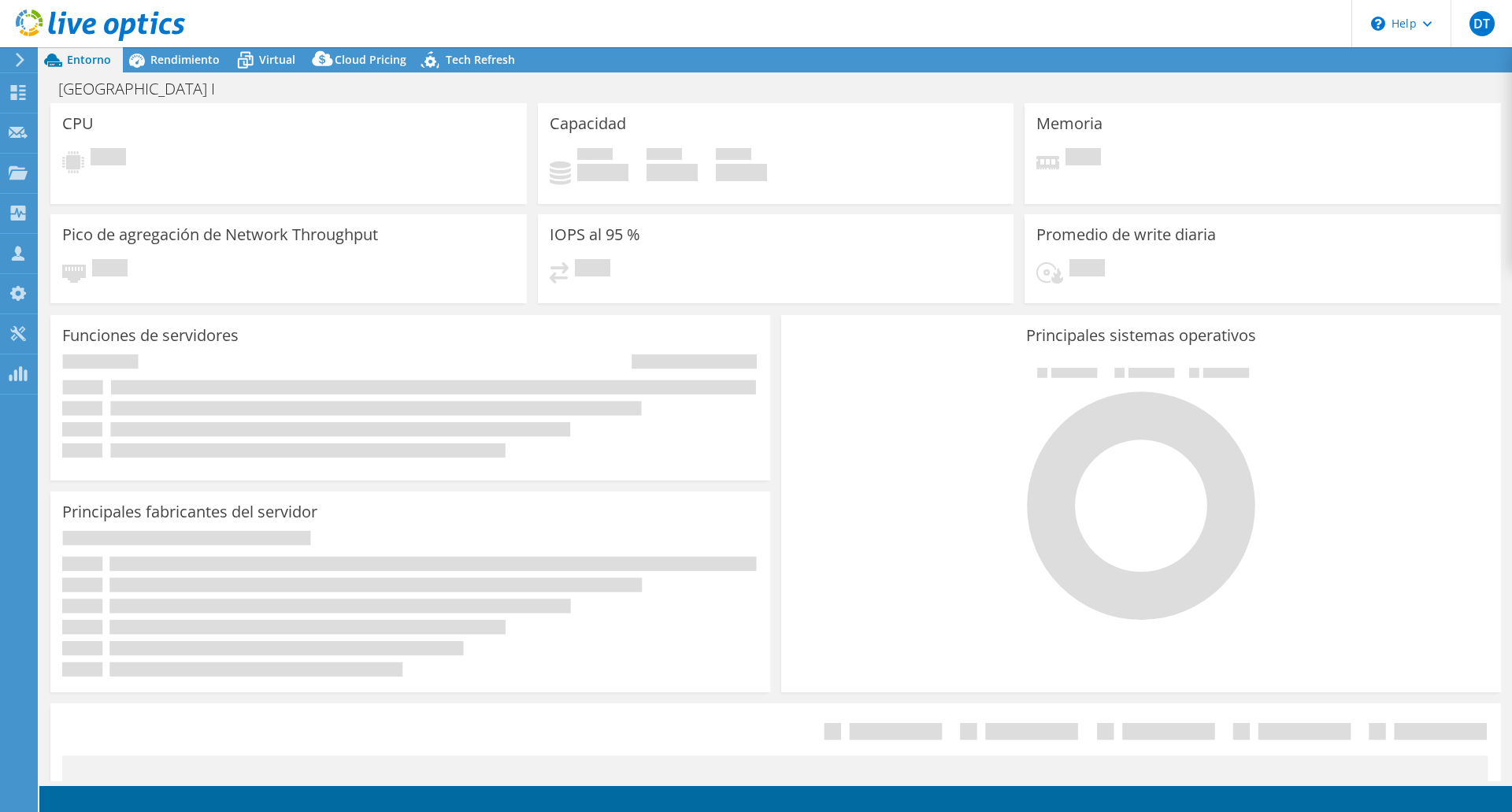
select select "USD"
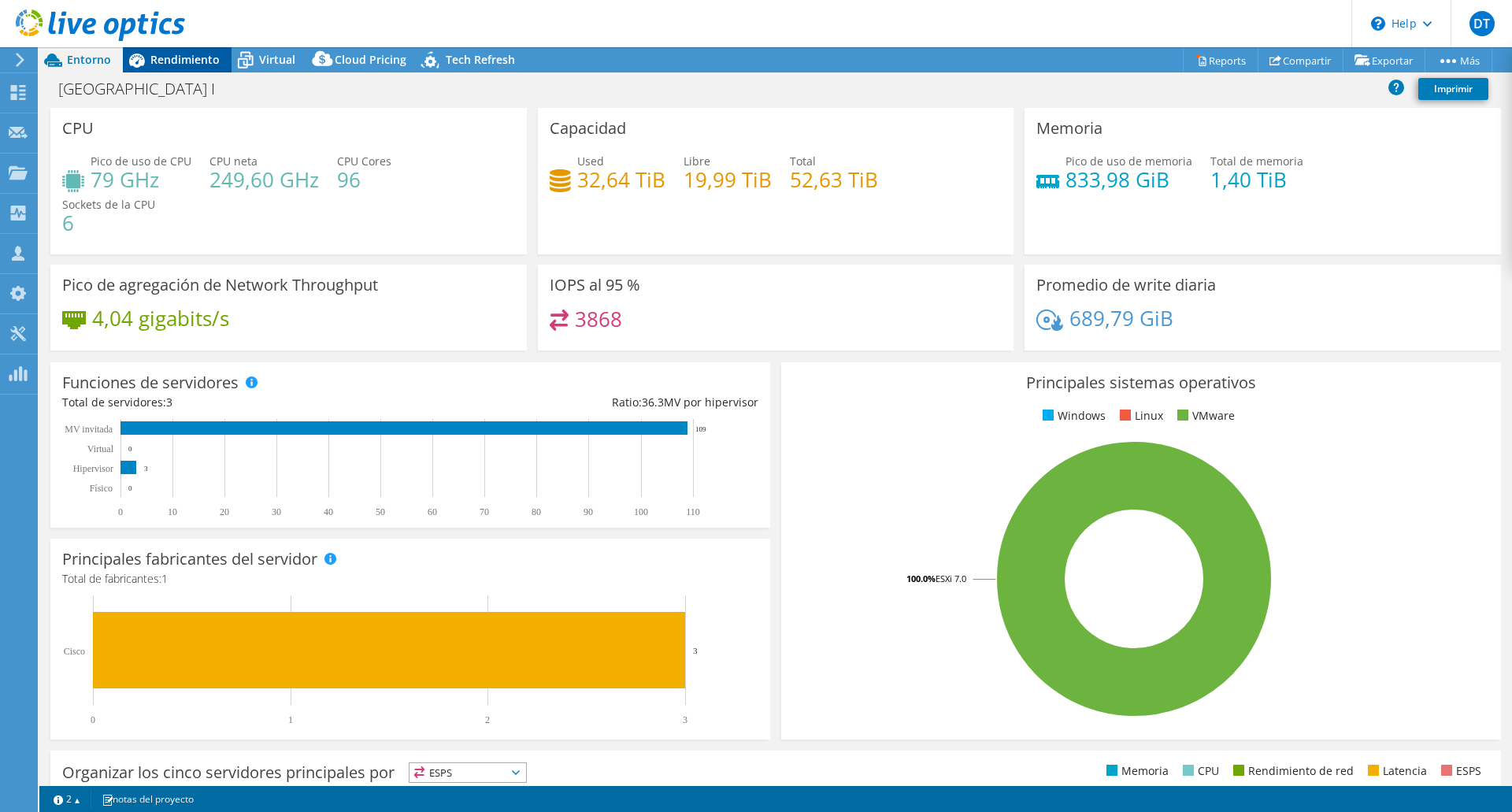
click at [178, 58] on span "Rendimiento" at bounding box center [185, 59] width 69 height 15
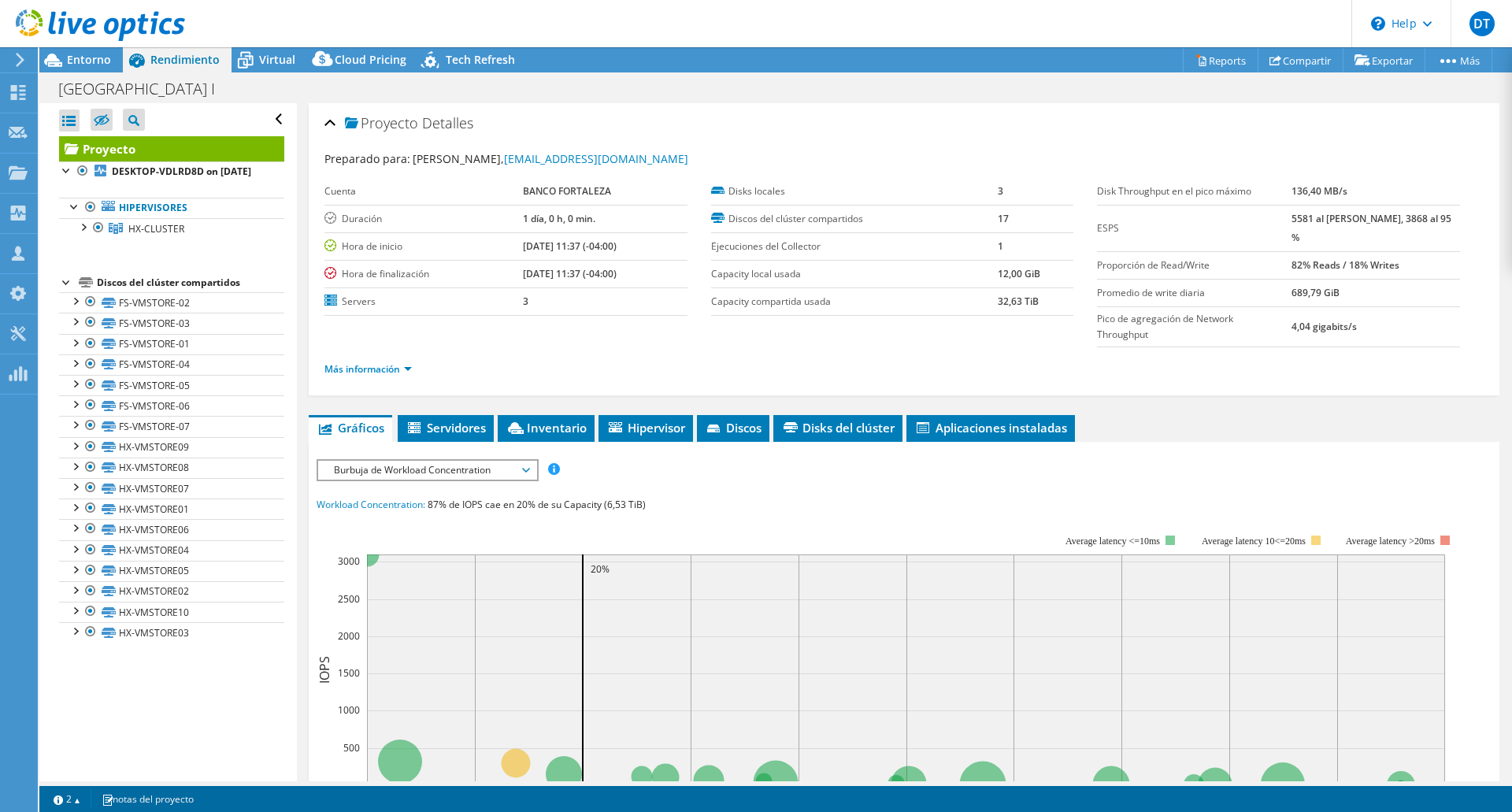
click at [93, 51] on div at bounding box center [93, 26] width 185 height 53
click at [87, 57] on span "Entorno" at bounding box center [89, 59] width 44 height 15
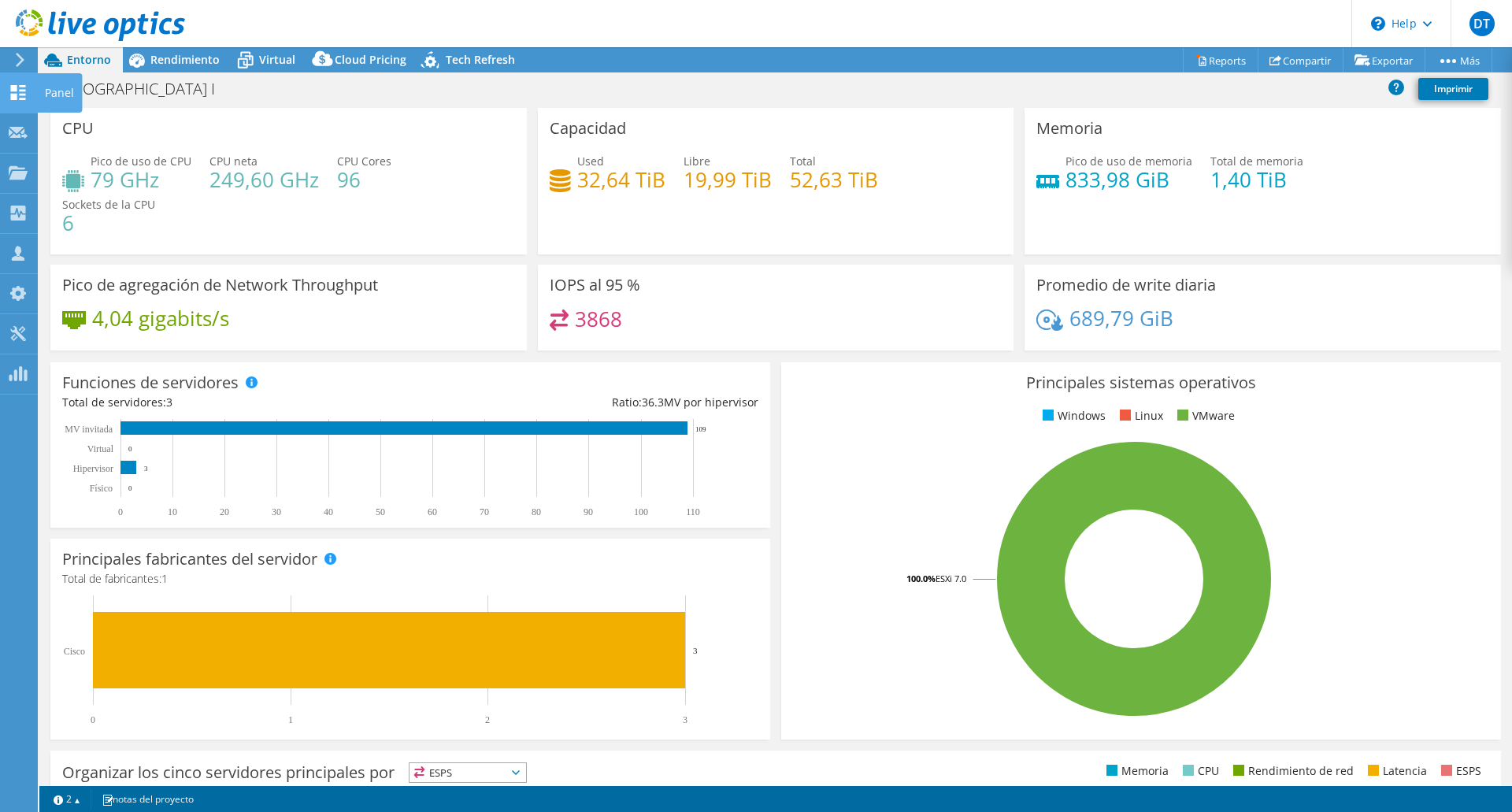
click at [64, 93] on div "Panel" at bounding box center [59, 93] width 44 height 39
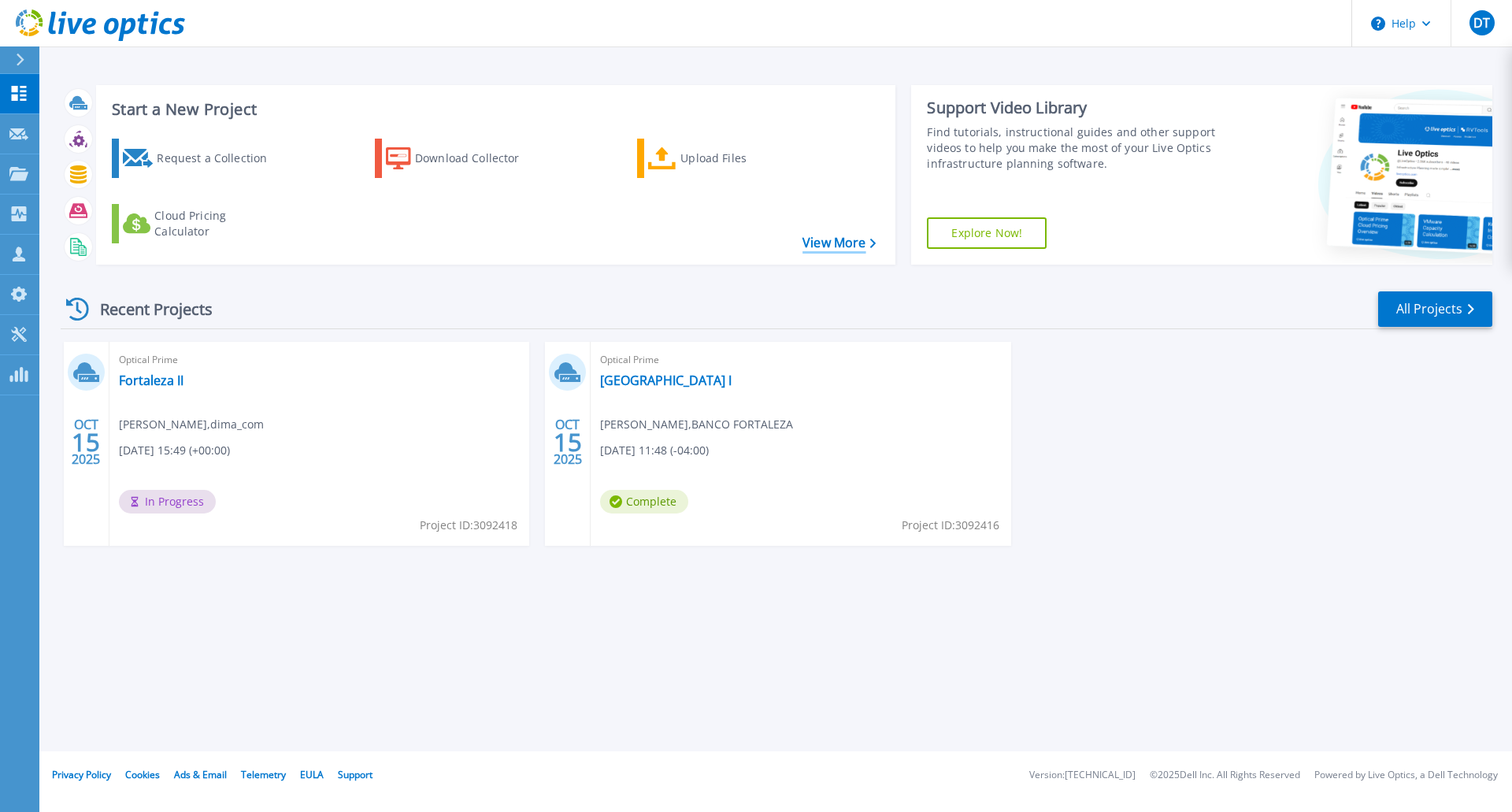
click at [859, 246] on link "View More" at bounding box center [839, 243] width 73 height 15
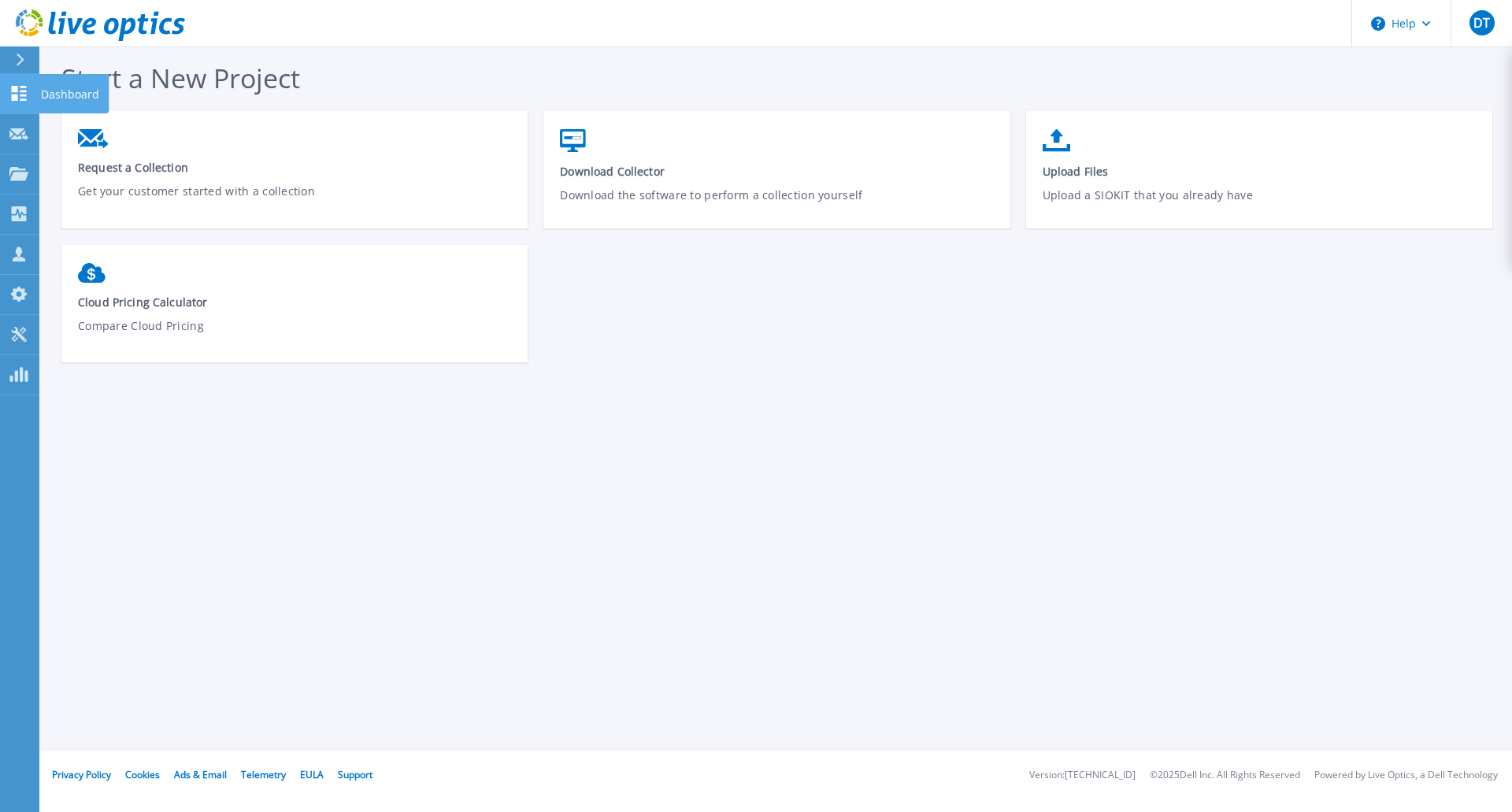
click at [57, 87] on p "Dashboard" at bounding box center [70, 94] width 58 height 41
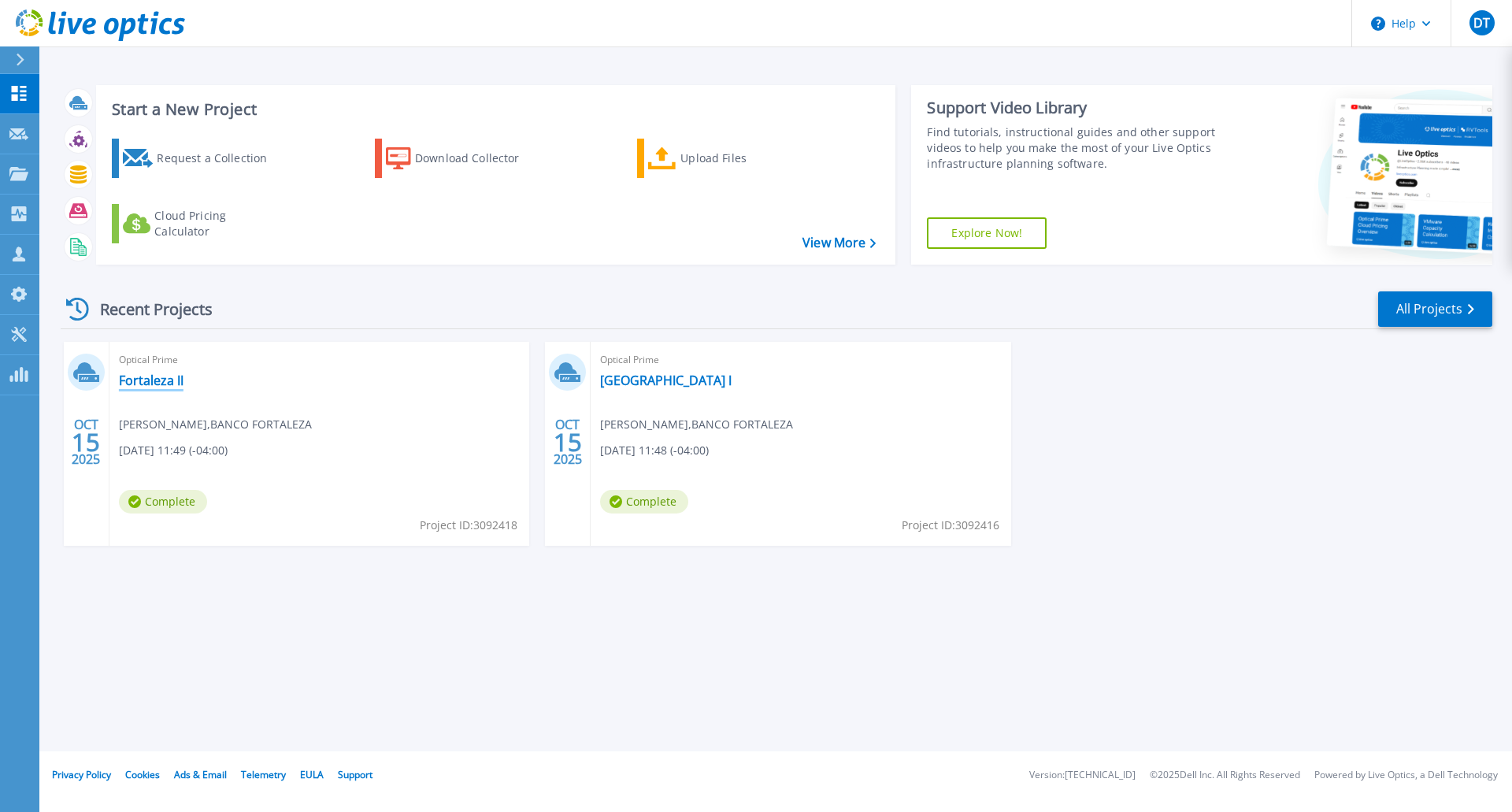
click at [148, 386] on link "Fortaleza II" at bounding box center [151, 380] width 64 height 15
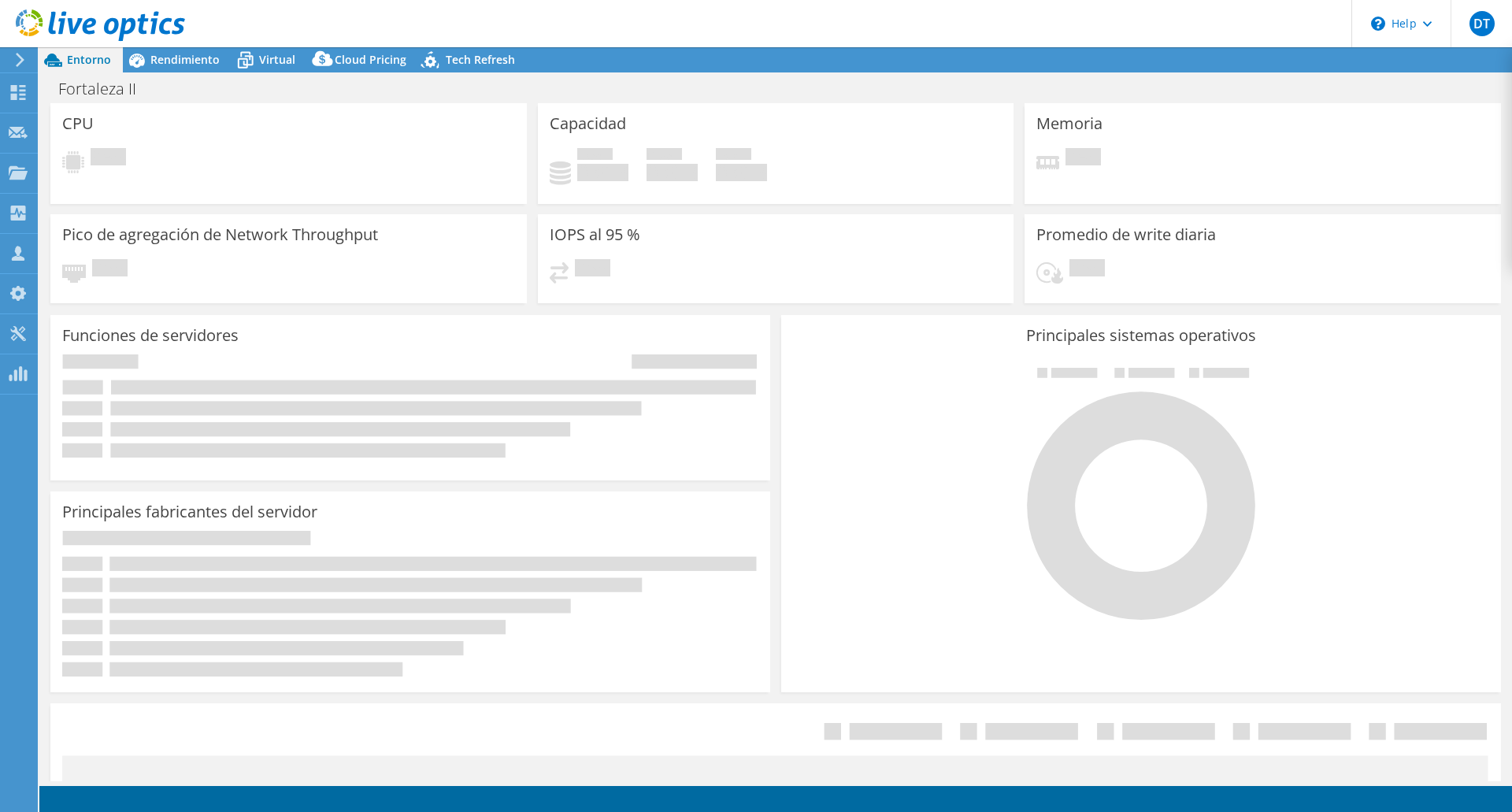
select select "USD"
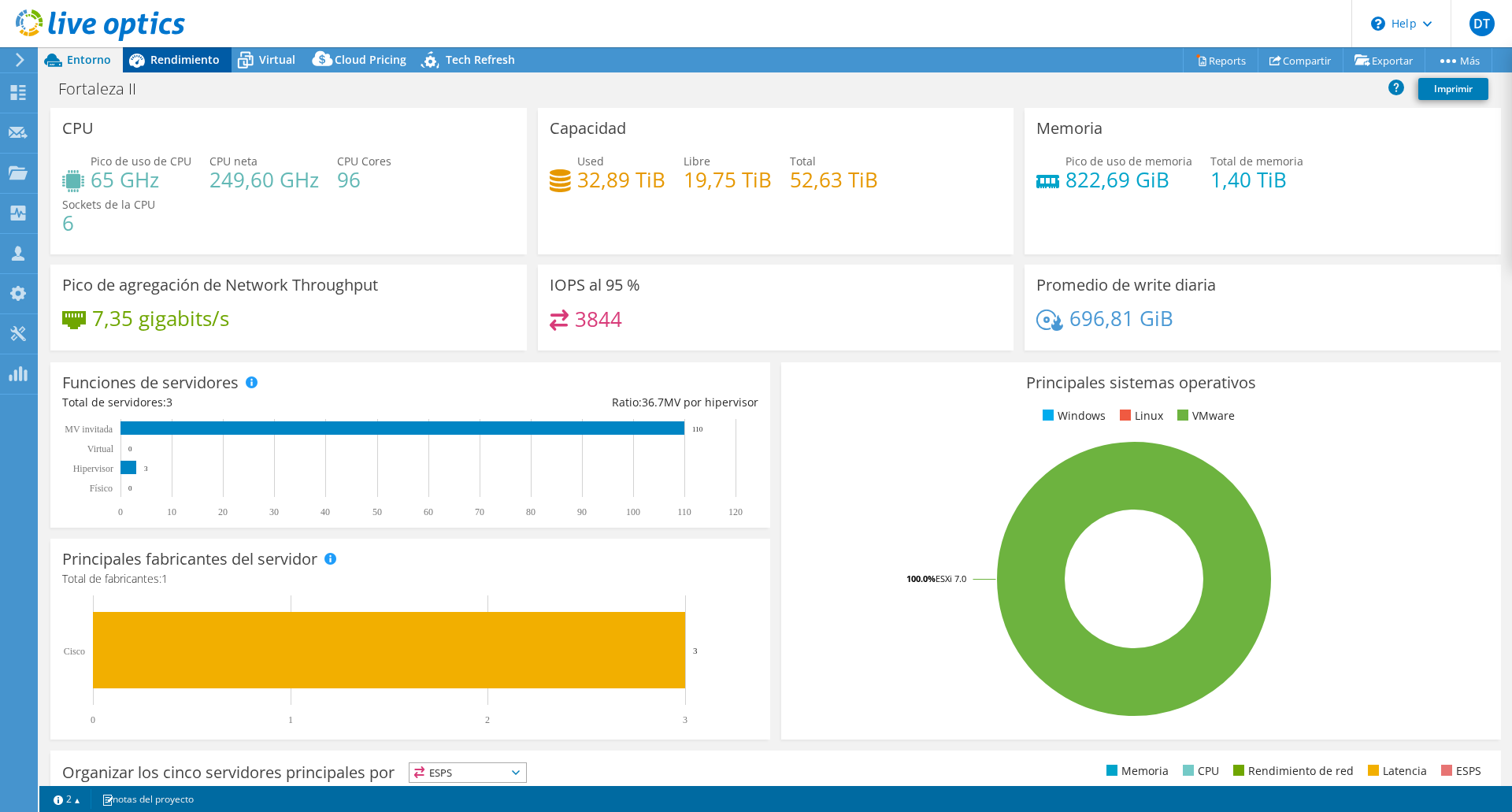
click at [185, 56] on span "Rendimiento" at bounding box center [185, 59] width 69 height 15
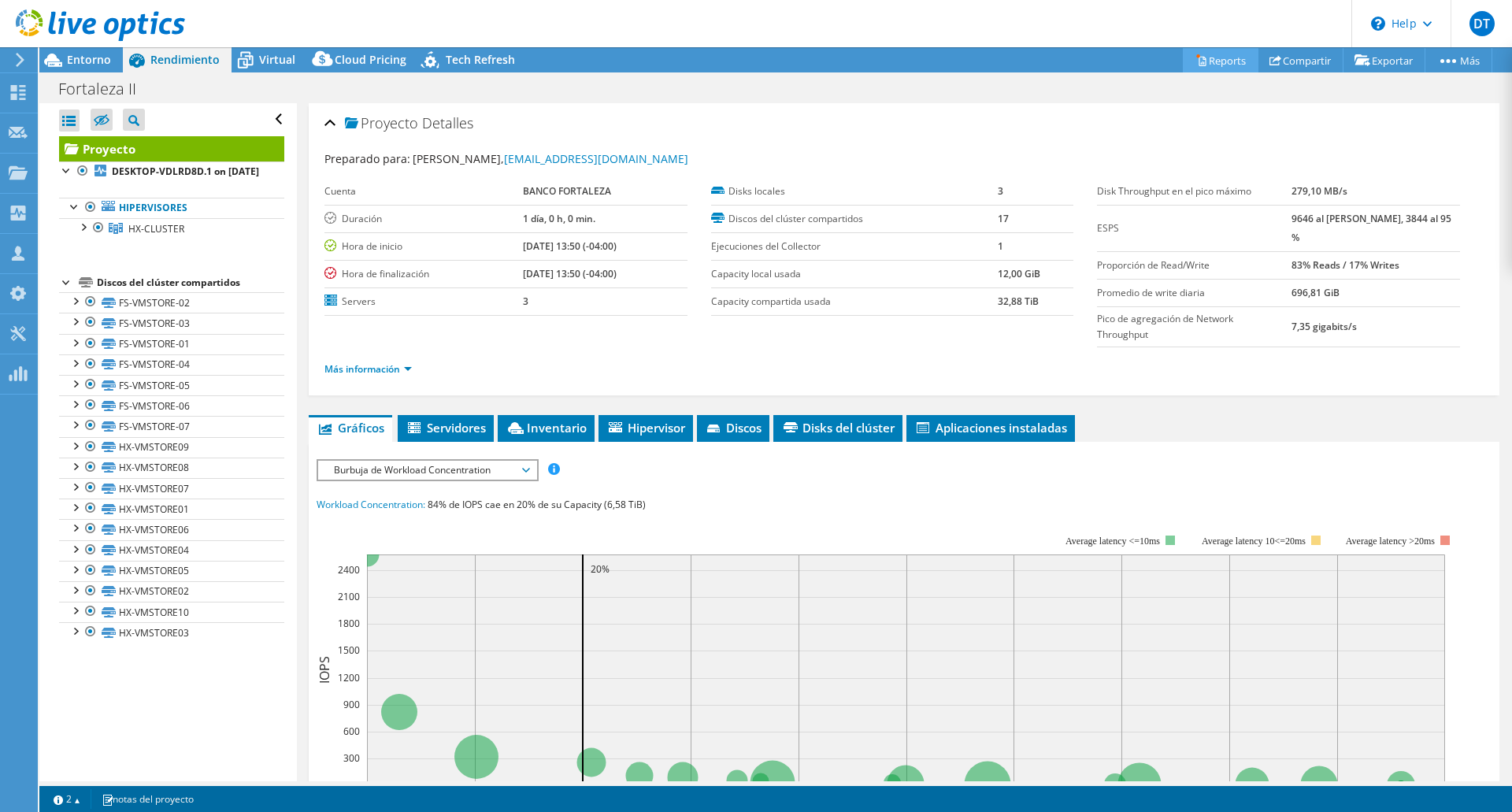
click at [1223, 60] on link "Reports" at bounding box center [1220, 60] width 75 height 24
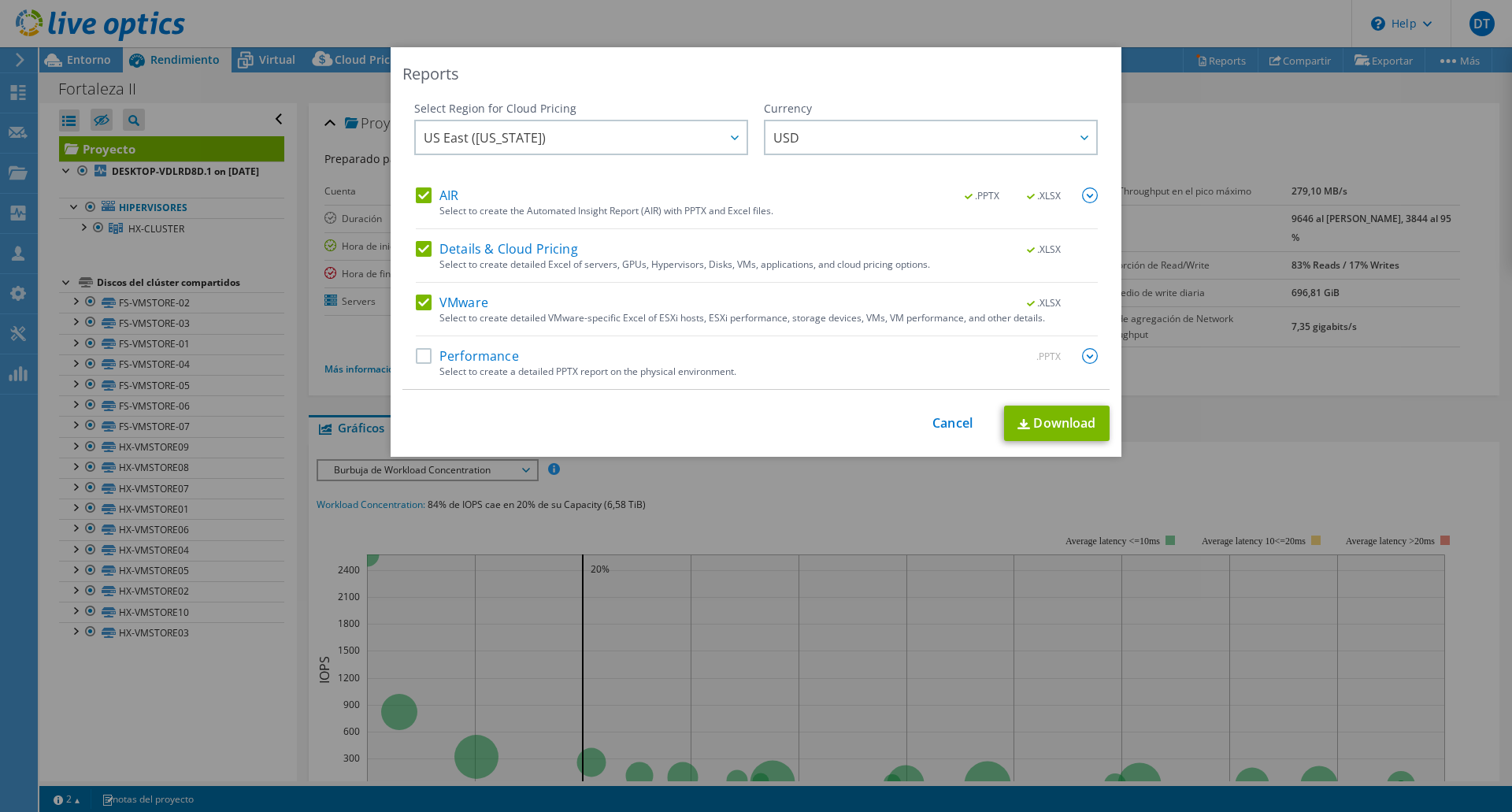
click at [415, 360] on label "Performance" at bounding box center [467, 356] width 103 height 15
click at [0, 0] on input "Performance" at bounding box center [0, 0] width 0 height 0
click at [731, 139] on icon at bounding box center [735, 137] width 8 height 5
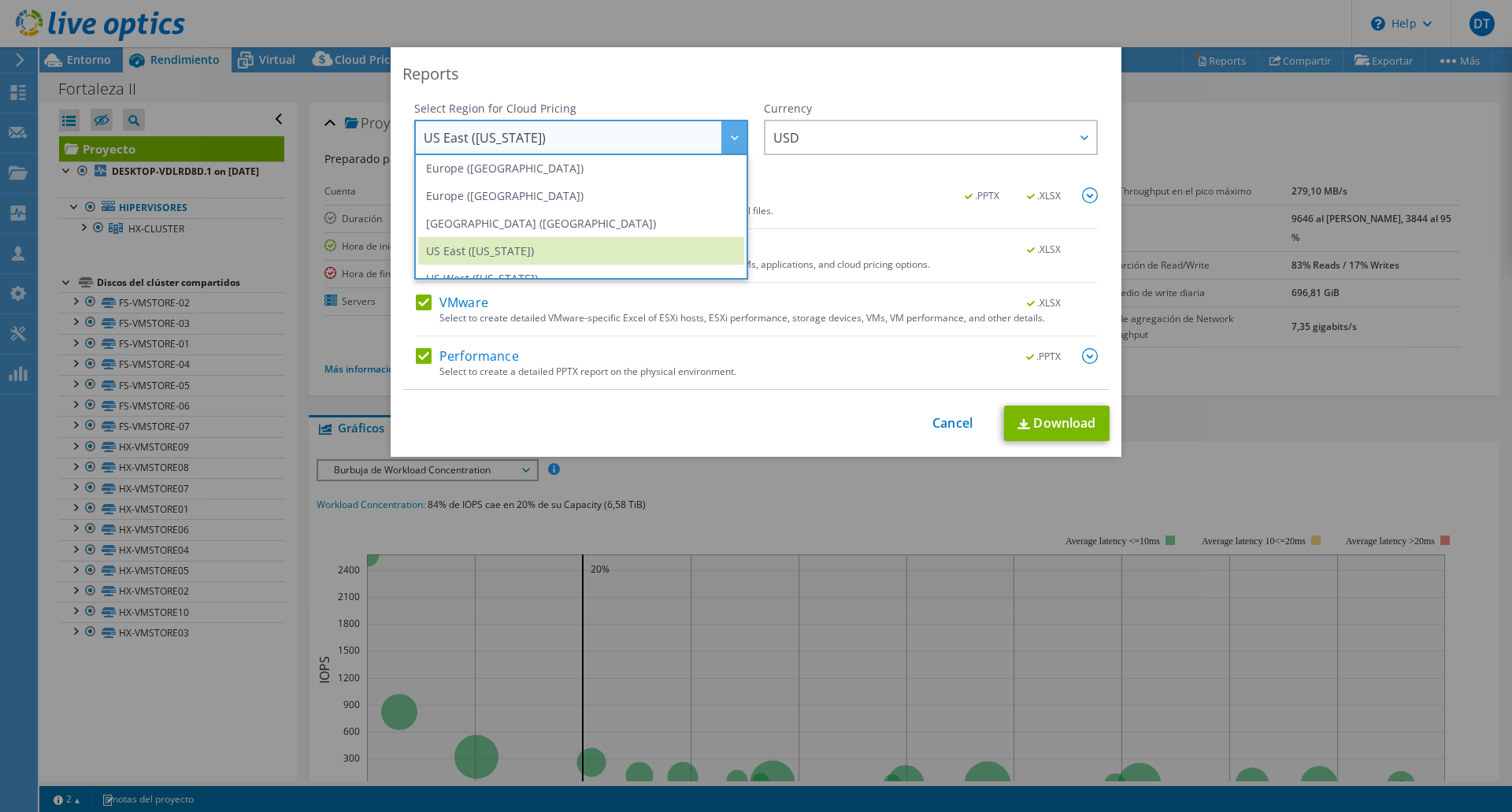
scroll to position [212, 0]
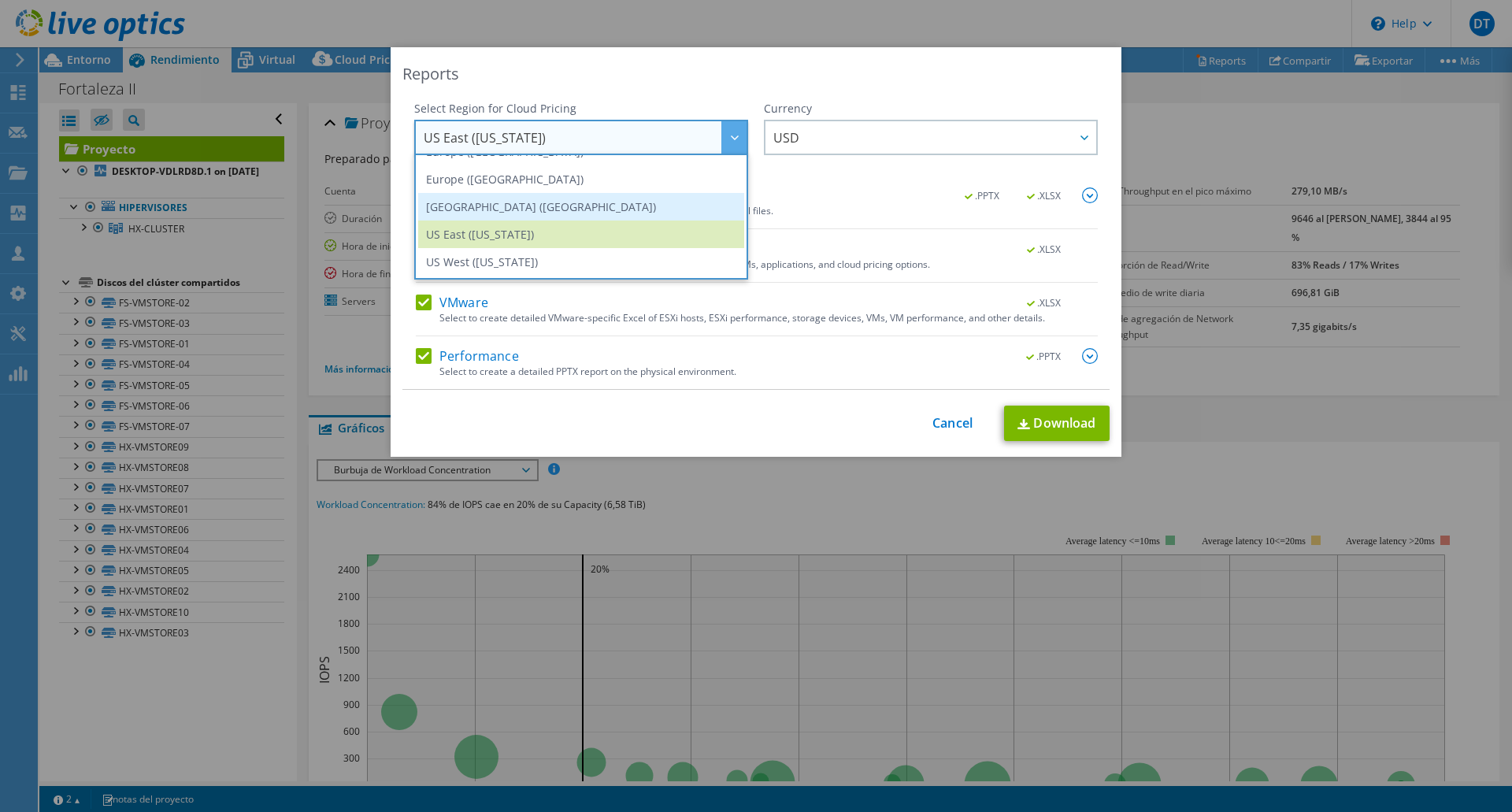
click at [498, 211] on li "[GEOGRAPHIC_DATA] ([GEOGRAPHIC_DATA])" at bounding box center [580, 207] width 326 height 27
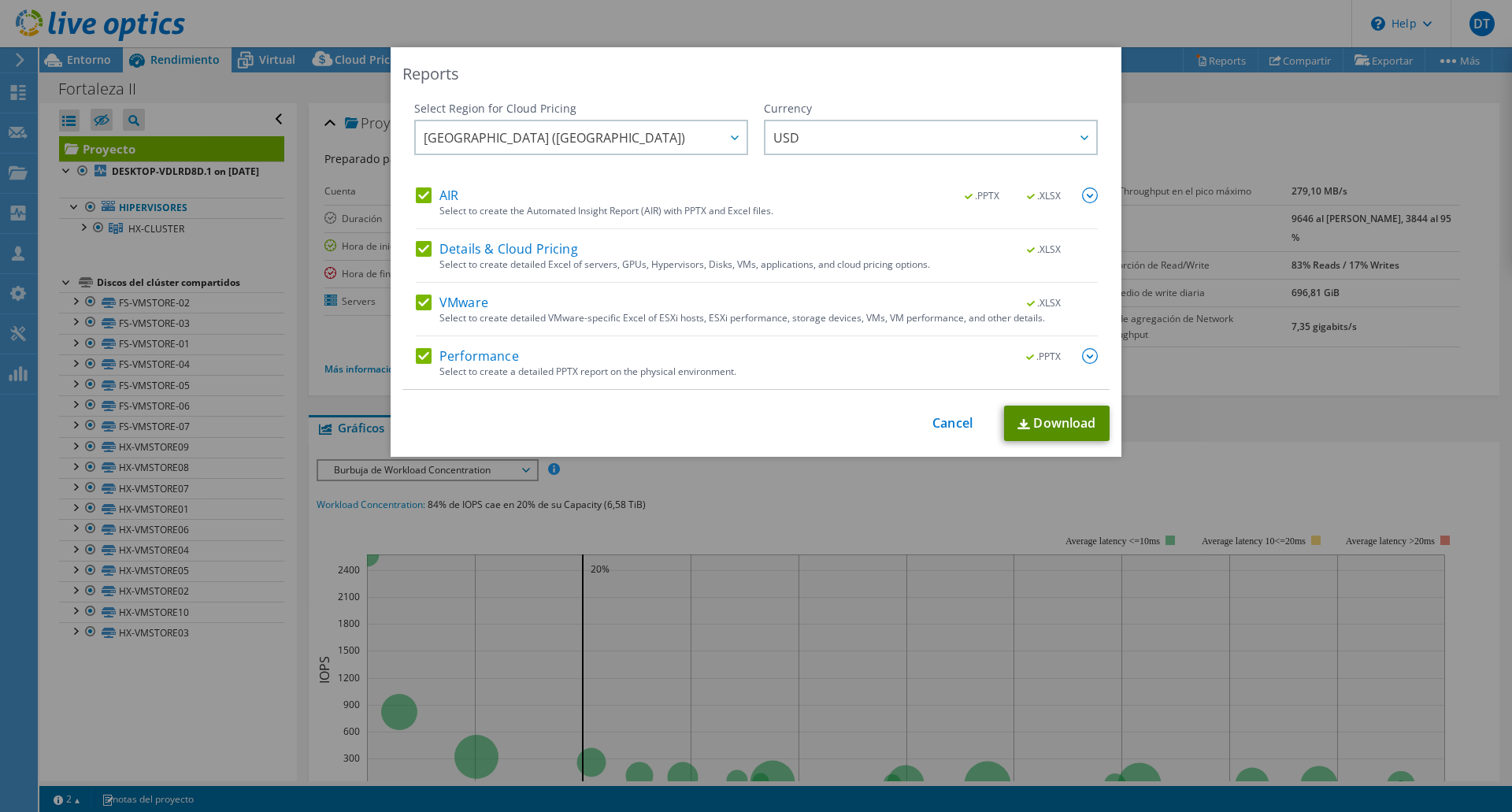
click at [1041, 422] on link "Download" at bounding box center [1057, 423] width 105 height 35
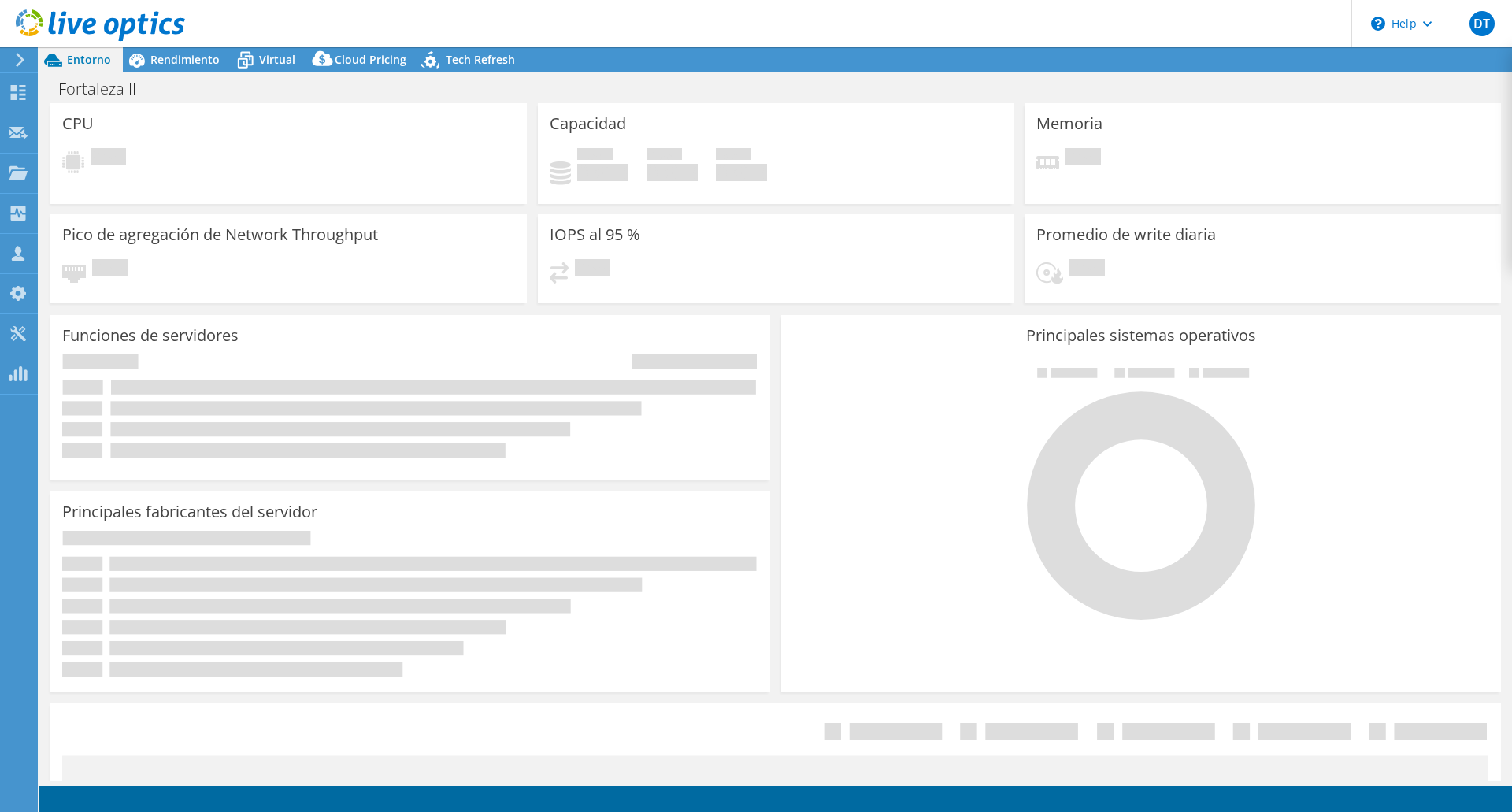
select select "USD"
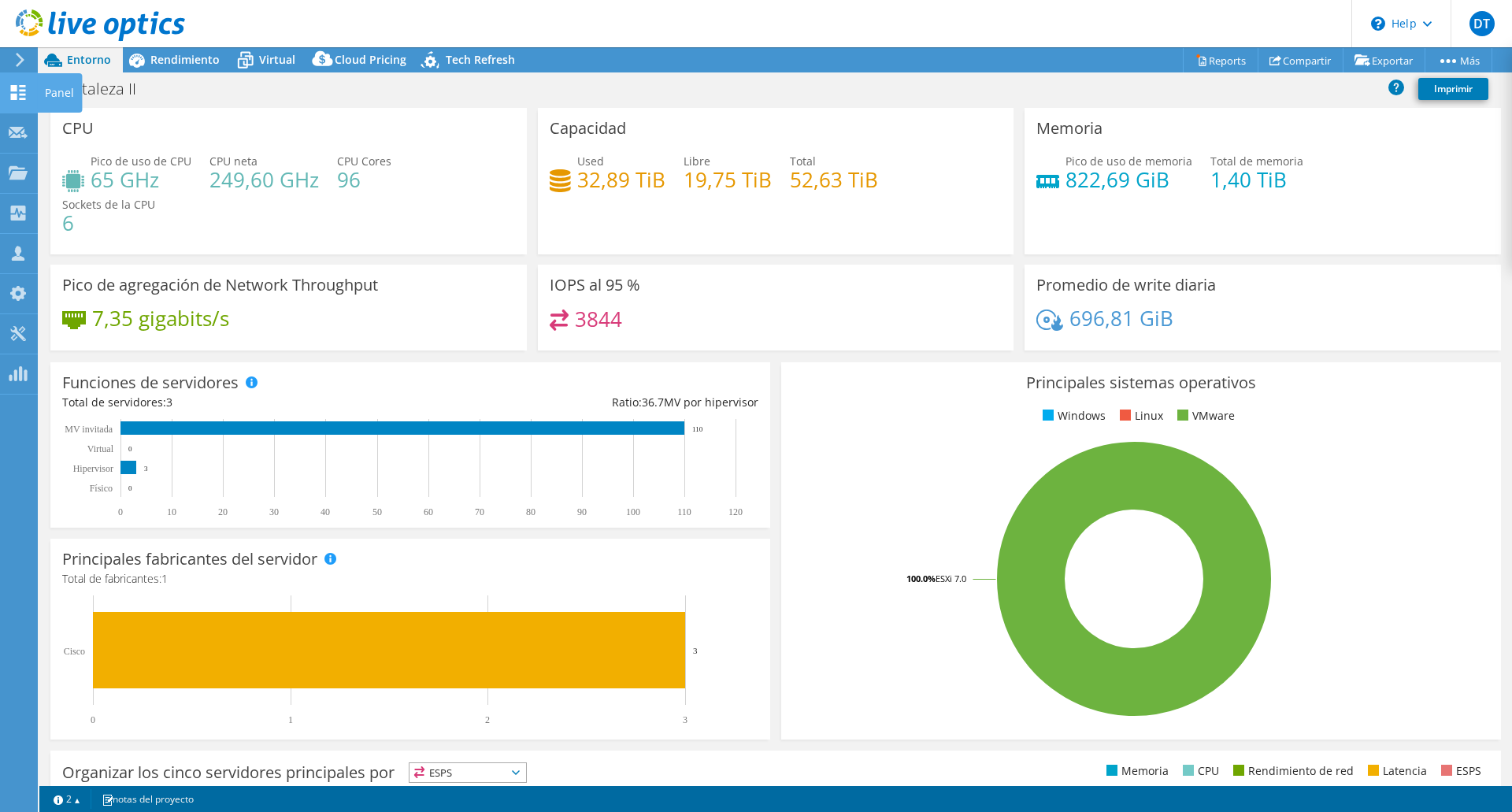
click at [60, 91] on div "Panel" at bounding box center [59, 93] width 44 height 39
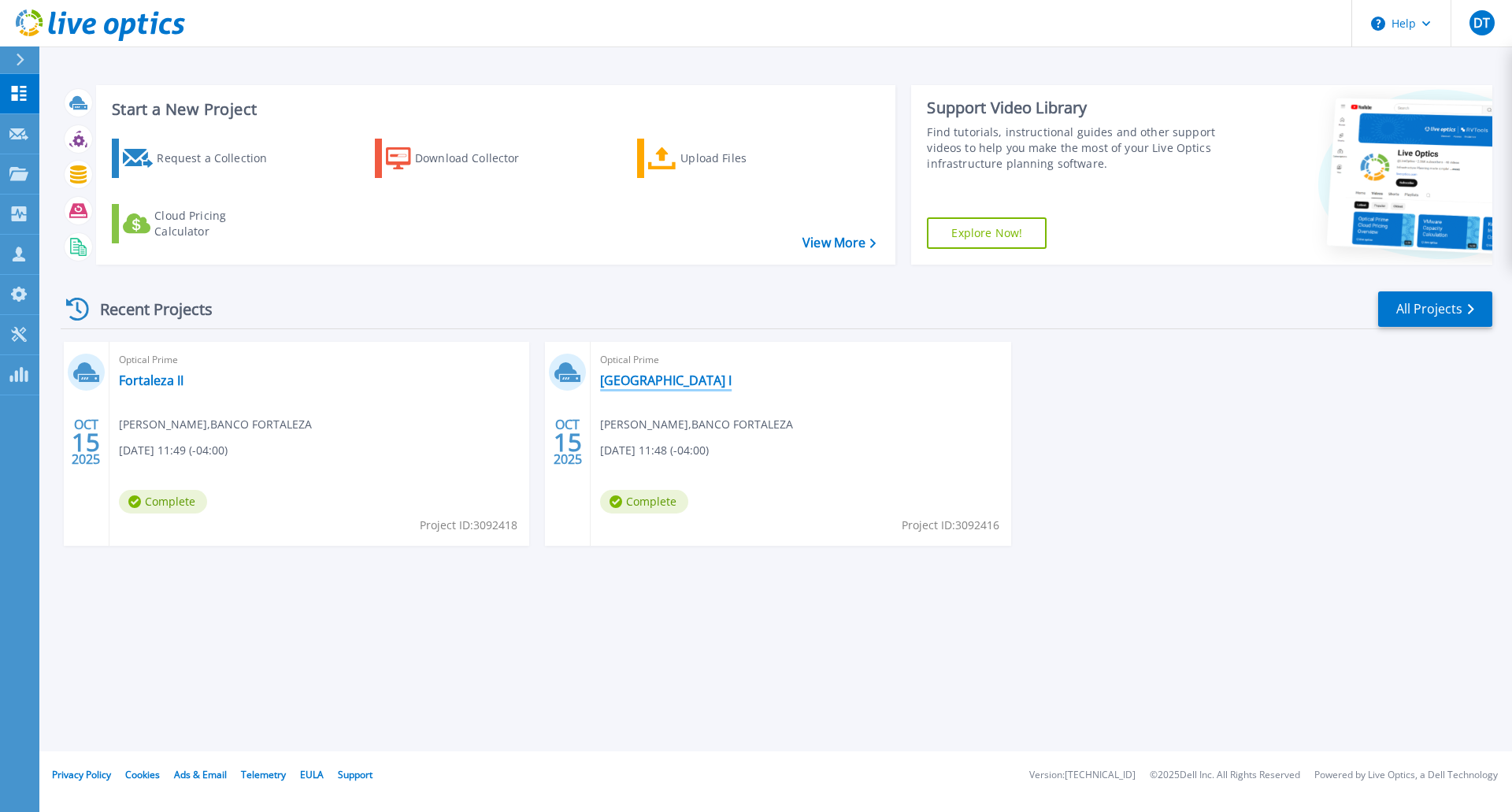
click at [635, 383] on link "[GEOGRAPHIC_DATA] I" at bounding box center [666, 380] width 132 height 15
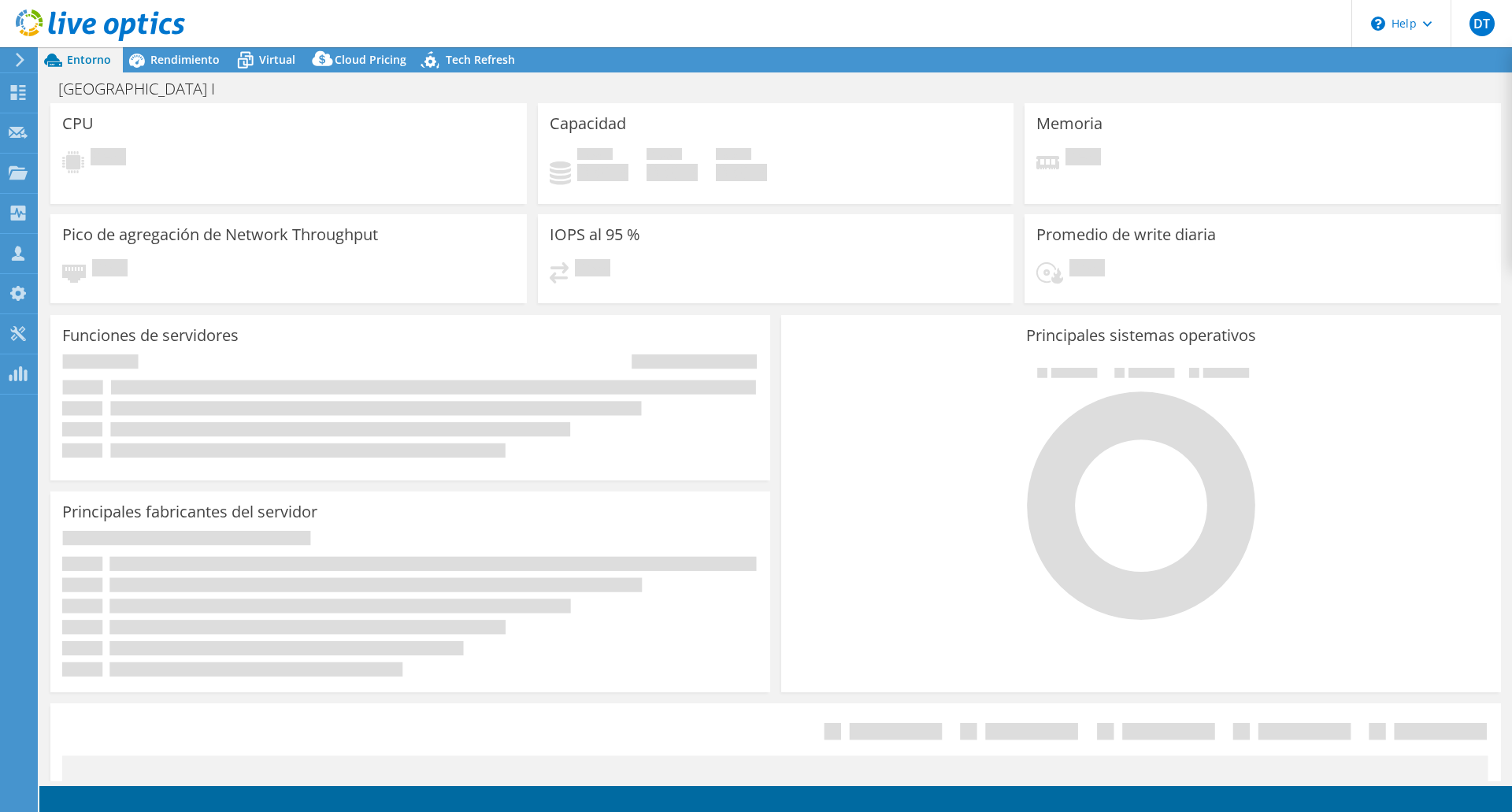
select select "USD"
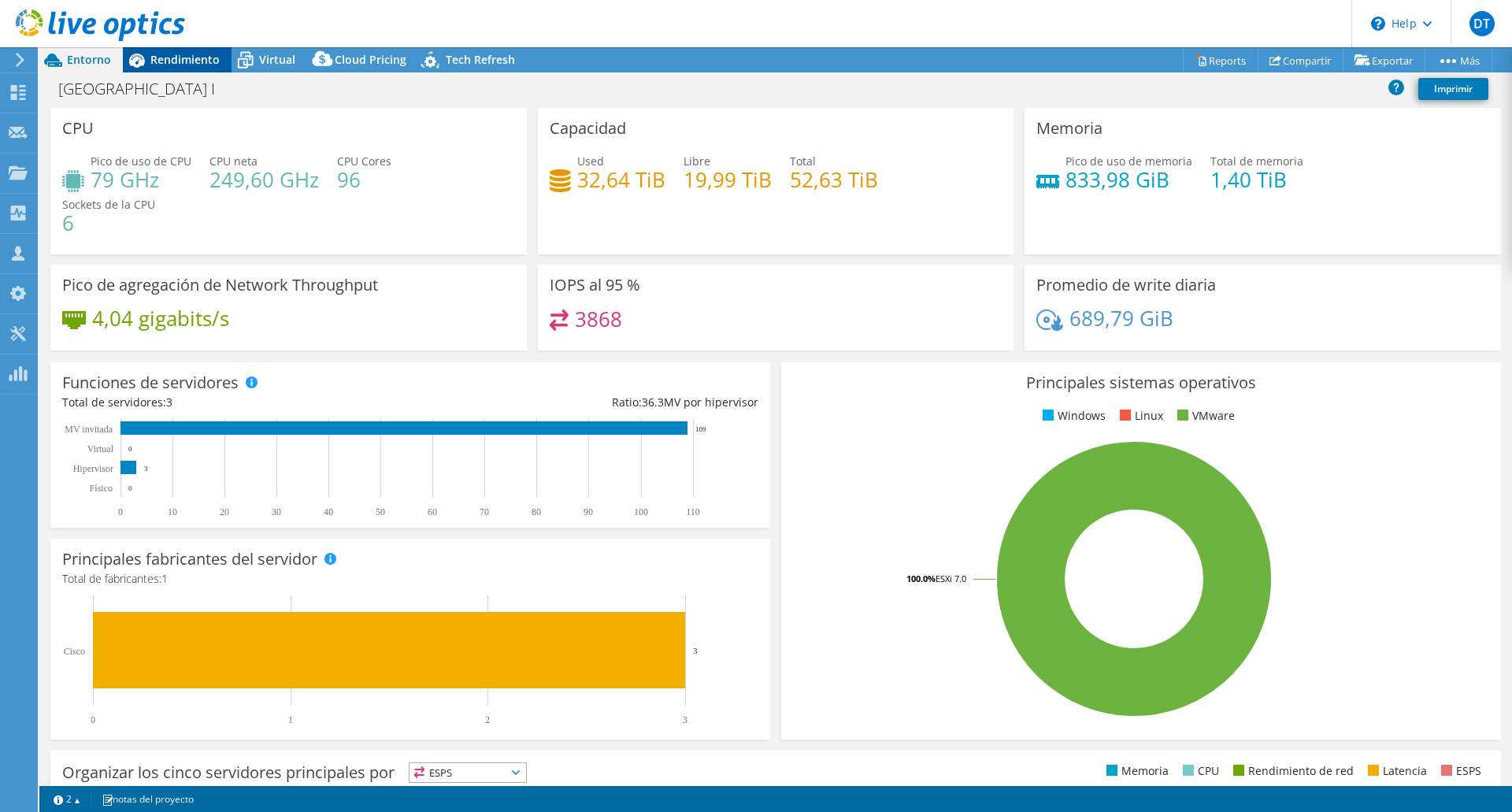
click at [178, 63] on span "Rendimiento" at bounding box center [185, 59] width 69 height 15
